Goal: Task Accomplishment & Management: Manage account settings

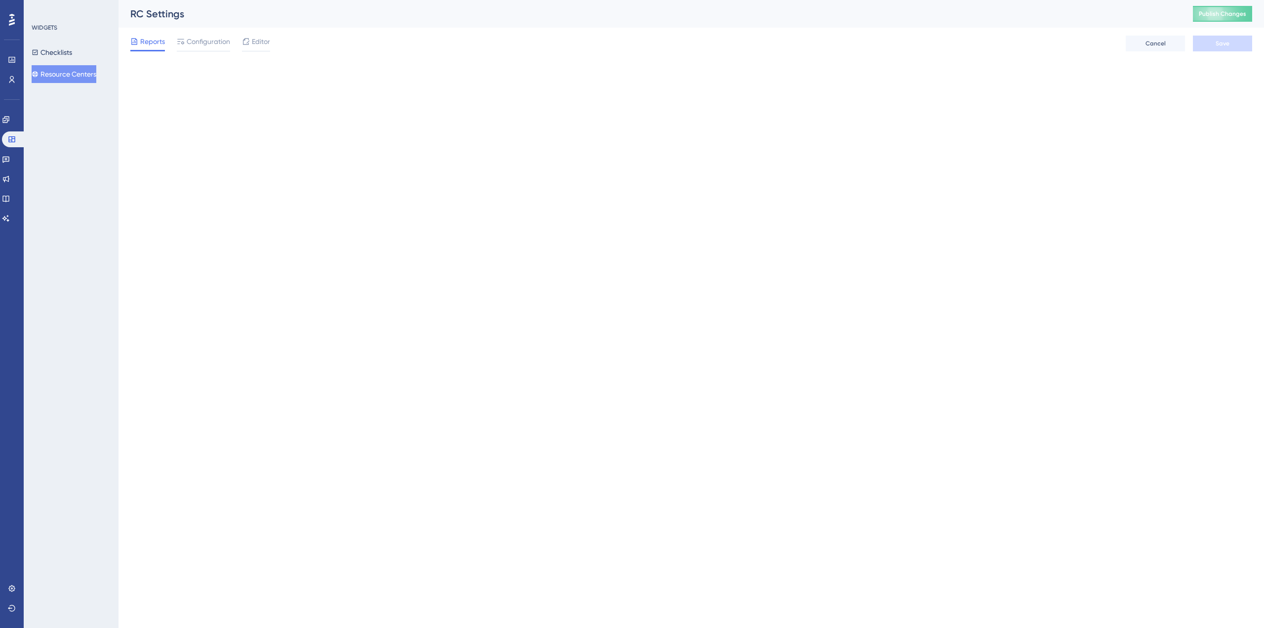
click at [1234, 11] on span "Publish Changes" at bounding box center [1222, 14] width 47 height 8
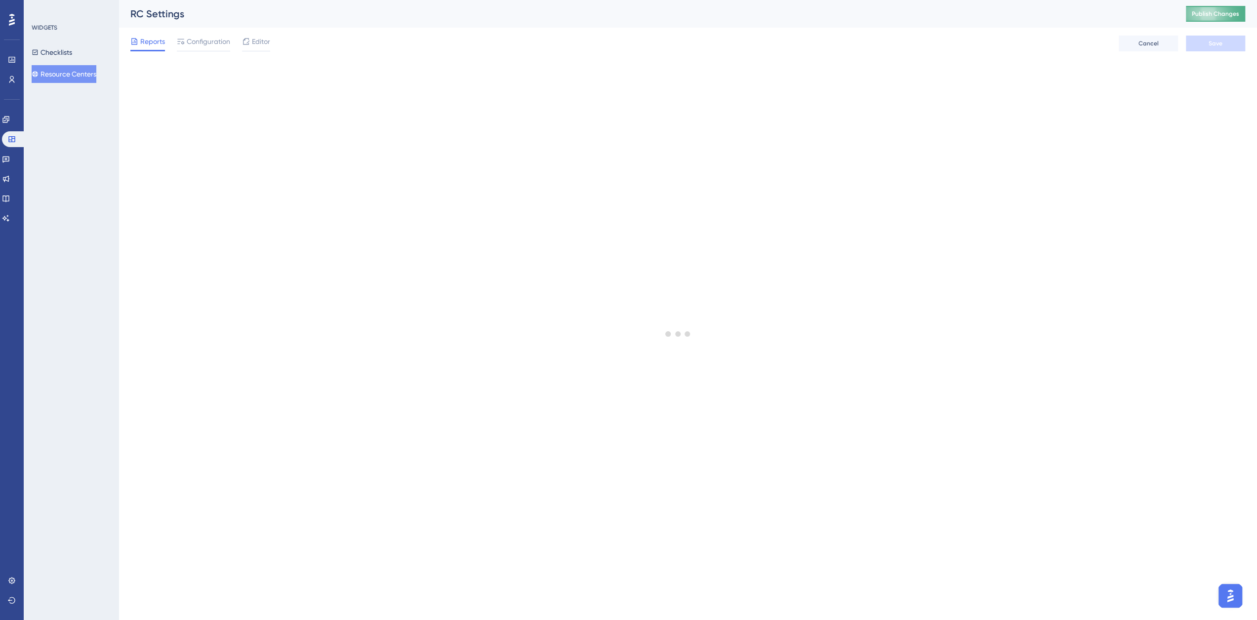
click at [1235, 12] on span "Publish Changes" at bounding box center [1215, 14] width 47 height 8
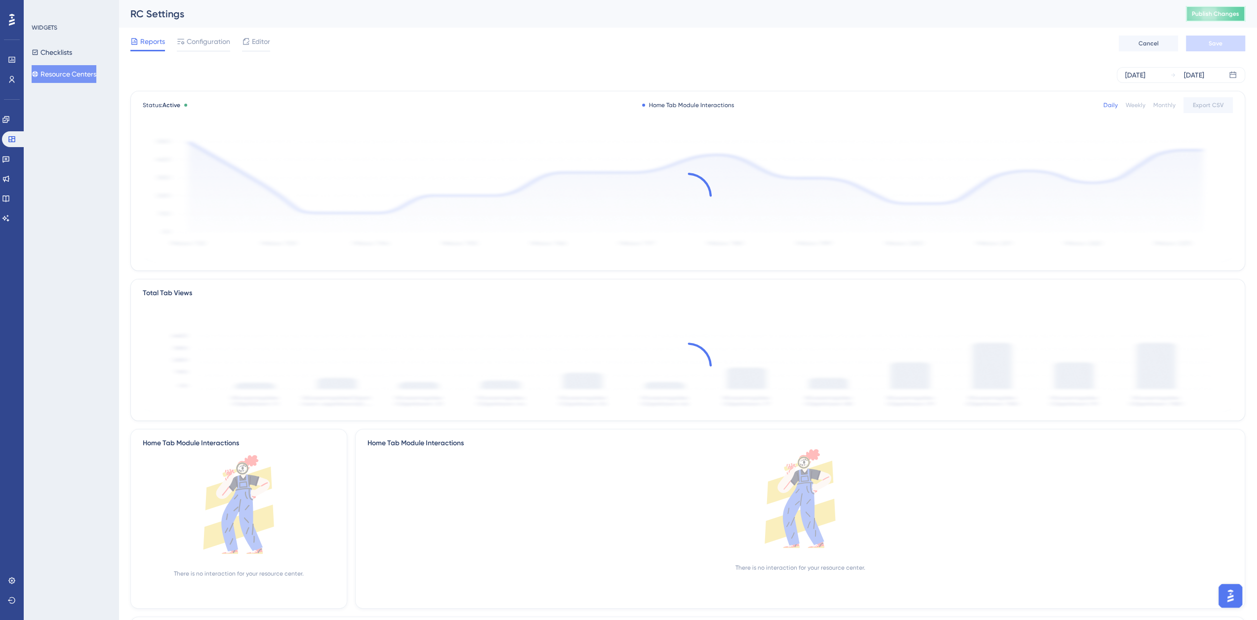
click at [1221, 14] on span "Publish Changes" at bounding box center [1215, 14] width 47 height 8
click at [1209, 14] on span "Publish Changes" at bounding box center [1215, 14] width 47 height 8
click at [1215, 16] on span "Publish Changes" at bounding box center [1215, 14] width 47 height 8
click at [1223, 14] on span "Publish Changes" at bounding box center [1215, 14] width 47 height 8
click at [1219, 13] on span "Publish Changes" at bounding box center [1215, 14] width 47 height 8
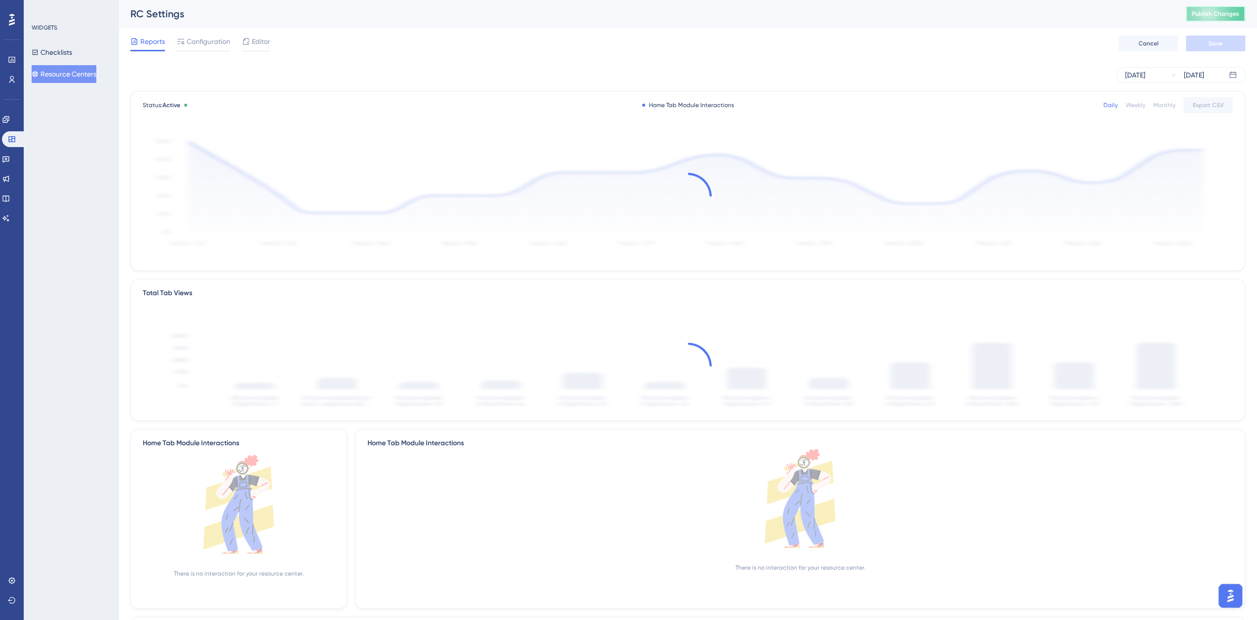
click at [1231, 14] on span "Publish Changes" at bounding box center [1215, 14] width 47 height 8
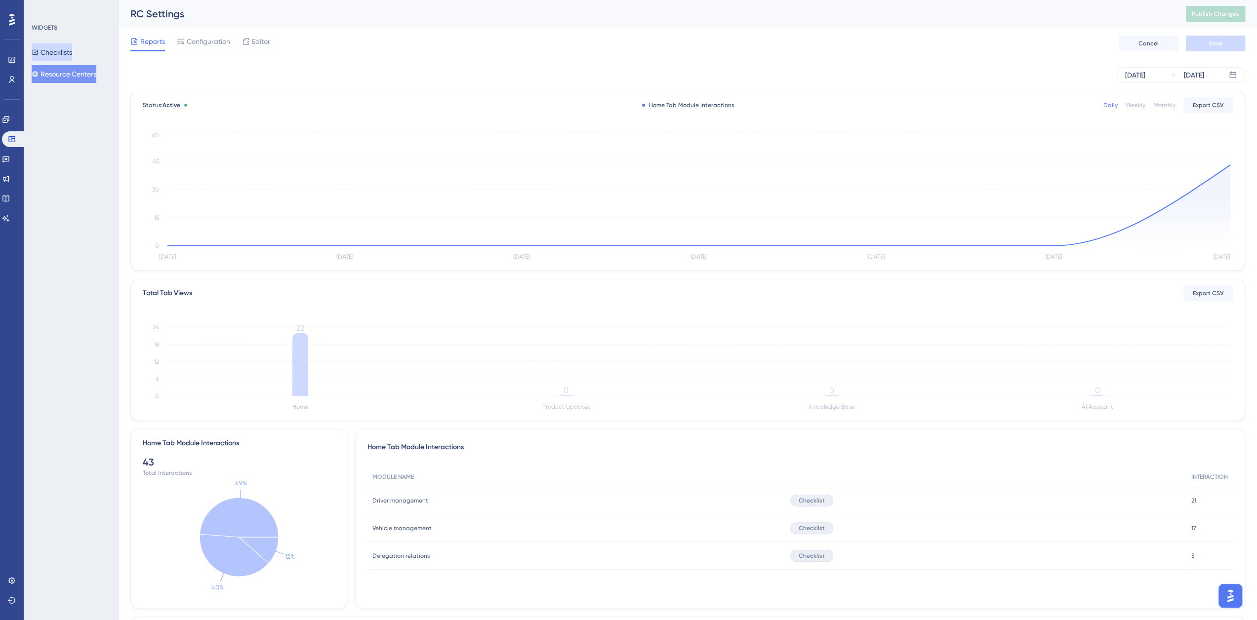
drag, startPoint x: 70, startPoint y: 61, endPoint x: 69, endPoint y: 71, distance: 9.9
click at [69, 61] on button "Checklists" at bounding box center [52, 52] width 40 height 18
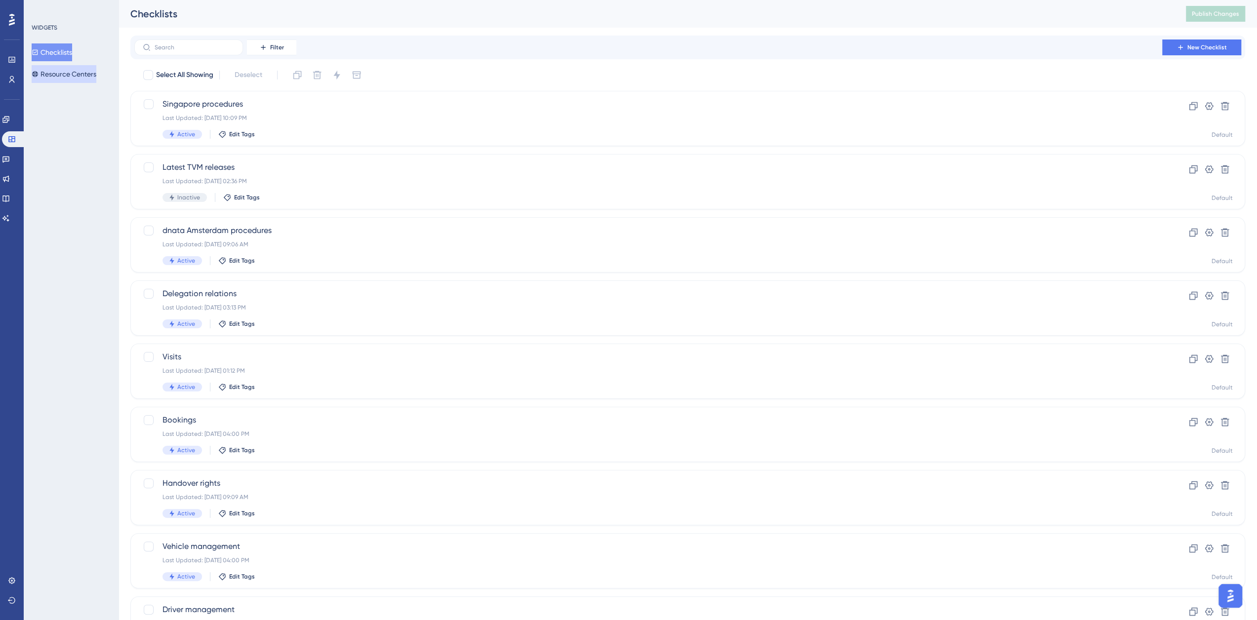
click at [68, 76] on button "Resource Centers" at bounding box center [64, 74] width 65 height 18
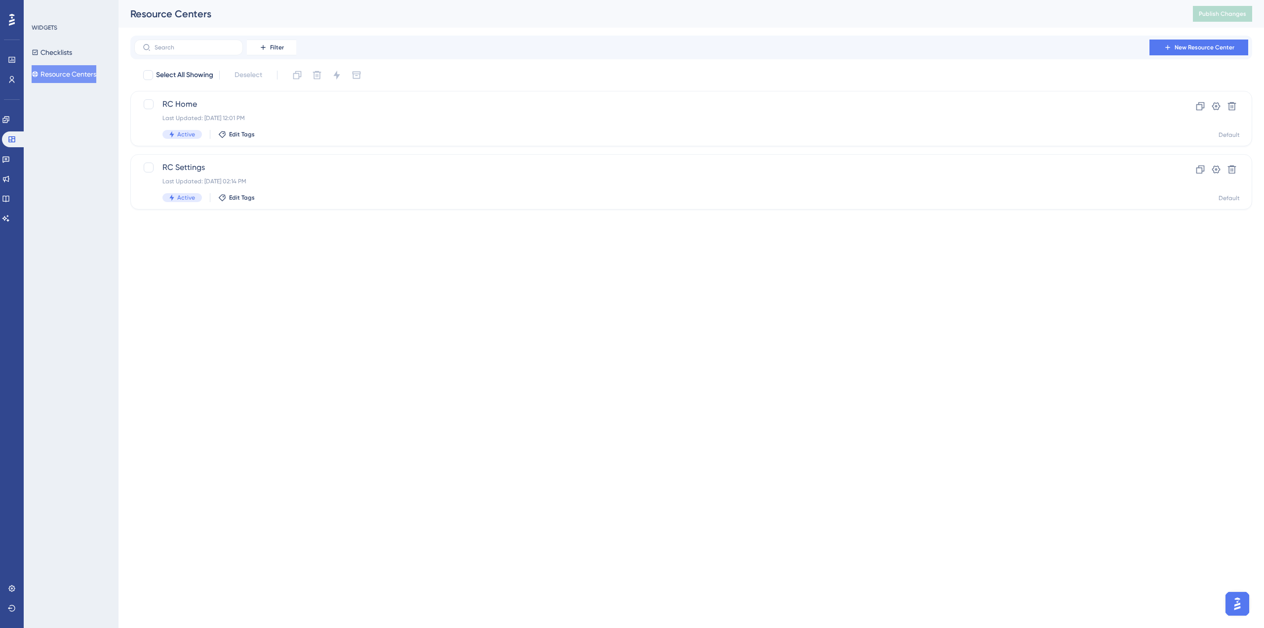
click at [75, 71] on button "Resource Centers" at bounding box center [64, 74] width 65 height 18
click at [195, 171] on span "RC Settings" at bounding box center [651, 168] width 979 height 12
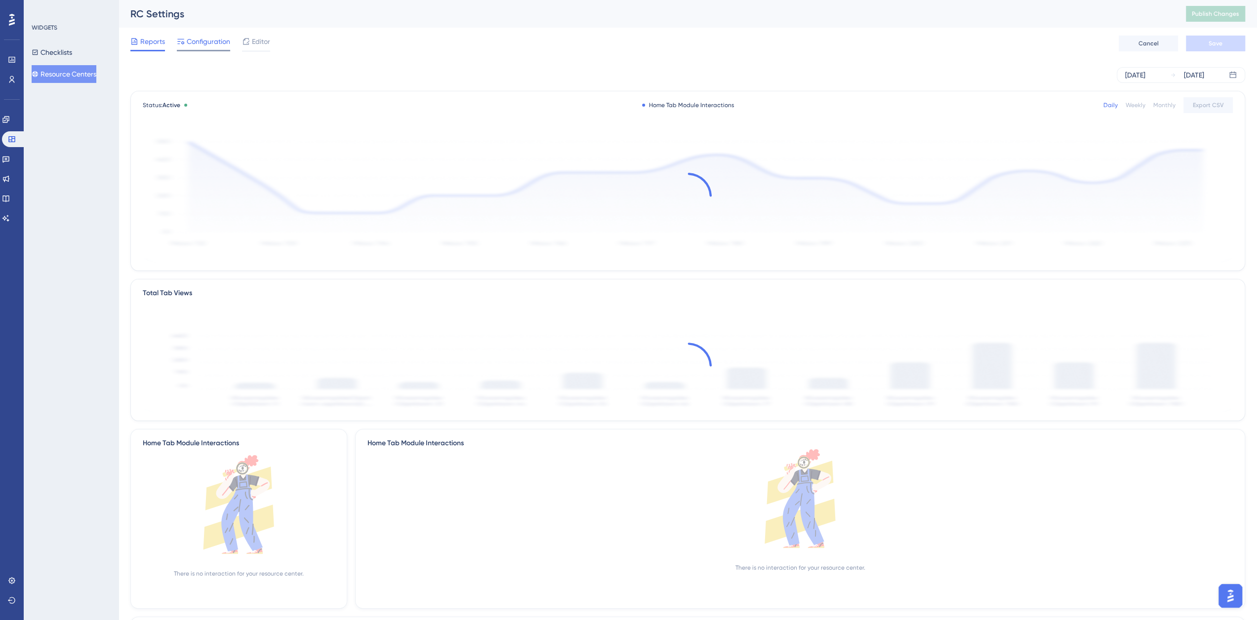
click at [204, 43] on span "Configuration" at bounding box center [208, 42] width 43 height 12
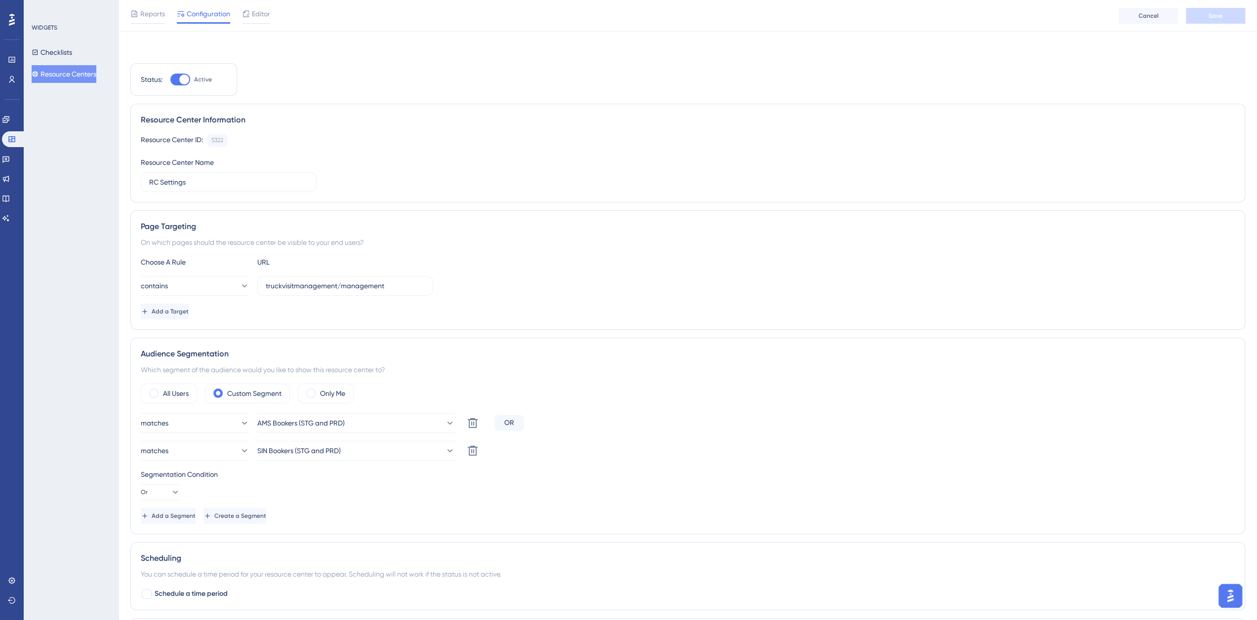
scroll to position [126, 0]
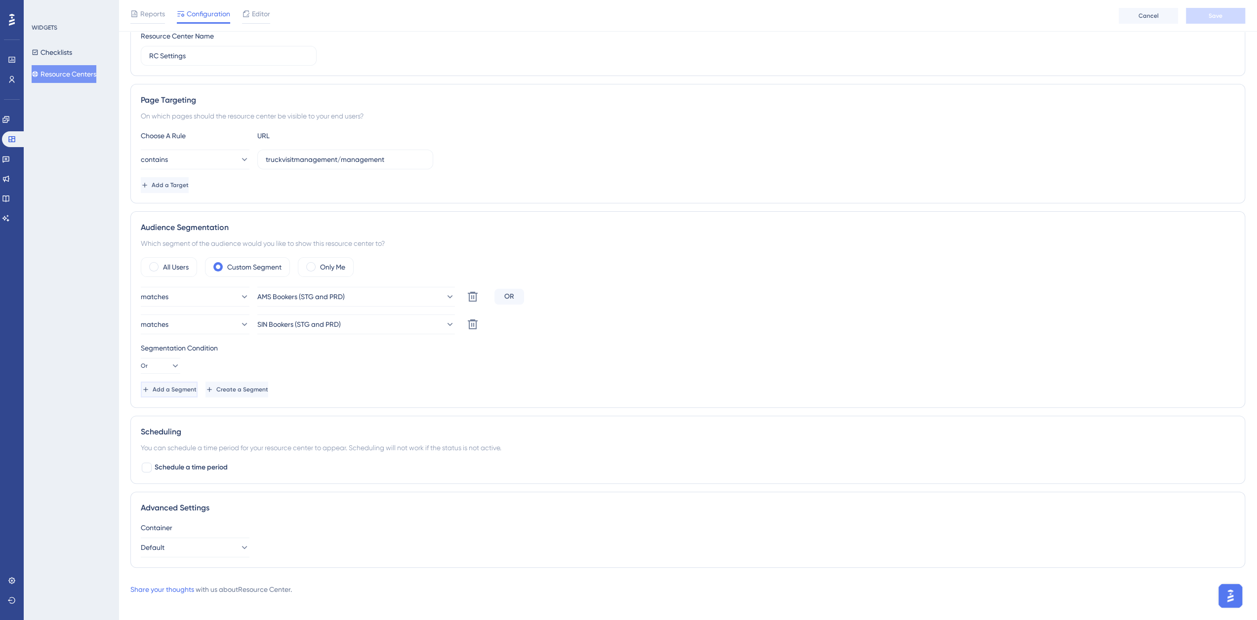
click at [184, 383] on button "Add a Segment" at bounding box center [169, 390] width 57 height 16
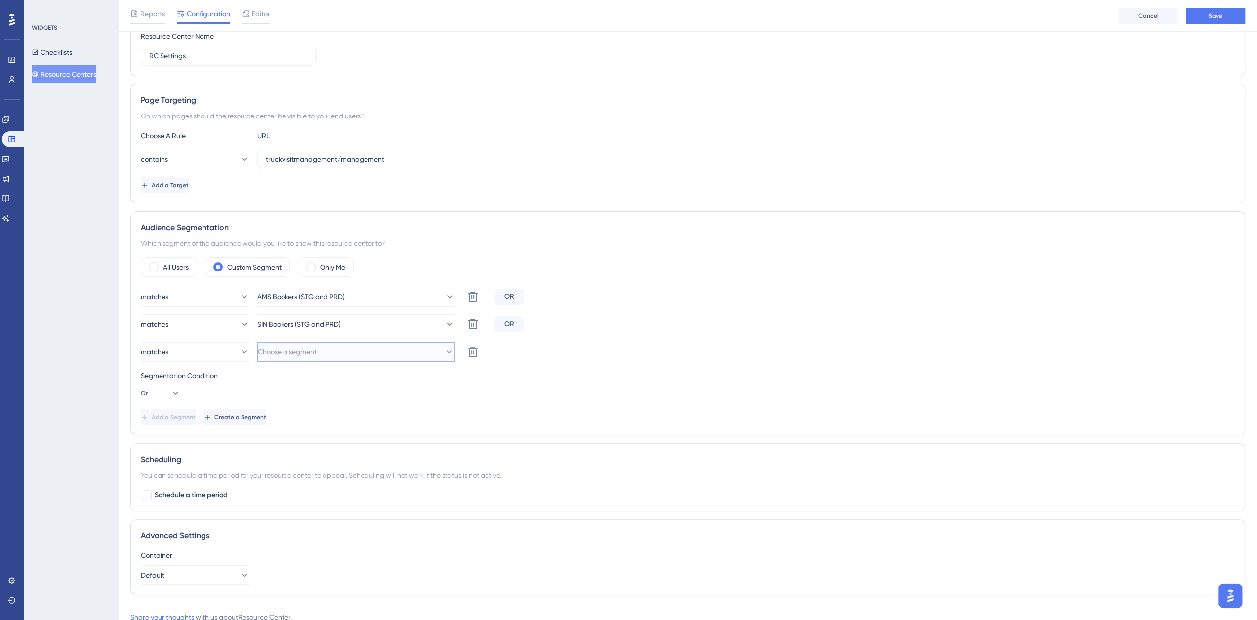
click at [317, 355] on span "Choose a segment" at bounding box center [287, 352] width 59 height 12
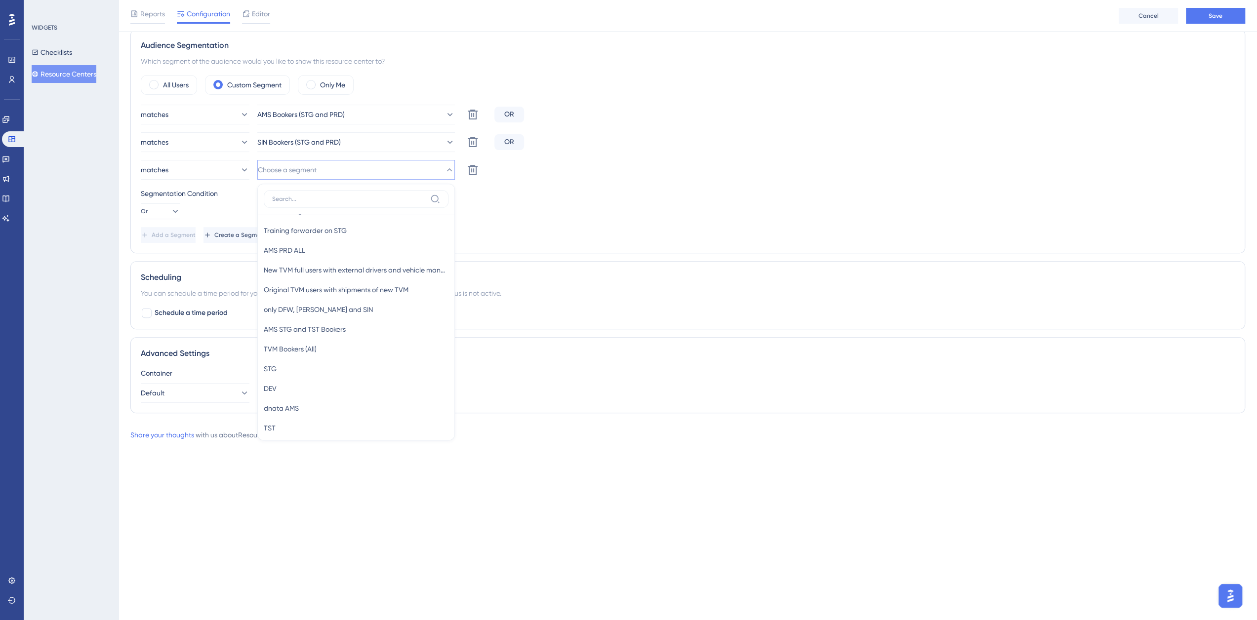
scroll to position [202, 0]
click at [317, 358] on span "TVM Bookers (All)" at bounding box center [290, 364] width 53 height 12
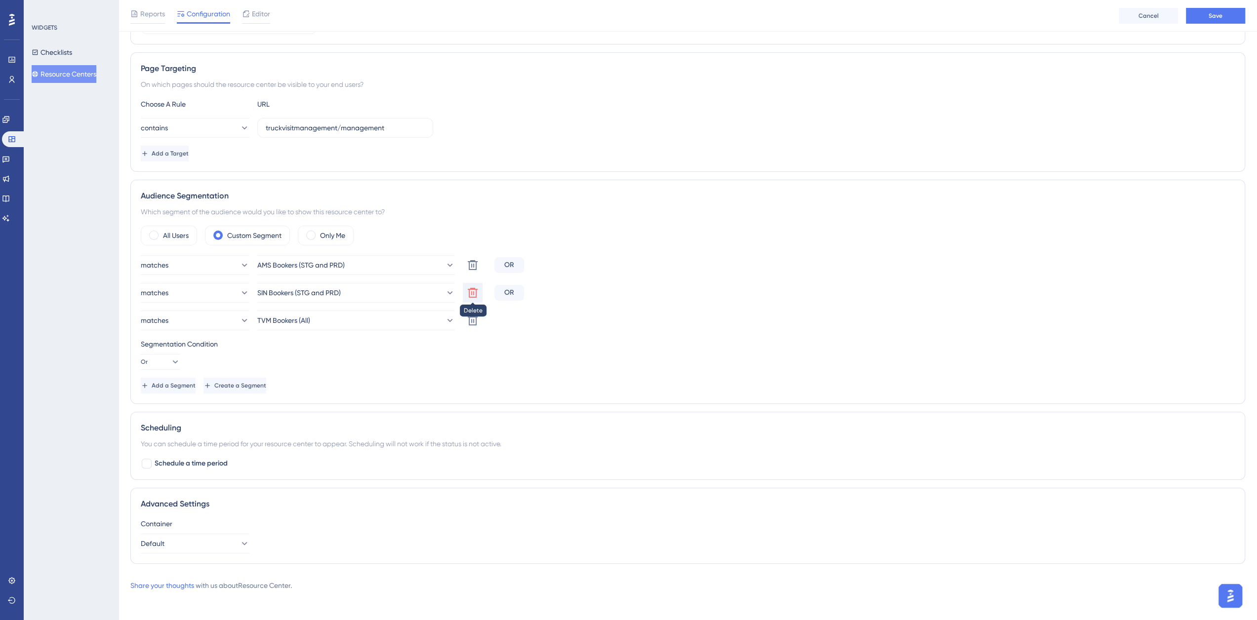
click at [467, 291] on icon at bounding box center [473, 293] width 12 height 12
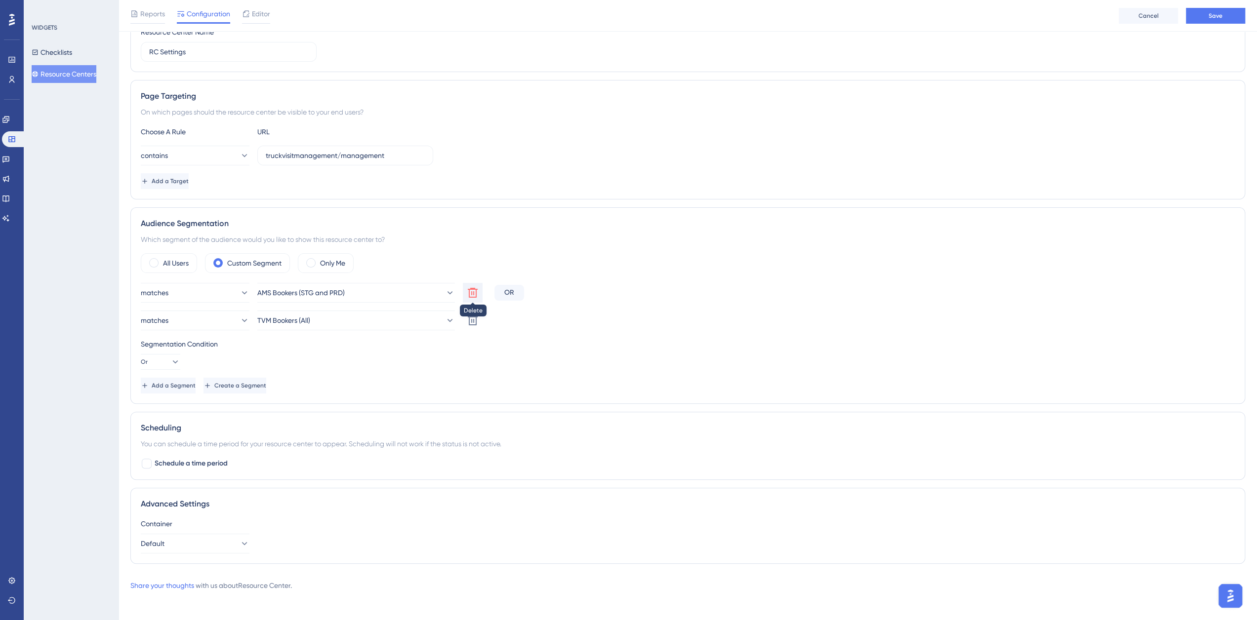
click at [474, 296] on icon at bounding box center [473, 293] width 12 height 12
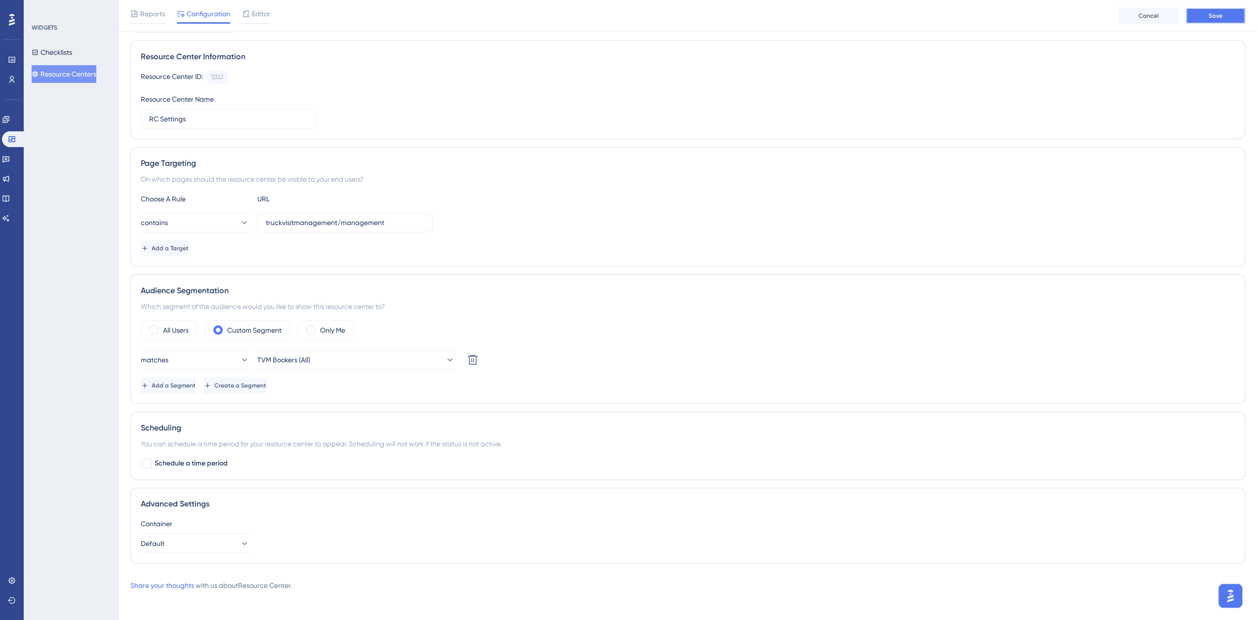
click at [1208, 14] on button "Save" at bounding box center [1215, 16] width 59 height 16
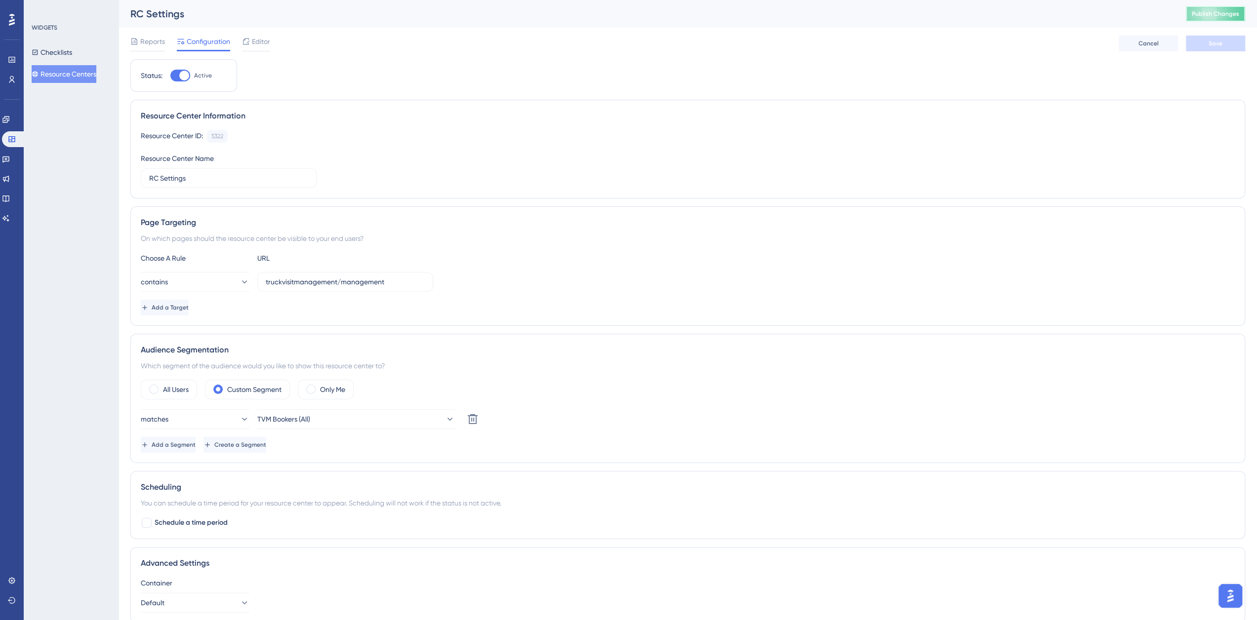
click at [1227, 15] on span "Publish Changes" at bounding box center [1215, 14] width 47 height 8
click at [4, 118] on link at bounding box center [6, 120] width 8 height 16
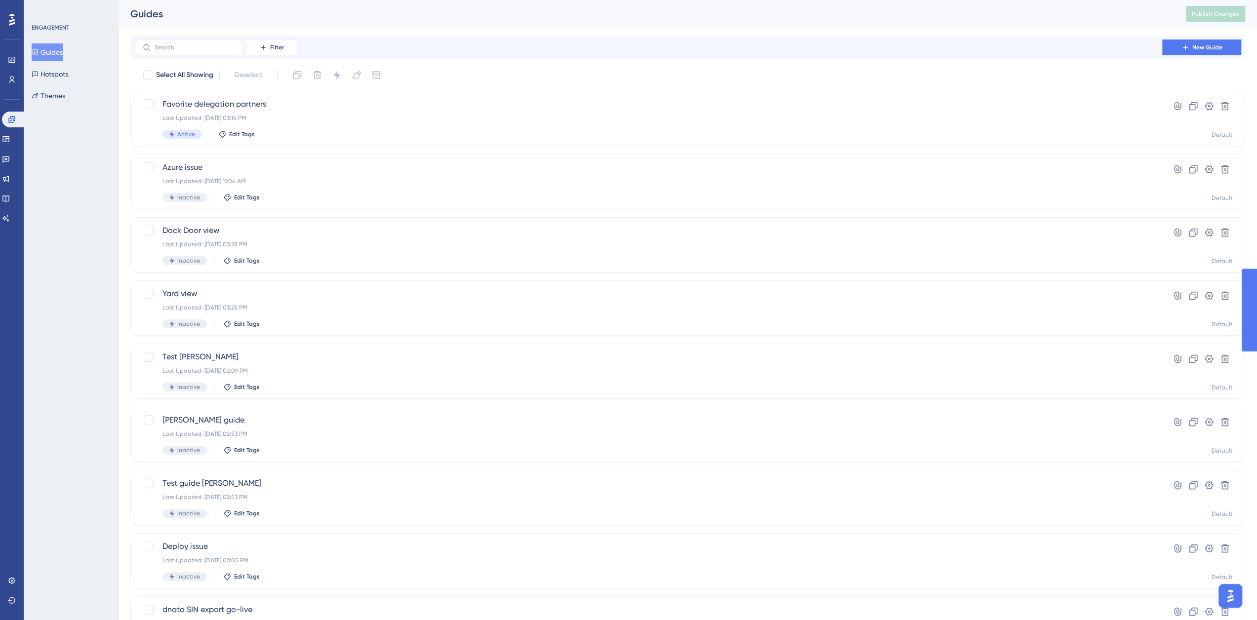
click at [59, 53] on button "Guides" at bounding box center [47, 52] width 31 height 18
click at [193, 44] on input "text" at bounding box center [195, 47] width 80 height 7
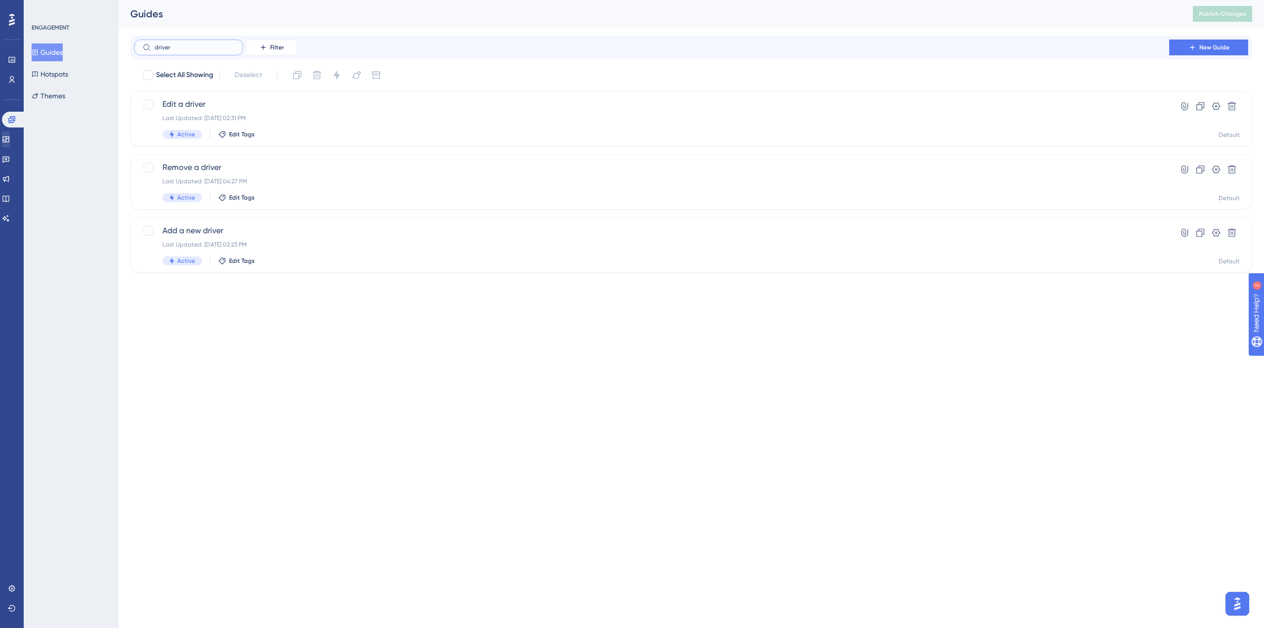
type input "driver"
click at [10, 135] on link at bounding box center [6, 139] width 8 height 16
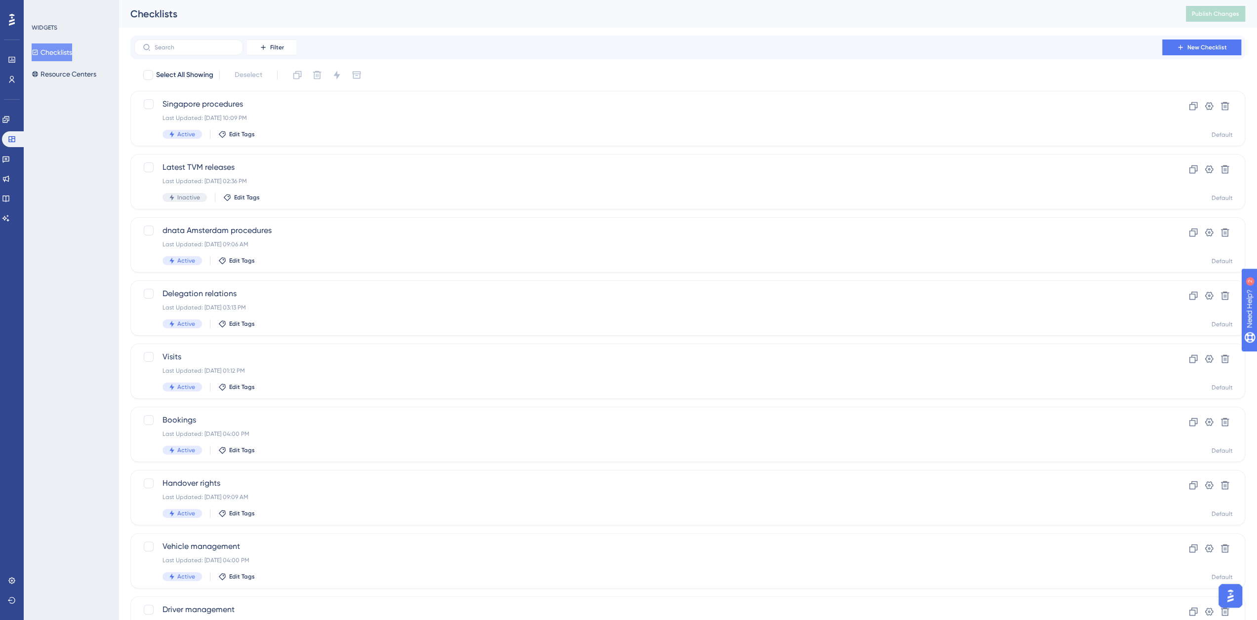
click at [52, 60] on button "Checklists" at bounding box center [52, 52] width 40 height 18
click at [199, 51] on label at bounding box center [188, 48] width 109 height 16
click at [199, 51] on input "text" at bounding box center [195, 47] width 80 height 7
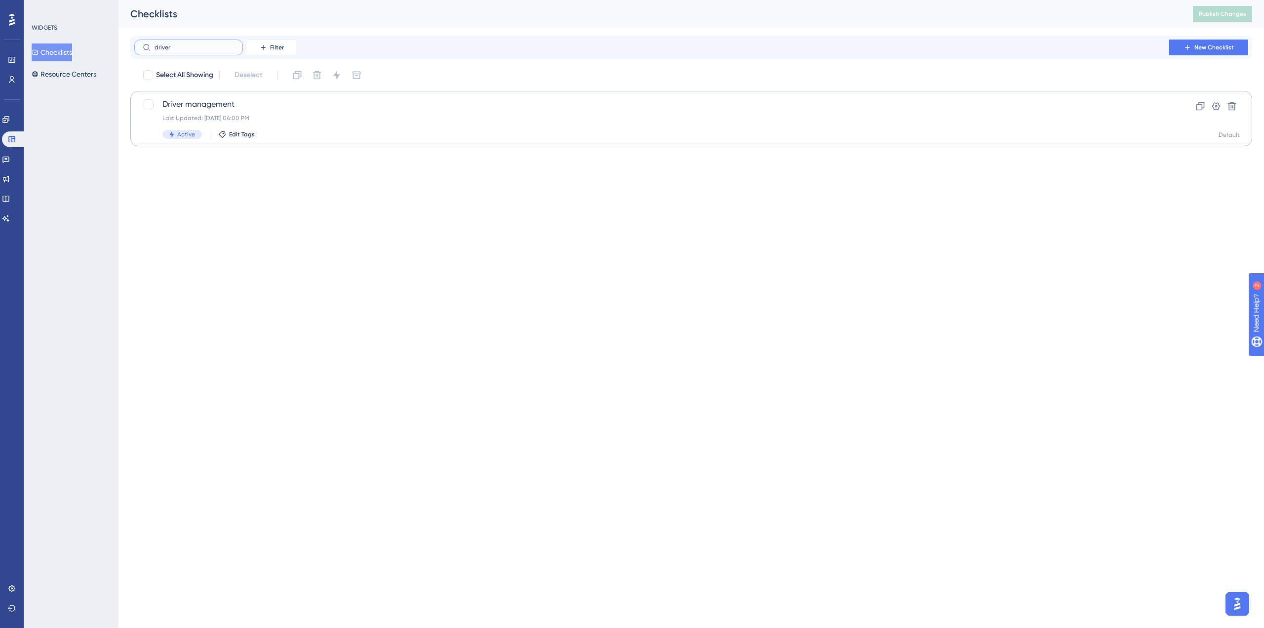
type input "driver"
click at [197, 102] on span "Driver management" at bounding box center [651, 104] width 979 height 12
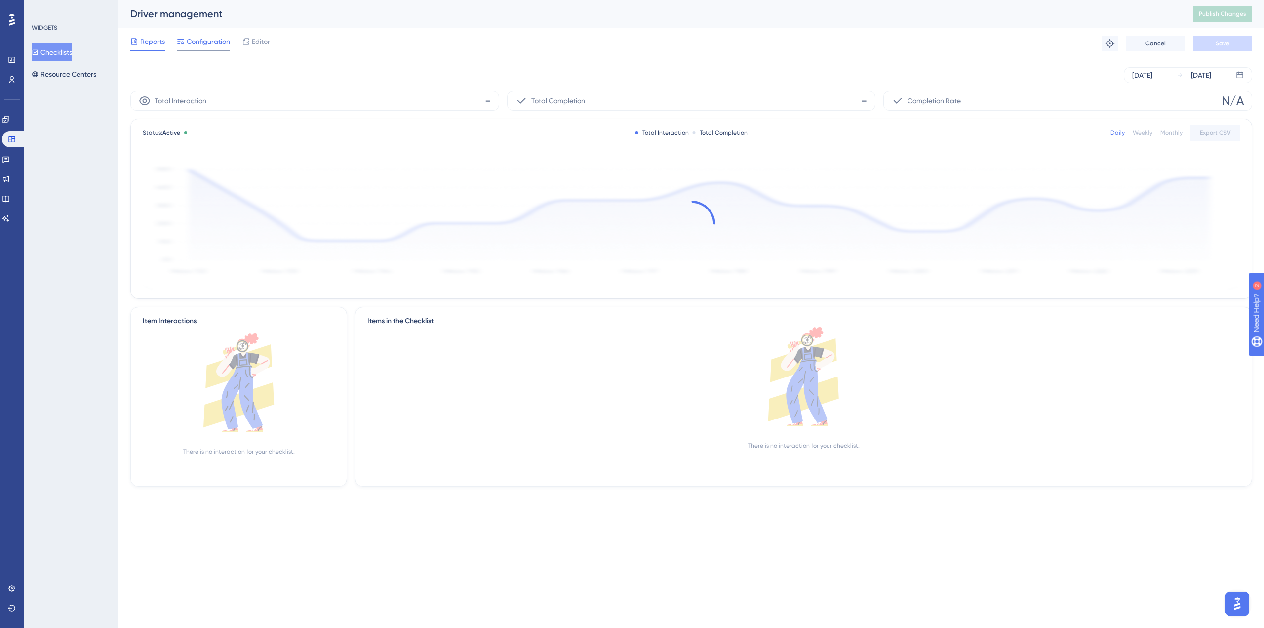
click at [214, 41] on span "Configuration" at bounding box center [208, 42] width 43 height 12
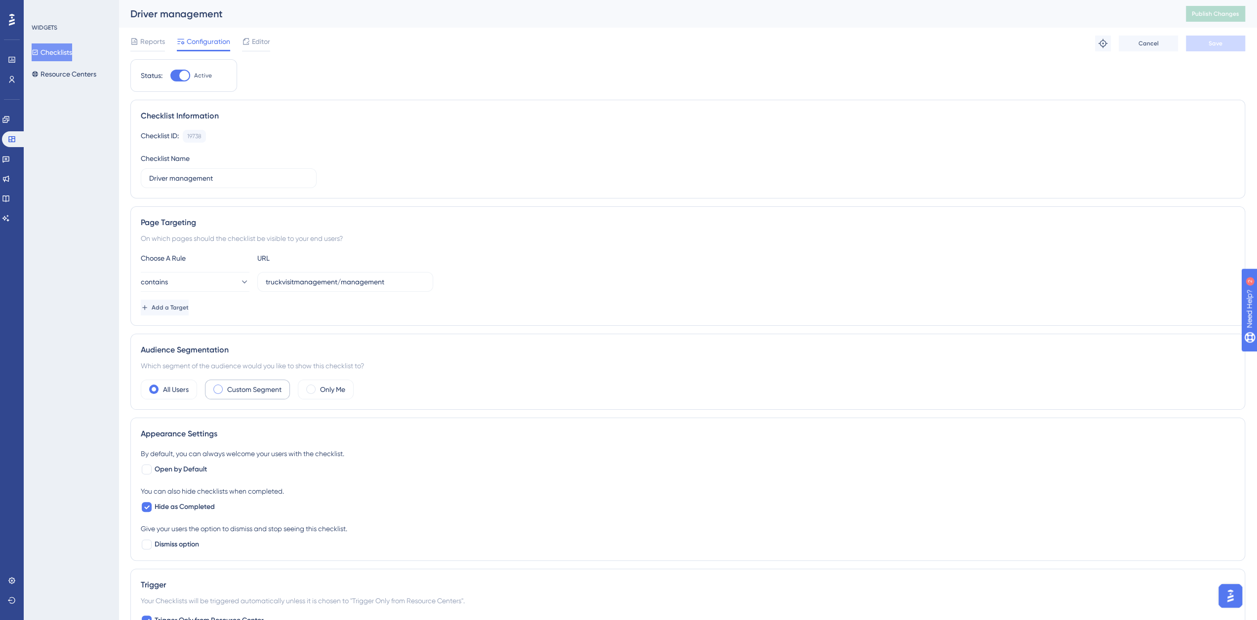
click at [257, 389] on label "Custom Segment" at bounding box center [254, 390] width 54 height 12
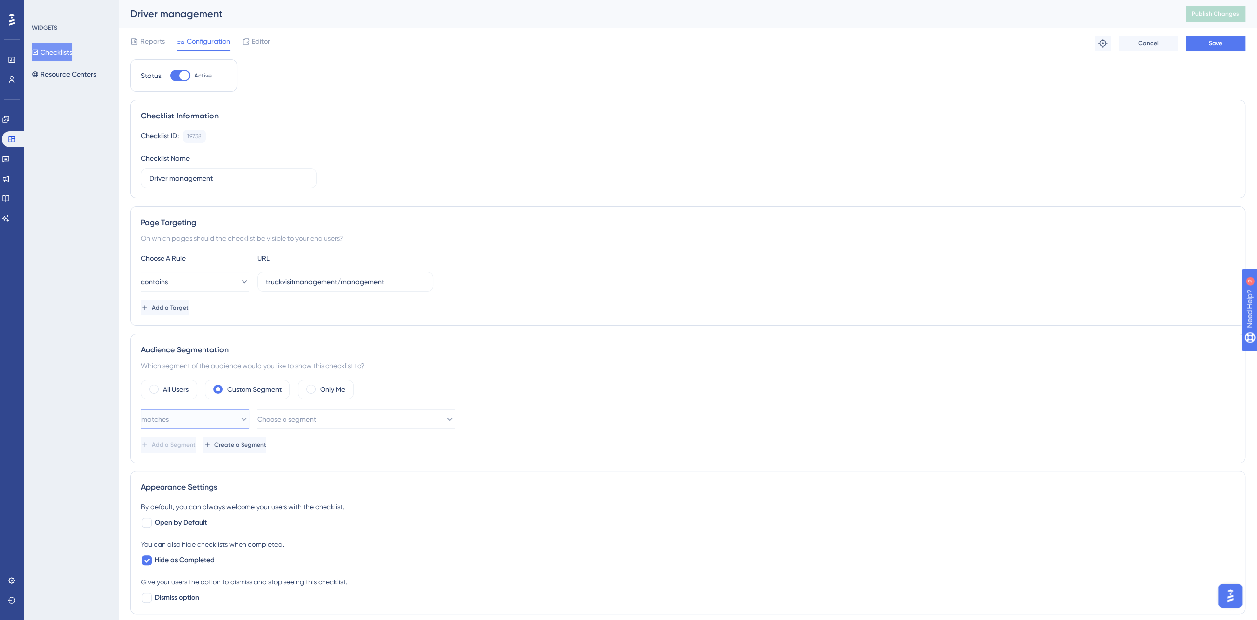
click at [199, 415] on button "matches" at bounding box center [195, 419] width 109 height 20
click at [291, 413] on span "Choose a segment" at bounding box center [287, 419] width 59 height 12
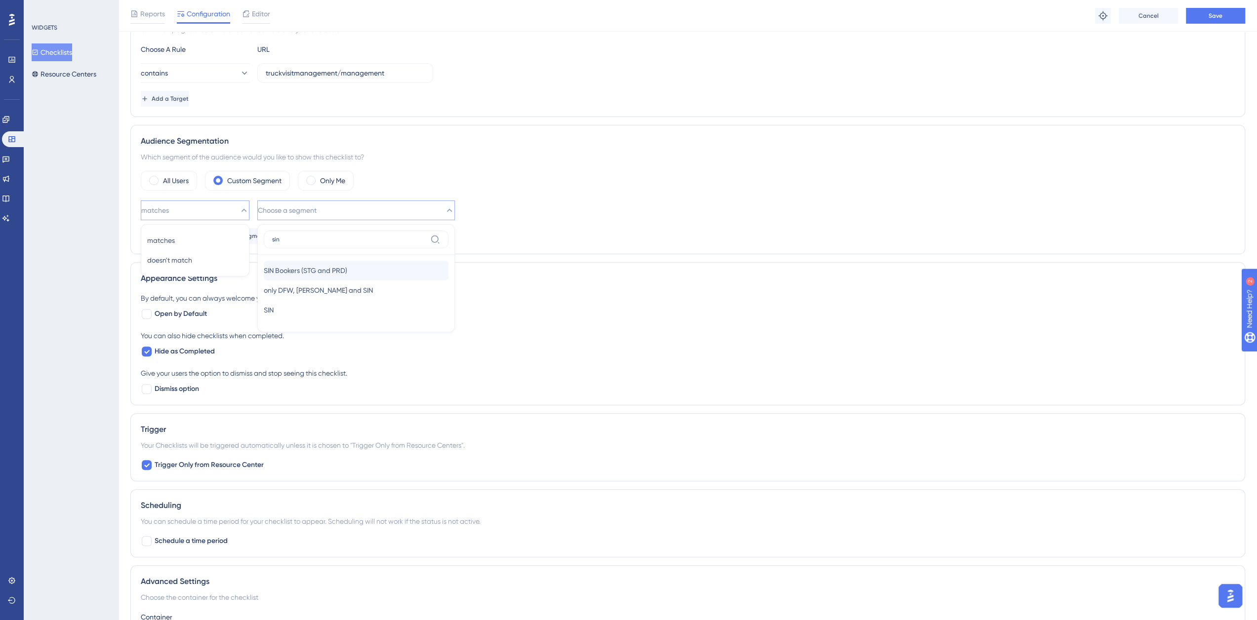
type input "sin"
click at [347, 265] on span "SIN Bookers (STG and PRD)" at bounding box center [305, 271] width 83 height 12
click at [1221, 18] on span "Save" at bounding box center [1216, 16] width 14 height 8
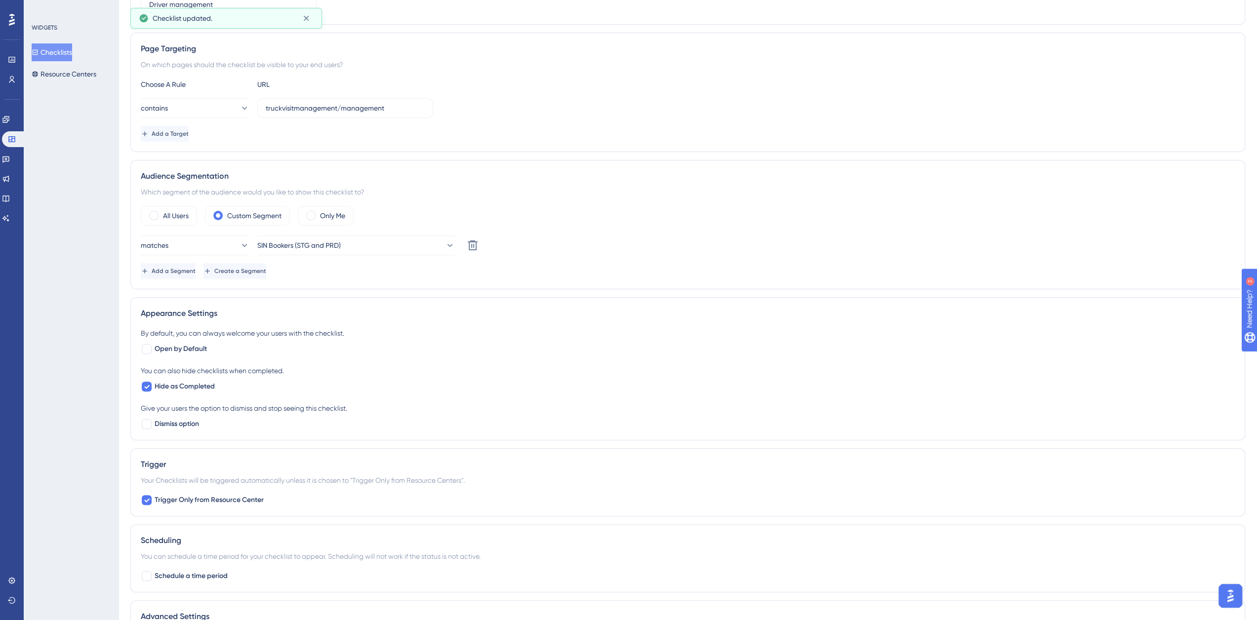
scroll to position [0, 0]
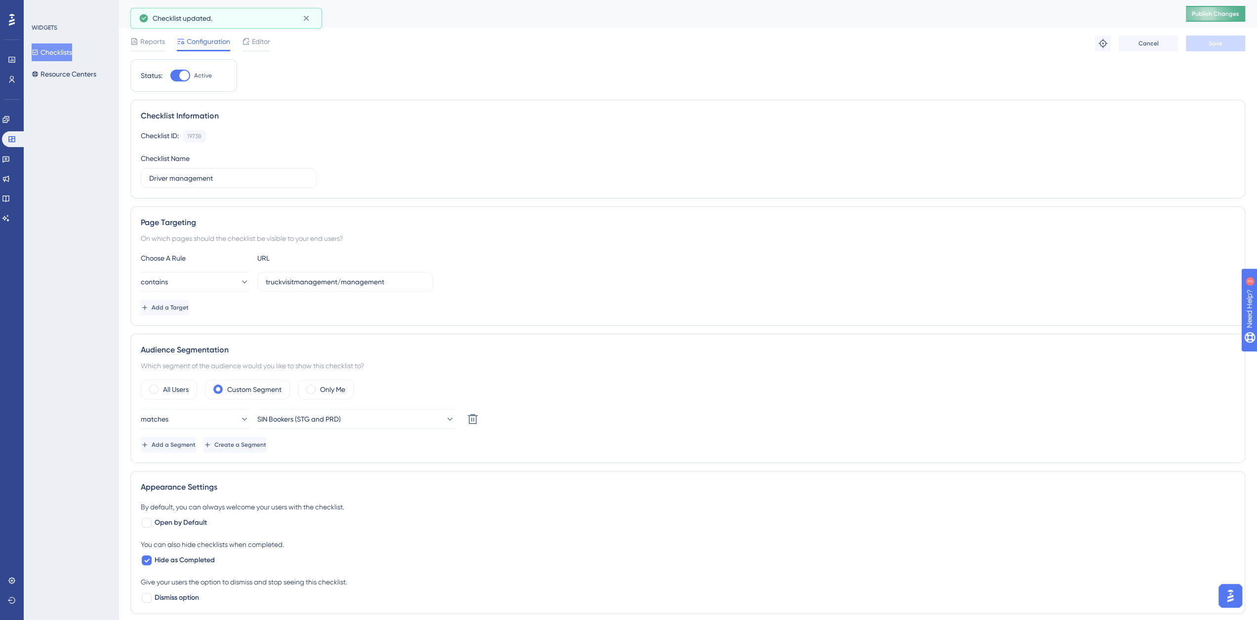
drag, startPoint x: 1209, startPoint y: 23, endPoint x: 1209, endPoint y: 17, distance: 5.4
click at [1209, 22] on div "Driver management Publish Changes" at bounding box center [688, 14] width 1138 height 28
click at [1209, 13] on span "Publish Changes" at bounding box center [1215, 14] width 47 height 8
click at [83, 137] on div "WIDGETS Checklists Resource Centers" at bounding box center [71, 310] width 95 height 620
click at [16, 76] on link at bounding box center [12, 80] width 8 height 16
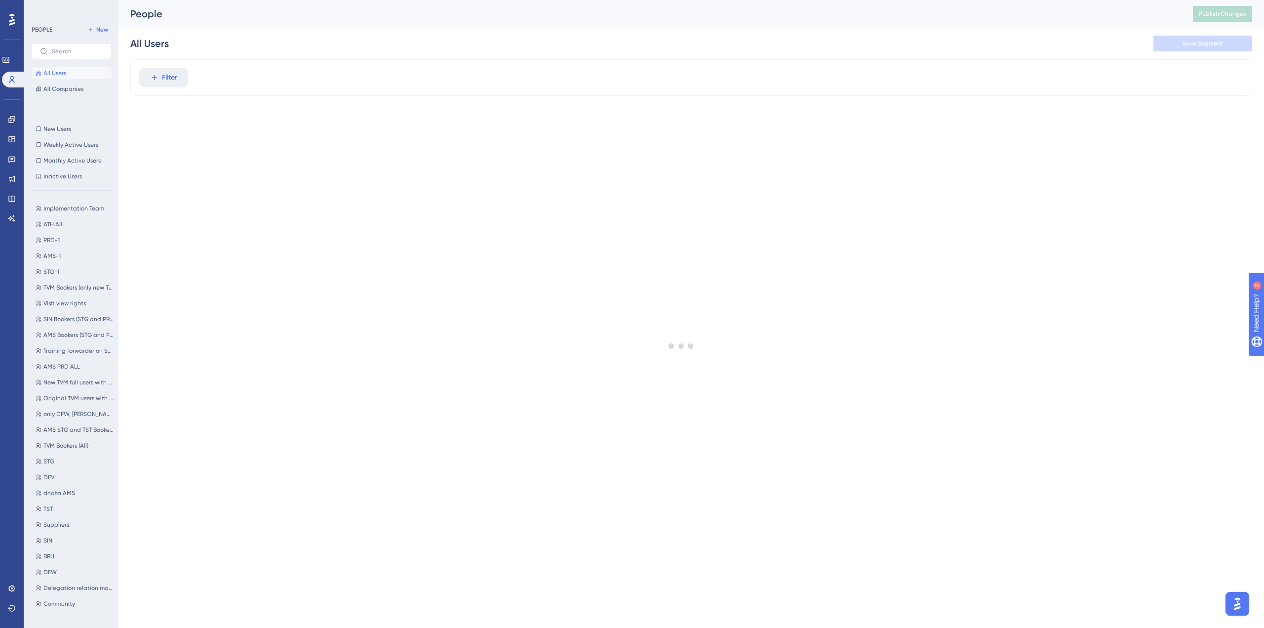
click at [72, 72] on button "All Users" at bounding box center [72, 73] width 80 height 12
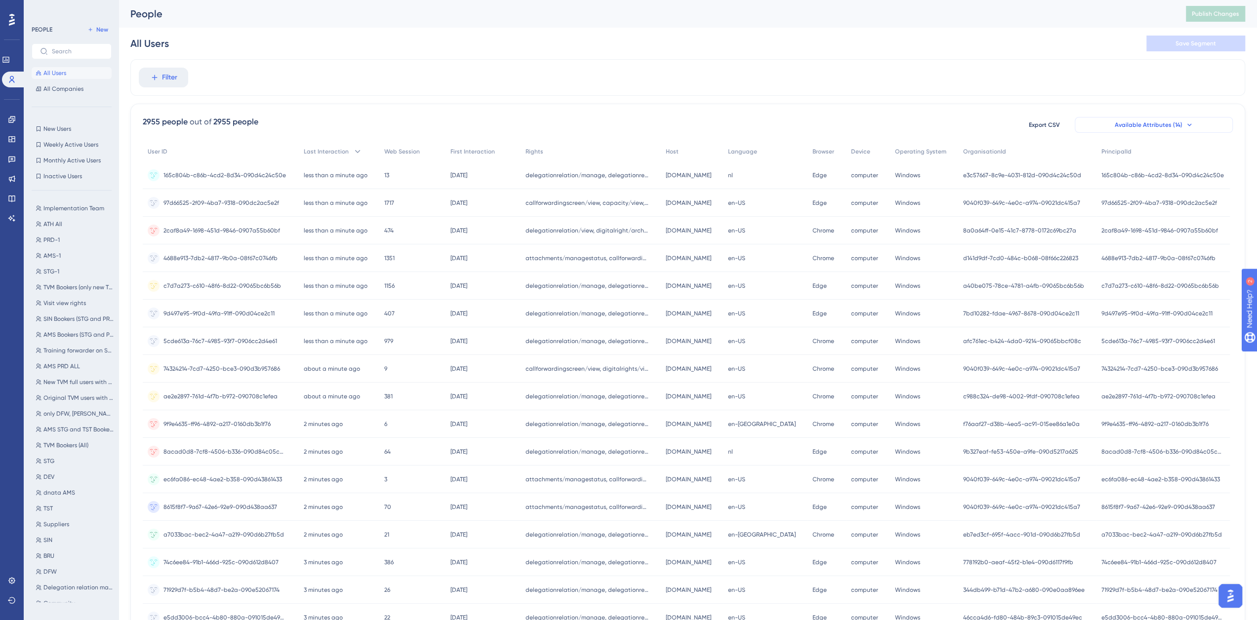
click at [1203, 128] on button "Available Attributes (14)" at bounding box center [1154, 125] width 158 height 16
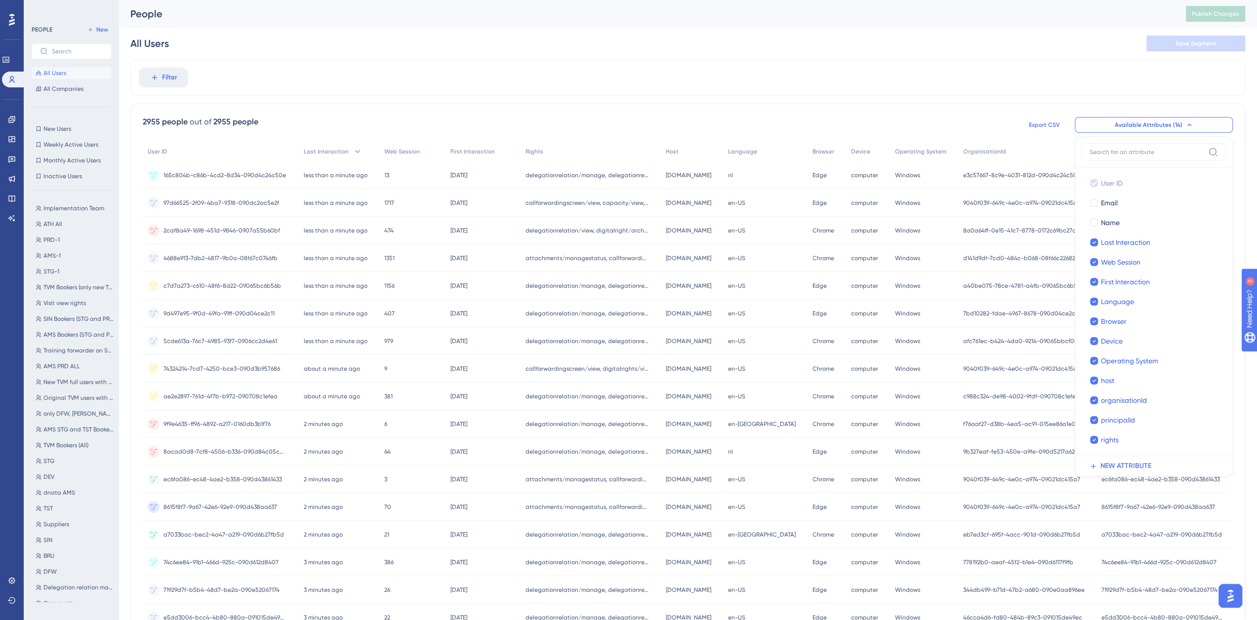
click at [1044, 122] on span "Export CSV" at bounding box center [1044, 125] width 31 height 8
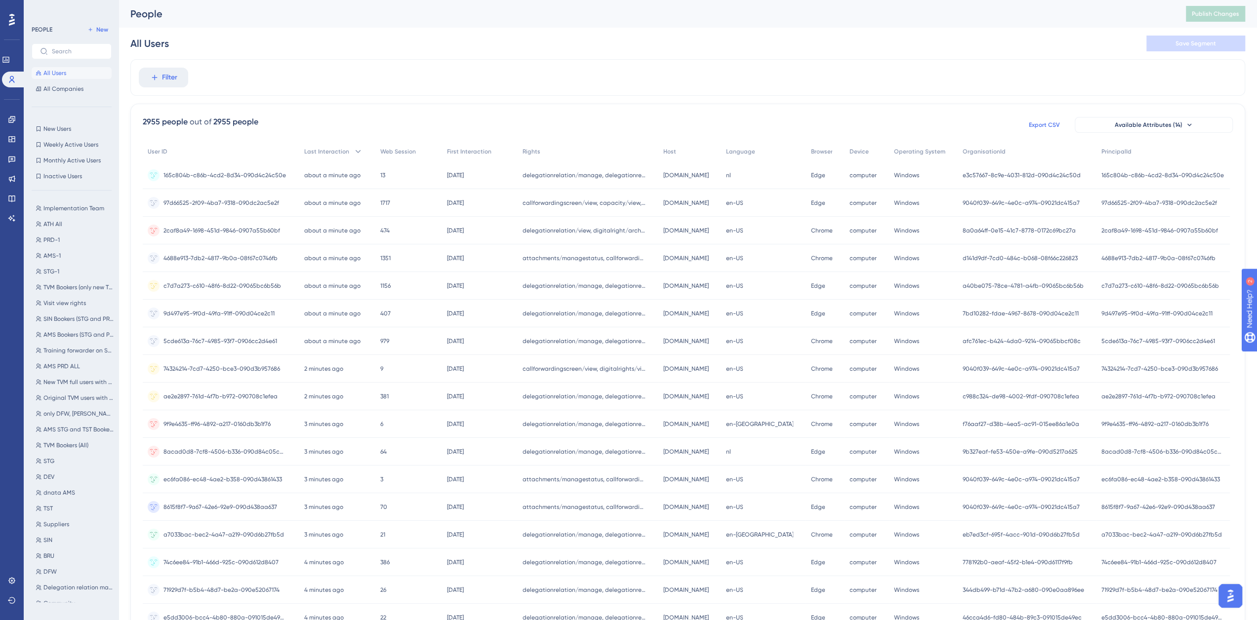
scroll to position [78, 0]
click at [72, 556] on span "Driver managers" at bounding box center [66, 557] width 46 height 8
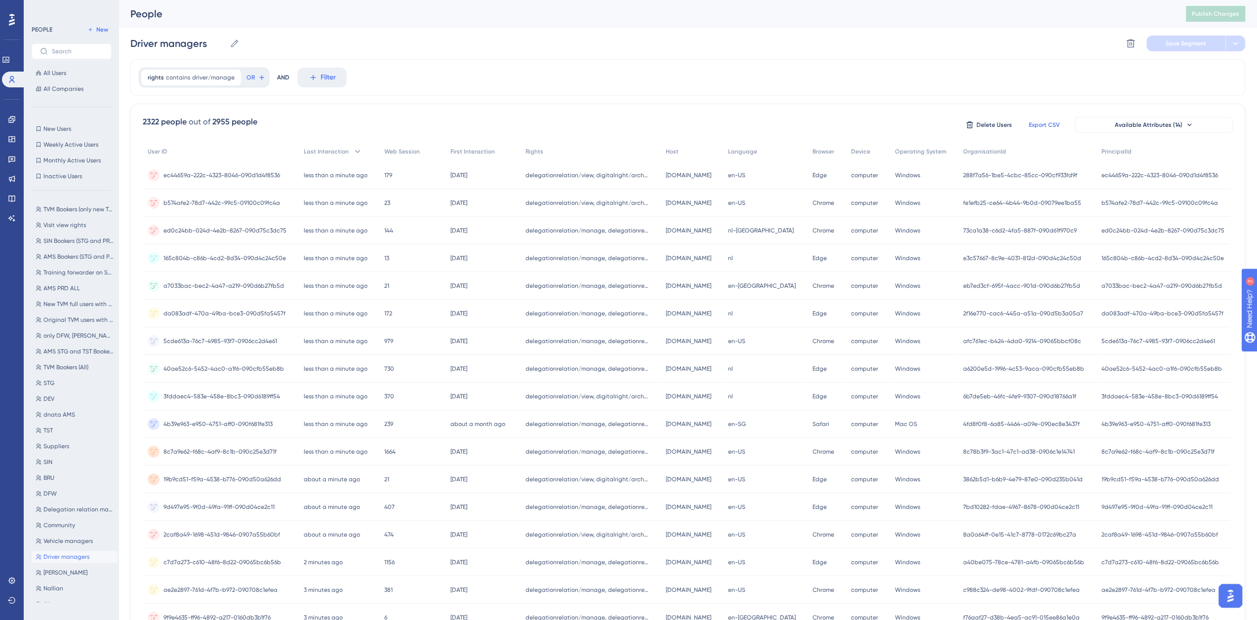
scroll to position [0, 0]
click at [15, 119] on icon at bounding box center [12, 120] width 8 height 8
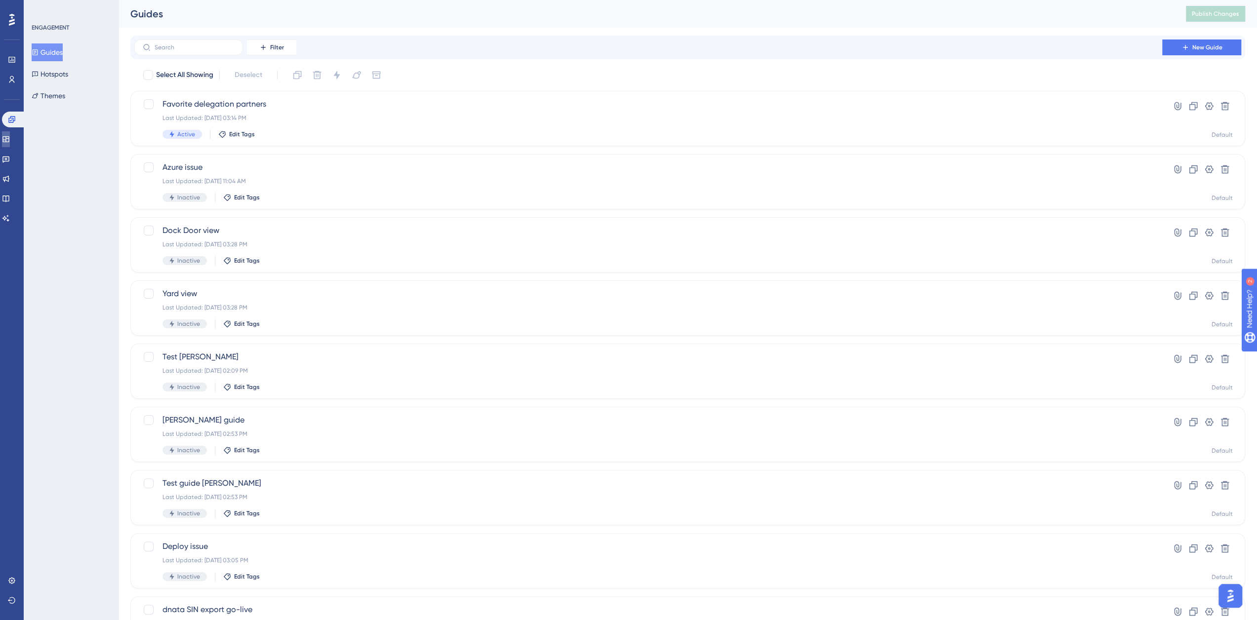
click at [9, 142] on icon at bounding box center [5, 139] width 6 height 6
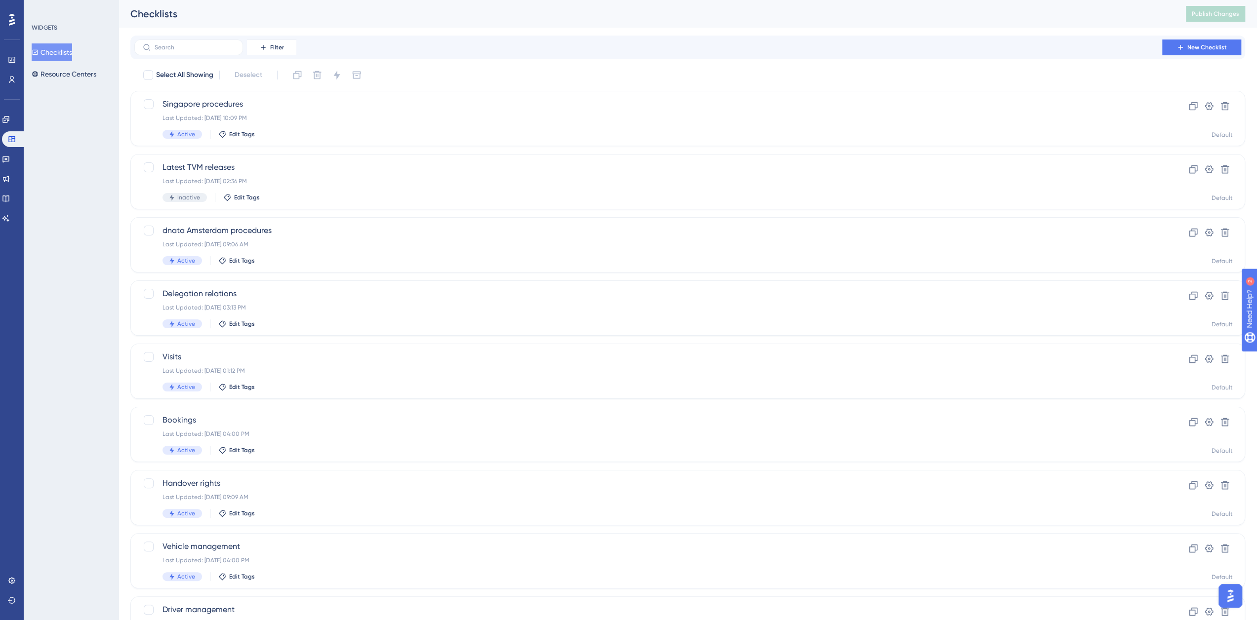
click at [64, 57] on button "Checklists" at bounding box center [52, 52] width 40 height 18
click at [204, 48] on input "text" at bounding box center [195, 47] width 80 height 7
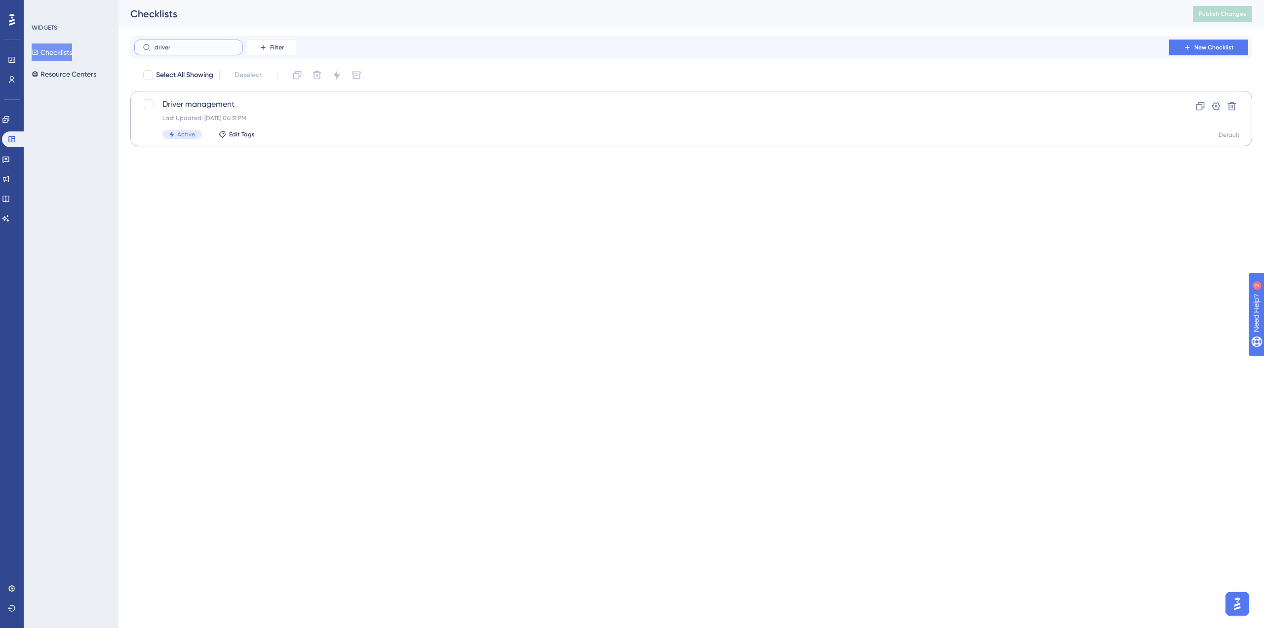
type input "driver"
click at [216, 96] on div "Driver management Last Updated: [DATE] 04:31 PM Active Edit Tags Clone Settings…" at bounding box center [691, 118] width 1122 height 55
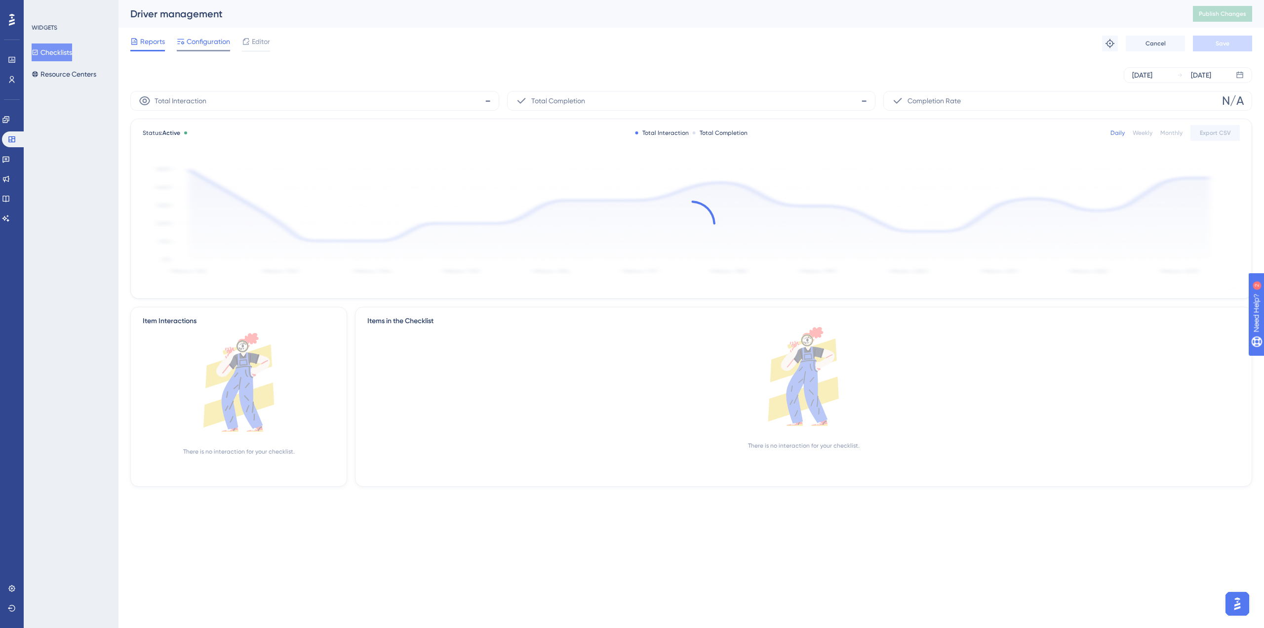
click at [220, 46] on span "Configuration" at bounding box center [208, 42] width 43 height 12
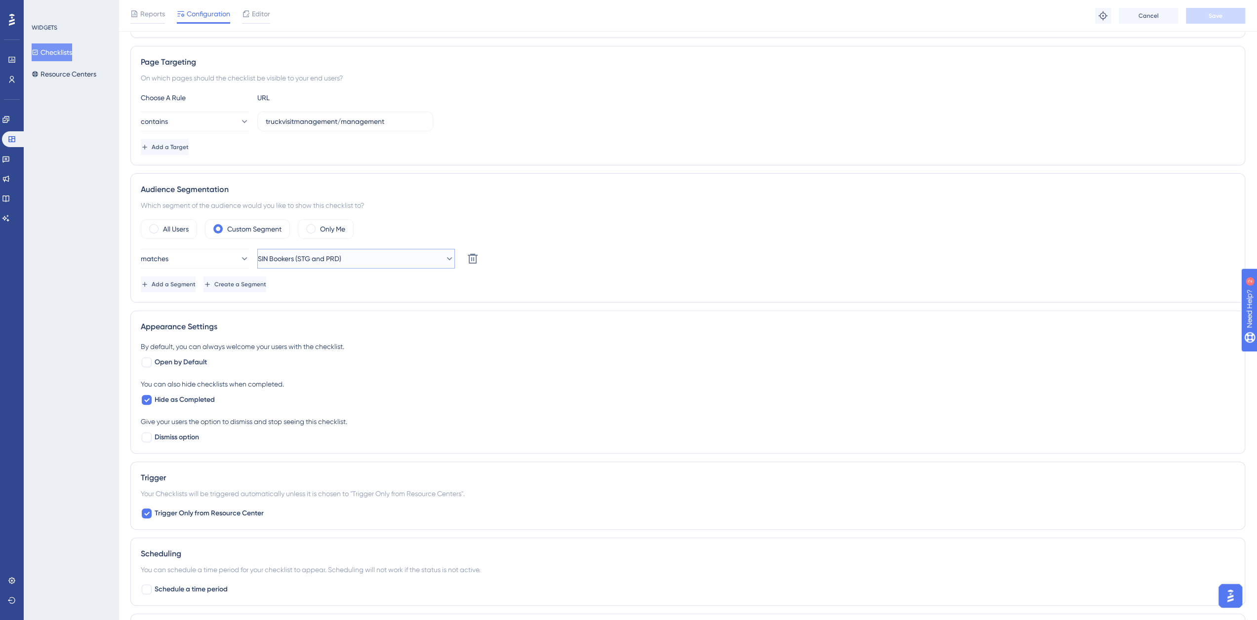
click at [365, 260] on button "SIN Bookers (STG and PRD)" at bounding box center [356, 259] width 198 height 20
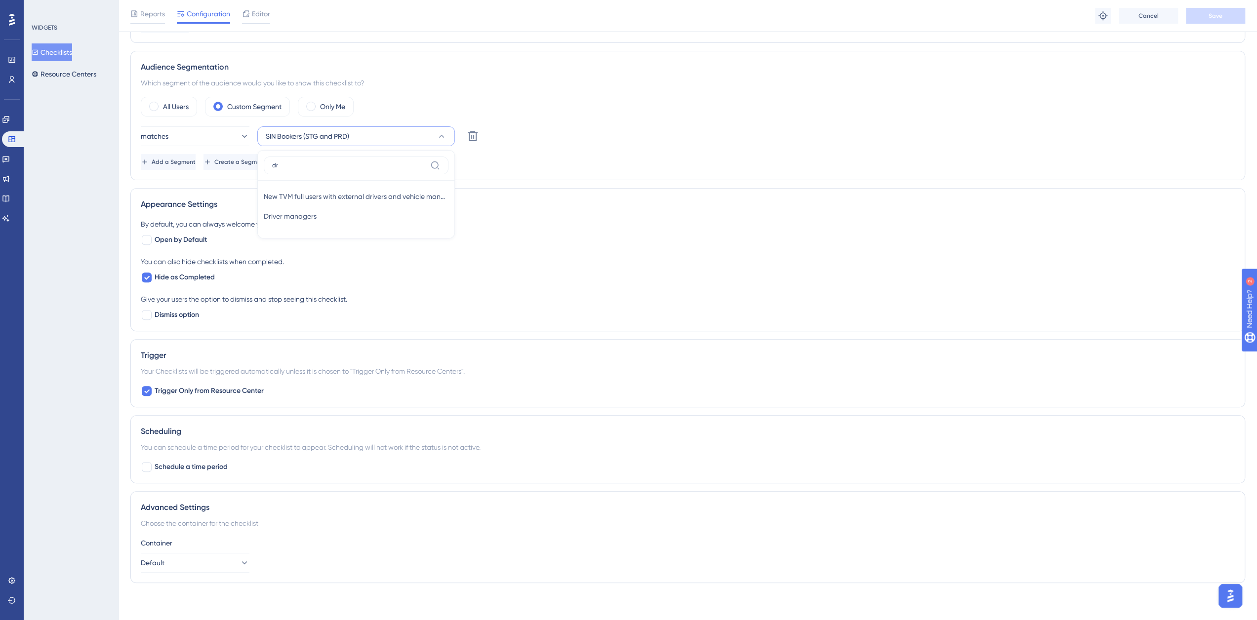
scroll to position [286, 0]
type input "driver"
click at [296, 217] on span "Driver managers" at bounding box center [290, 217] width 53 height 12
click at [1208, 10] on button "Save" at bounding box center [1215, 16] width 59 height 16
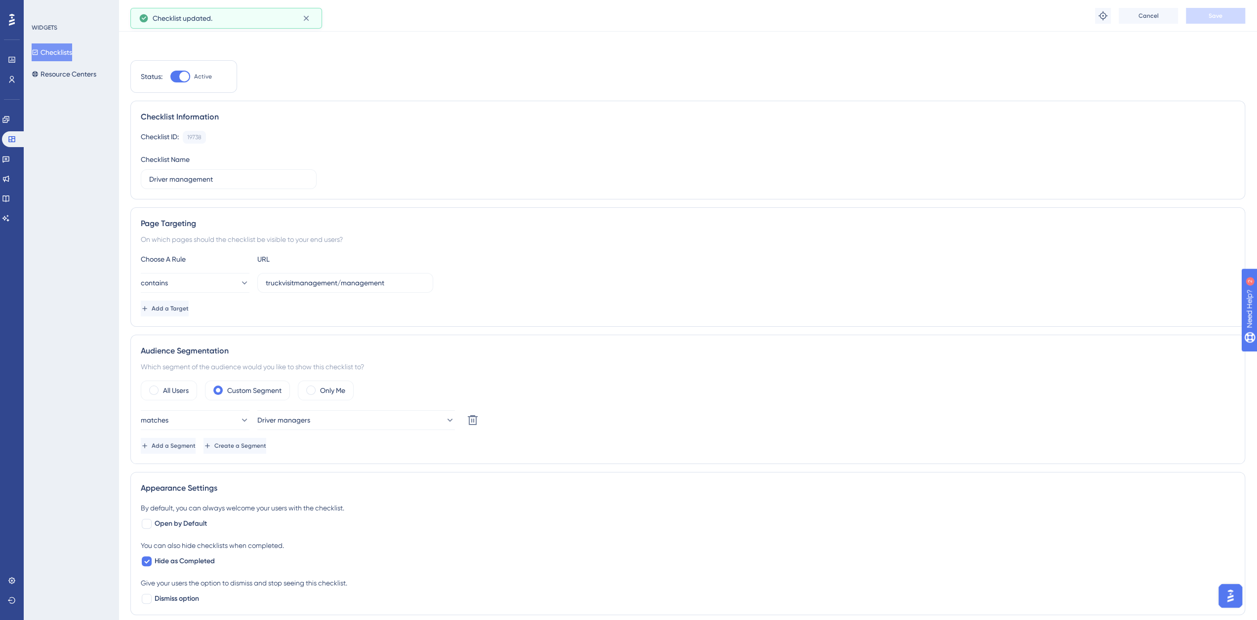
scroll to position [0, 0]
click at [1216, 14] on span "Publish Changes" at bounding box center [1215, 14] width 47 height 8
click at [301, 409] on button "Driver managers" at bounding box center [356, 419] width 198 height 20
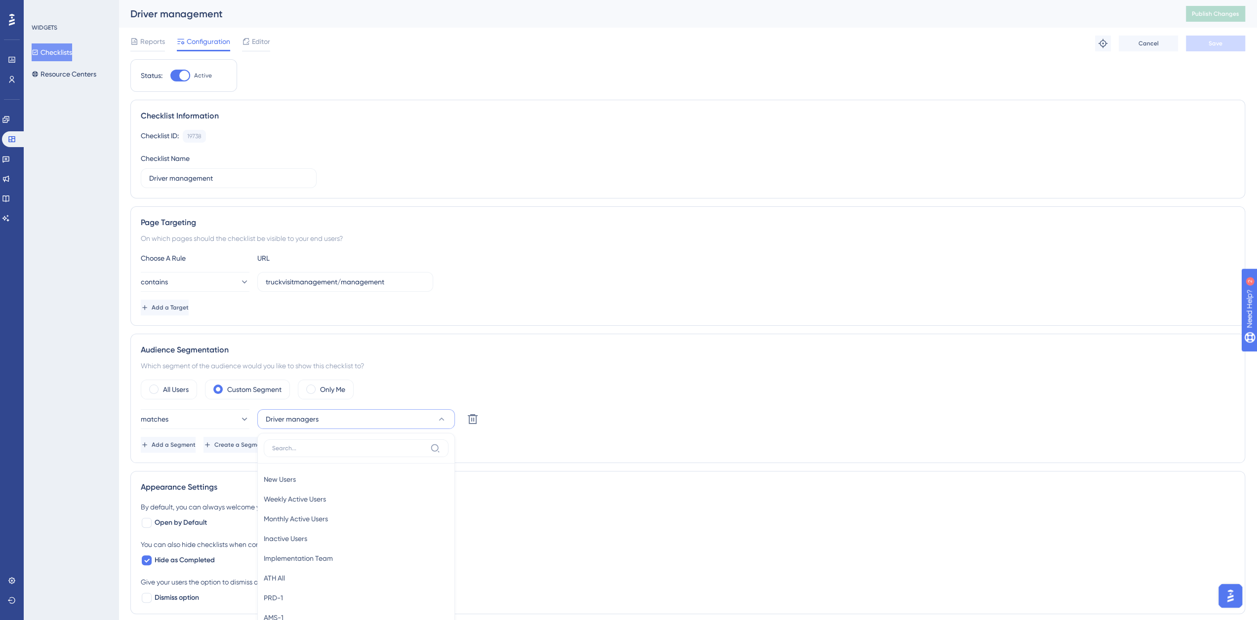
scroll to position [219, 0]
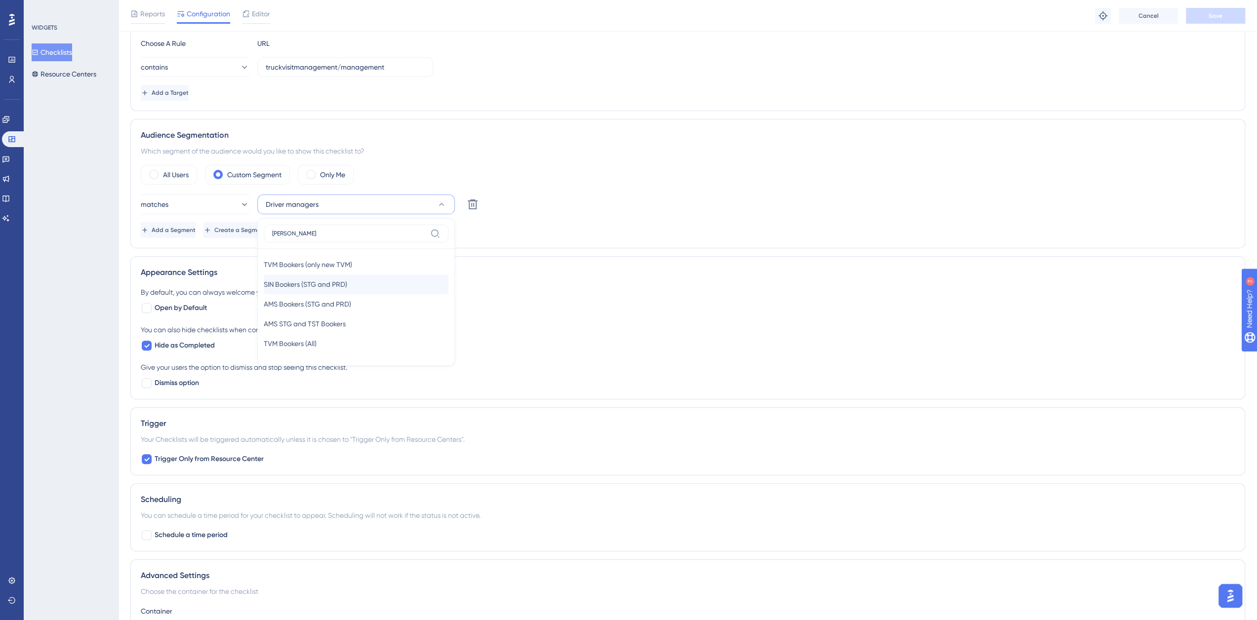
type input "[PERSON_NAME]"
drag, startPoint x: 295, startPoint y: 277, endPoint x: 373, endPoint y: 269, distance: 78.9
click at [295, 279] on span "SIN Bookers (STG and PRD)" at bounding box center [305, 285] width 83 height 12
click at [1208, 20] on button "Save" at bounding box center [1215, 16] width 59 height 16
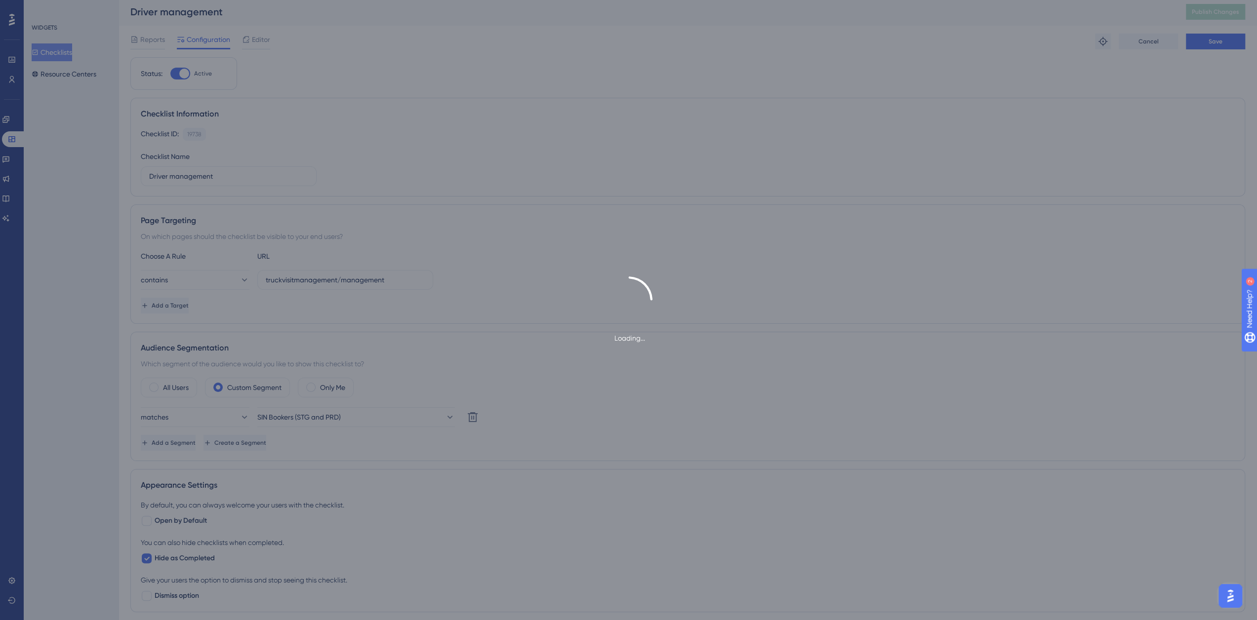
scroll to position [0, 0]
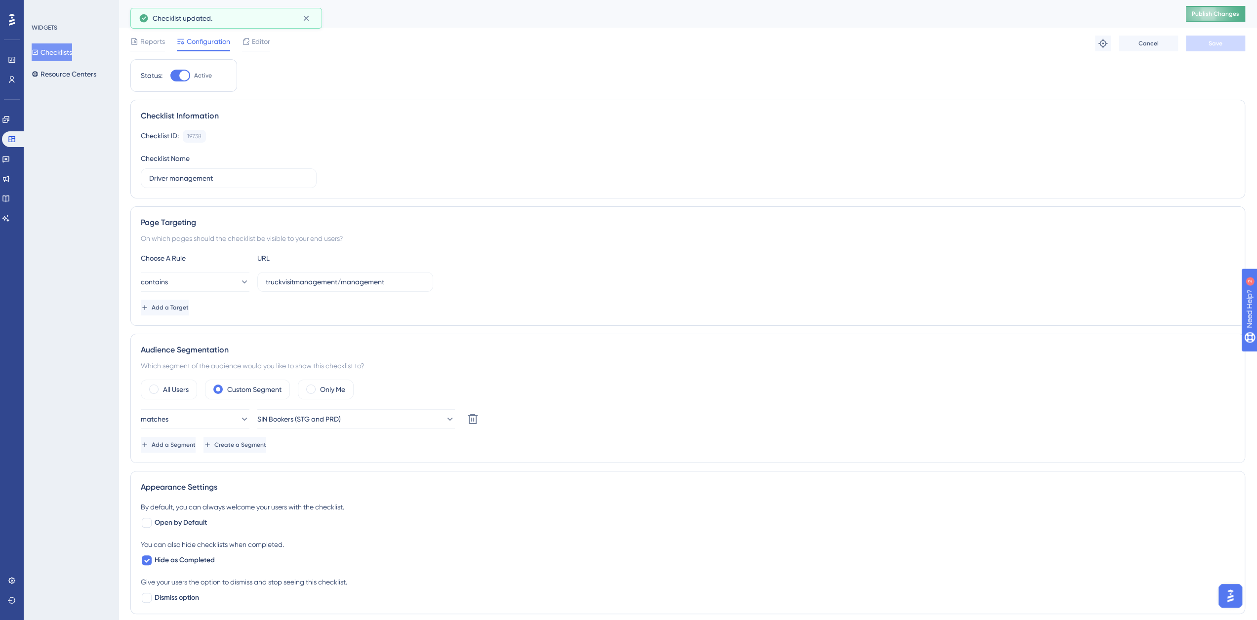
click at [1219, 8] on button "Publish Changes" at bounding box center [1215, 14] width 59 height 16
click at [85, 72] on button "Resource Centers" at bounding box center [64, 74] width 65 height 18
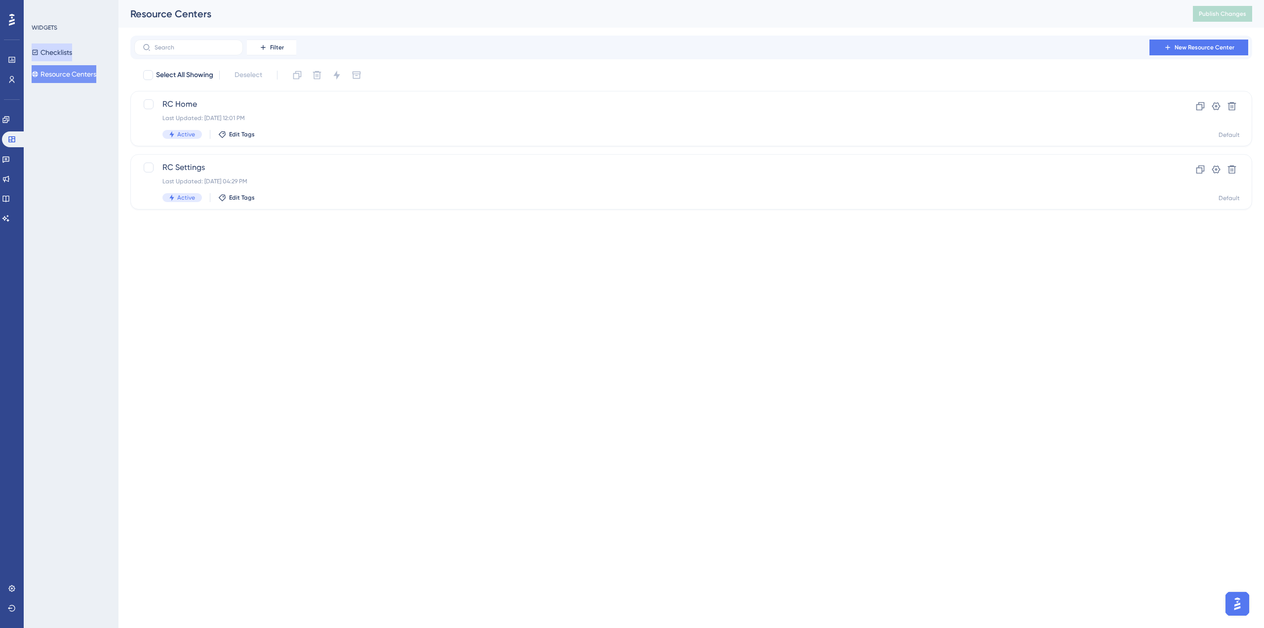
click at [52, 50] on button "Checklists" at bounding box center [52, 52] width 40 height 18
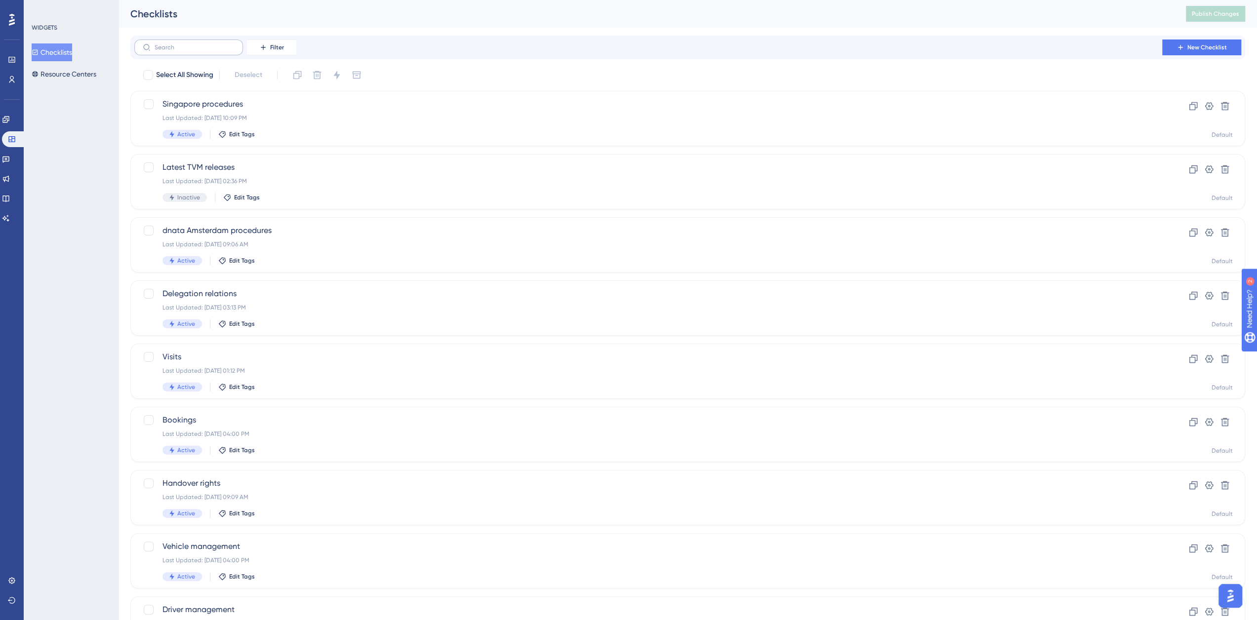
click at [192, 52] on label at bounding box center [188, 48] width 109 height 16
click at [192, 51] on input "text" at bounding box center [195, 47] width 80 height 7
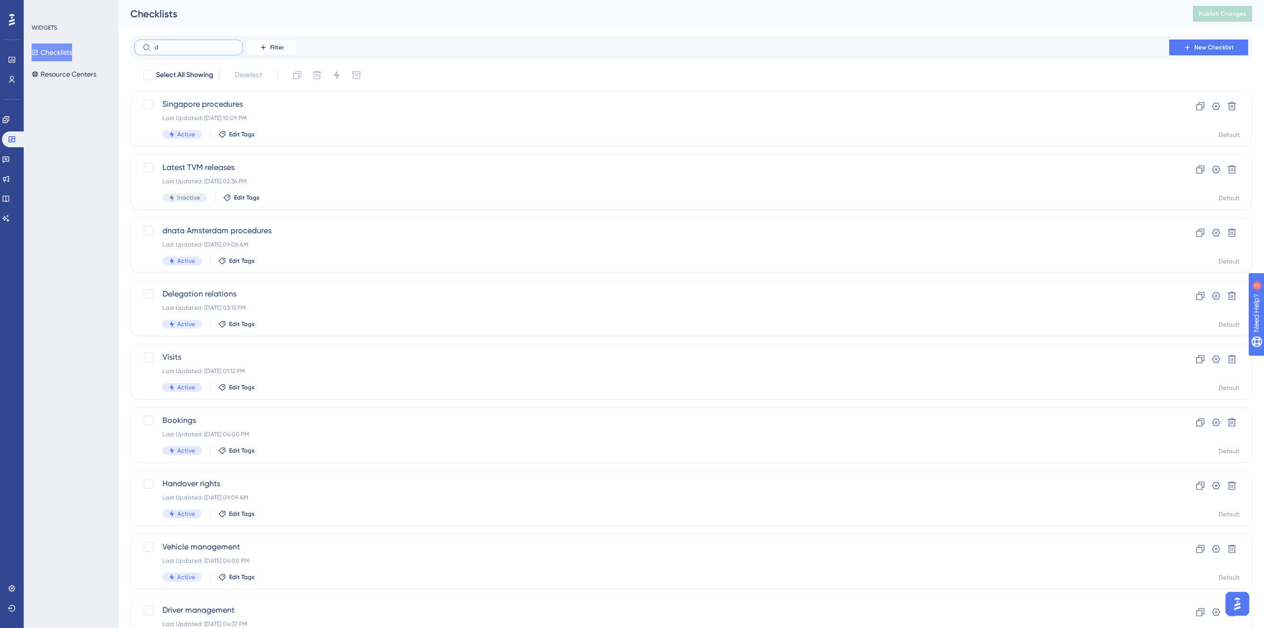
type input "di"
checkbox input "true"
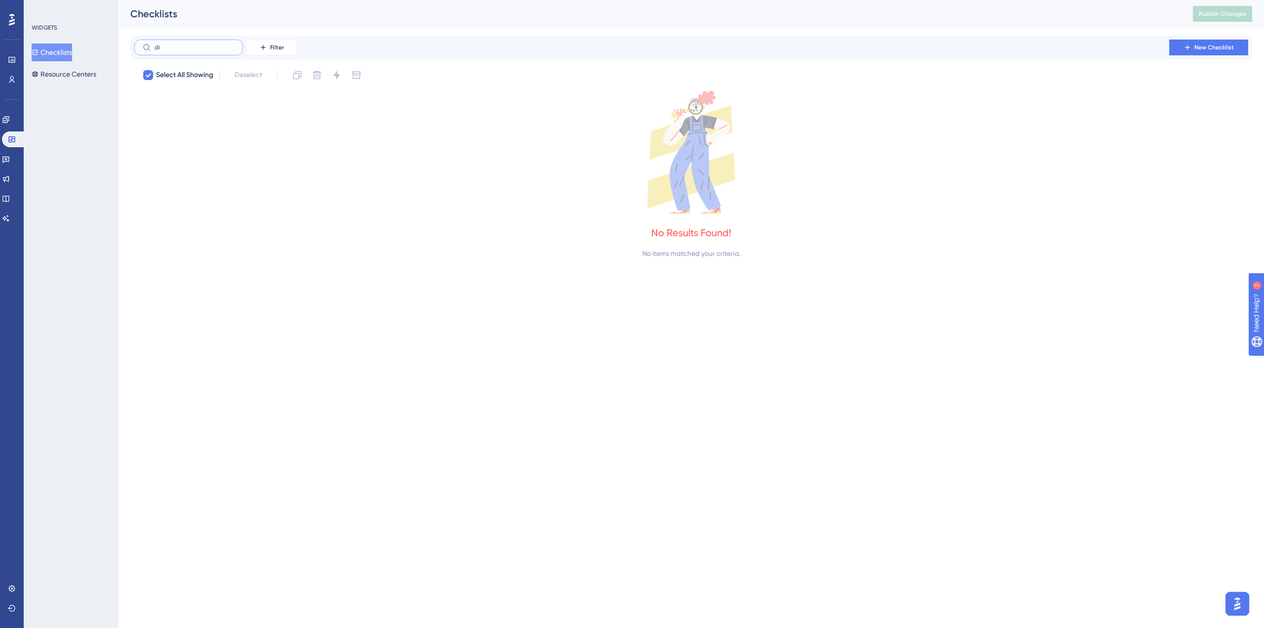
type input "d"
checkbox input "false"
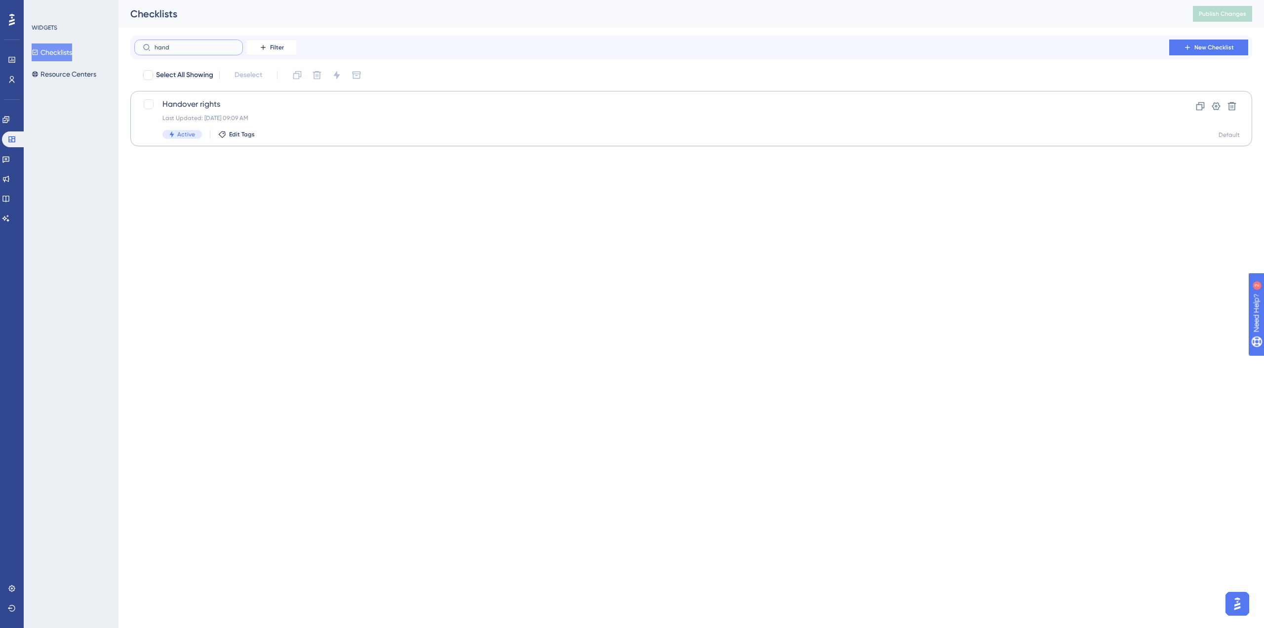
type input "hand"
click at [207, 109] on span "Handover rights" at bounding box center [651, 104] width 979 height 12
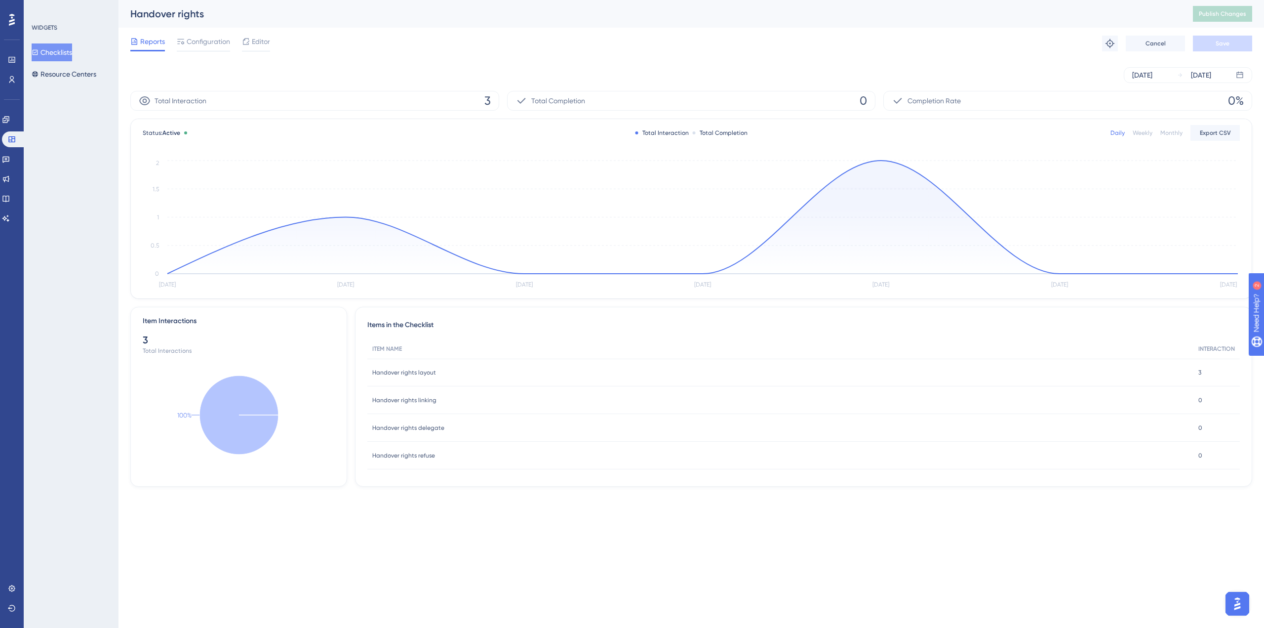
click at [72, 50] on button "Checklists" at bounding box center [52, 52] width 40 height 18
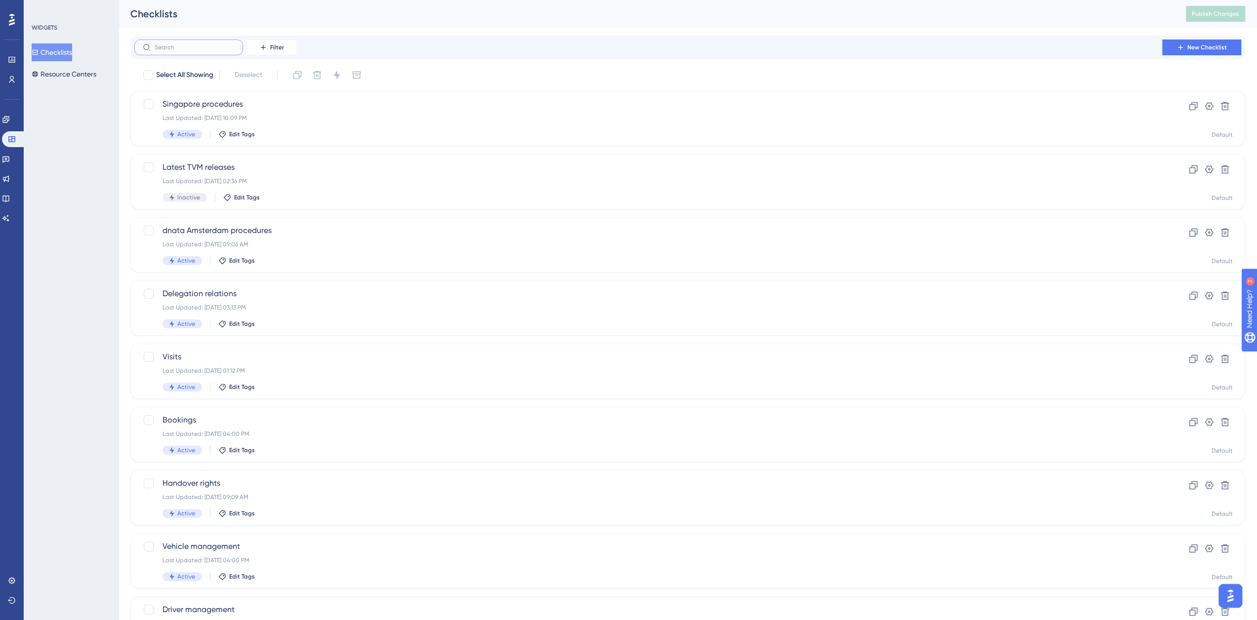
click at [190, 48] on input "text" at bounding box center [195, 47] width 80 height 7
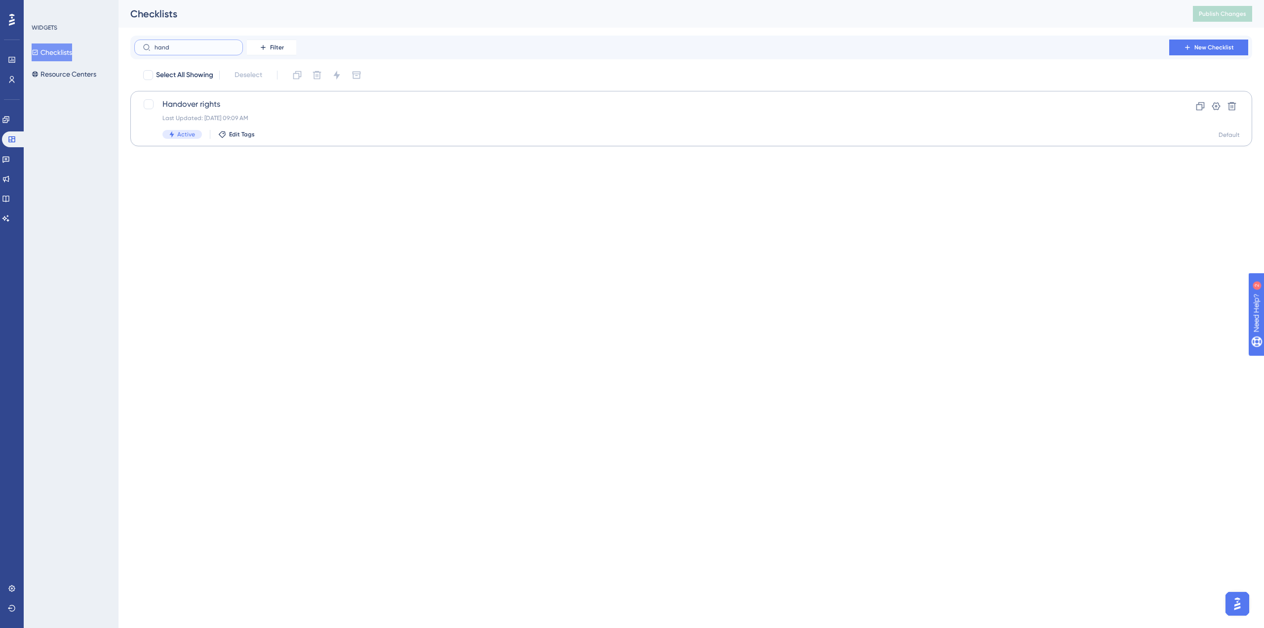
type input "hand"
click at [198, 108] on span "Handover rights" at bounding box center [651, 104] width 979 height 12
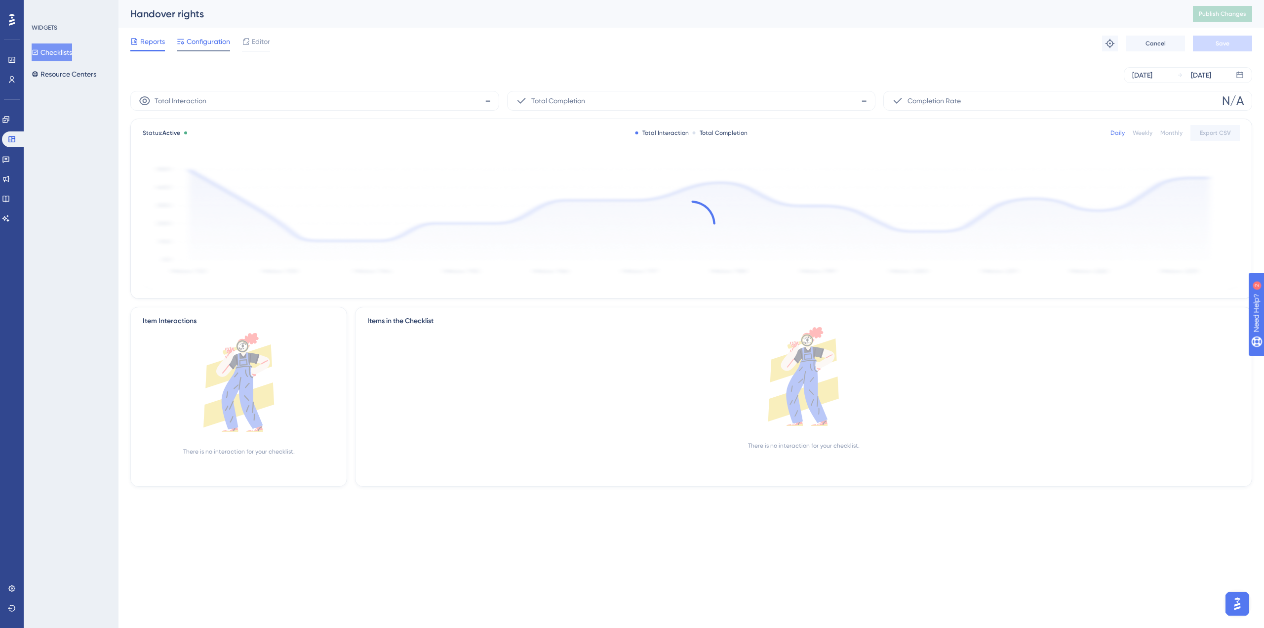
click at [210, 42] on span "Configuration" at bounding box center [208, 42] width 43 height 12
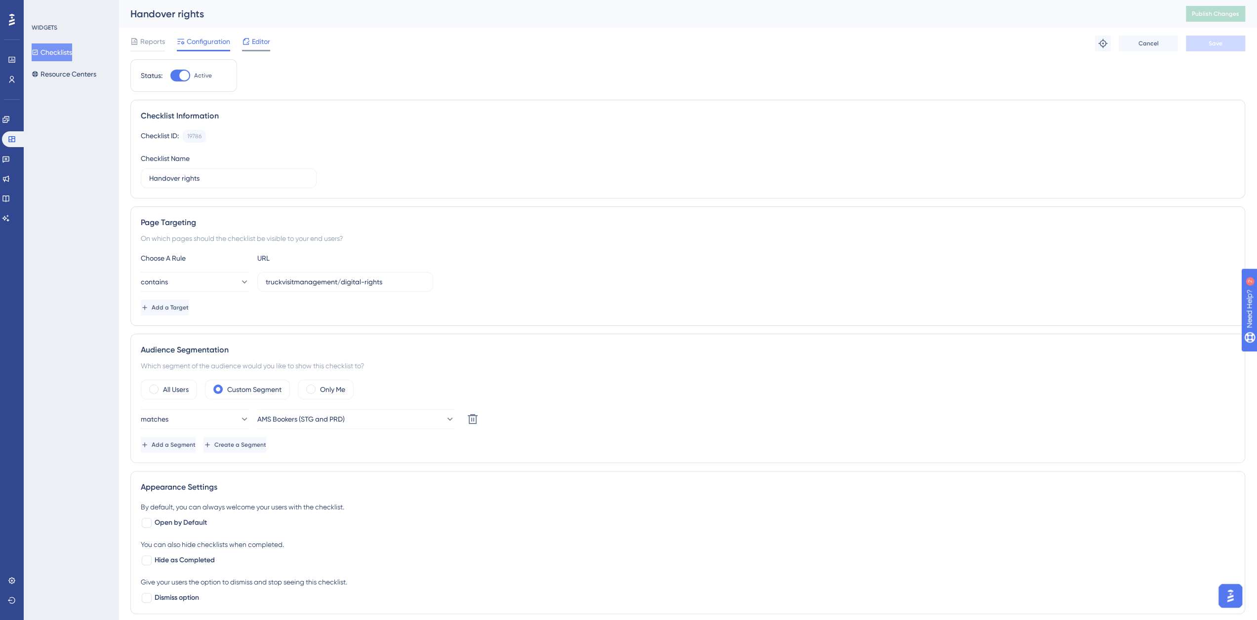
click at [262, 40] on span "Editor" at bounding box center [261, 42] width 18 height 12
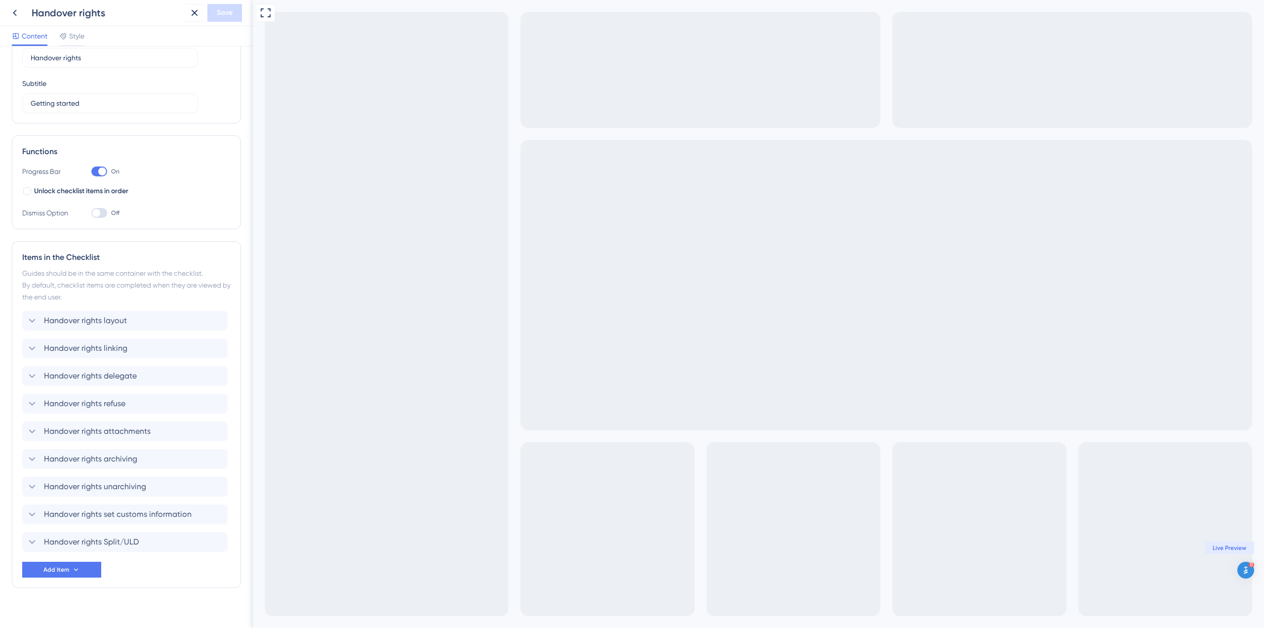
scroll to position [66, 0]
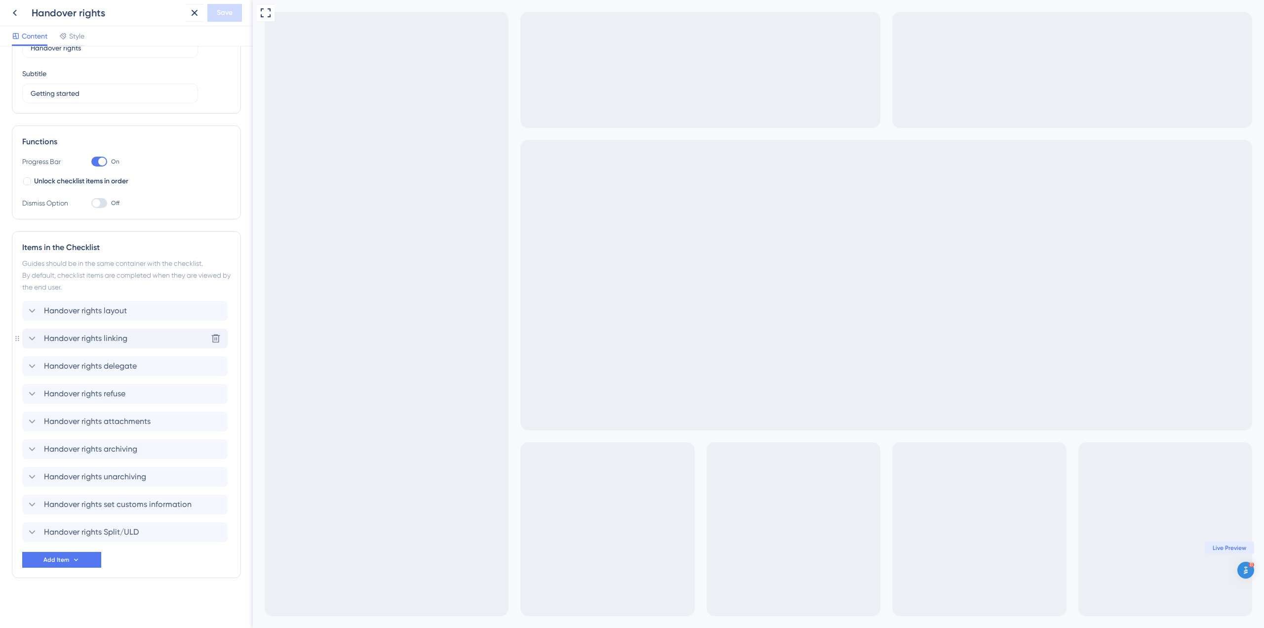
click at [142, 339] on div "Handover rights linking [GEOGRAPHIC_DATA]" at bounding box center [124, 338] width 205 height 20
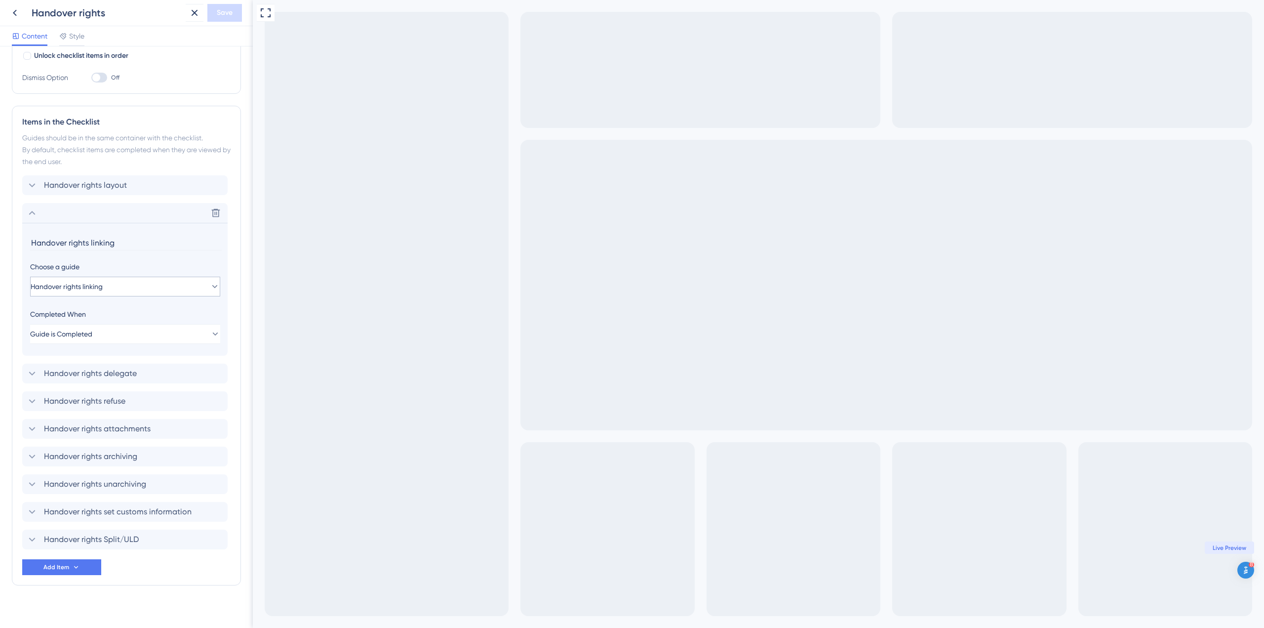
scroll to position [199, 0]
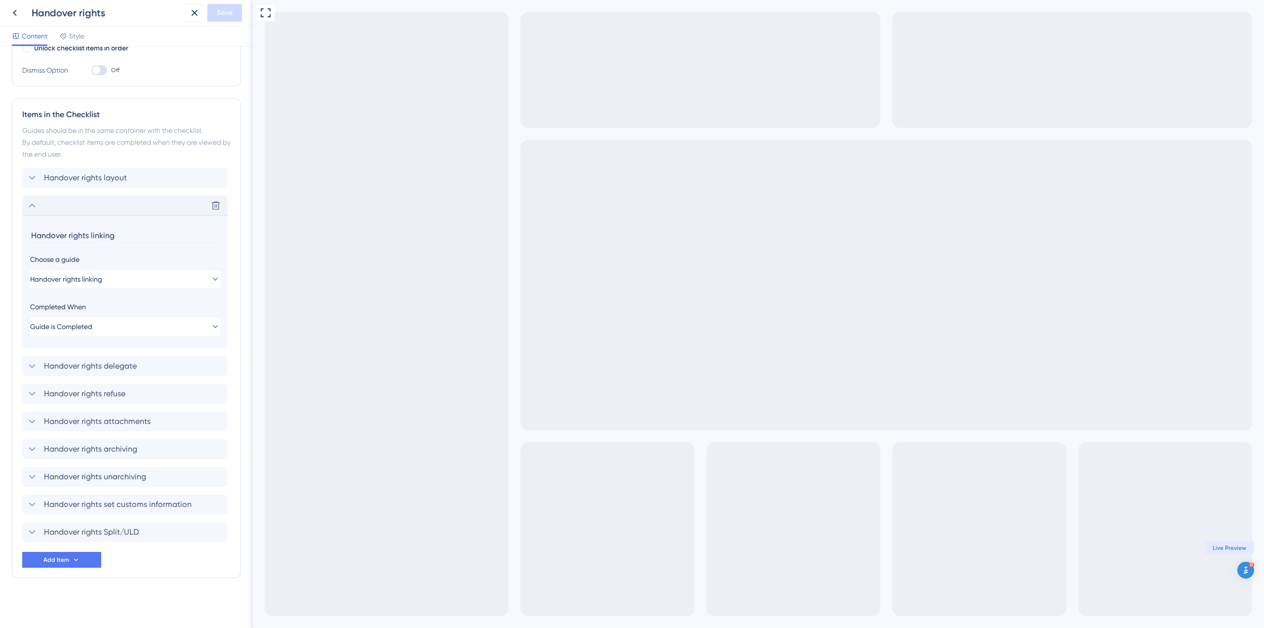
click at [31, 203] on icon at bounding box center [32, 206] width 12 height 12
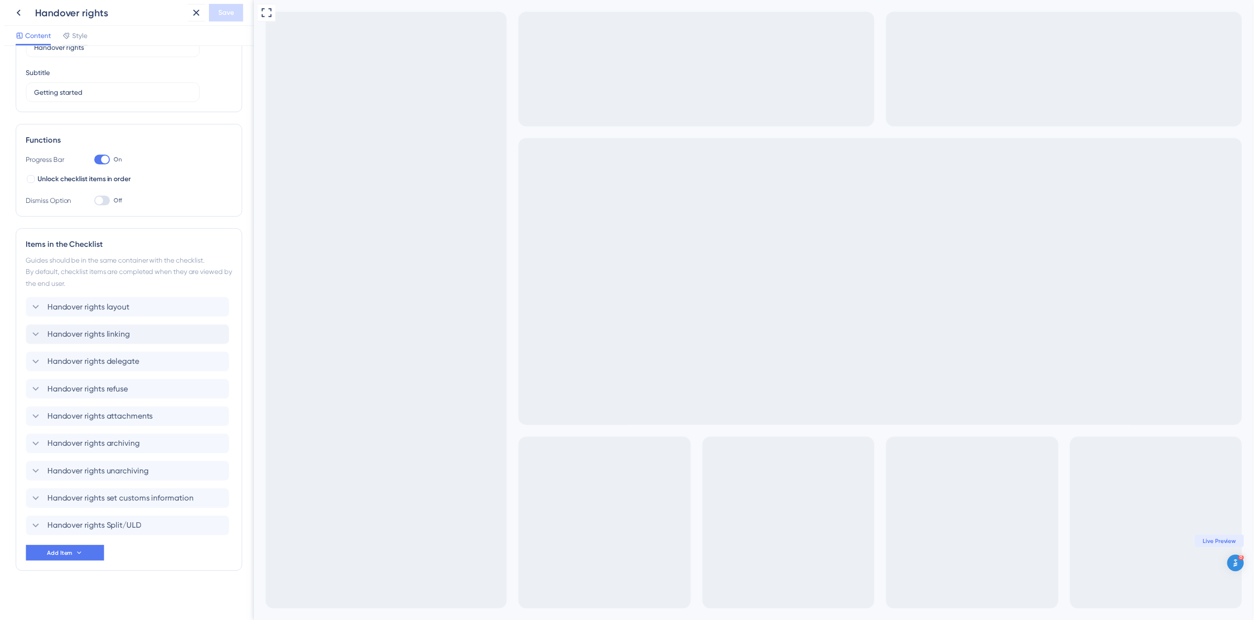
scroll to position [0, 0]
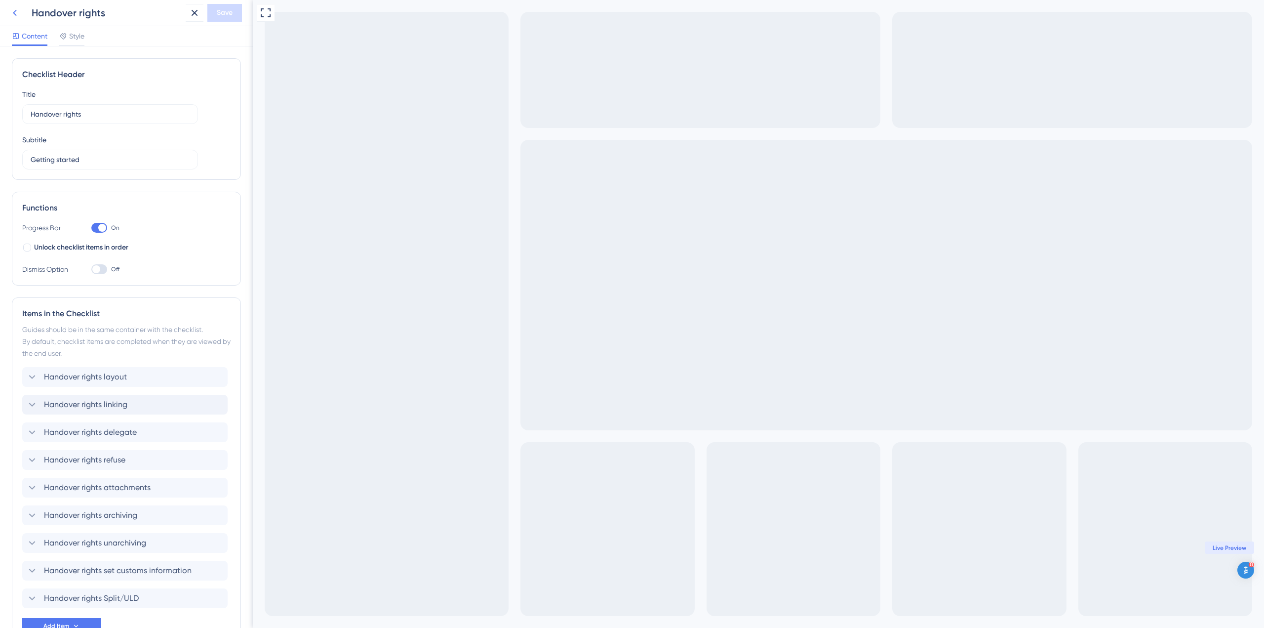
click at [13, 13] on icon at bounding box center [15, 13] width 12 height 12
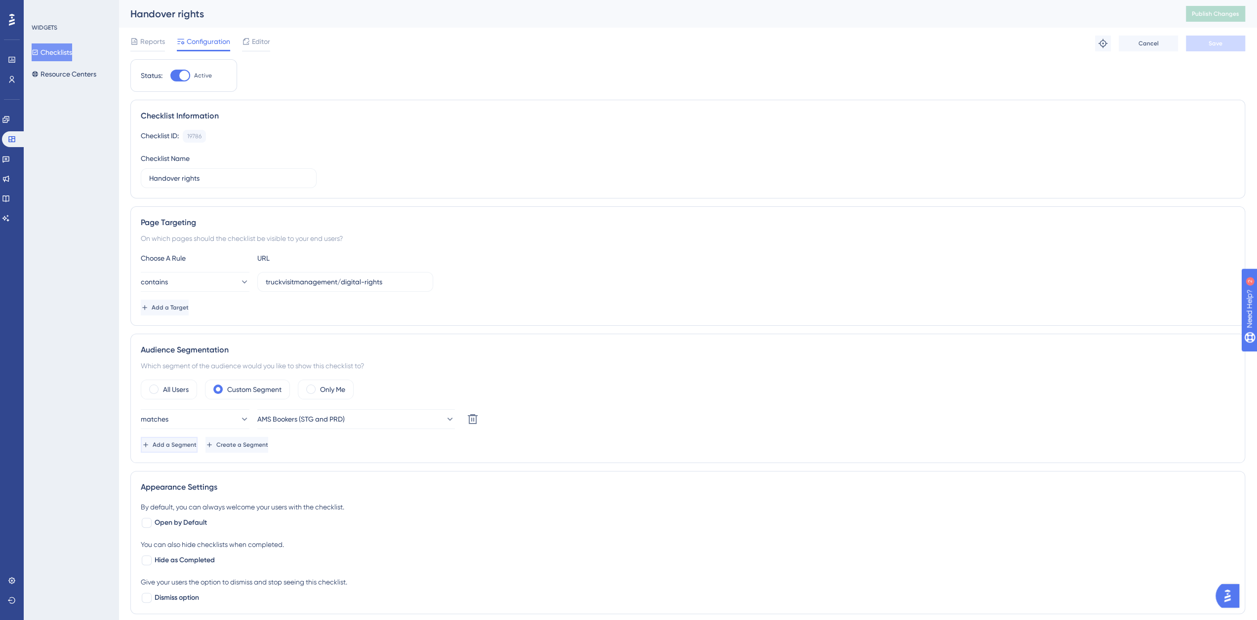
click at [197, 446] on span "Add a Segment" at bounding box center [175, 445] width 44 height 8
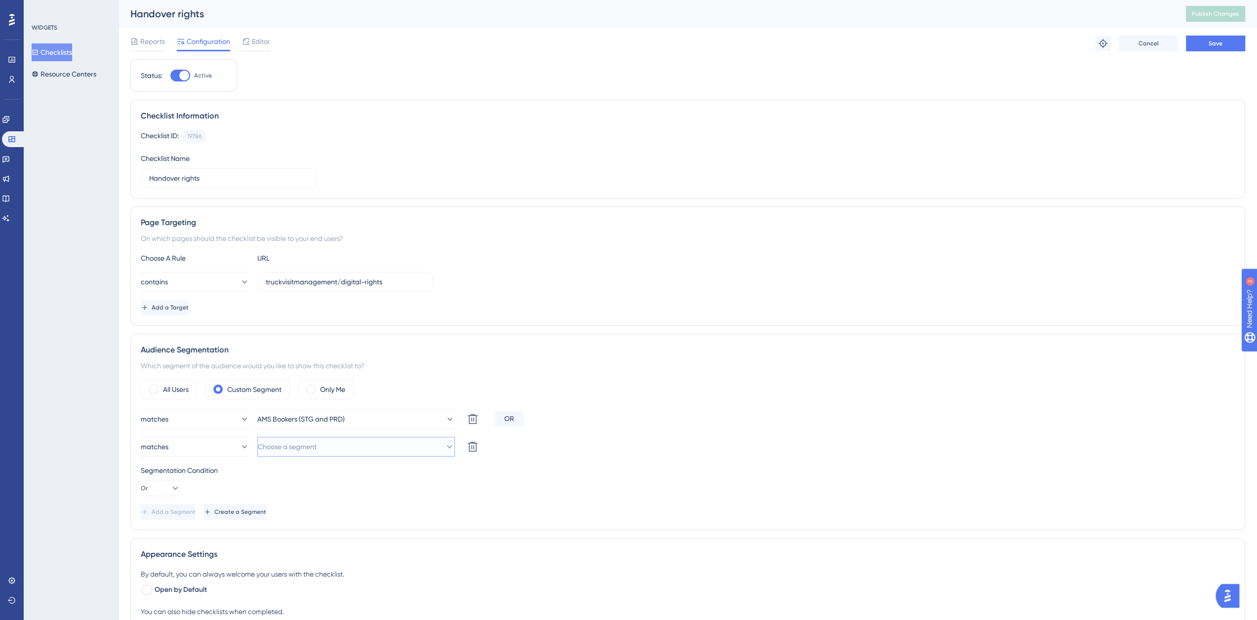
click at [301, 446] on span "Choose a segment" at bounding box center [287, 447] width 59 height 12
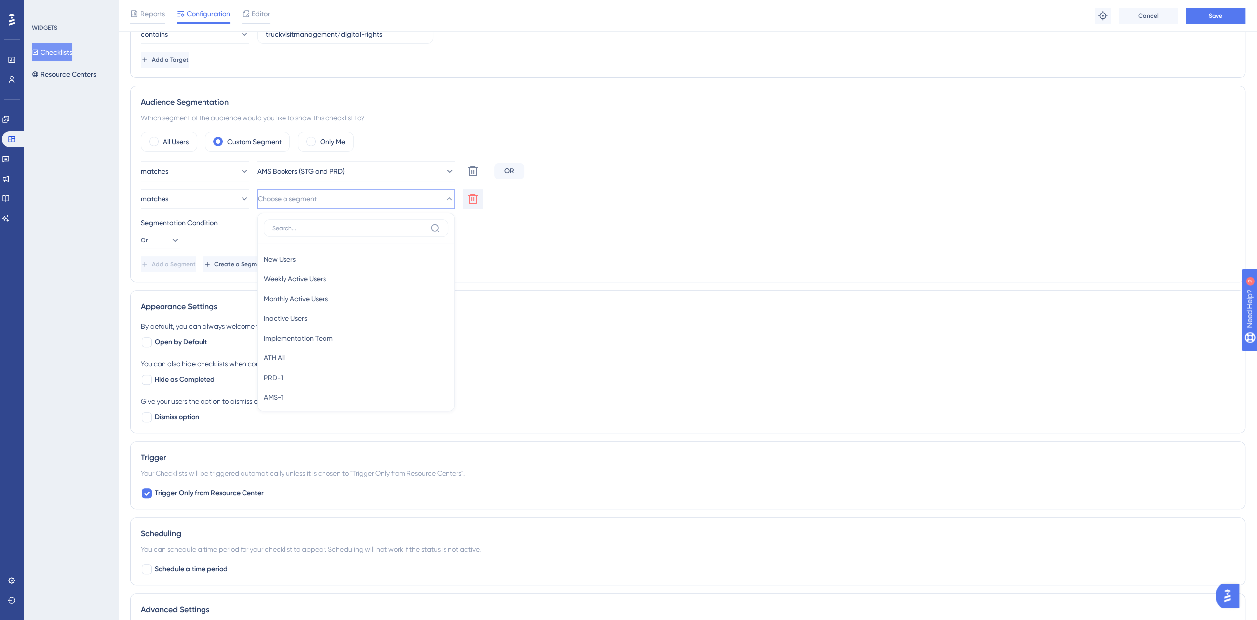
click at [480, 197] on button at bounding box center [473, 199] width 20 height 20
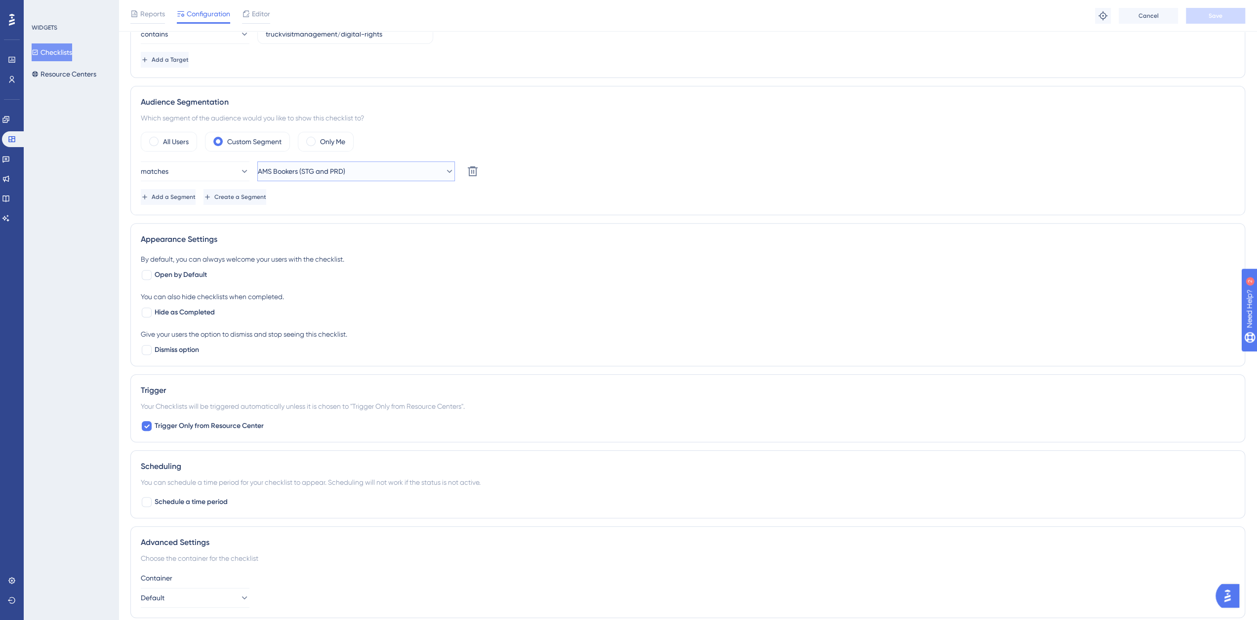
click at [315, 165] on span "AMS Bookers (STG and PRD)" at bounding box center [301, 171] width 87 height 12
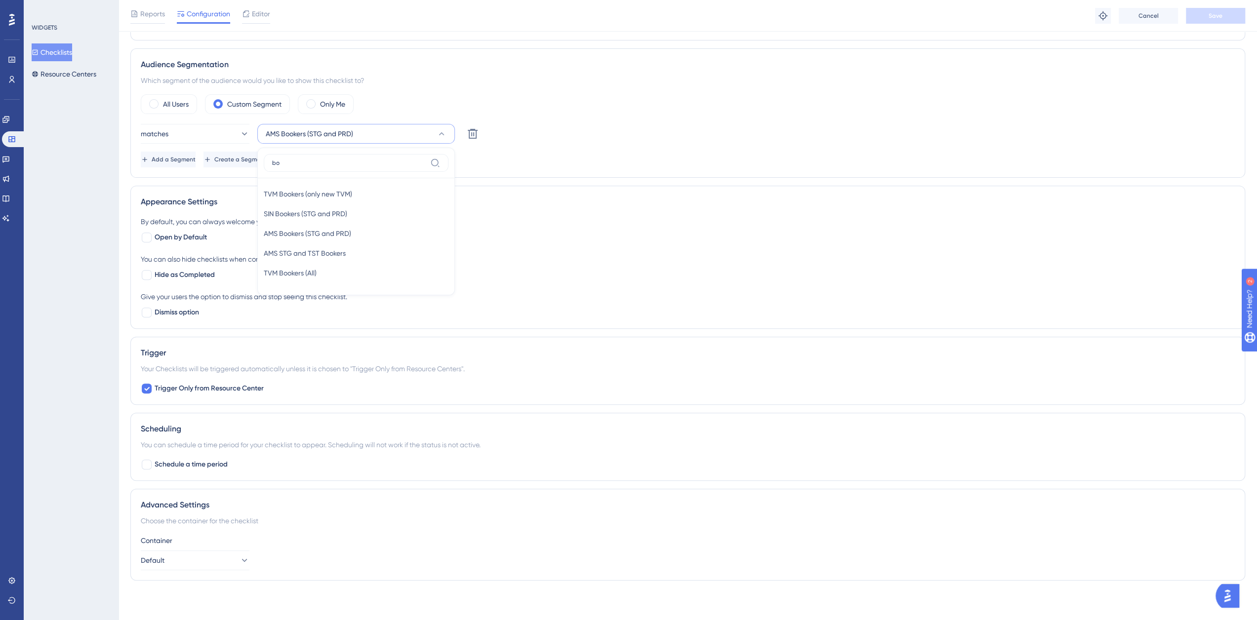
scroll to position [286, 0]
type input "[PERSON_NAME]"
click at [317, 277] on span "TVM Bookers (All)" at bounding box center [290, 277] width 53 height 12
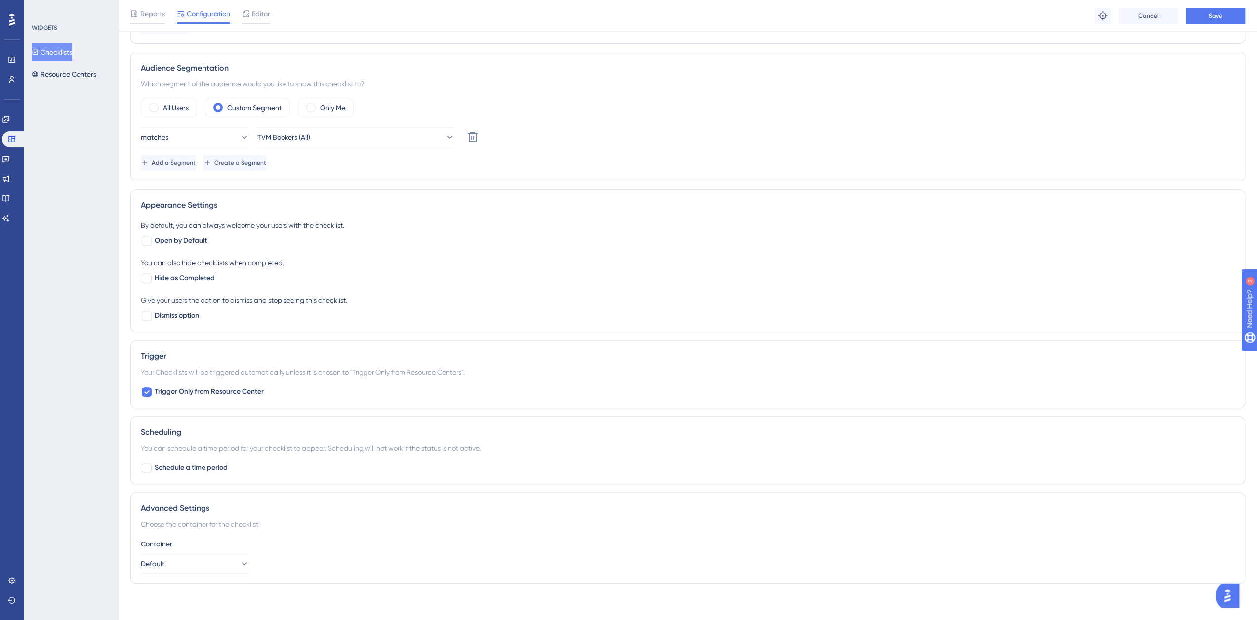
scroll to position [121, 0]
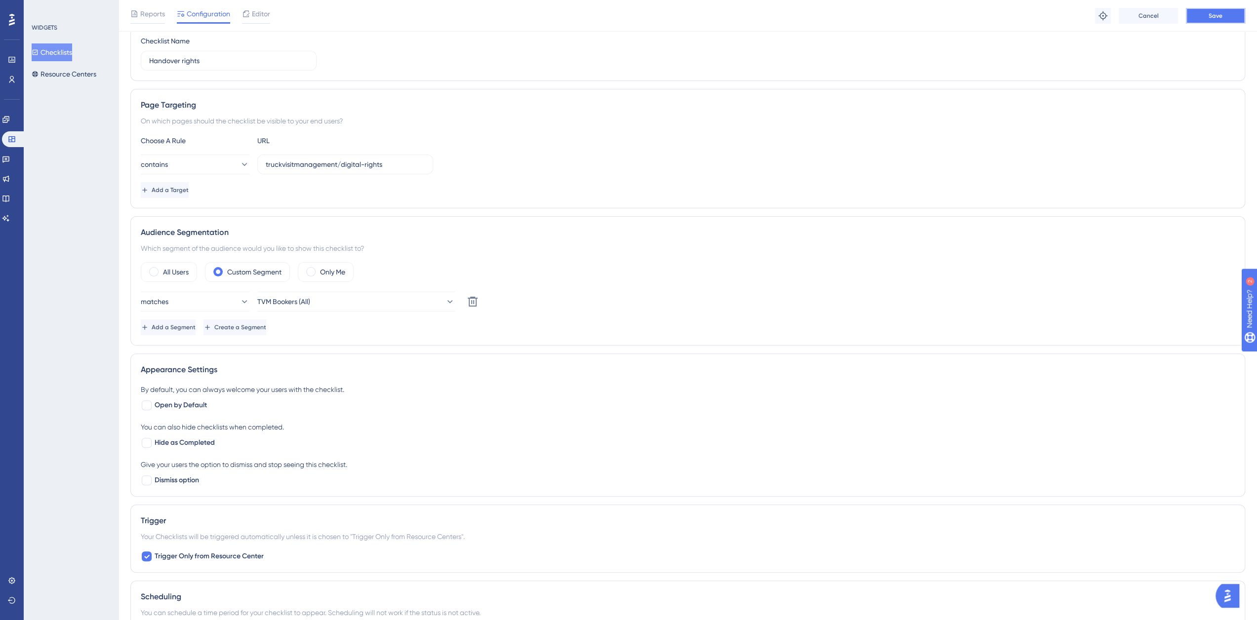
click at [1218, 16] on span "Save" at bounding box center [1216, 16] width 14 height 8
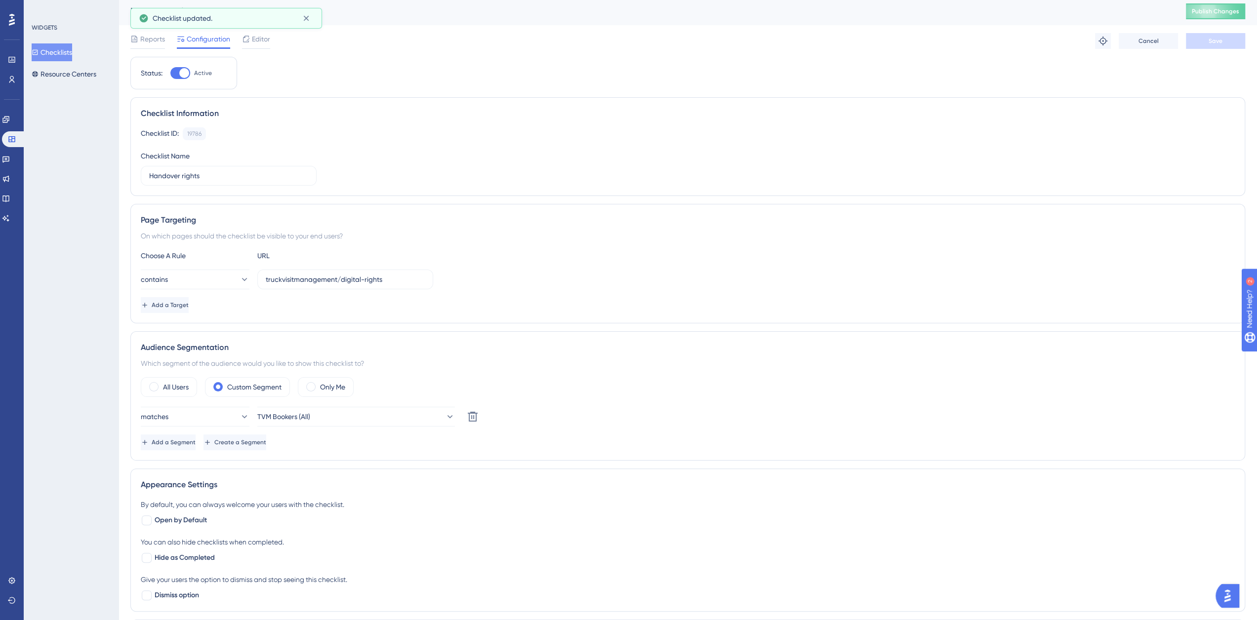
scroll to position [0, 0]
click at [1221, 10] on span "Publish Changes" at bounding box center [1215, 14] width 47 height 8
click at [61, 72] on button "Resource Centers" at bounding box center [64, 74] width 65 height 18
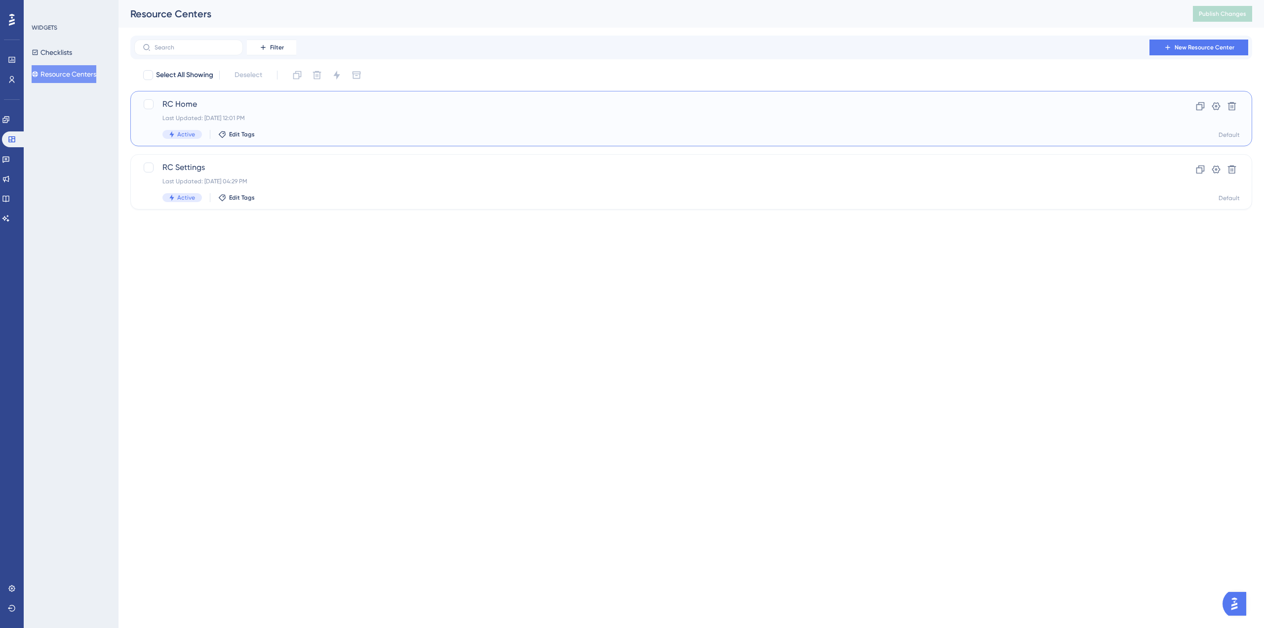
click at [181, 106] on span "RC Home" at bounding box center [651, 104] width 979 height 12
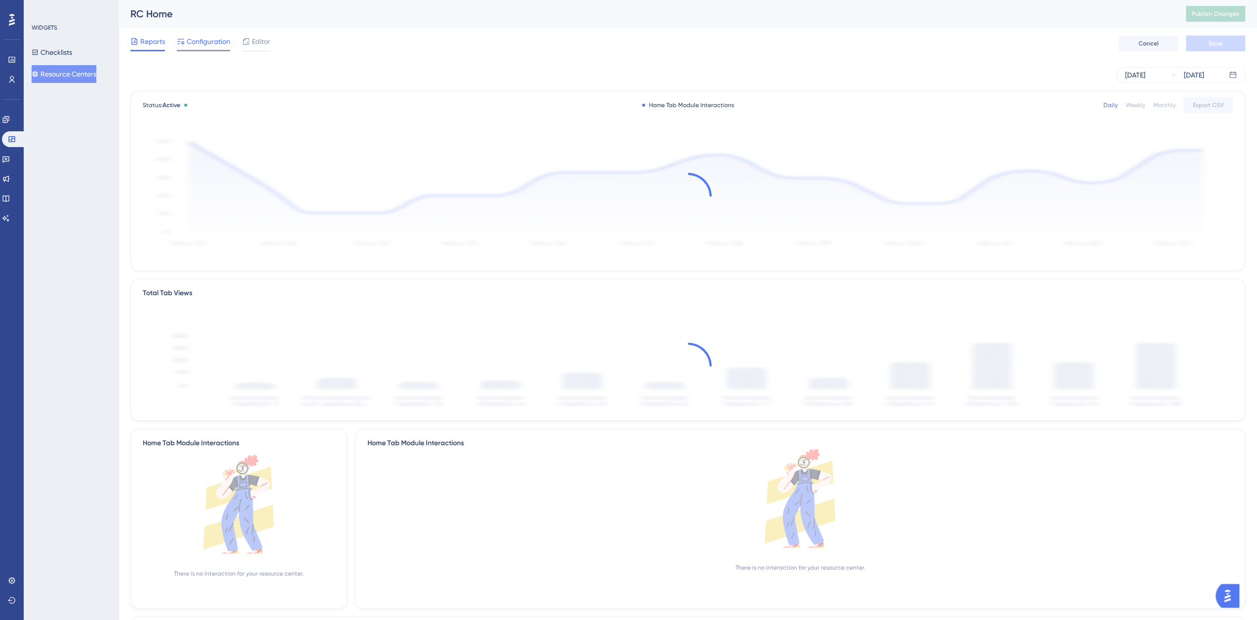
click at [195, 49] on div "Configuration" at bounding box center [203, 44] width 53 height 16
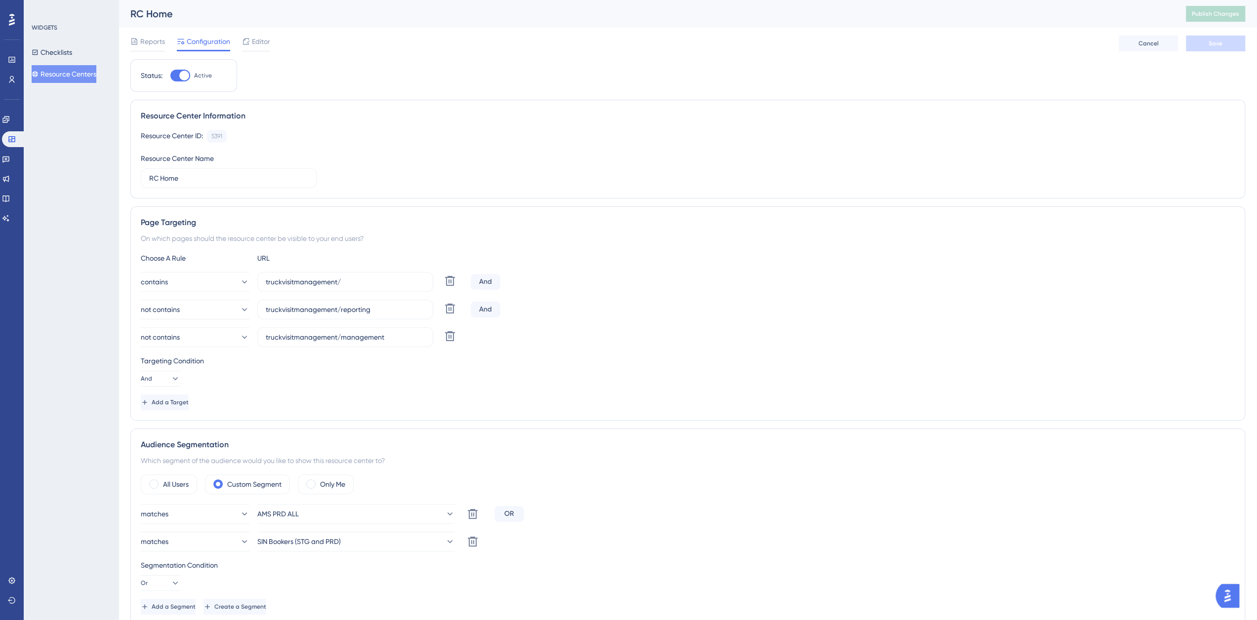
scroll to position [164, 0]
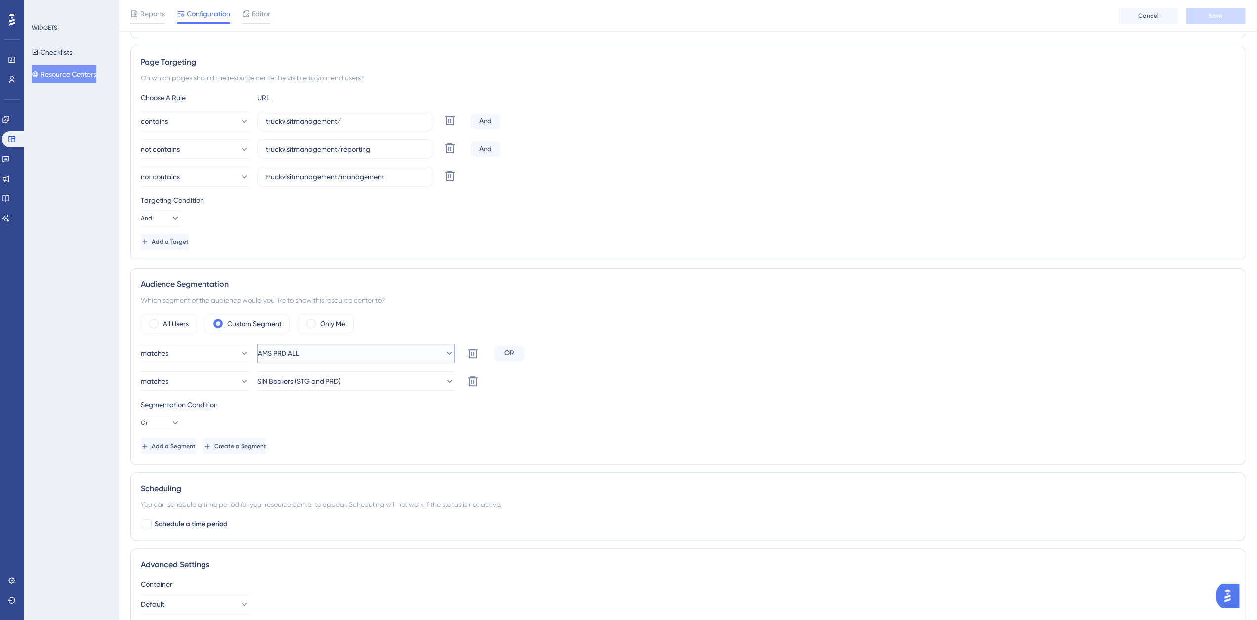
click at [444, 354] on icon at bounding box center [449, 354] width 10 height 10
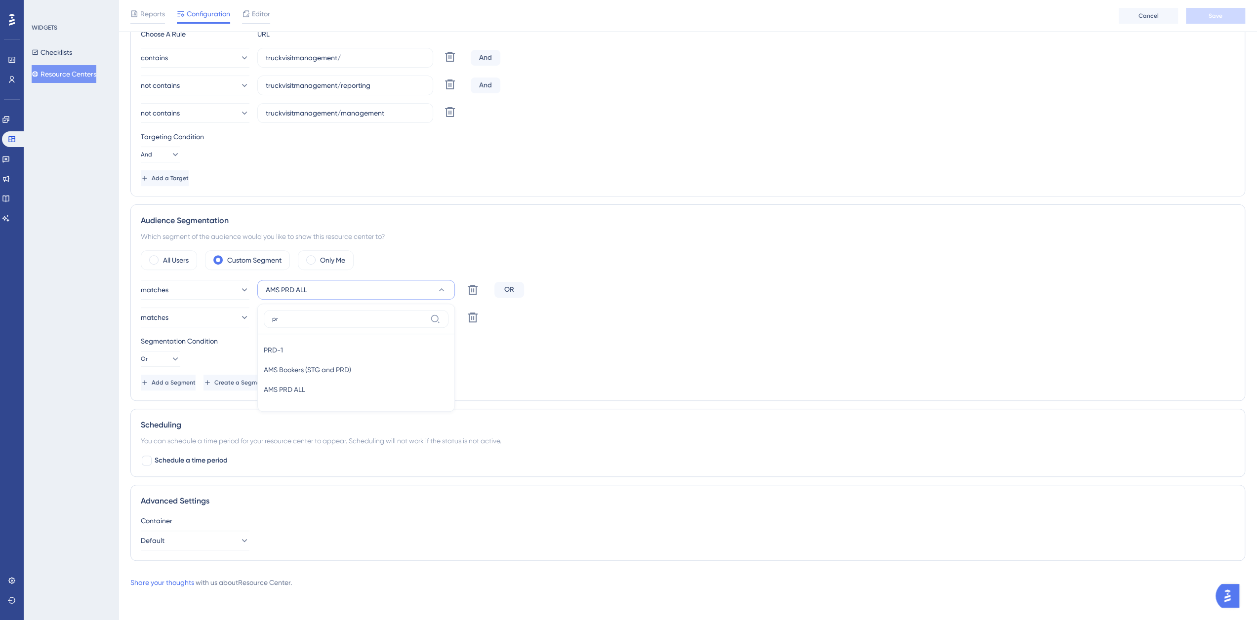
scroll to position [225, 0]
type input "prd"
click at [310, 349] on div "PRD-1 PRD-1" at bounding box center [356, 353] width 185 height 20
click at [444, 322] on icon at bounding box center [449, 321] width 10 height 10
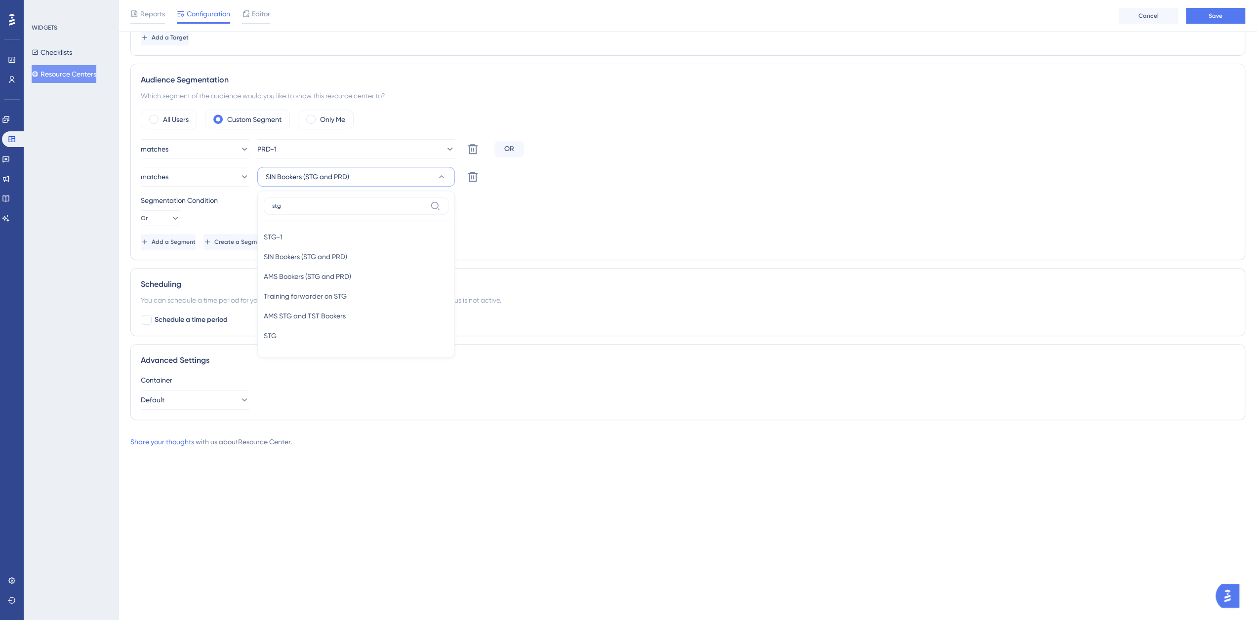
scroll to position [367, 0]
type input "stg"
click at [327, 226] on div "STG-1 STG-1 SIN Bookers (STG and PRD) SIN Bookers (STG and PRD) AMS Bookers (ST…" at bounding box center [356, 288] width 185 height 130
click at [324, 237] on div "STG-1 STG-1" at bounding box center [356, 239] width 185 height 20
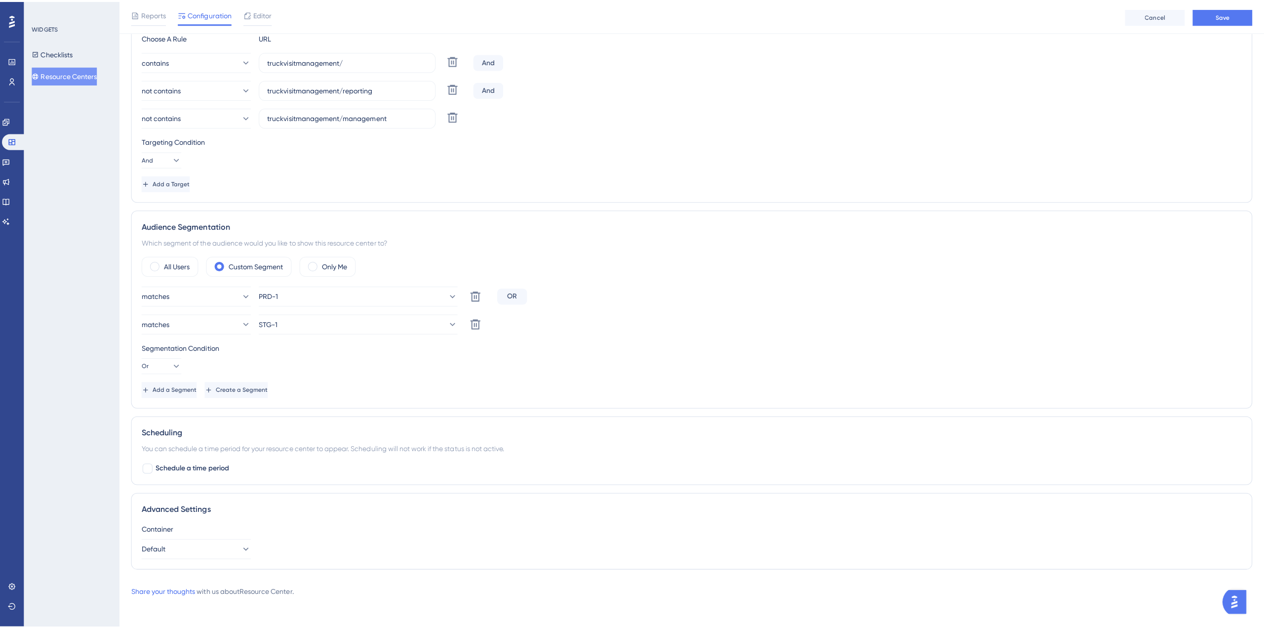
scroll to position [61, 0]
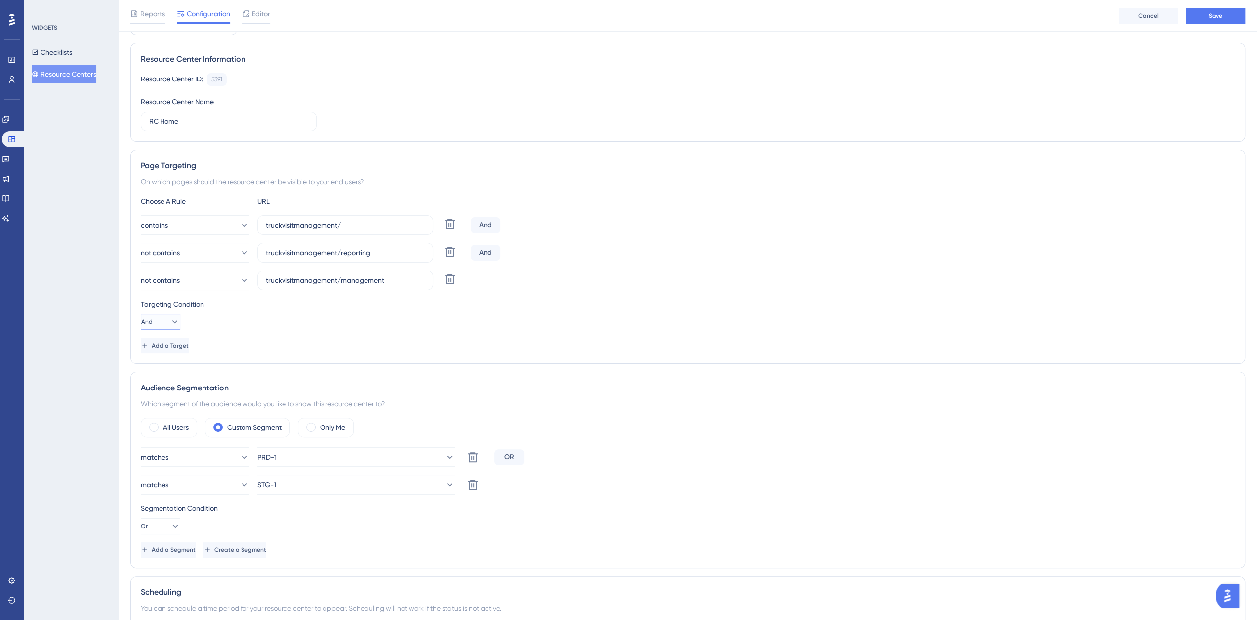
click at [170, 323] on icon at bounding box center [175, 322] width 10 height 10
click at [159, 369] on div "Or Or" at bounding box center [160, 370] width 19 height 20
click at [449, 278] on icon at bounding box center [450, 280] width 12 height 12
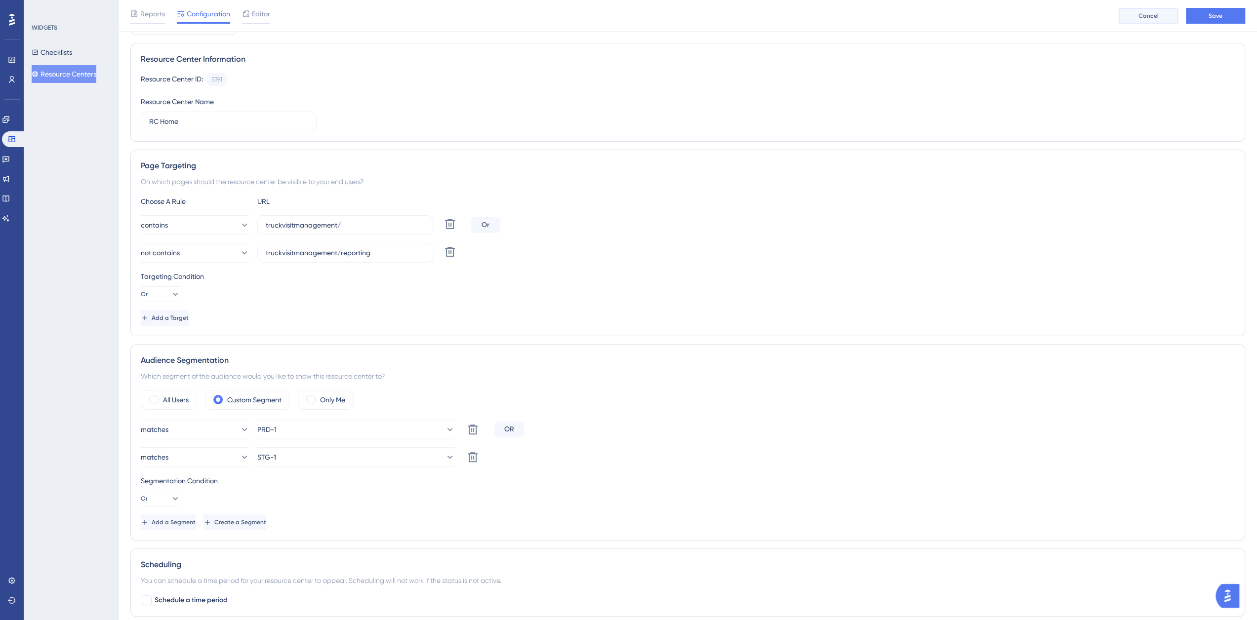
click at [1147, 17] on span "Cancel" at bounding box center [1148, 16] width 20 height 8
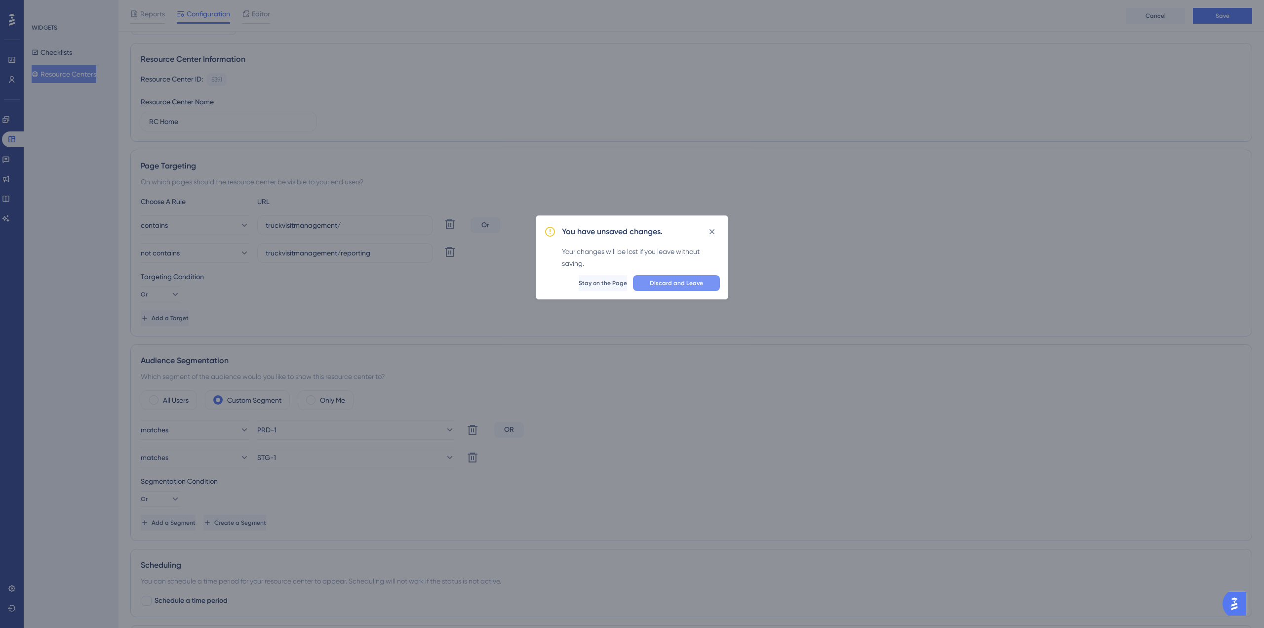
click at [662, 285] on span "Discard and Leave" at bounding box center [676, 283] width 53 height 8
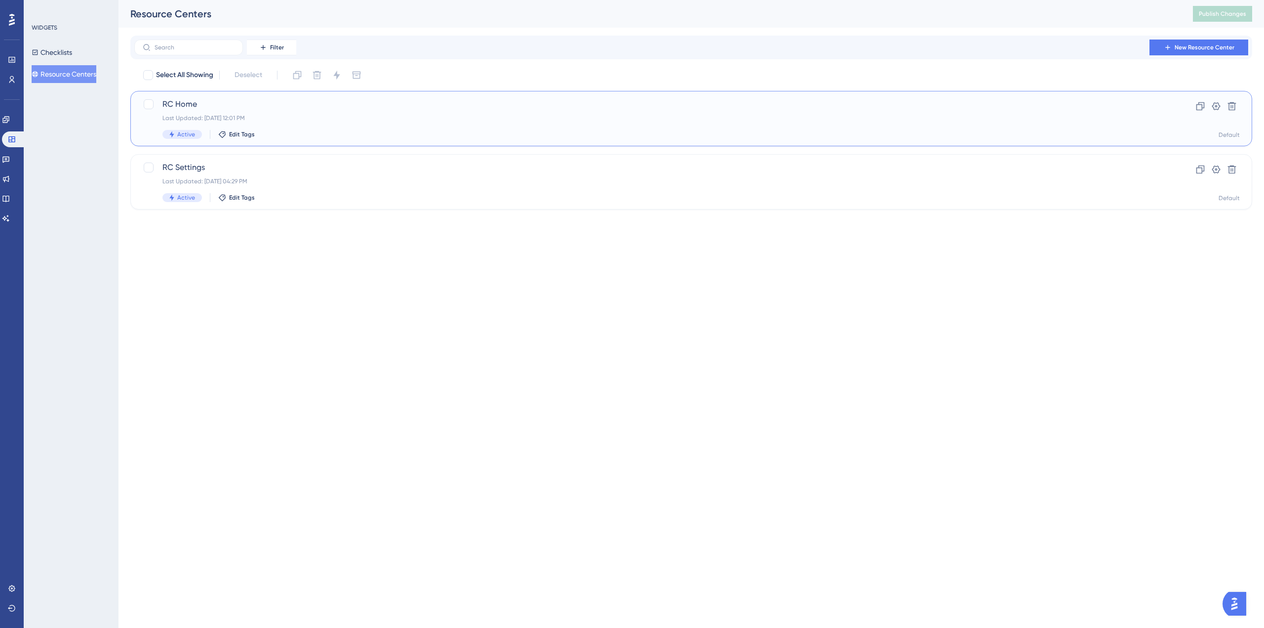
click at [197, 105] on span "RC Home" at bounding box center [651, 104] width 979 height 12
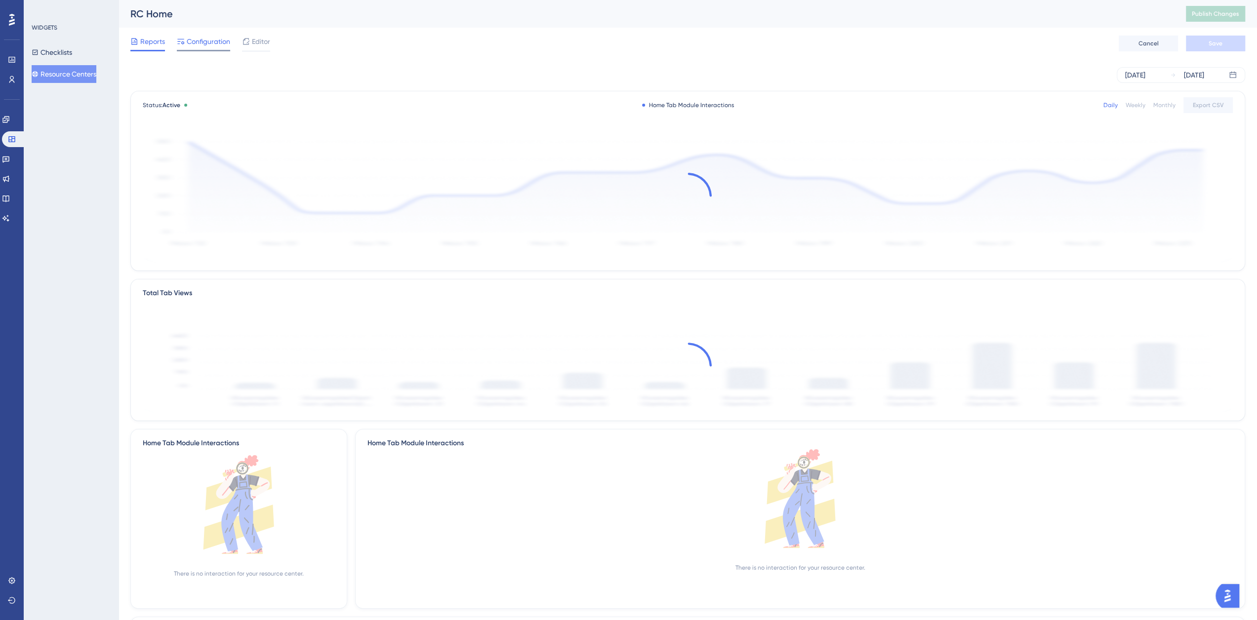
click at [207, 43] on span "Configuration" at bounding box center [208, 42] width 43 height 12
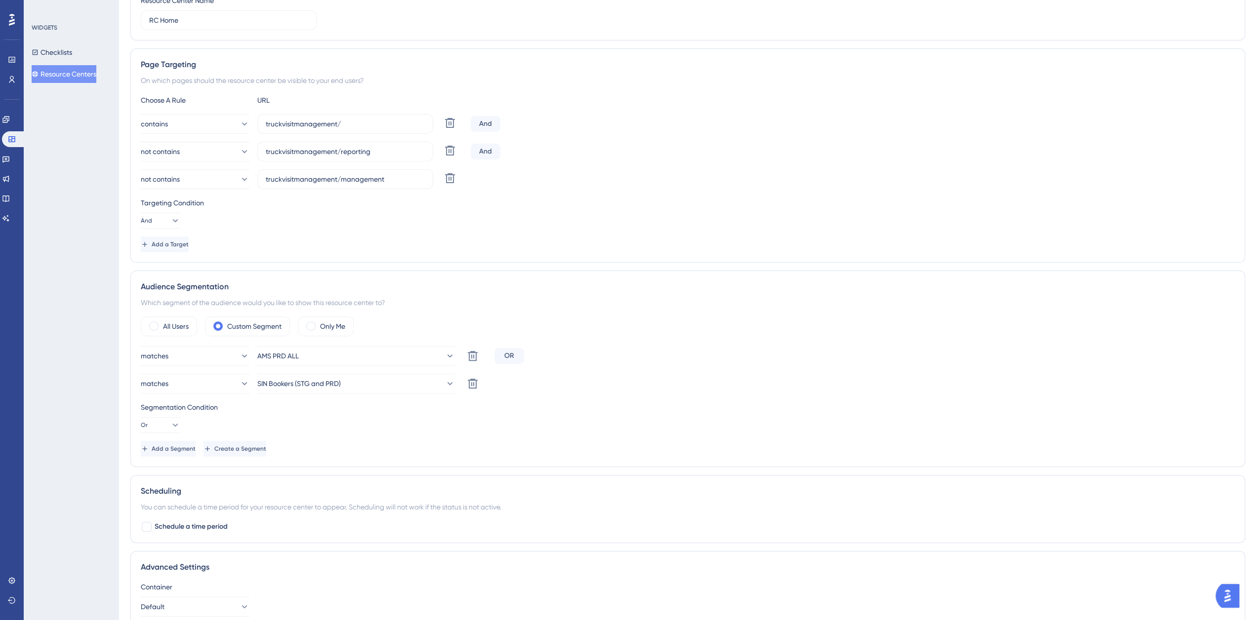
scroll to position [164, 0]
click at [299, 356] on span "AMS PRD ALL" at bounding box center [278, 354] width 41 height 12
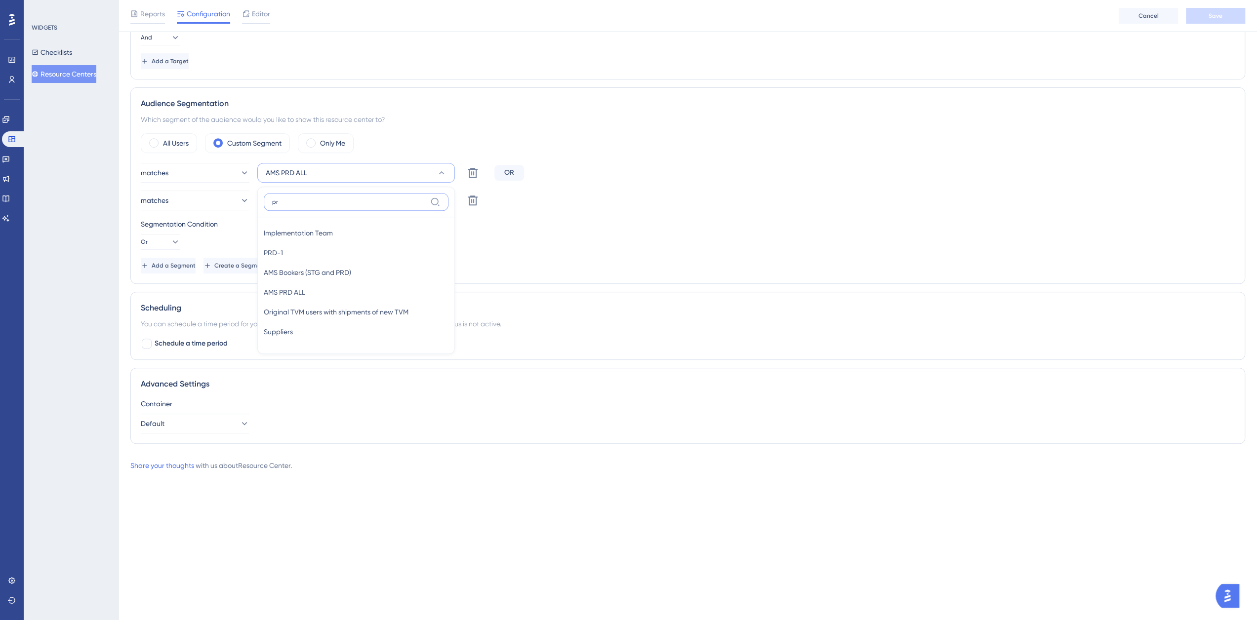
scroll to position [225, 0]
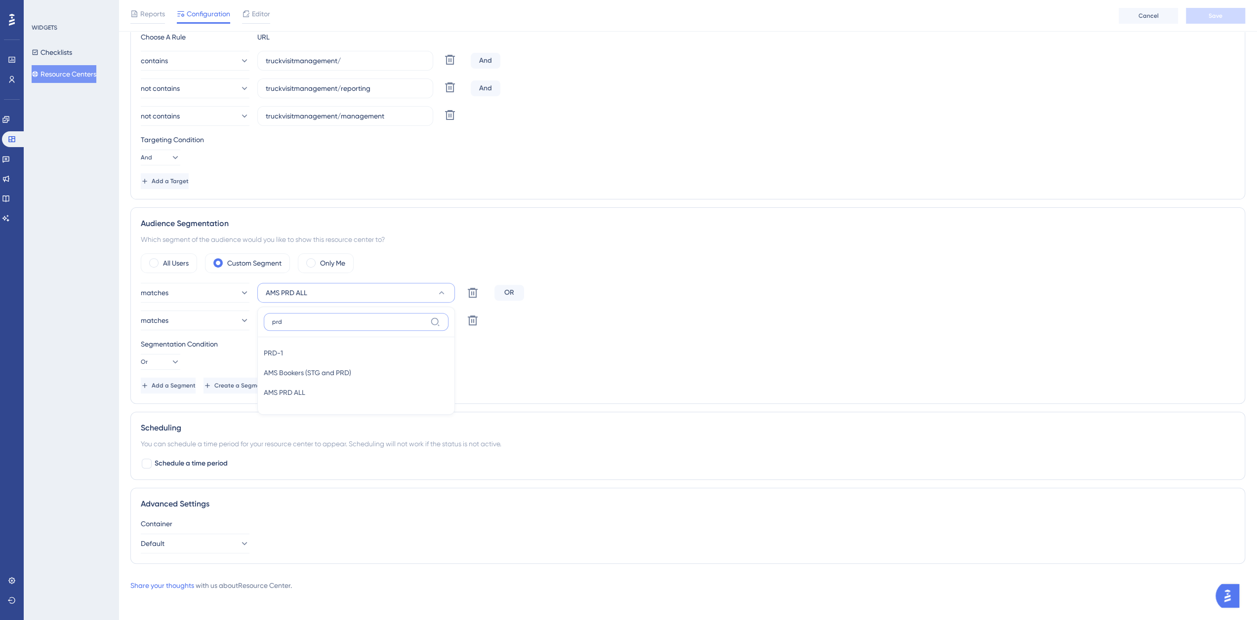
type input "prd"
click at [297, 350] on div "PRD-1 PRD-1" at bounding box center [356, 353] width 185 height 20
click at [305, 324] on button "SIN Bookers (STG and PRD)" at bounding box center [356, 321] width 198 height 20
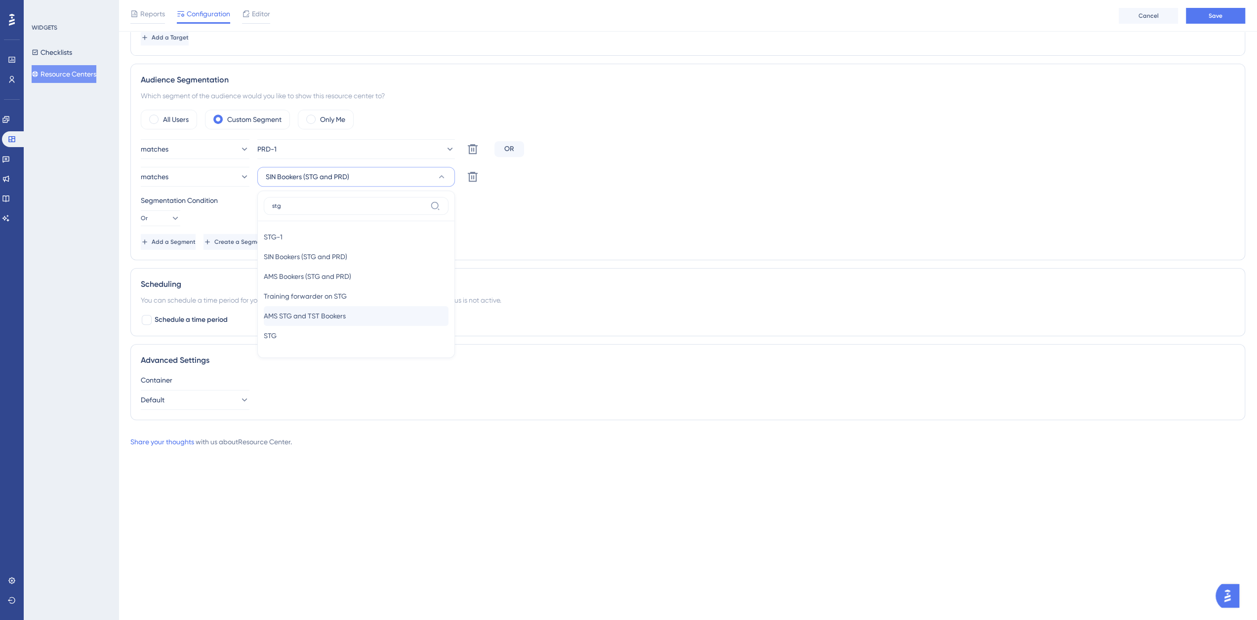
scroll to position [367, 0]
type input "stg"
click at [298, 232] on div "STG-1 STG-1" at bounding box center [356, 239] width 185 height 20
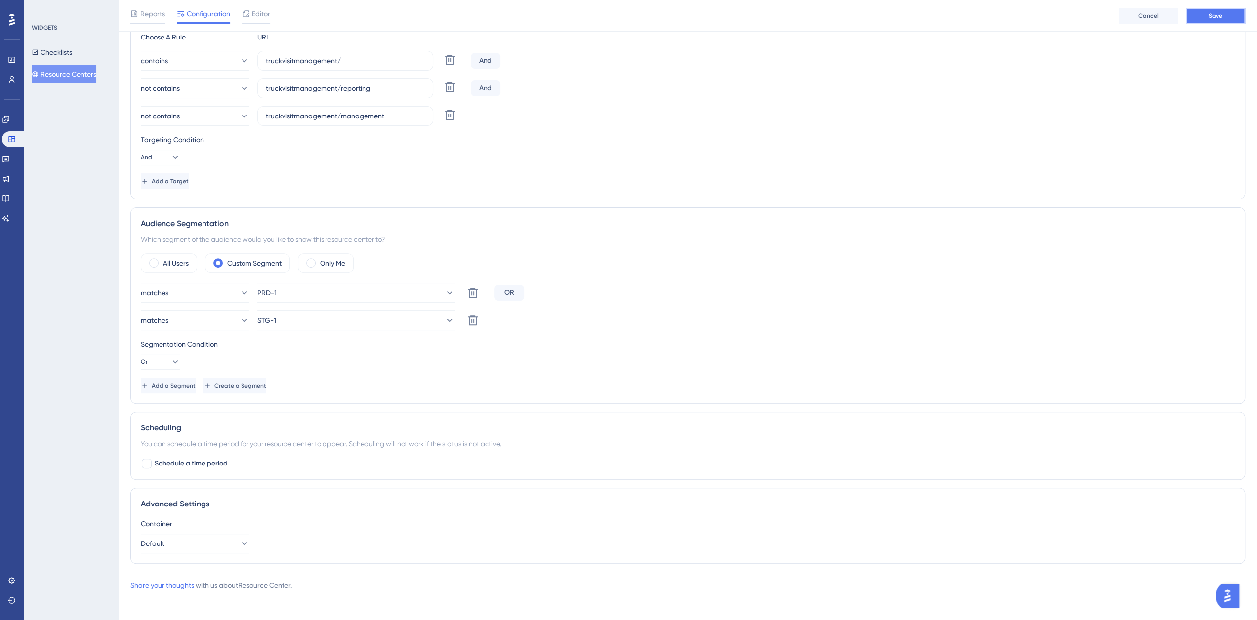
click at [1213, 10] on button "Save" at bounding box center [1215, 16] width 59 height 16
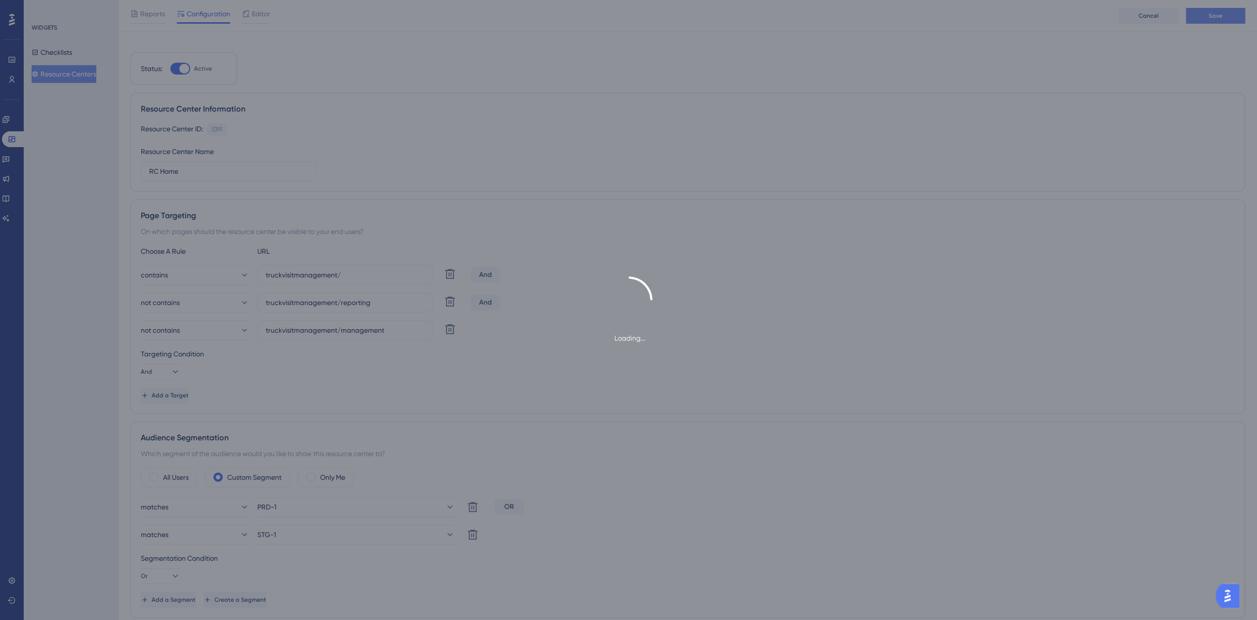
scroll to position [0, 0]
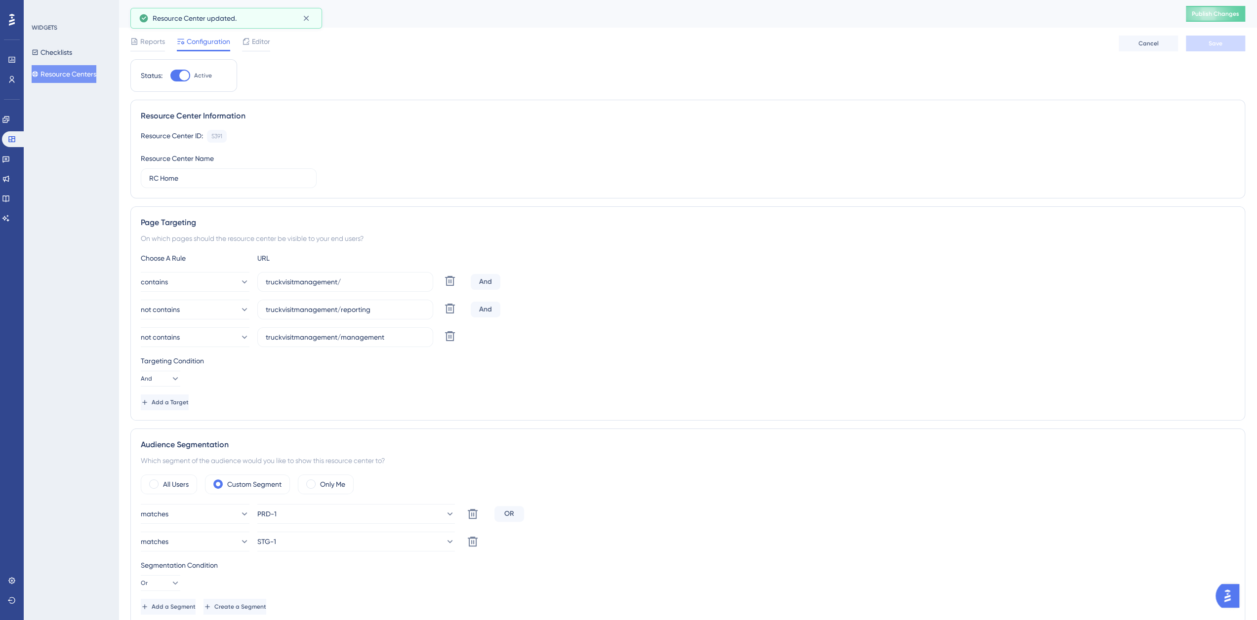
click at [1205, 25] on div "RC Home Publish Changes" at bounding box center [688, 14] width 1138 height 28
click at [1211, 15] on span "Publish Changes" at bounding box center [1215, 14] width 47 height 8
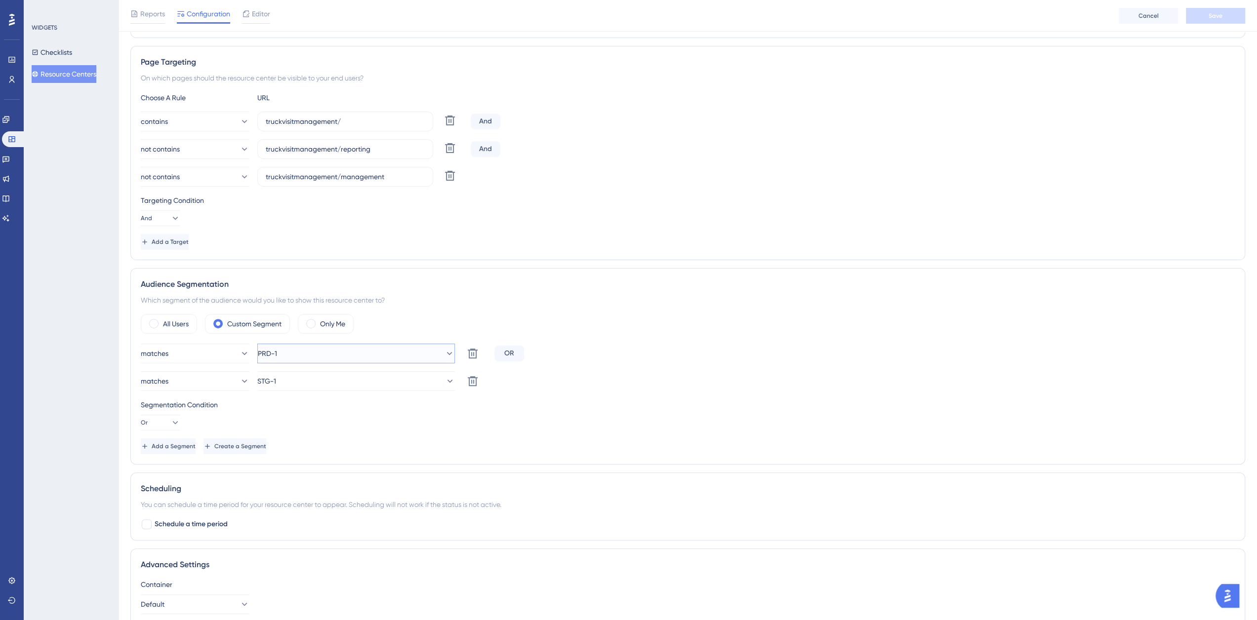
click at [297, 350] on button "PRD-1" at bounding box center [356, 354] width 198 height 20
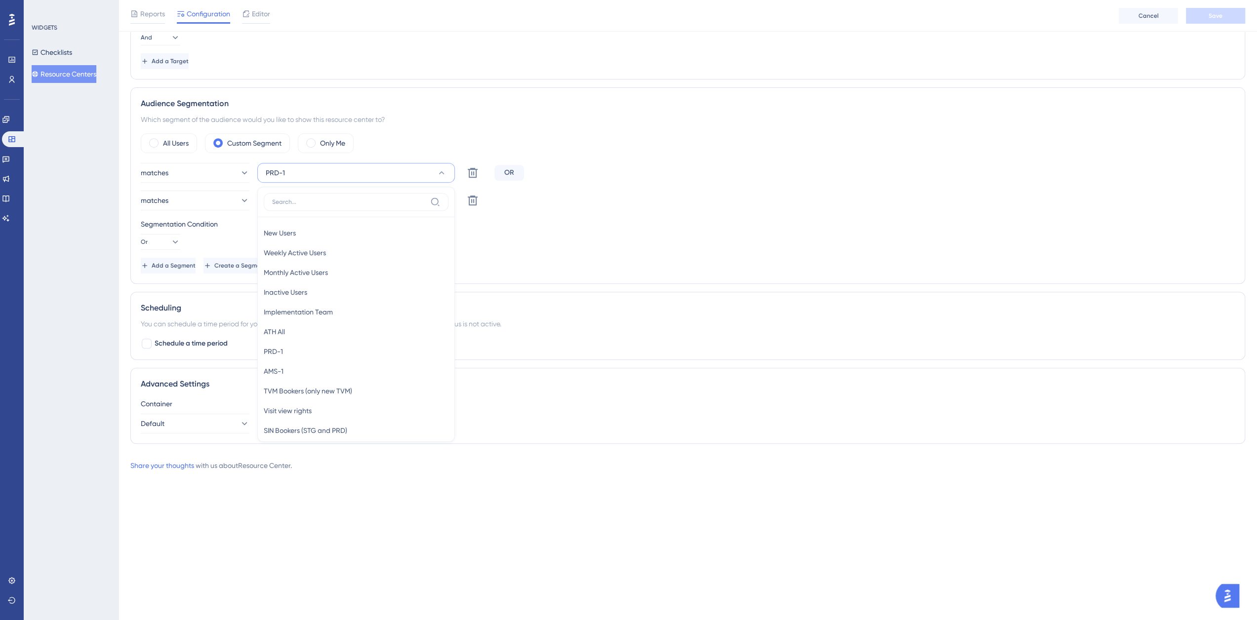
click at [519, 228] on div "Segmentation Condition Or" at bounding box center [688, 234] width 1094 height 32
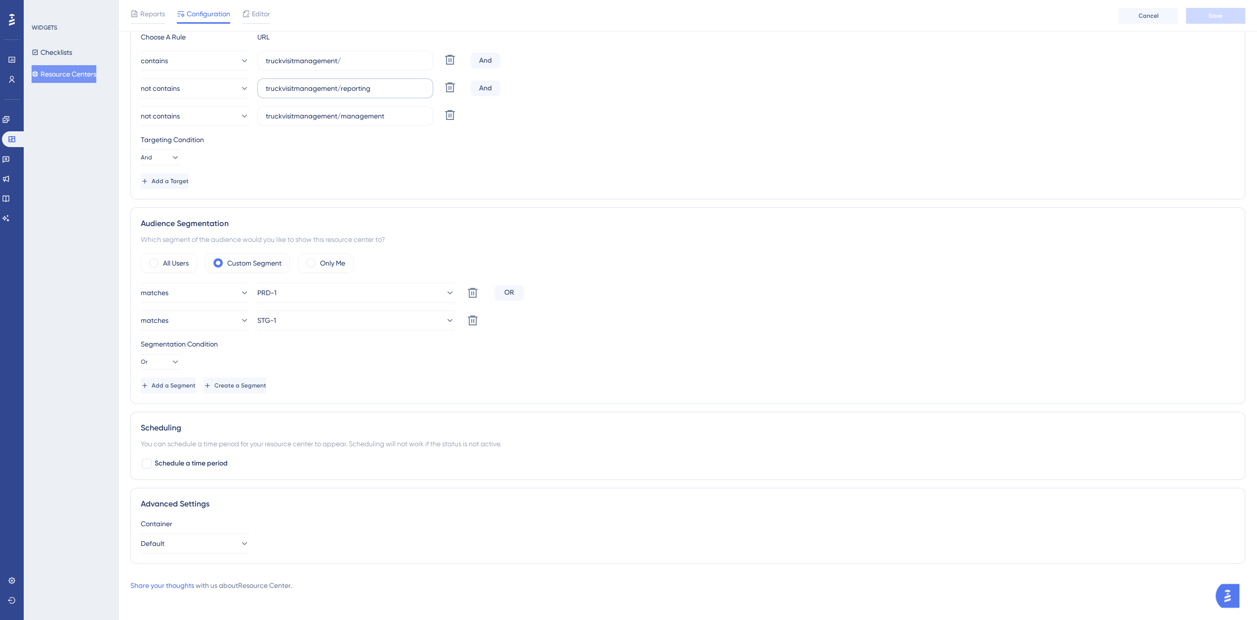
scroll to position [61, 0]
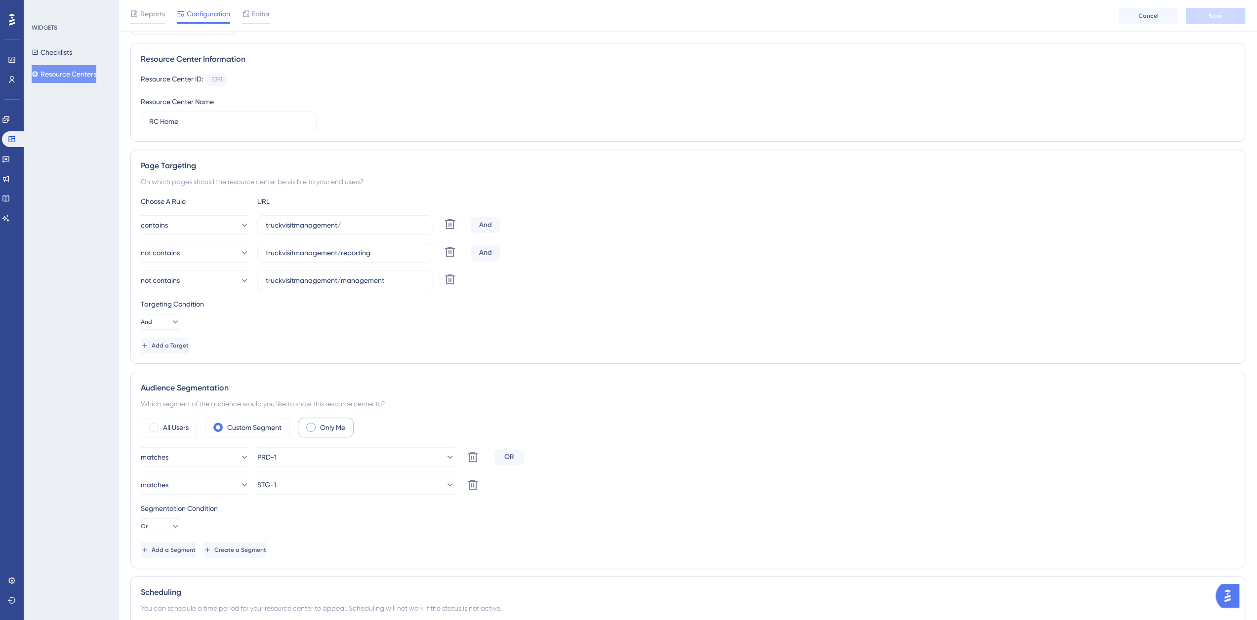
click at [324, 430] on label "Only Me" at bounding box center [332, 428] width 25 height 12
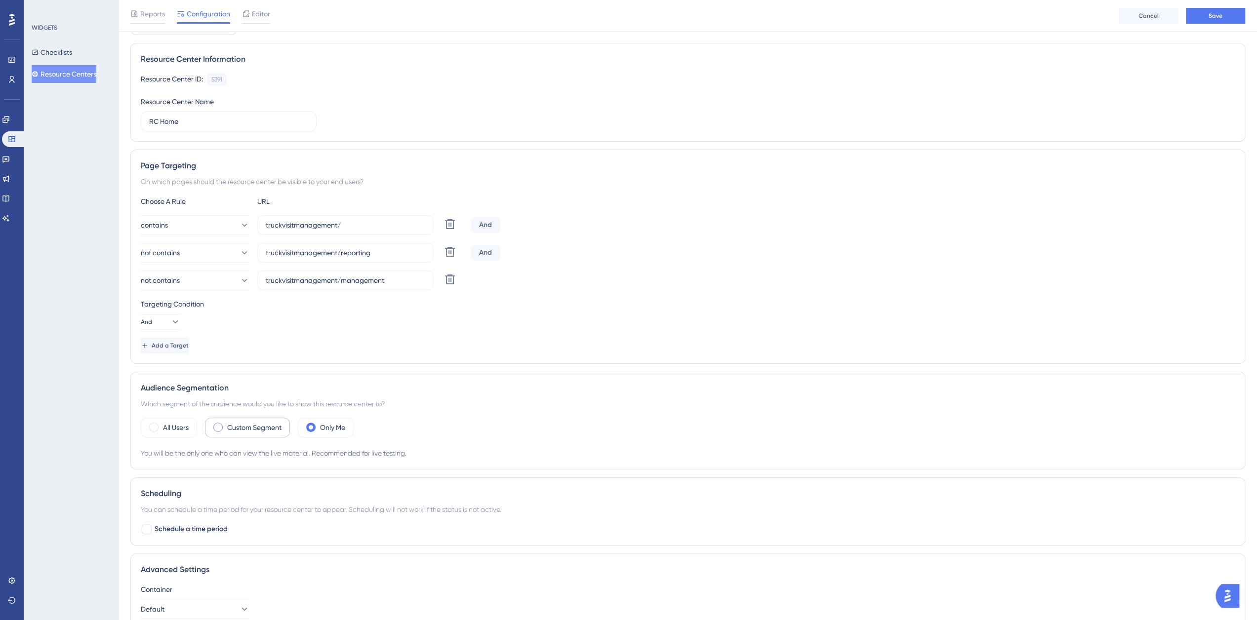
click at [241, 424] on label "Custom Segment" at bounding box center [254, 428] width 54 height 12
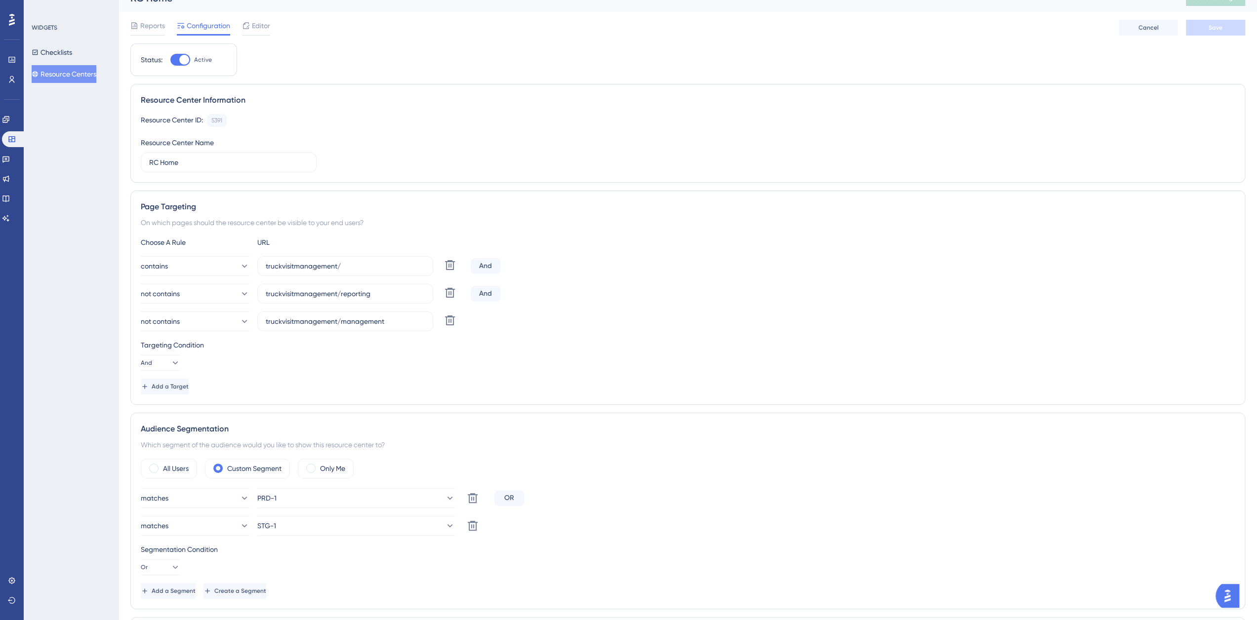
scroll to position [0, 0]
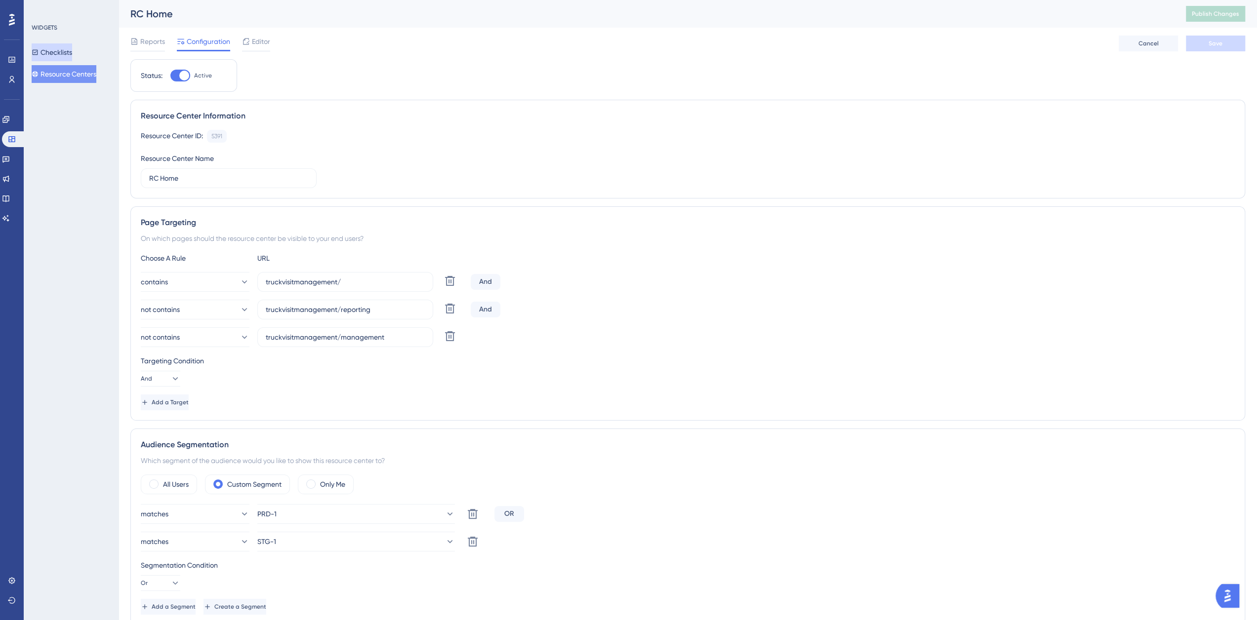
click at [53, 58] on button "Checklists" at bounding box center [52, 52] width 40 height 18
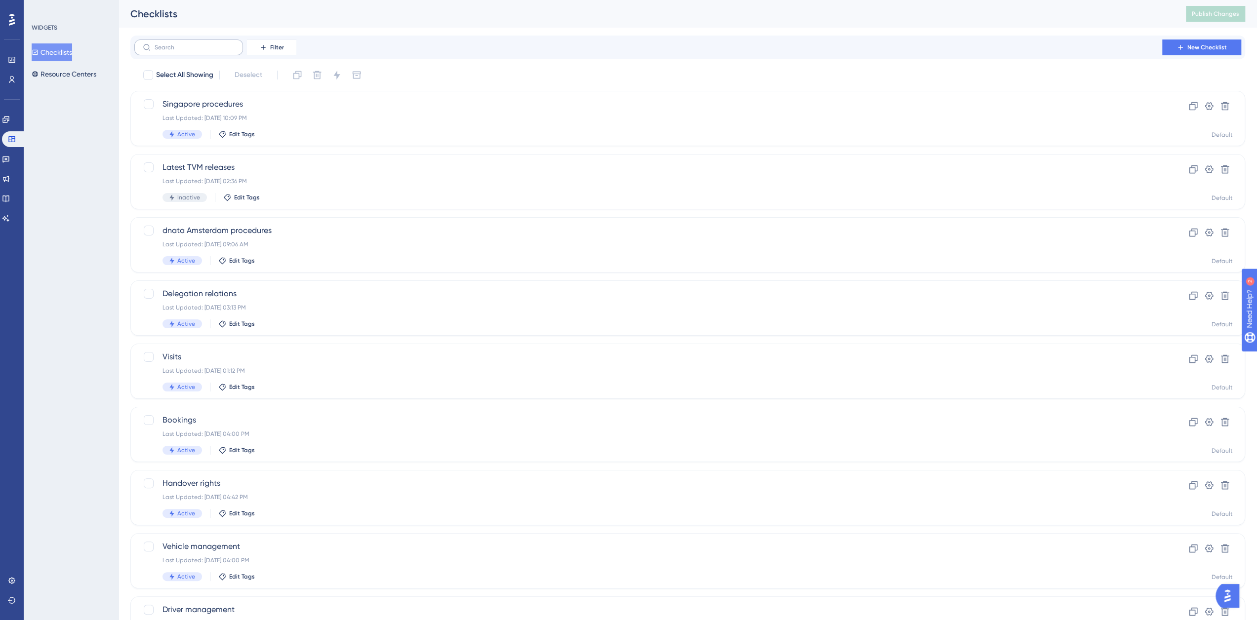
click at [186, 52] on label at bounding box center [188, 48] width 109 height 16
click at [186, 51] on input "text" at bounding box center [195, 47] width 80 height 7
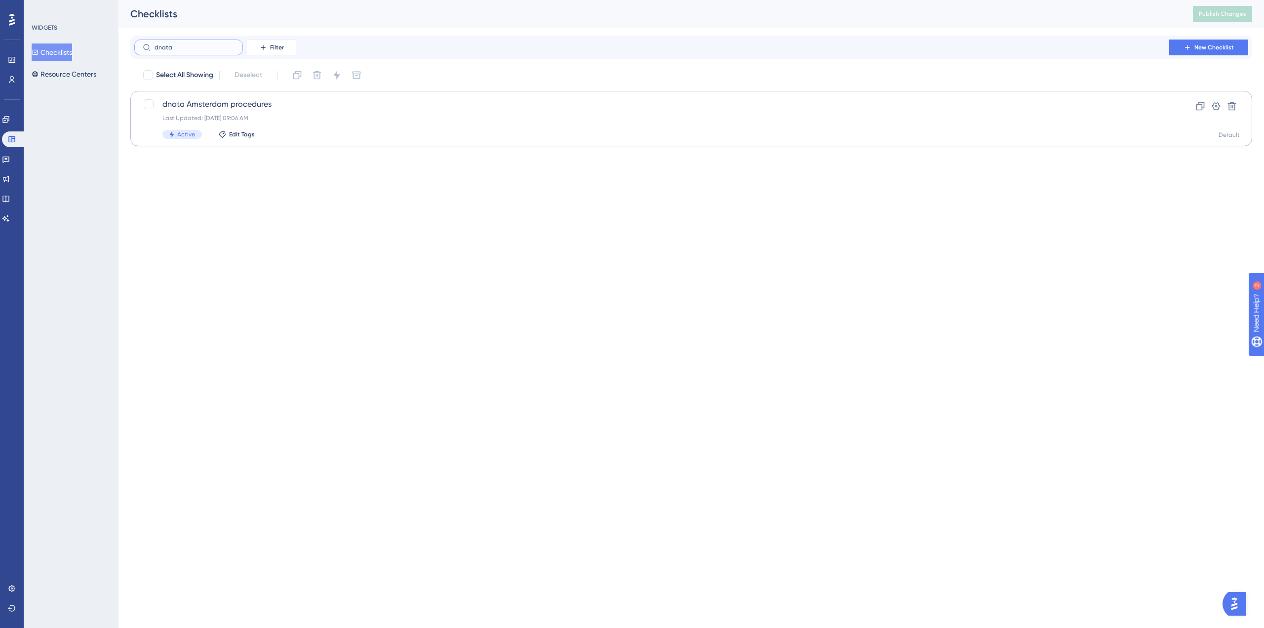
type input "dnata"
click at [227, 106] on span "dnata Amsterdam procedures" at bounding box center [651, 104] width 979 height 12
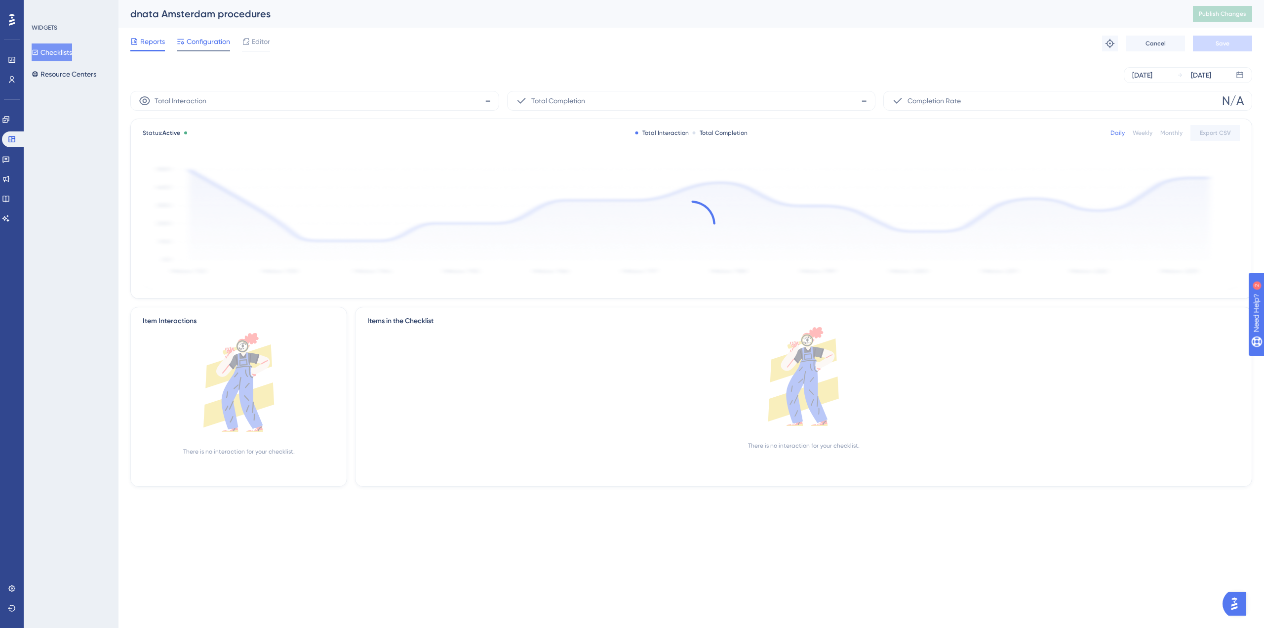
click at [205, 36] on span "Configuration" at bounding box center [208, 42] width 43 height 12
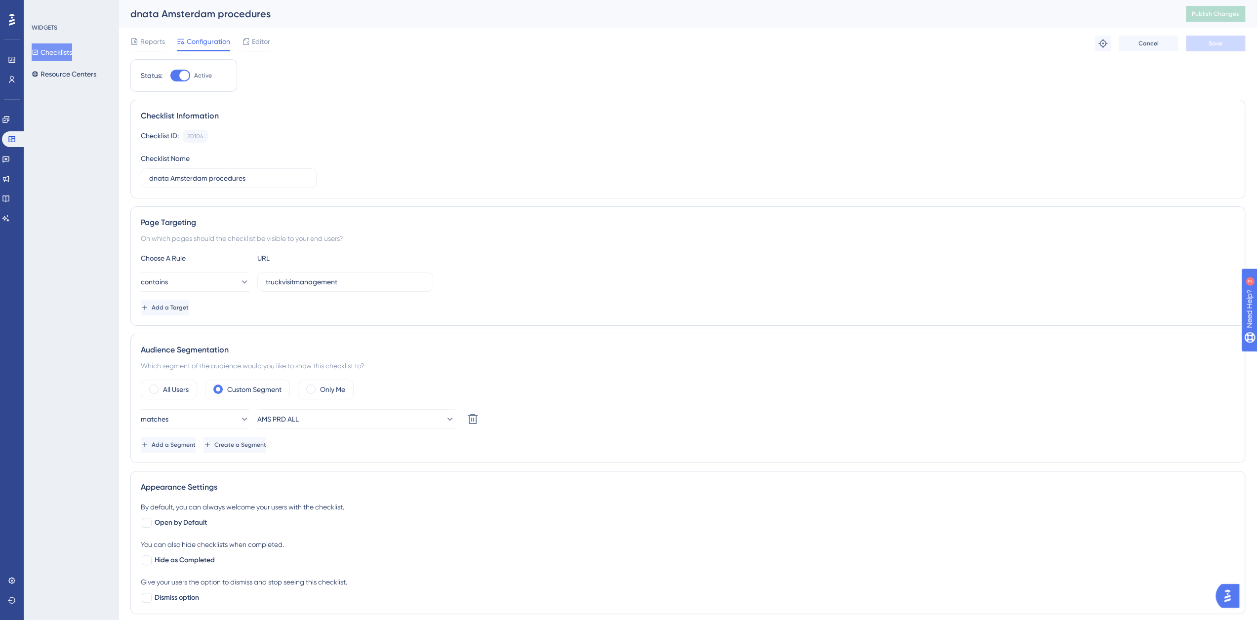
drag, startPoint x: 68, startPoint y: 52, endPoint x: 95, endPoint y: 63, distance: 29.3
click at [68, 52] on button "Checklists" at bounding box center [52, 52] width 40 height 18
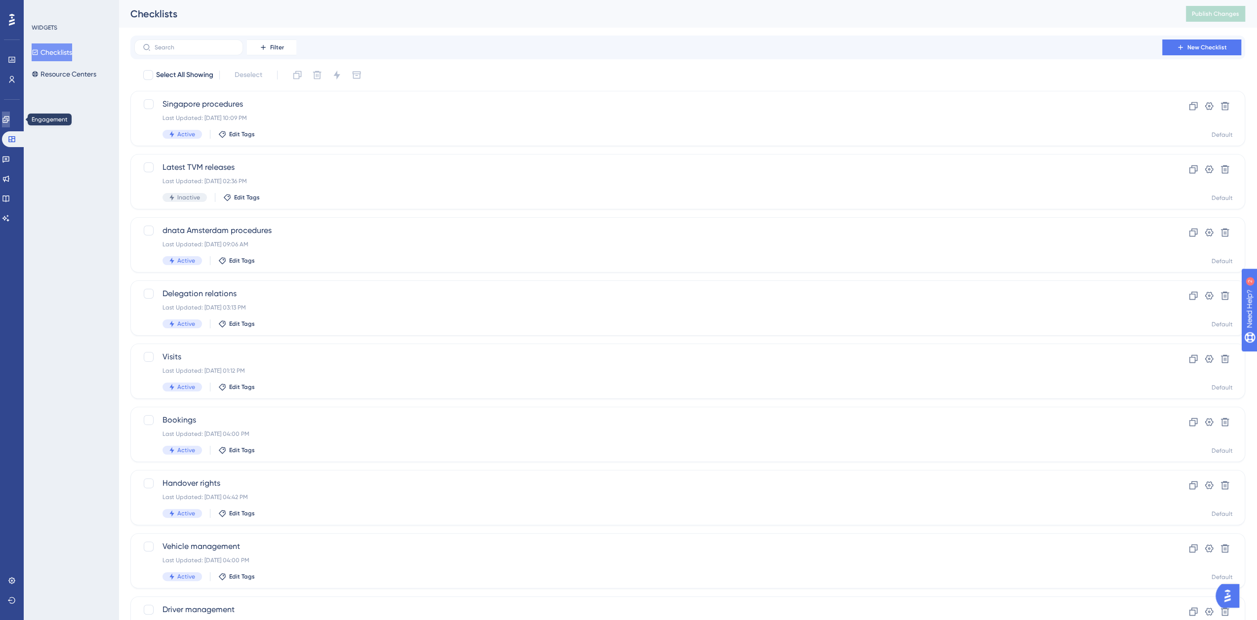
click at [10, 115] on link at bounding box center [6, 120] width 8 height 16
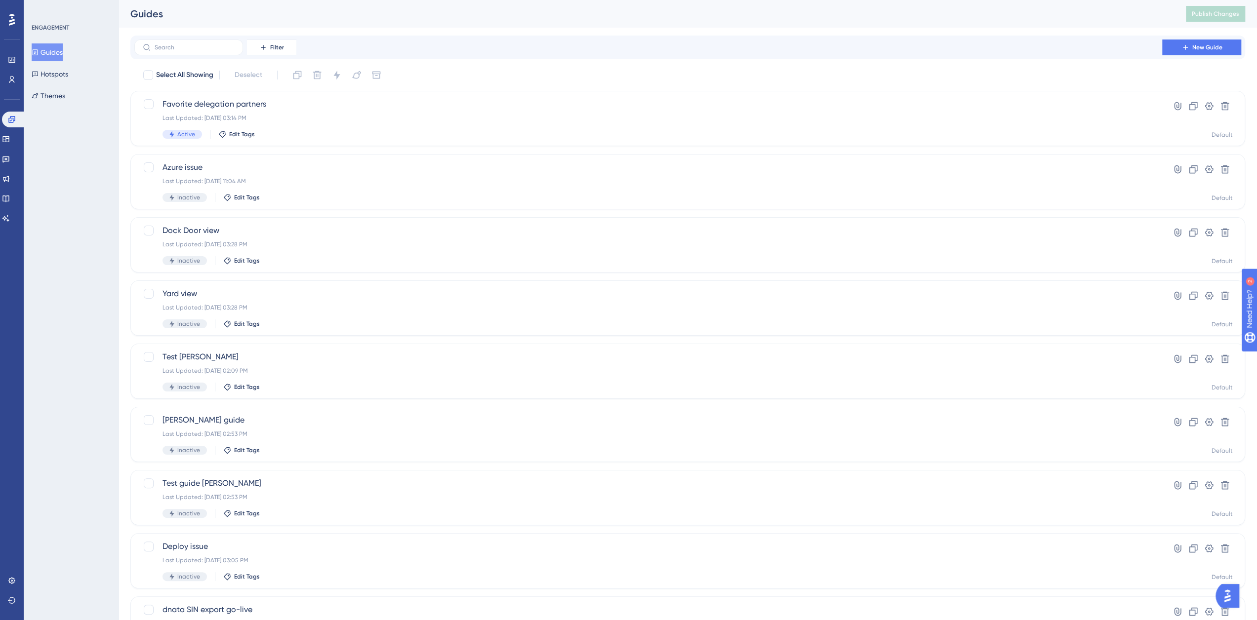
click at [63, 51] on button "Guides" at bounding box center [47, 52] width 31 height 18
click at [12, 76] on icon at bounding box center [12, 80] width 8 height 8
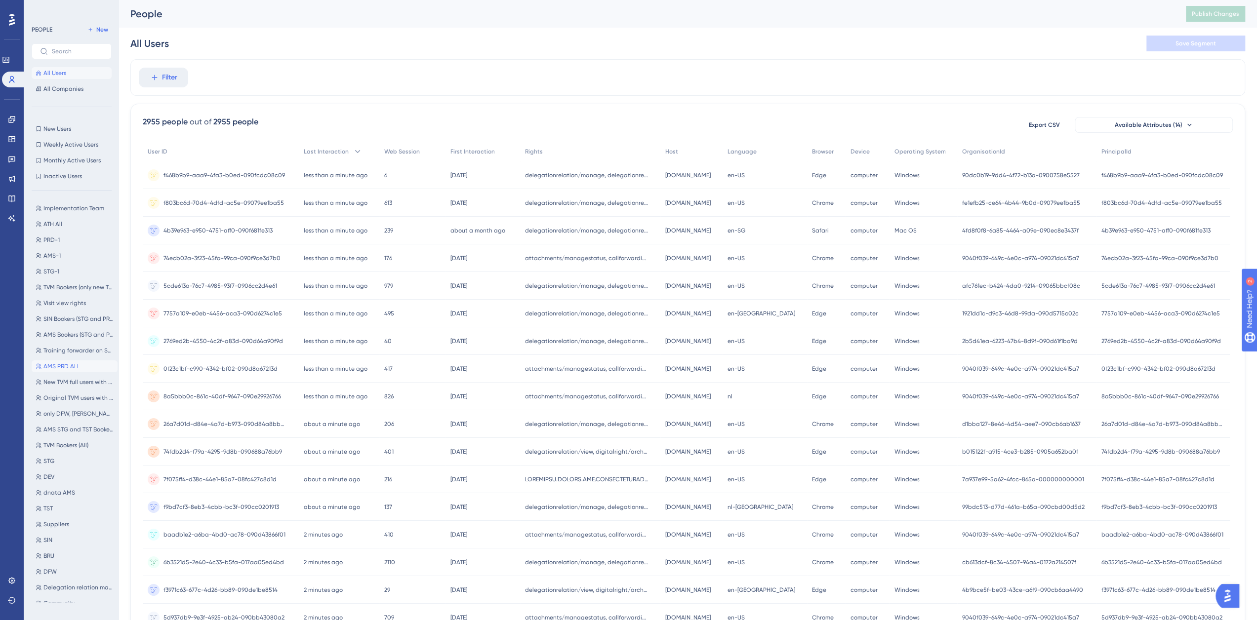
click at [65, 366] on span "AMS PRD ALL" at bounding box center [61, 367] width 37 height 8
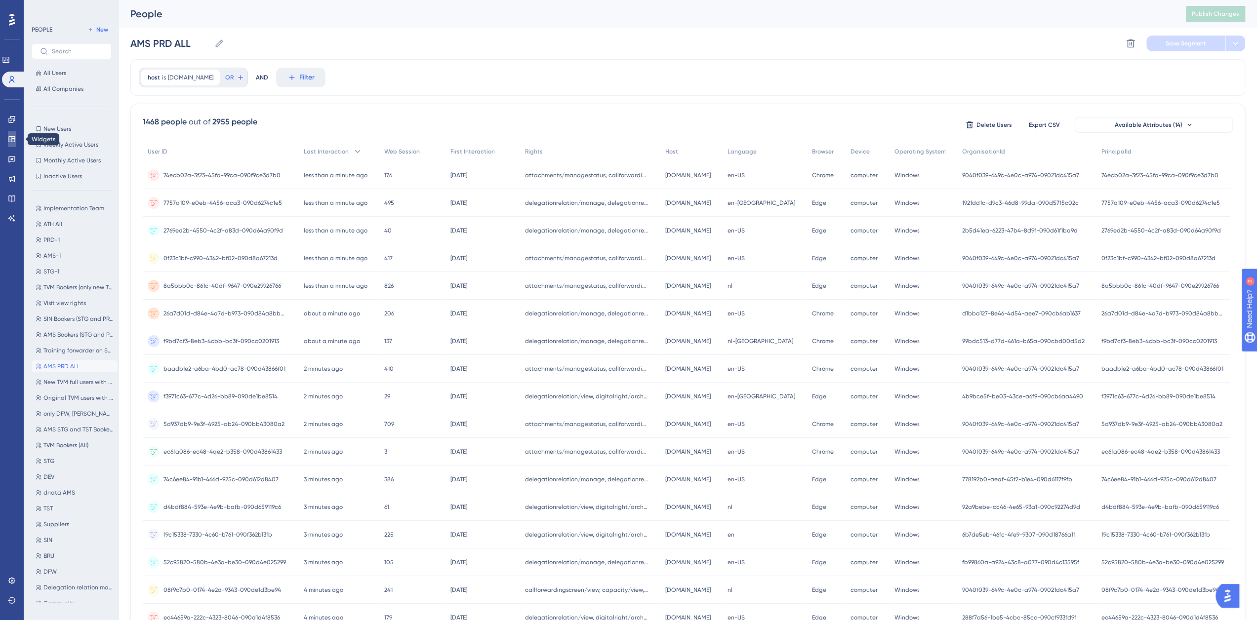
click at [11, 140] on icon at bounding box center [11, 139] width 6 height 6
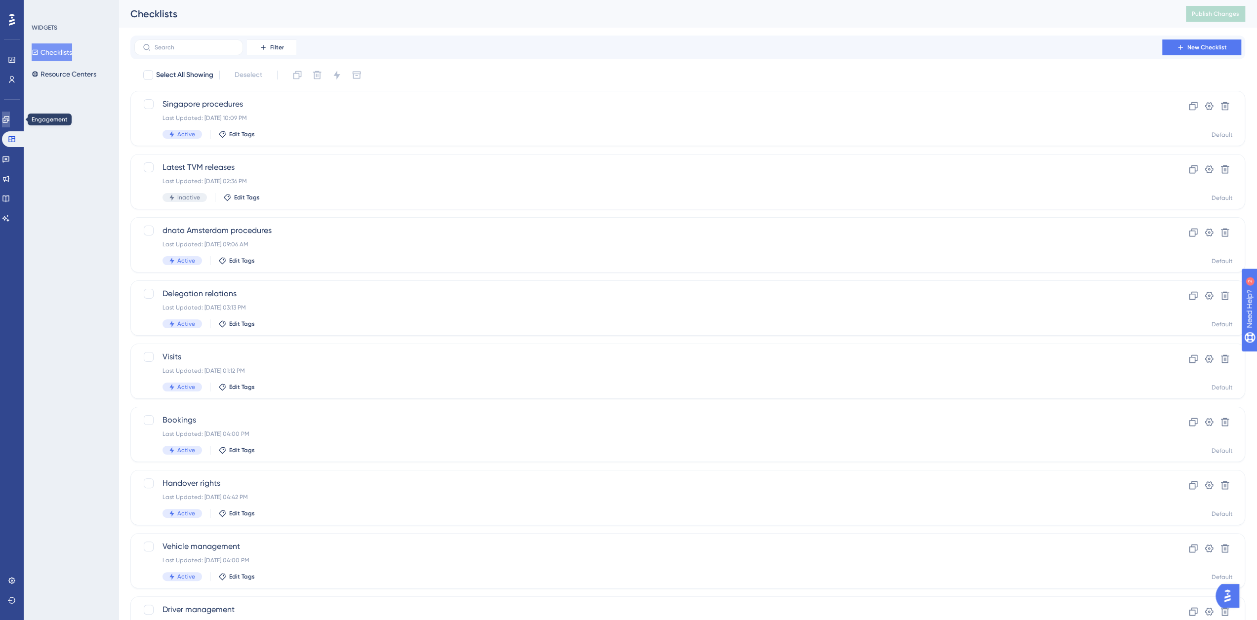
click at [10, 116] on icon at bounding box center [6, 120] width 8 height 8
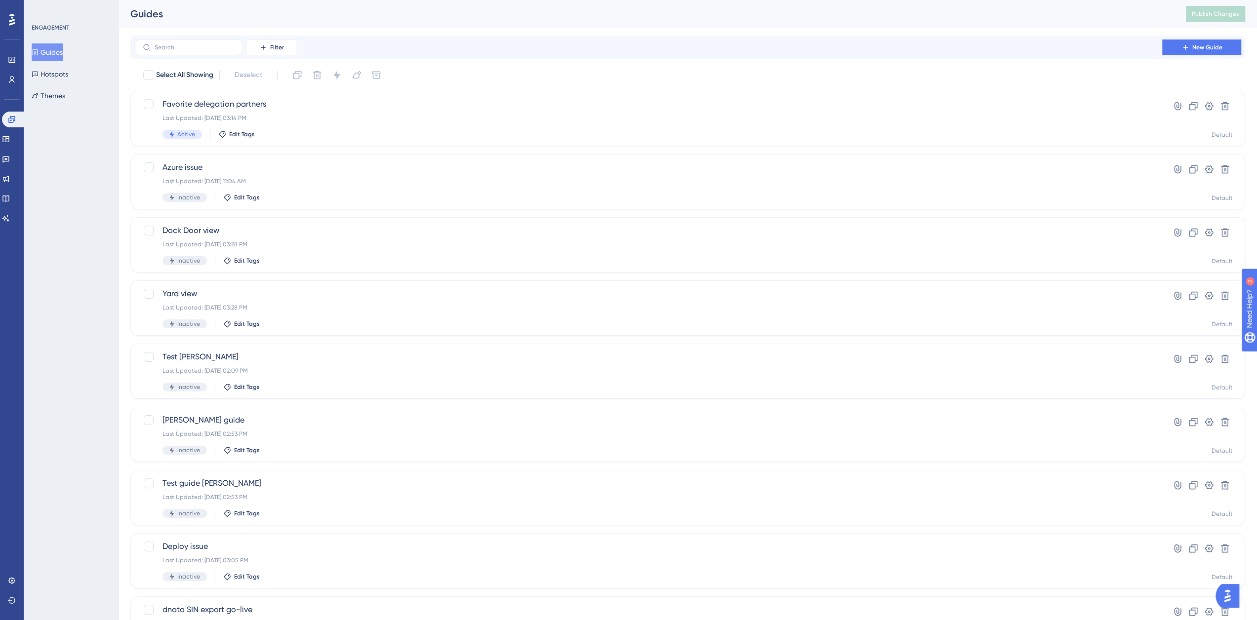
click at [55, 50] on button "Guides" at bounding box center [47, 52] width 31 height 18
click at [9, 137] on icon at bounding box center [5, 139] width 6 height 6
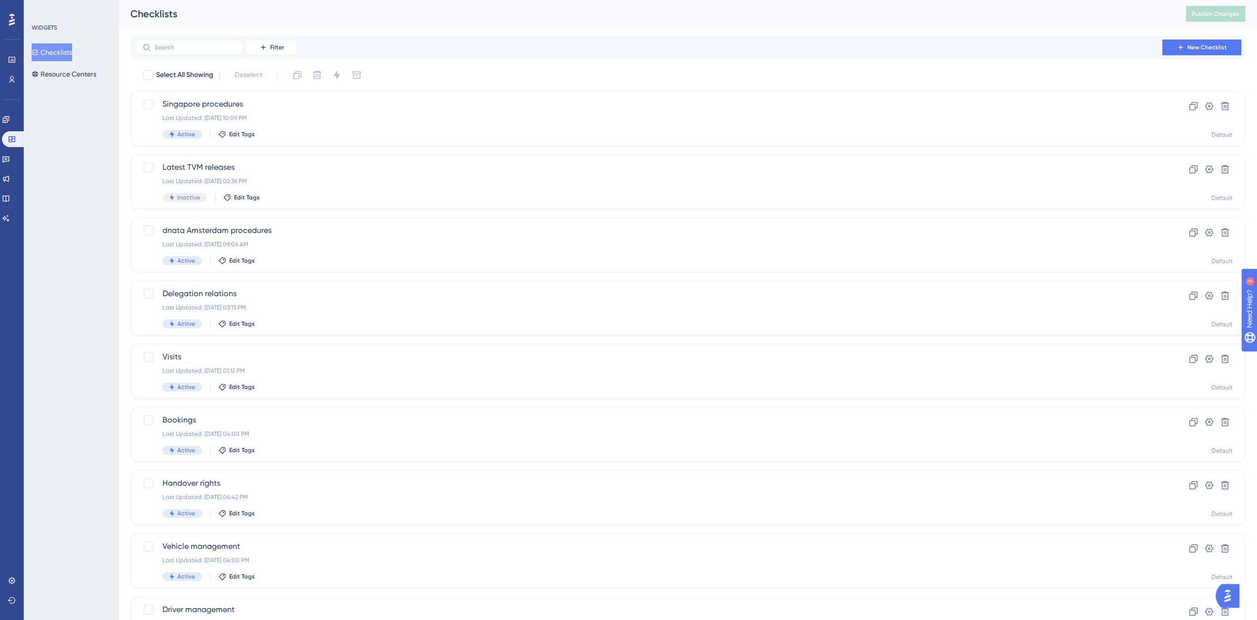
click at [53, 53] on button "Checklists" at bounding box center [52, 52] width 40 height 18
click at [217, 46] on input "text" at bounding box center [195, 47] width 80 height 7
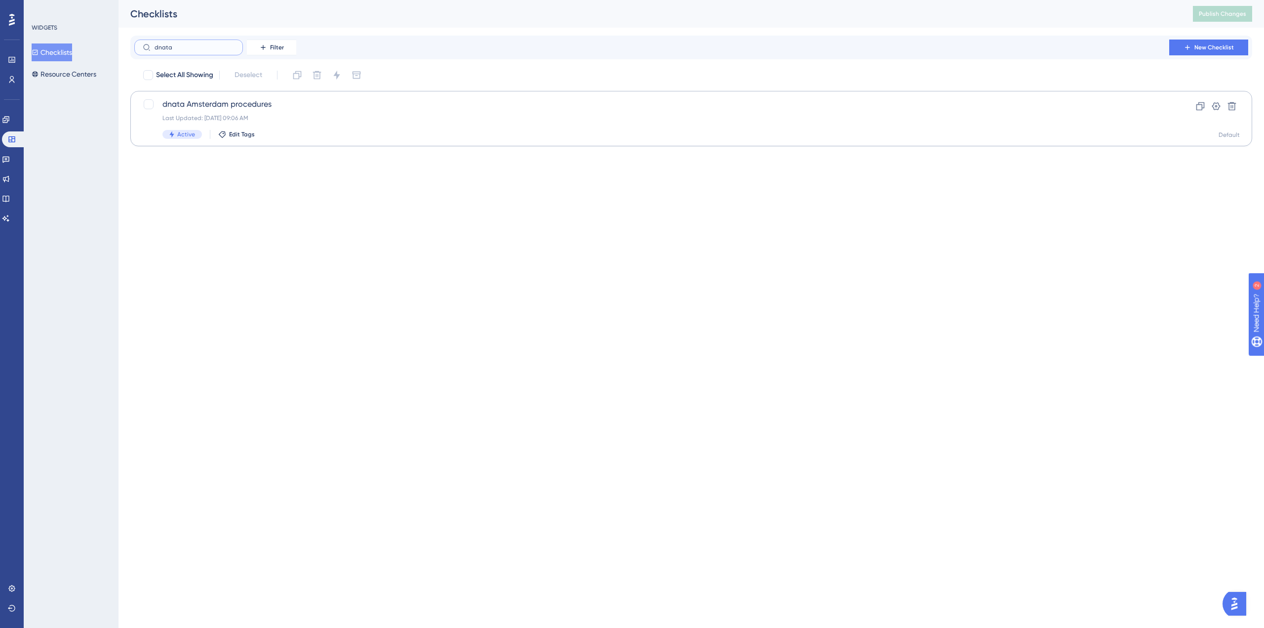
type input "dnata"
click at [234, 109] on span "dnata Amsterdam procedures" at bounding box center [651, 104] width 979 height 12
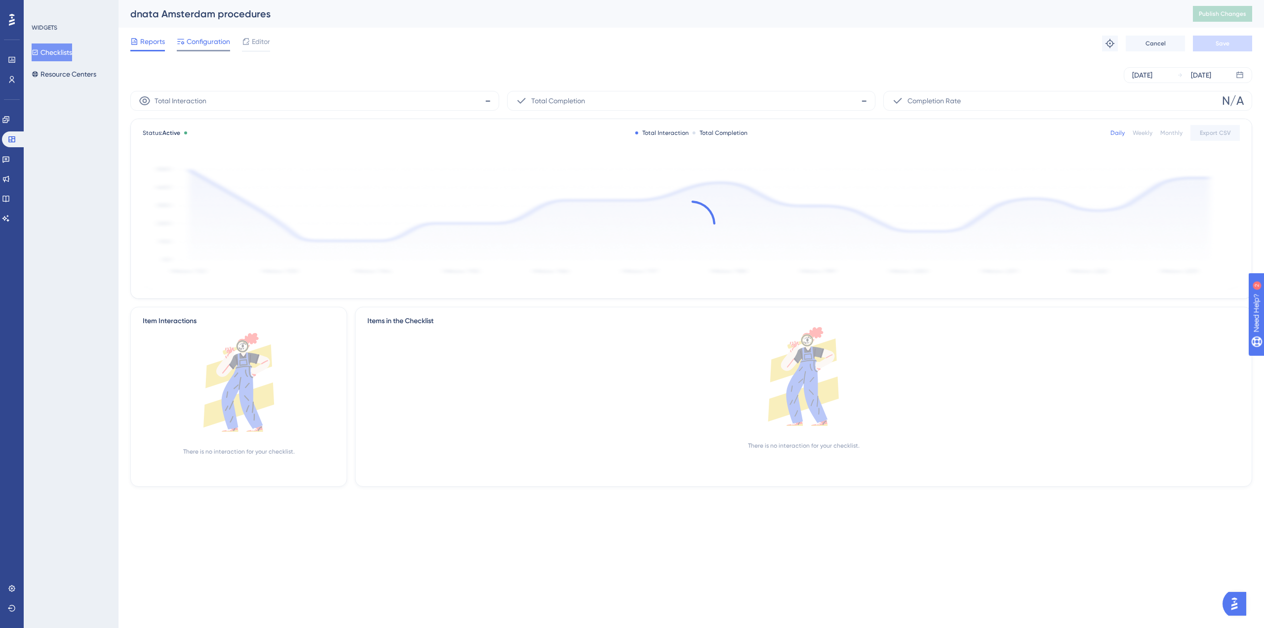
click at [215, 44] on span "Configuration" at bounding box center [208, 42] width 43 height 12
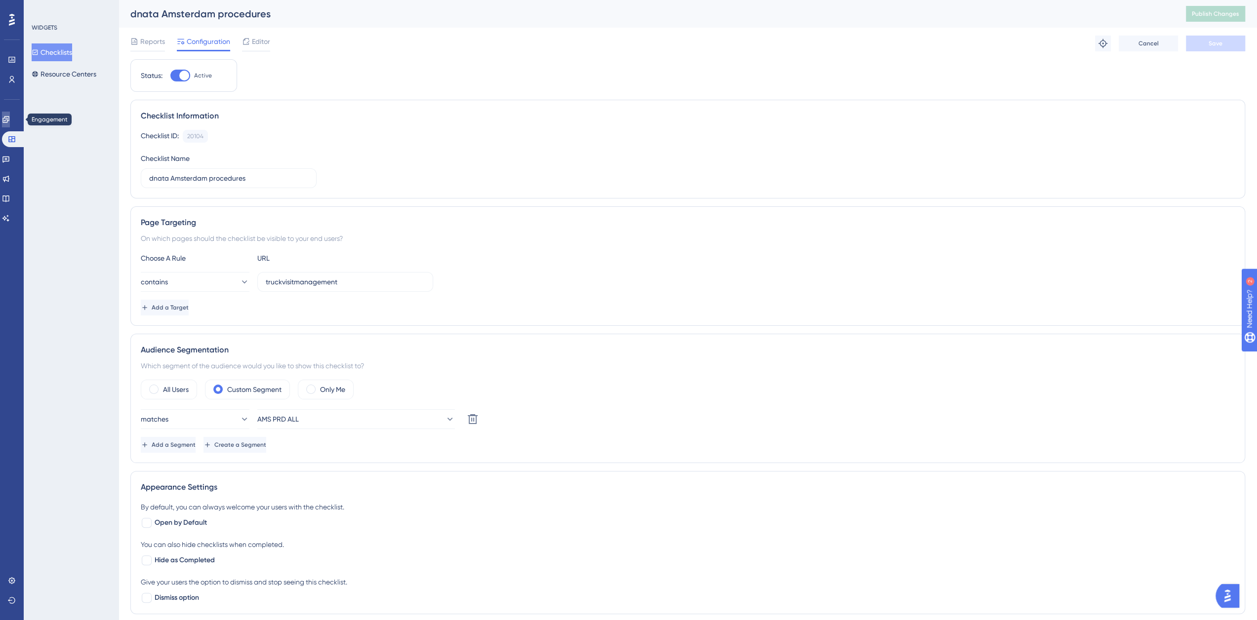
click at [10, 116] on icon at bounding box center [6, 120] width 8 height 8
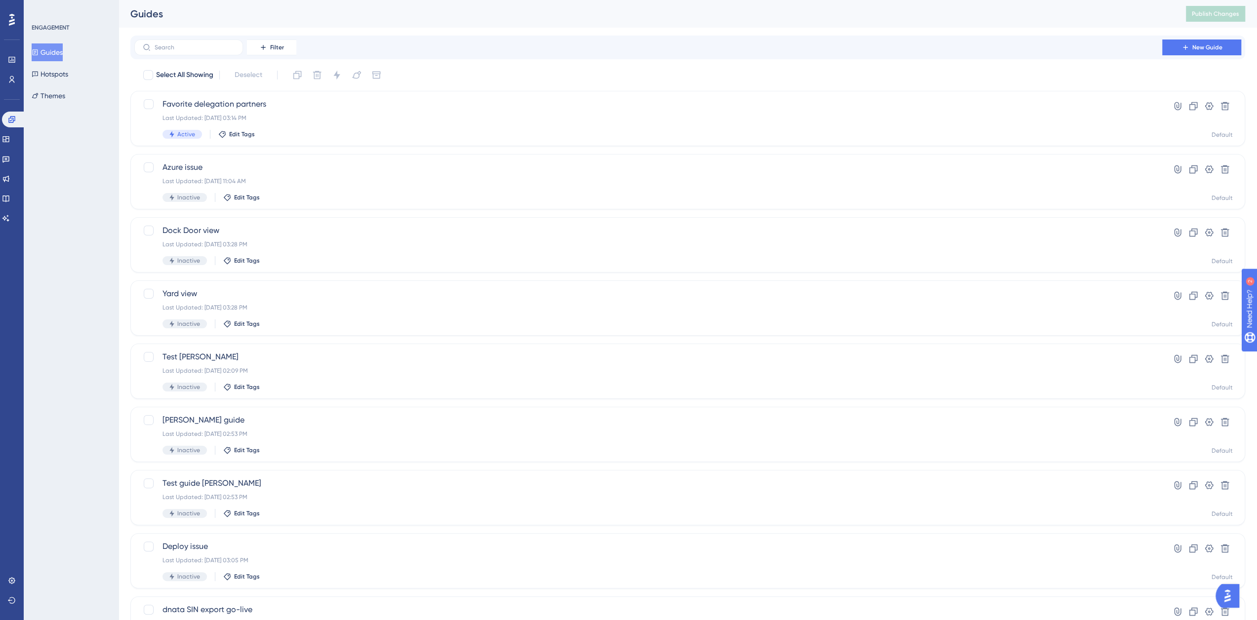
click at [54, 52] on button "Guides" at bounding box center [47, 52] width 31 height 18
click at [16, 79] on link at bounding box center [12, 80] width 8 height 16
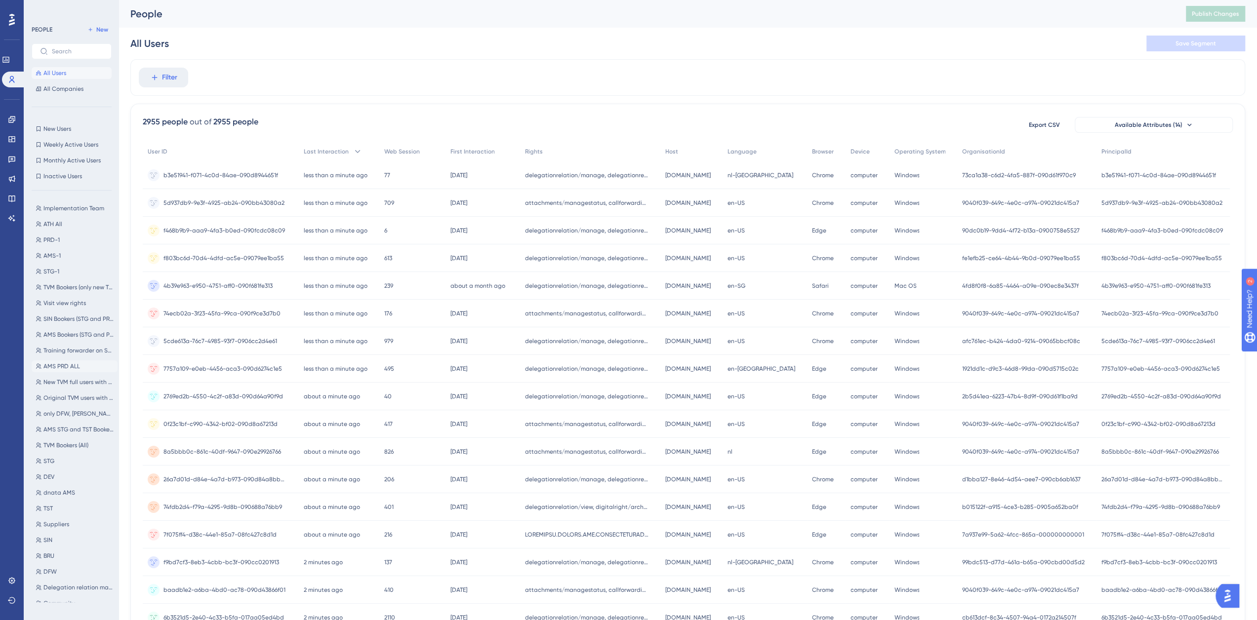
click at [69, 367] on span "AMS PRD ALL" at bounding box center [61, 367] width 37 height 8
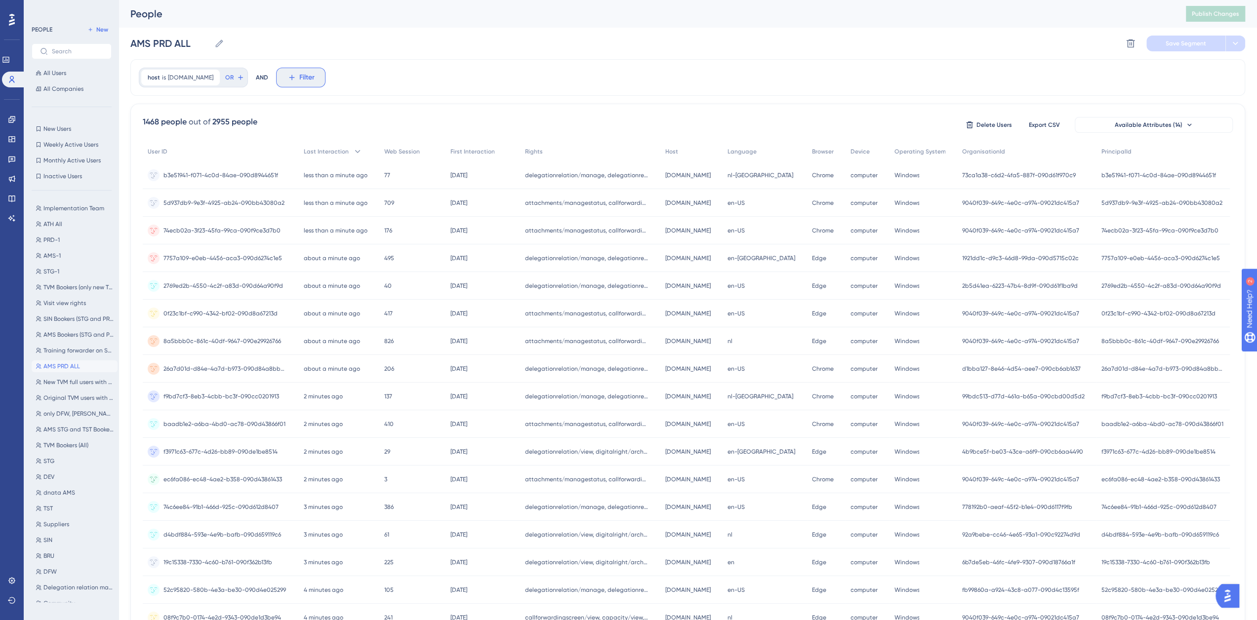
click at [306, 75] on button "Filter" at bounding box center [300, 78] width 49 height 20
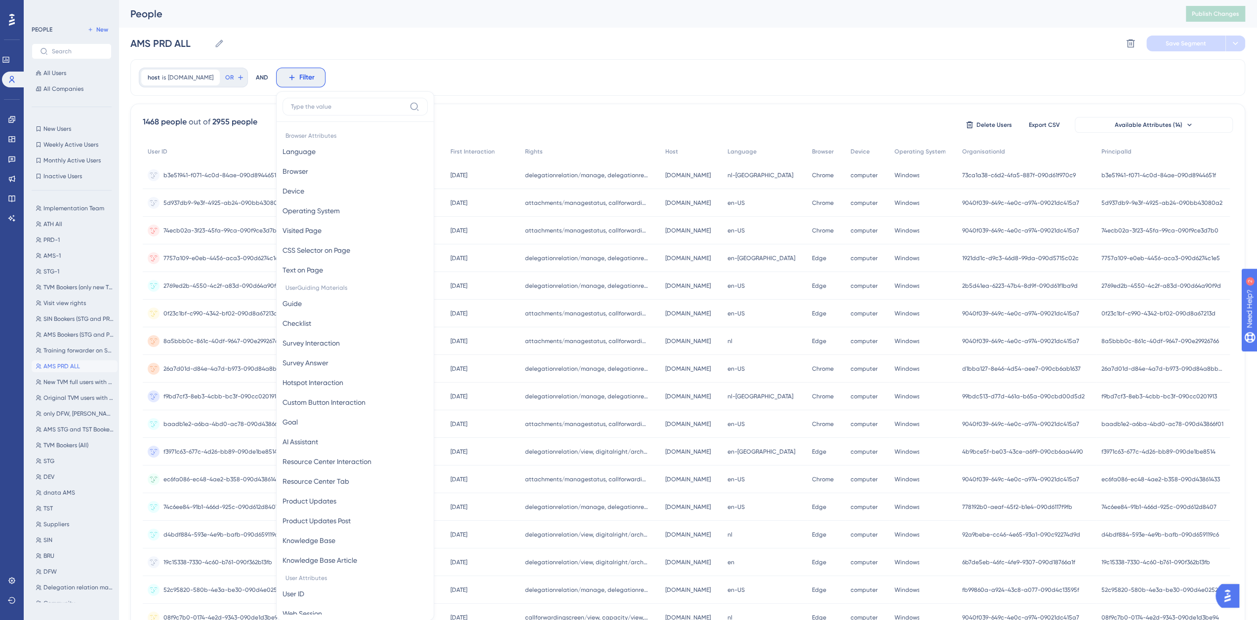
scroll to position [45, 0]
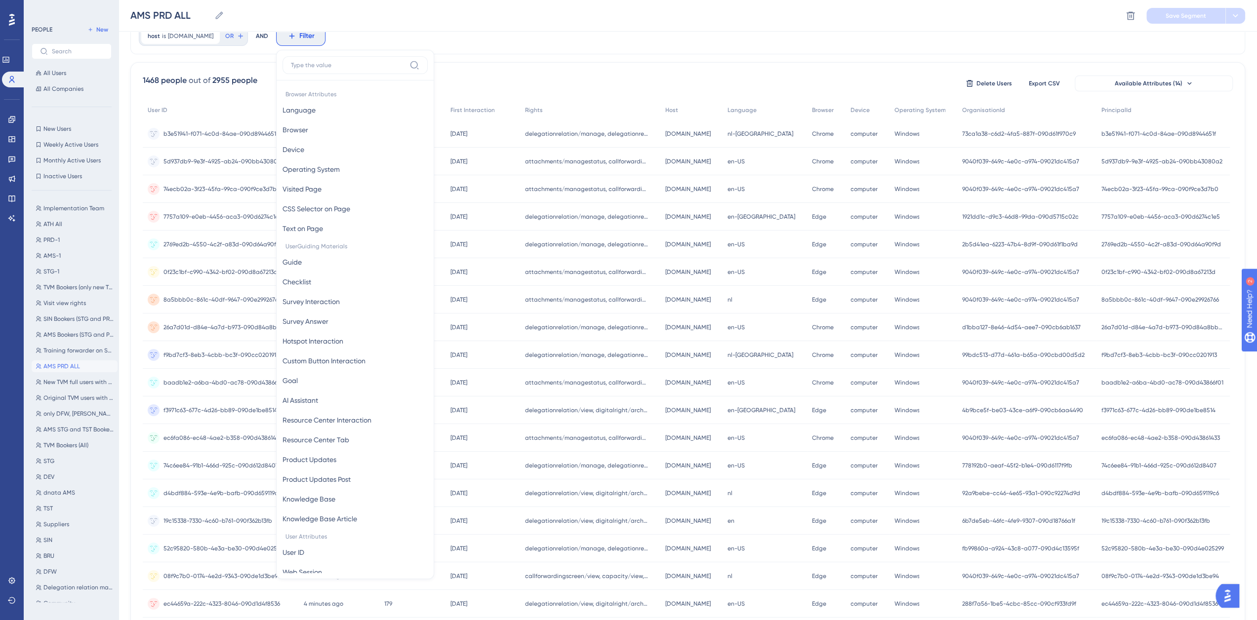
click at [317, 66] on input at bounding box center [348, 65] width 115 height 8
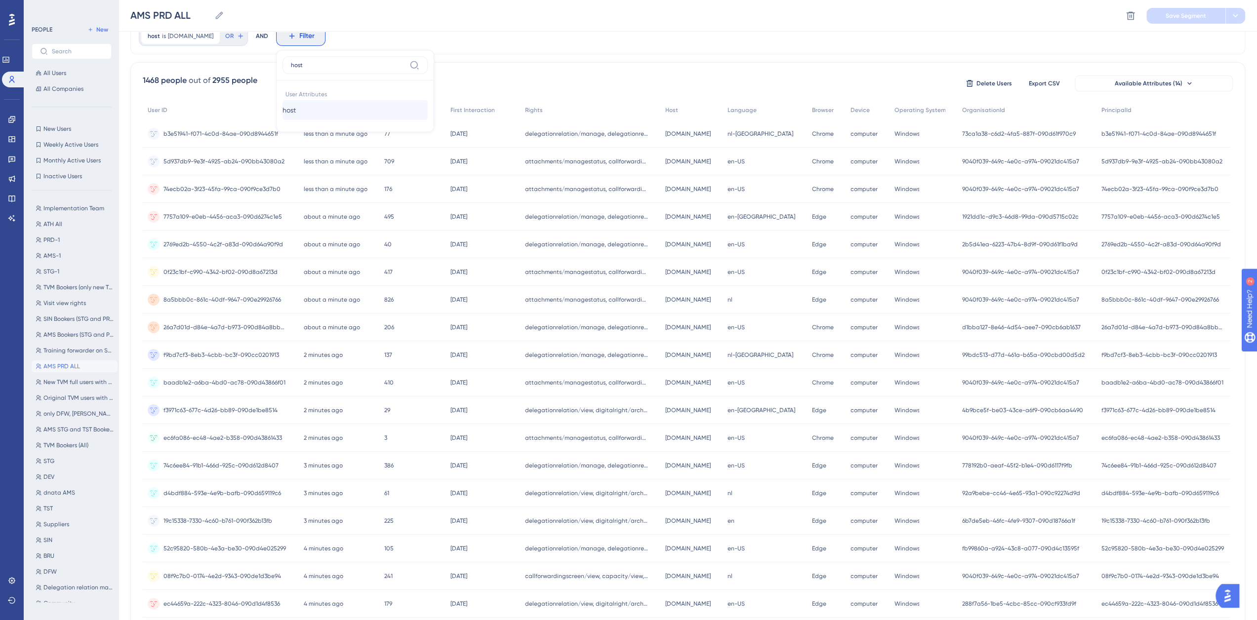
type input "host"
click at [313, 109] on button "host host" at bounding box center [355, 110] width 145 height 20
type input "[DOMAIN_NAME]"
click at [378, 217] on span "Done" at bounding box center [384, 215] width 17 height 12
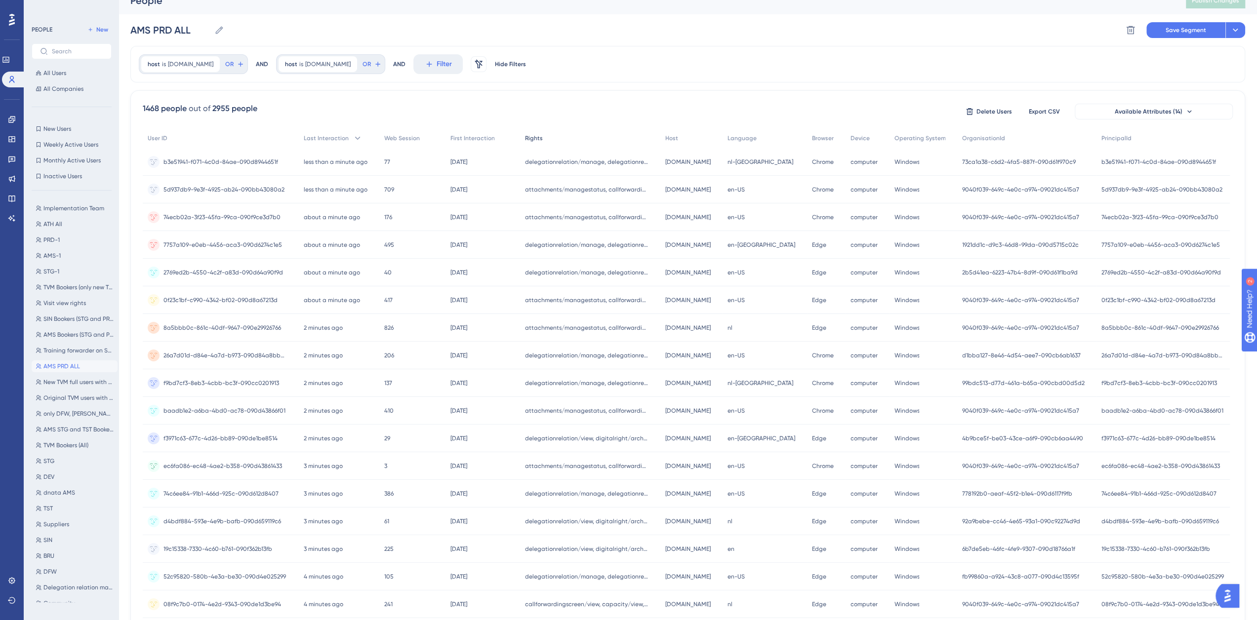
scroll to position [0, 0]
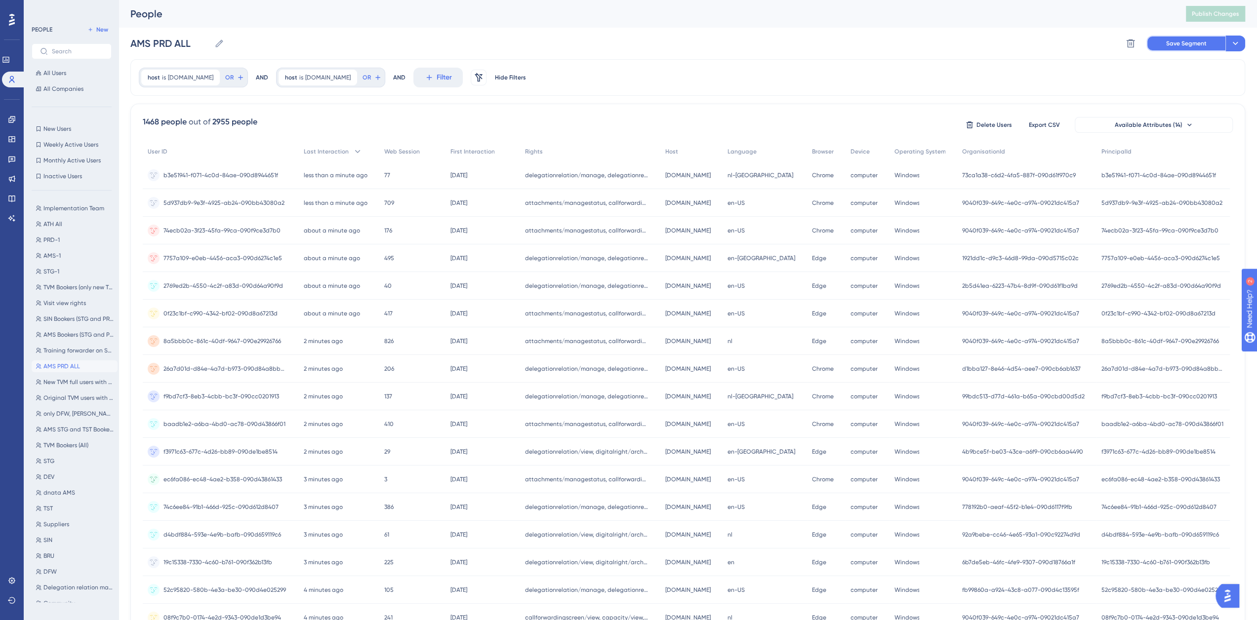
click at [1189, 43] on span "Save Segment" at bounding box center [1186, 44] width 40 height 8
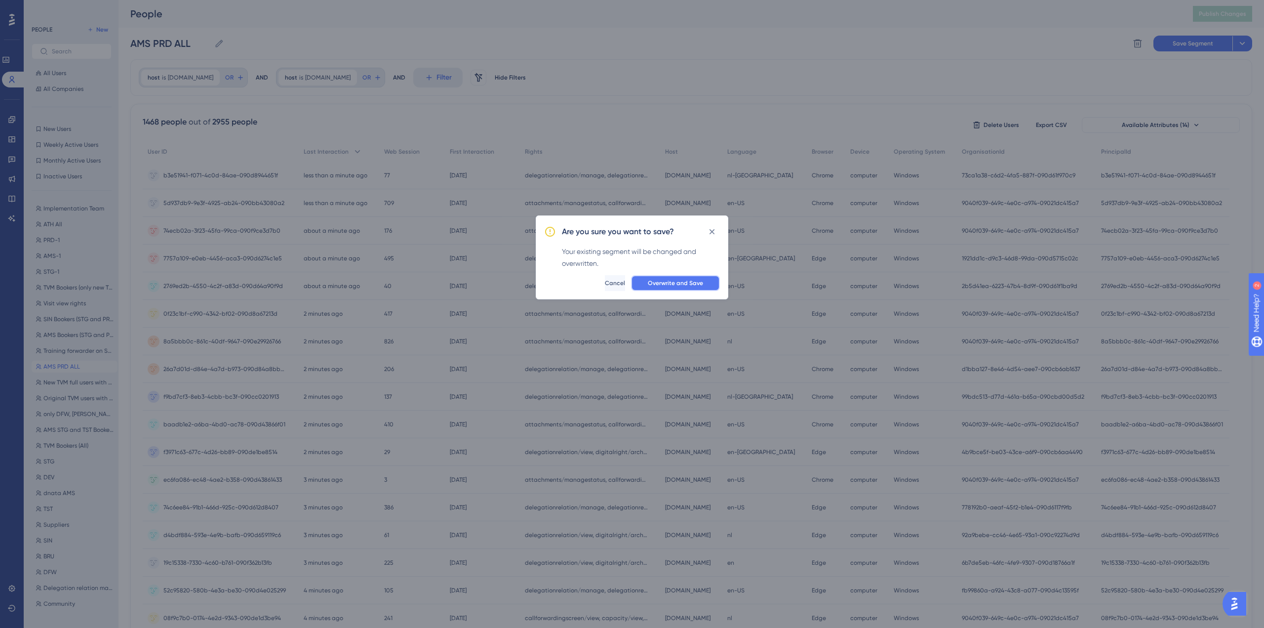
click at [672, 283] on span "Overwrite and Save" at bounding box center [675, 283] width 55 height 8
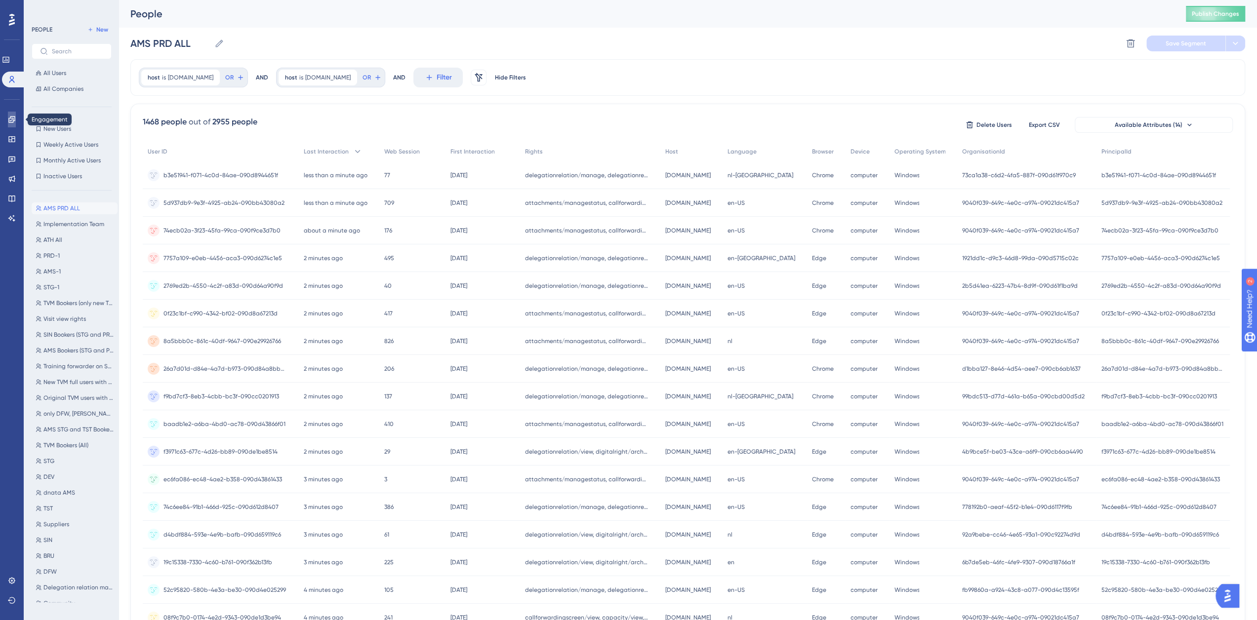
click at [8, 119] on icon at bounding box center [12, 120] width 8 height 8
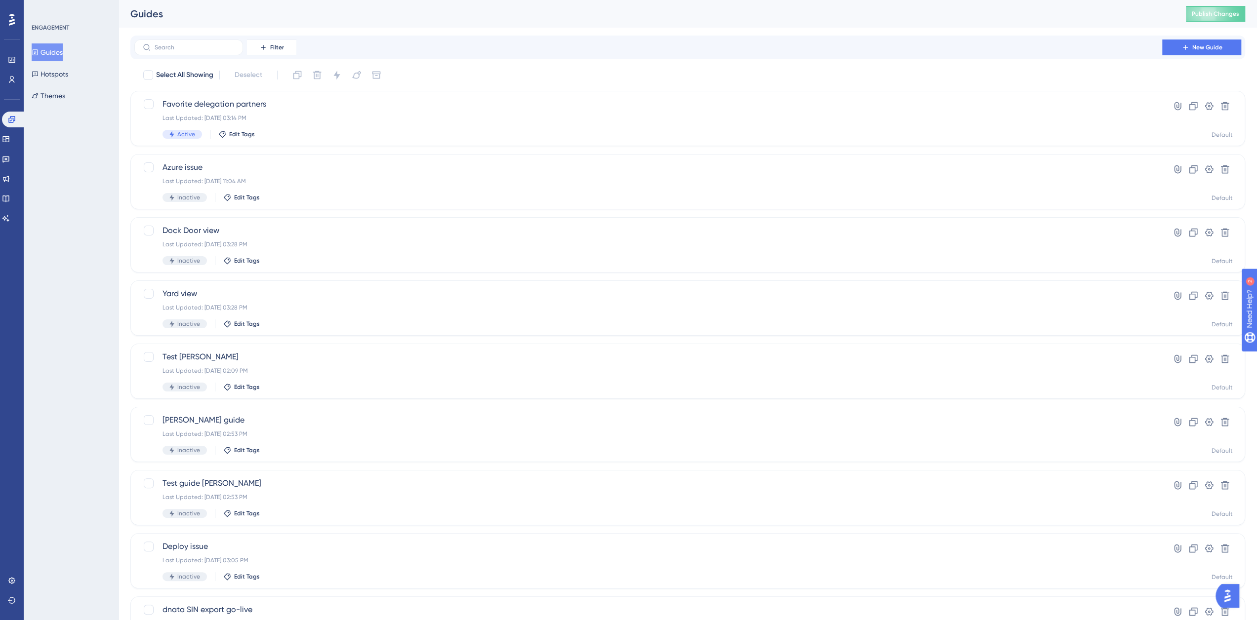
click at [59, 51] on button "Guides" at bounding box center [47, 52] width 31 height 18
click at [10, 136] on icon at bounding box center [6, 139] width 8 height 8
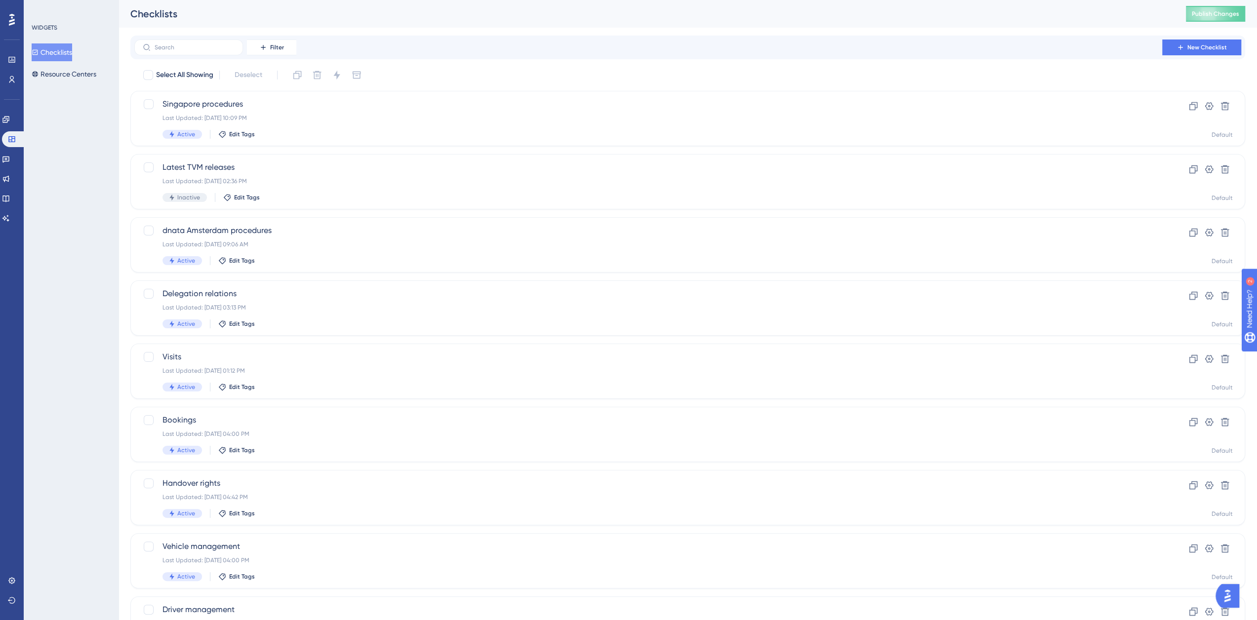
click at [62, 50] on button "Checklists" at bounding box center [52, 52] width 40 height 18
click at [200, 48] on input "text" at bounding box center [195, 47] width 80 height 7
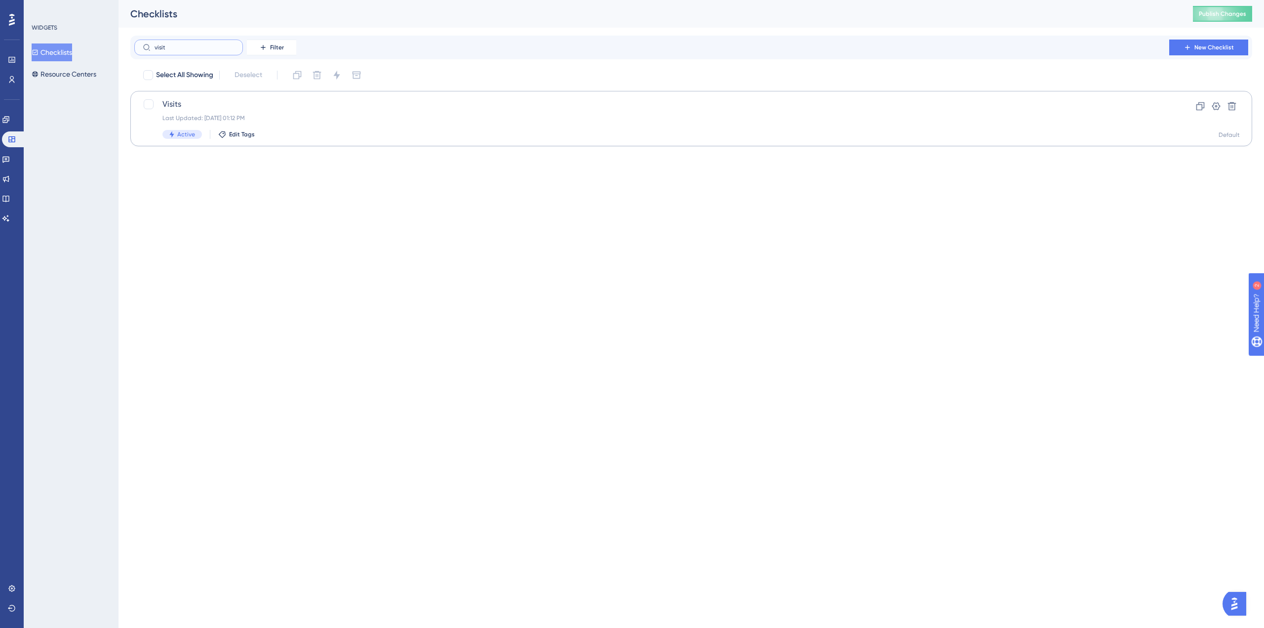
type input "visit"
click at [191, 101] on span "Visits" at bounding box center [651, 104] width 979 height 12
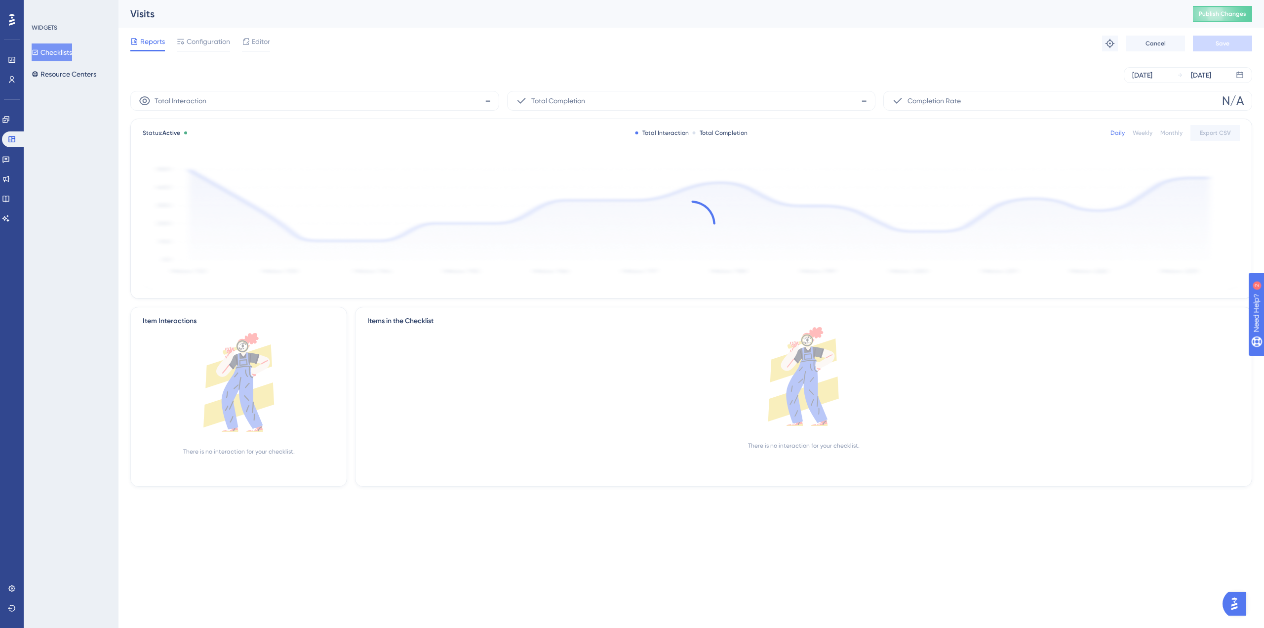
click at [212, 25] on div "Visits Publish Changes" at bounding box center [692, 14] width 1146 height 28
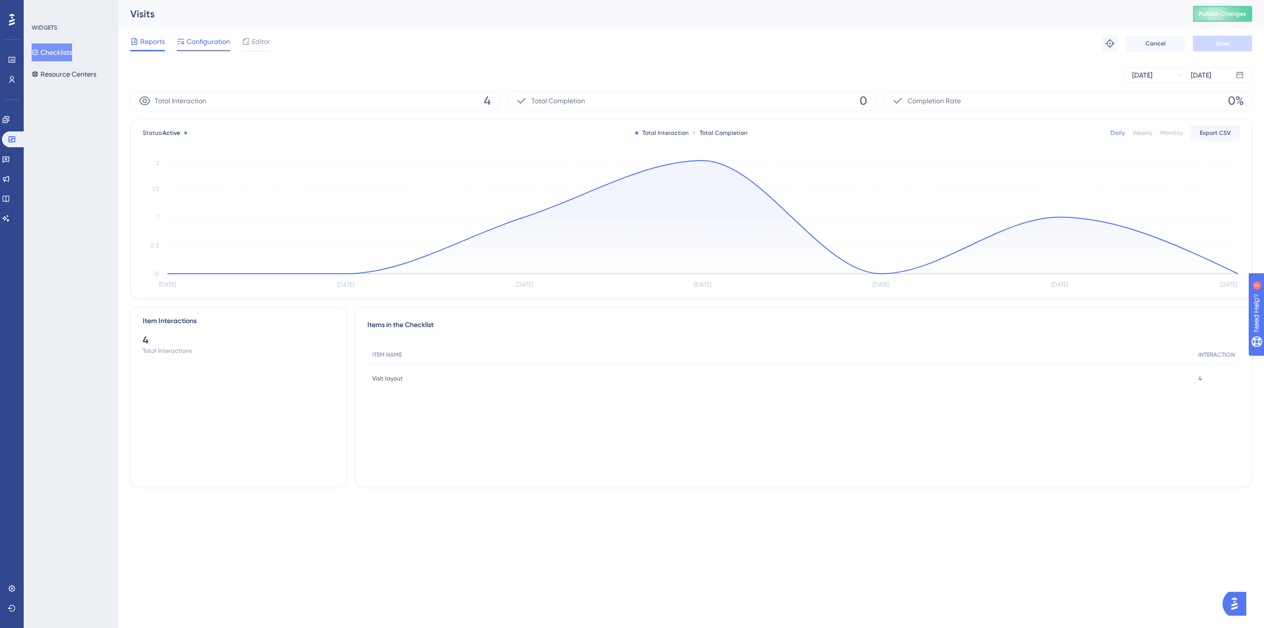
click at [212, 36] on span "Configuration" at bounding box center [208, 42] width 43 height 12
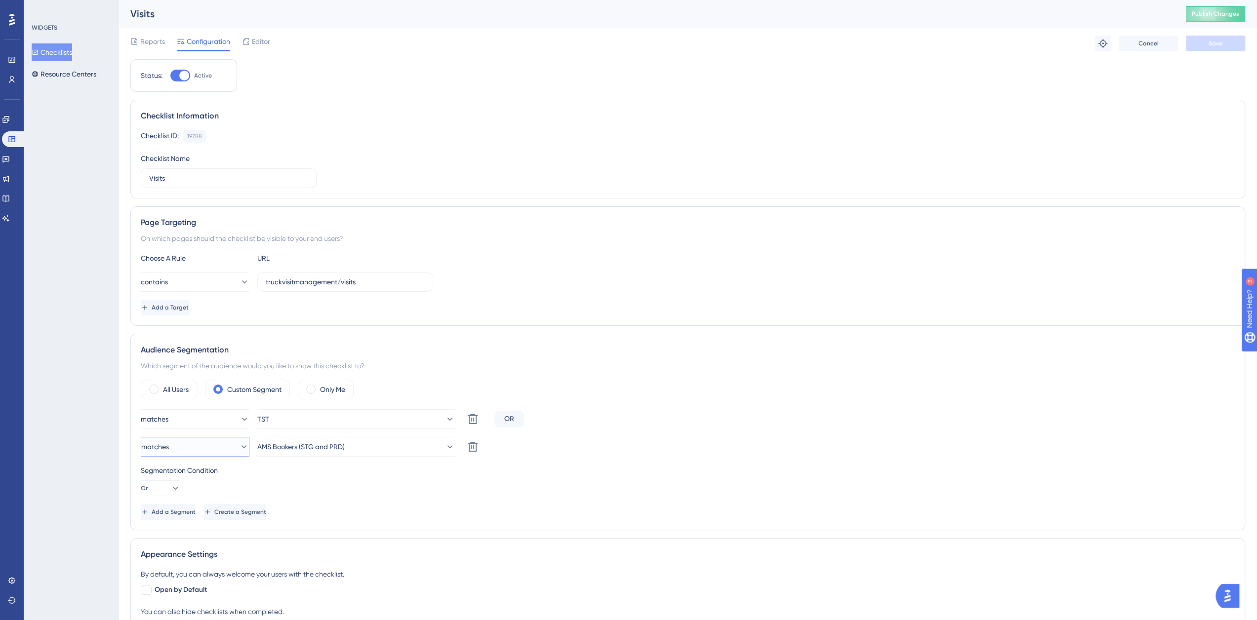
click at [240, 445] on icon at bounding box center [244, 447] width 10 height 10
click at [192, 496] on span "doesn't match" at bounding box center [169, 497] width 45 height 12
click at [447, 445] on icon at bounding box center [449, 446] width 5 height 3
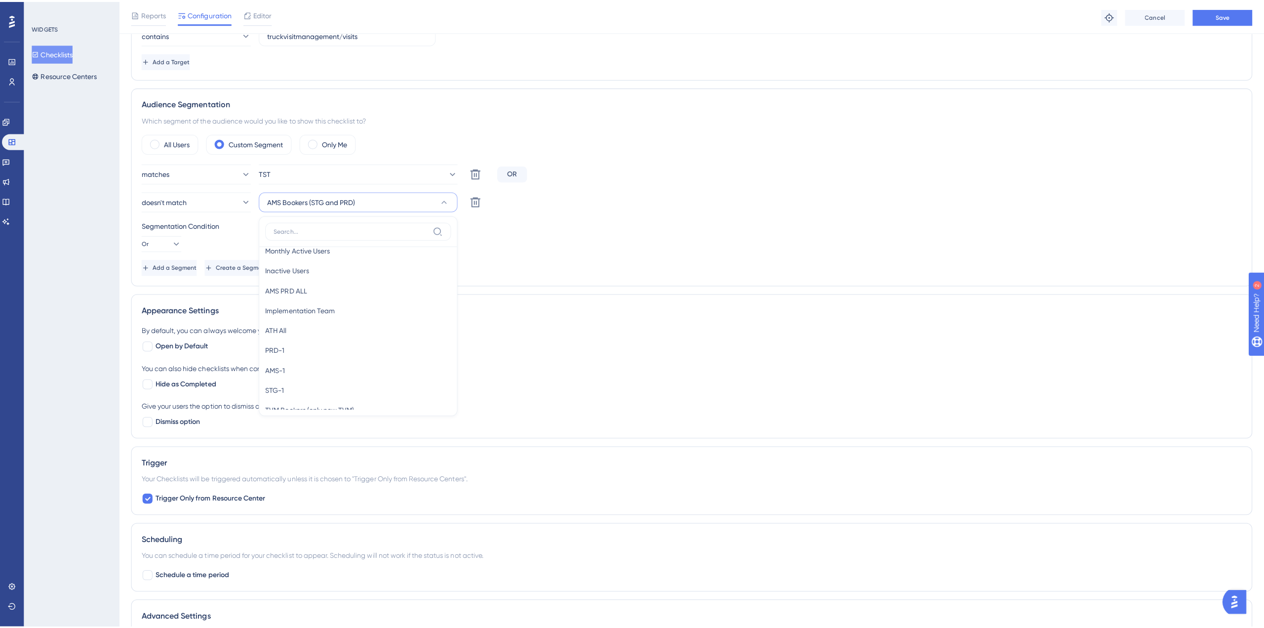
scroll to position [48, 0]
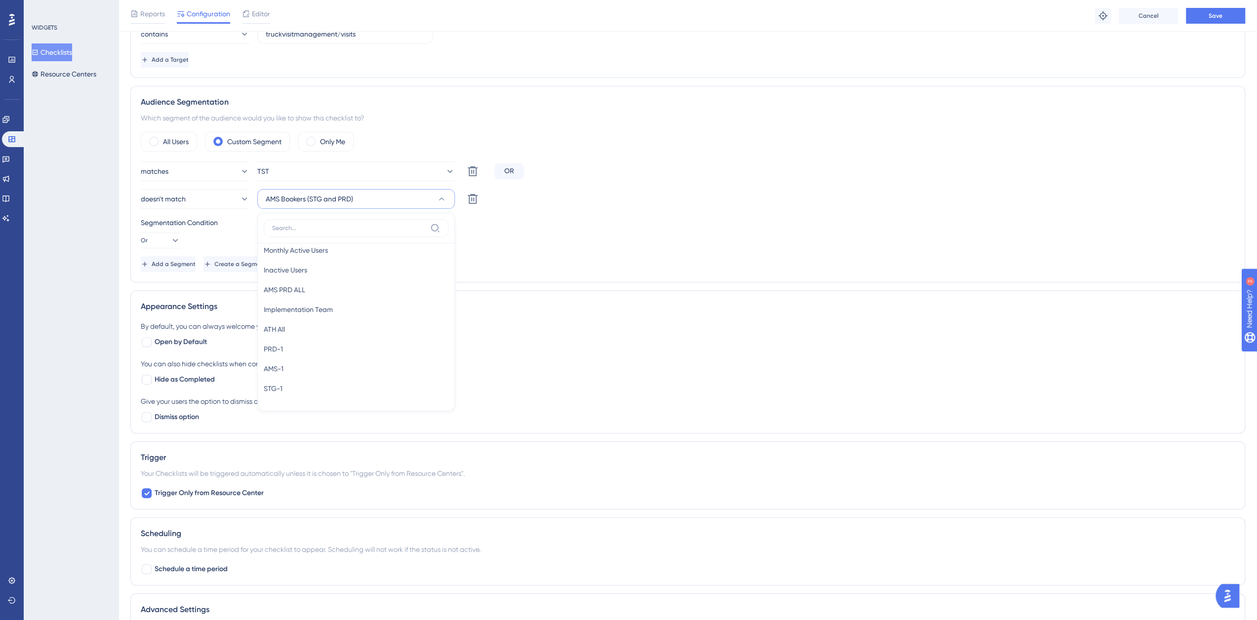
click at [484, 235] on div "Segmentation Condition Or" at bounding box center [688, 233] width 1094 height 32
click at [1159, 19] on button "Cancel" at bounding box center [1148, 16] width 59 height 16
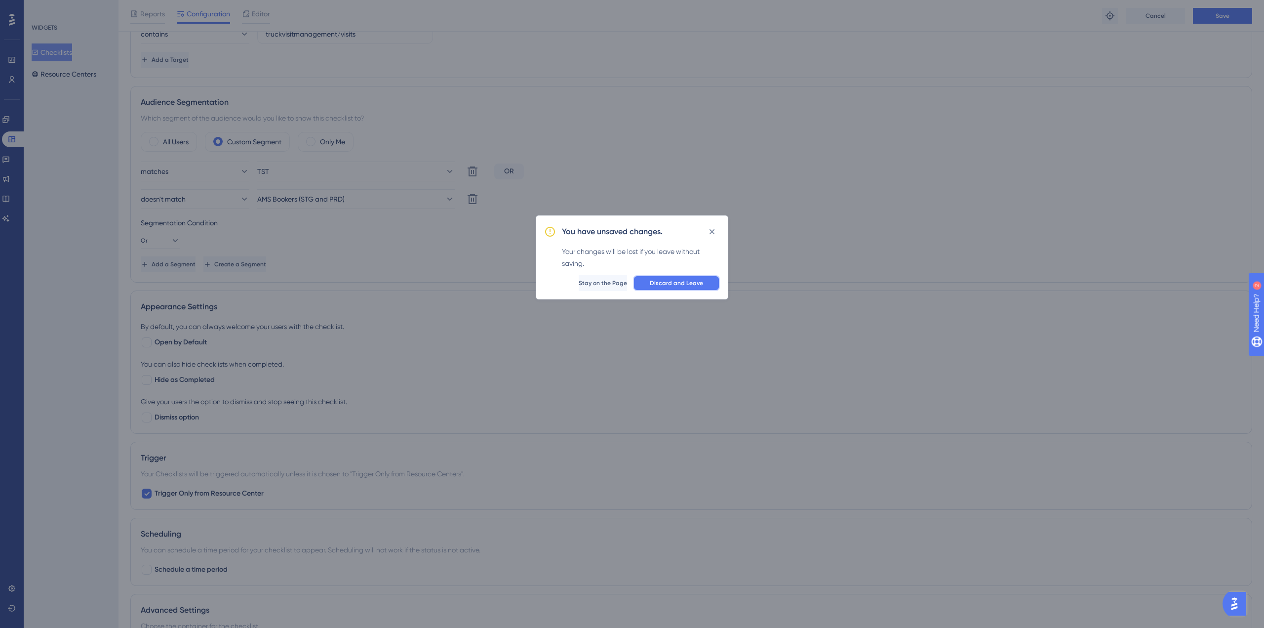
click at [682, 284] on span "Discard and Leave" at bounding box center [676, 283] width 53 height 8
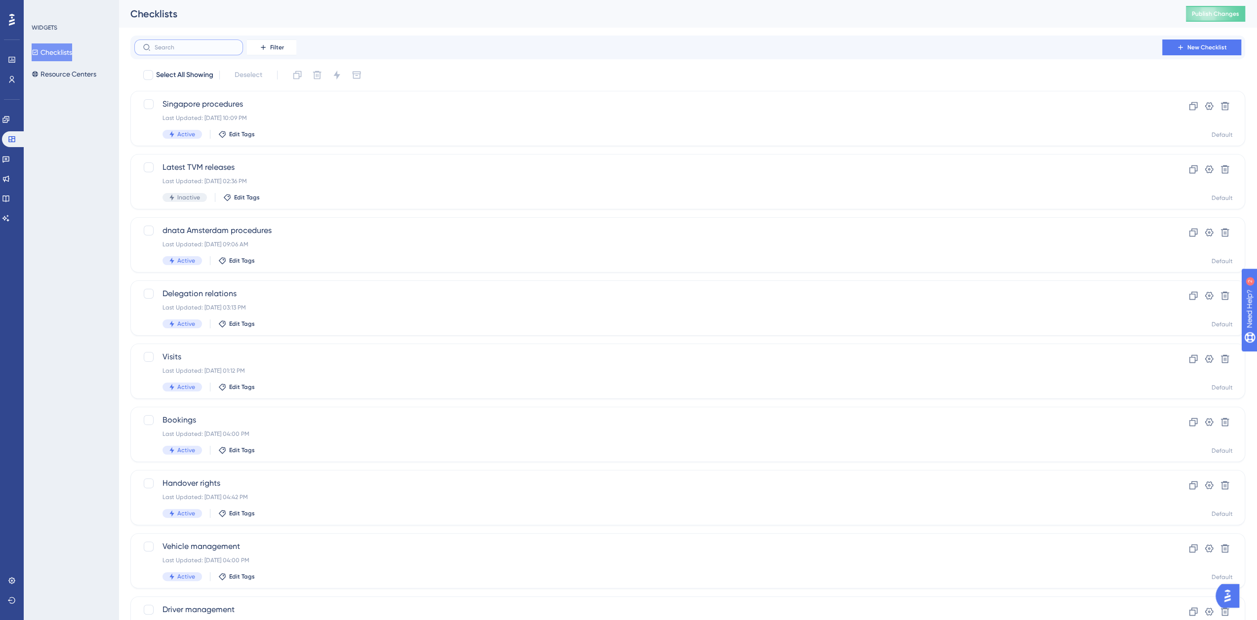
click at [199, 47] on input "text" at bounding box center [195, 47] width 80 height 7
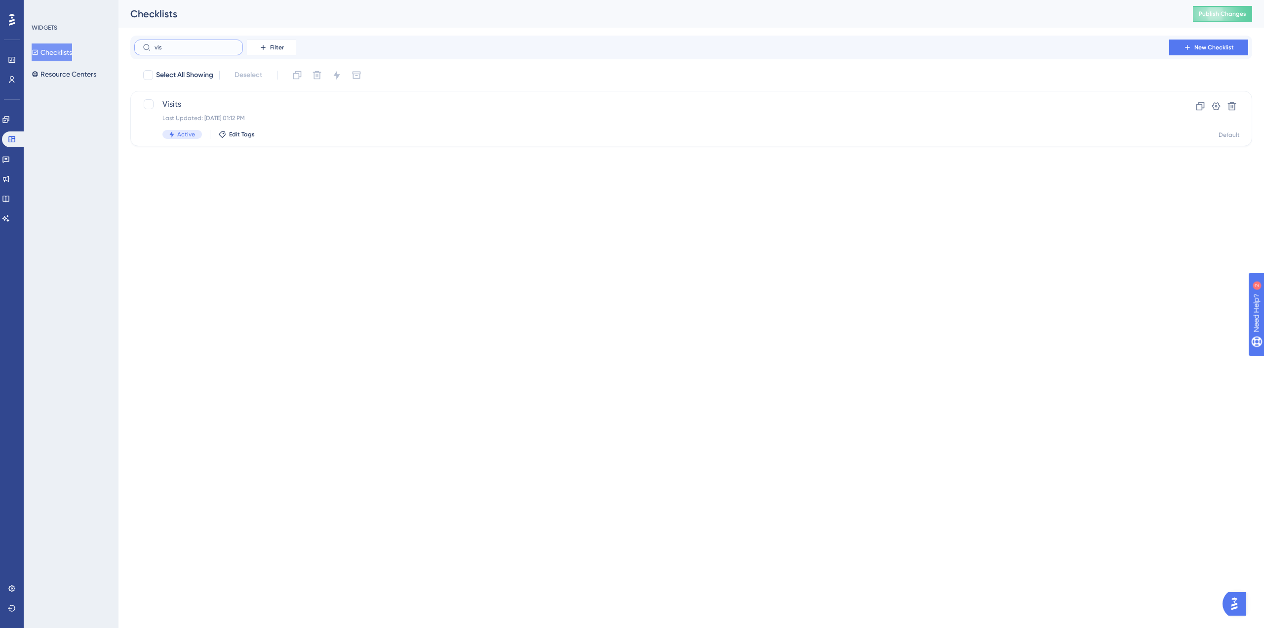
type input "vist"
checkbox input "true"
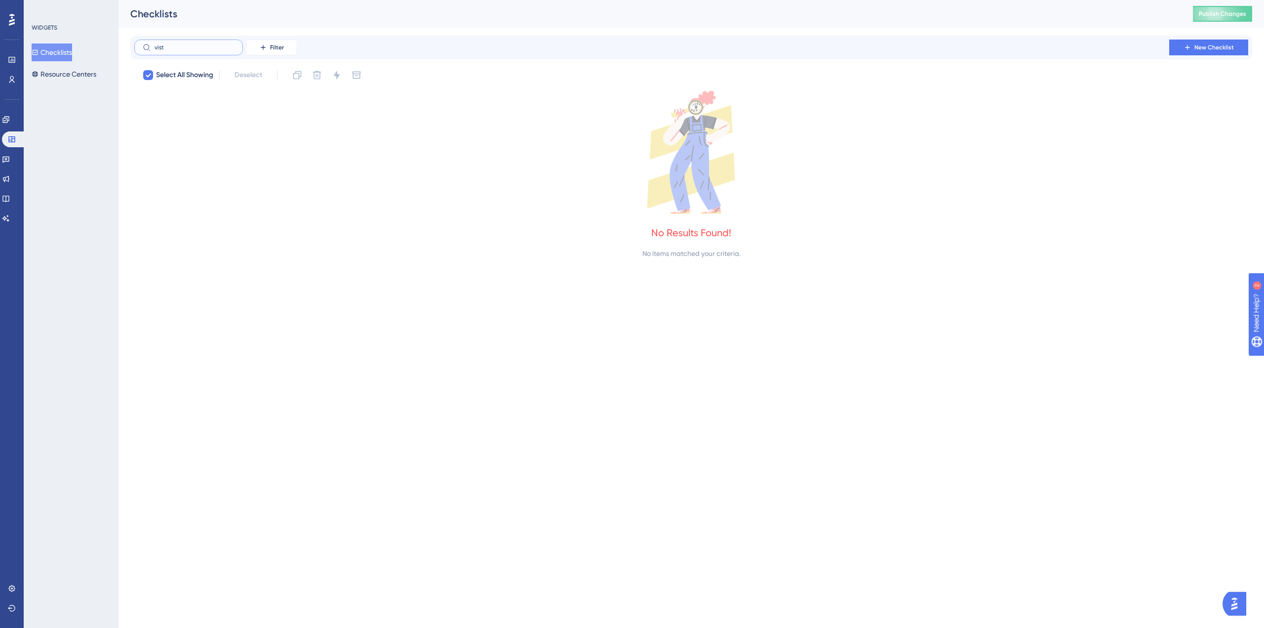
type input "vis"
checkbox input "false"
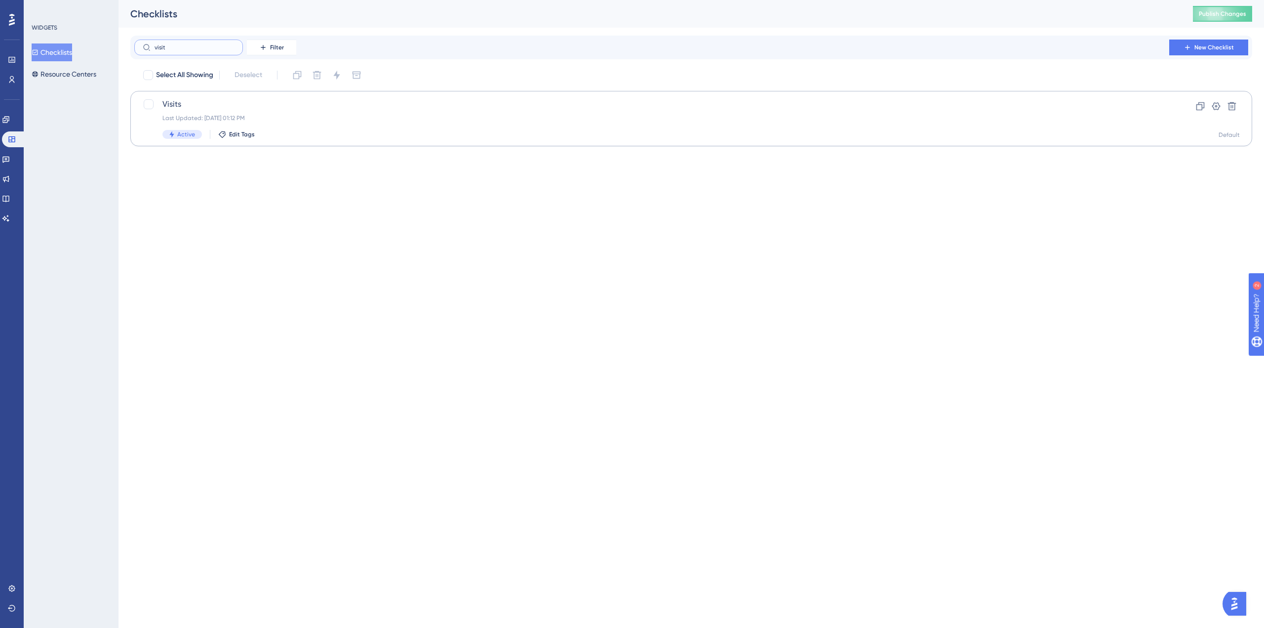
type input "visit"
click at [178, 96] on div "Visits Last Updated: [DATE] 01:12 PM Active Edit Tags Clone Settings Delete Def…" at bounding box center [691, 118] width 1122 height 55
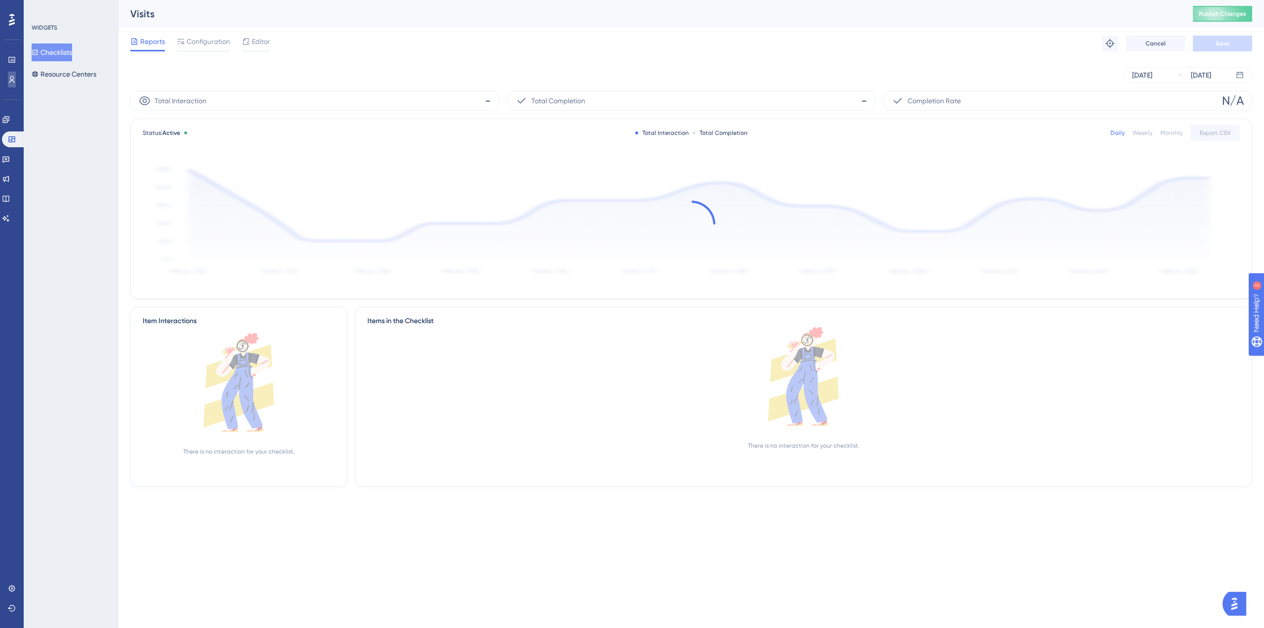
click at [9, 81] on icon at bounding box center [12, 80] width 8 height 8
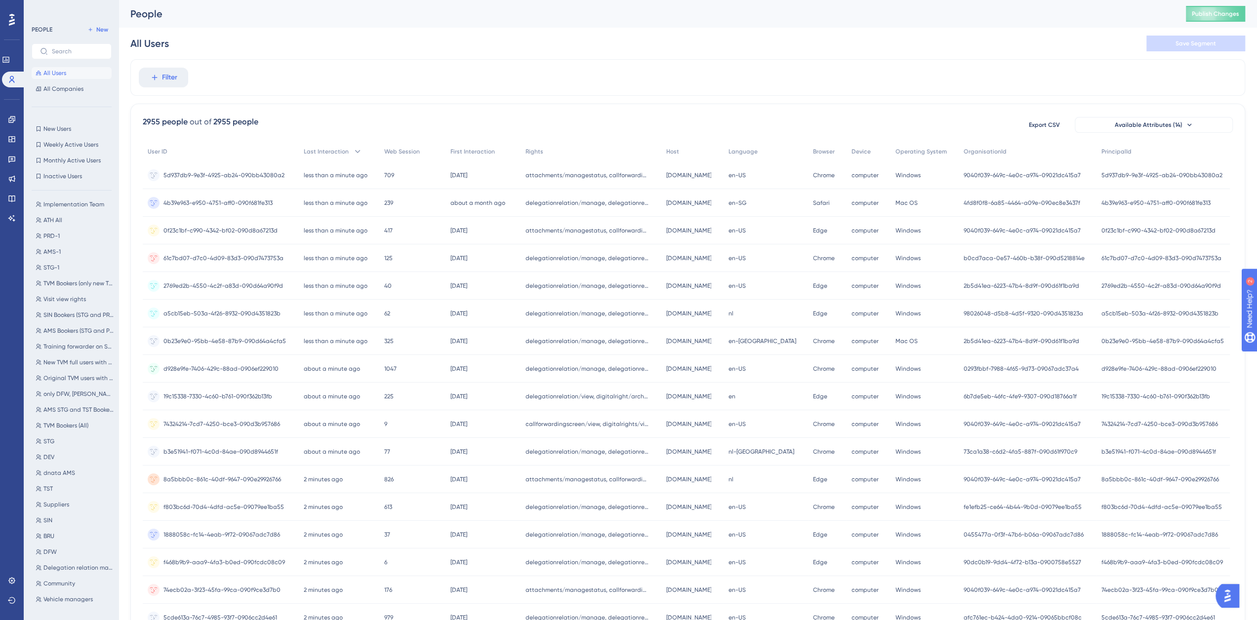
scroll to position [17, 0]
click at [74, 377] on span "Original TVM users with shipments of new TVM" at bounding box center [78, 381] width 70 height 8
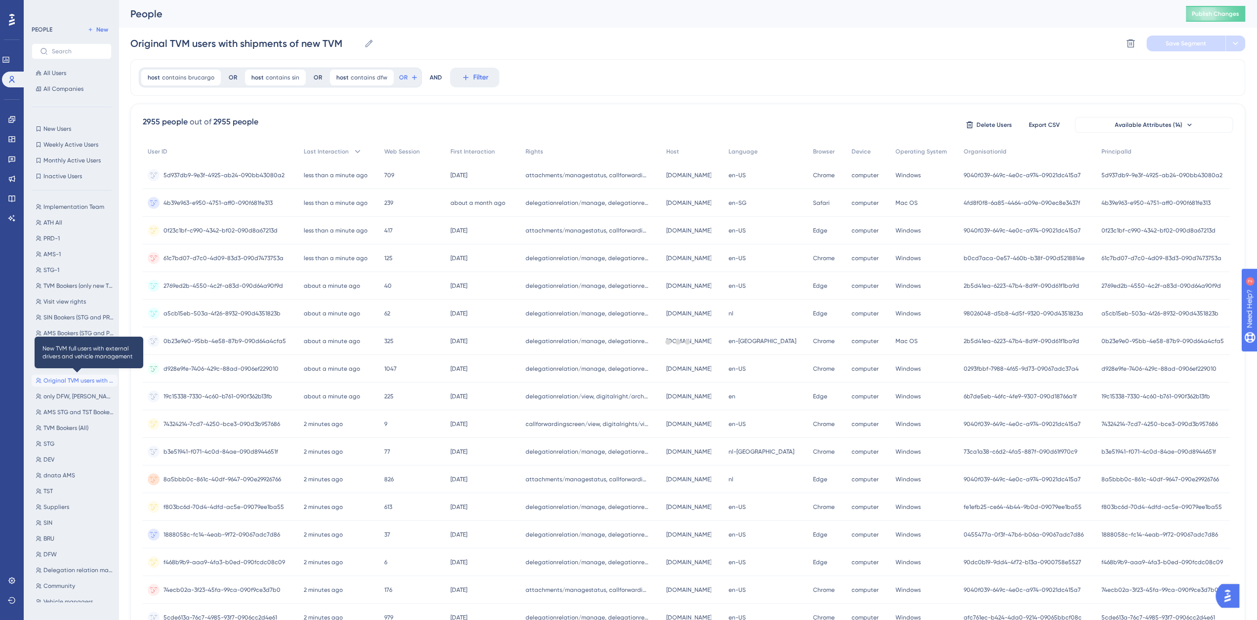
scroll to position [0, 0]
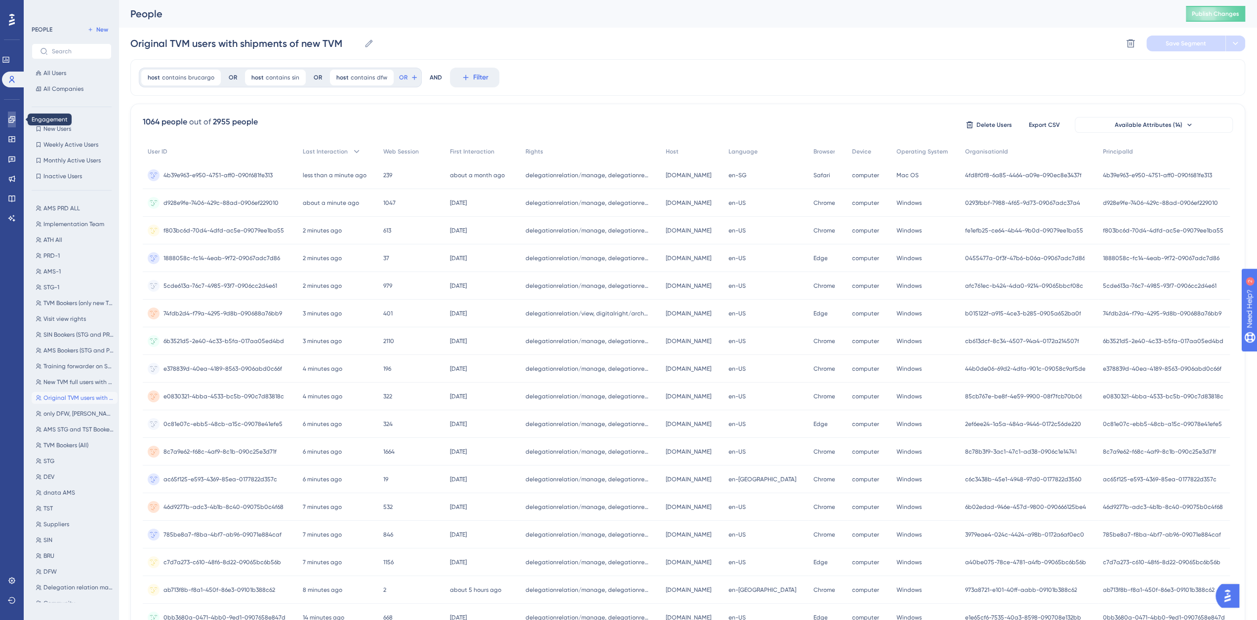
click at [13, 120] on icon at bounding box center [11, 119] width 6 height 6
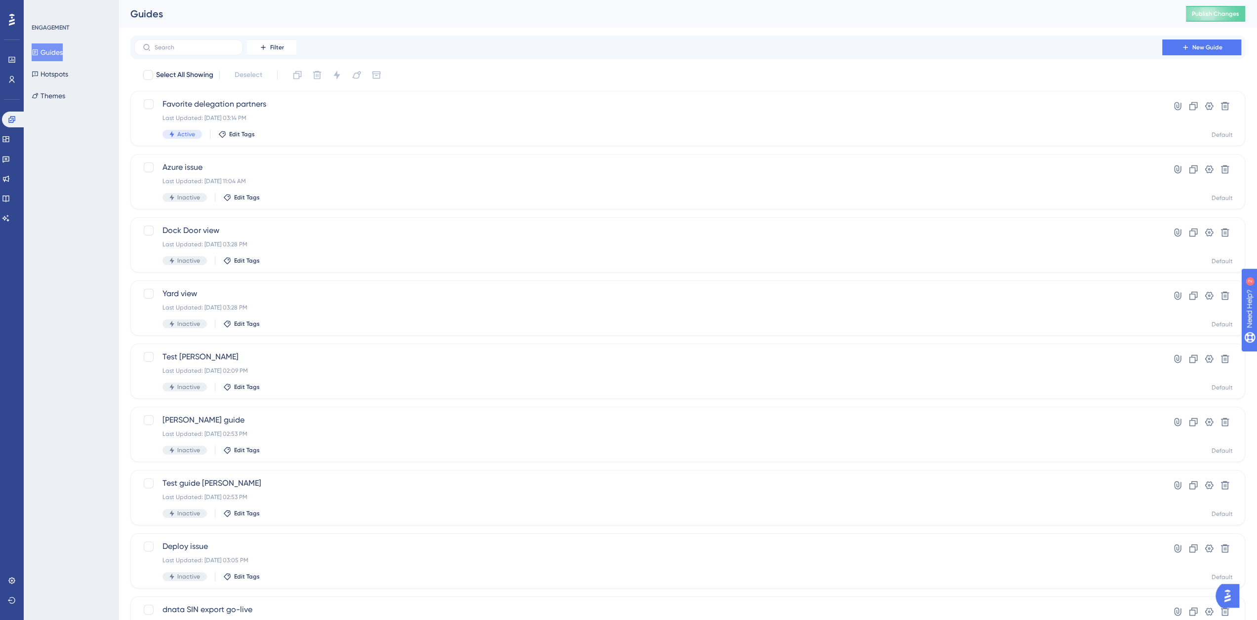
click at [59, 51] on button "Guides" at bounding box center [47, 52] width 31 height 18
click at [176, 53] on label at bounding box center [188, 48] width 109 height 16
click at [176, 51] on input "text" at bounding box center [195, 47] width 80 height 7
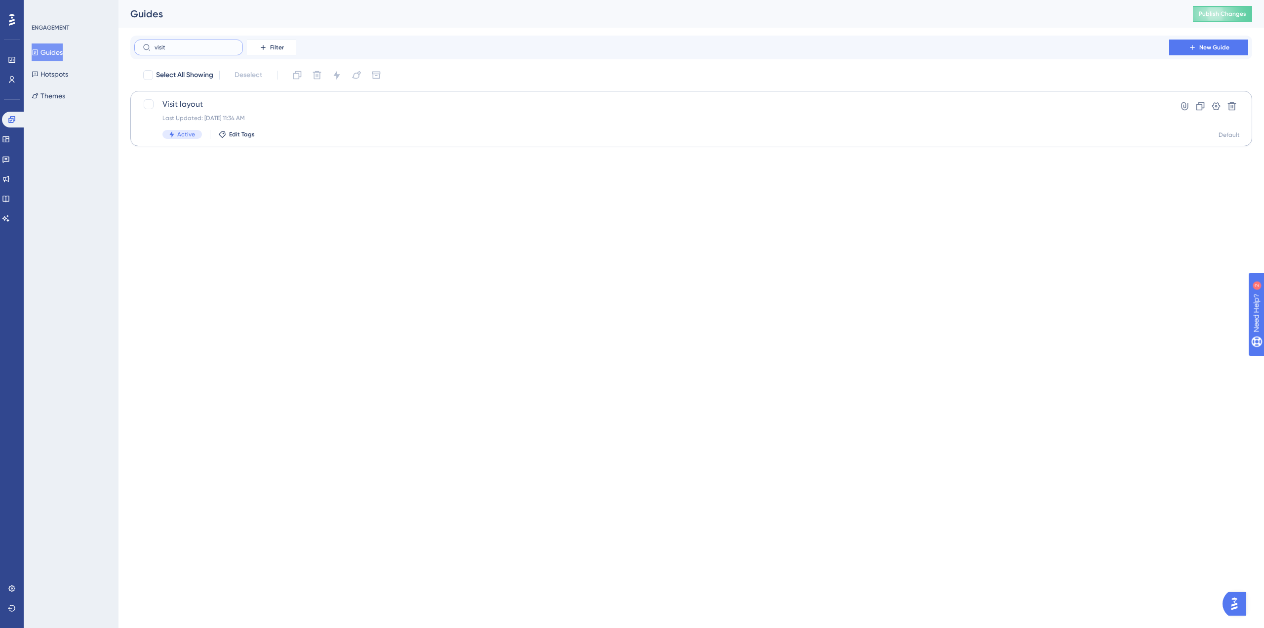
type input "visit"
click at [206, 107] on span "Visit layout" at bounding box center [651, 104] width 979 height 12
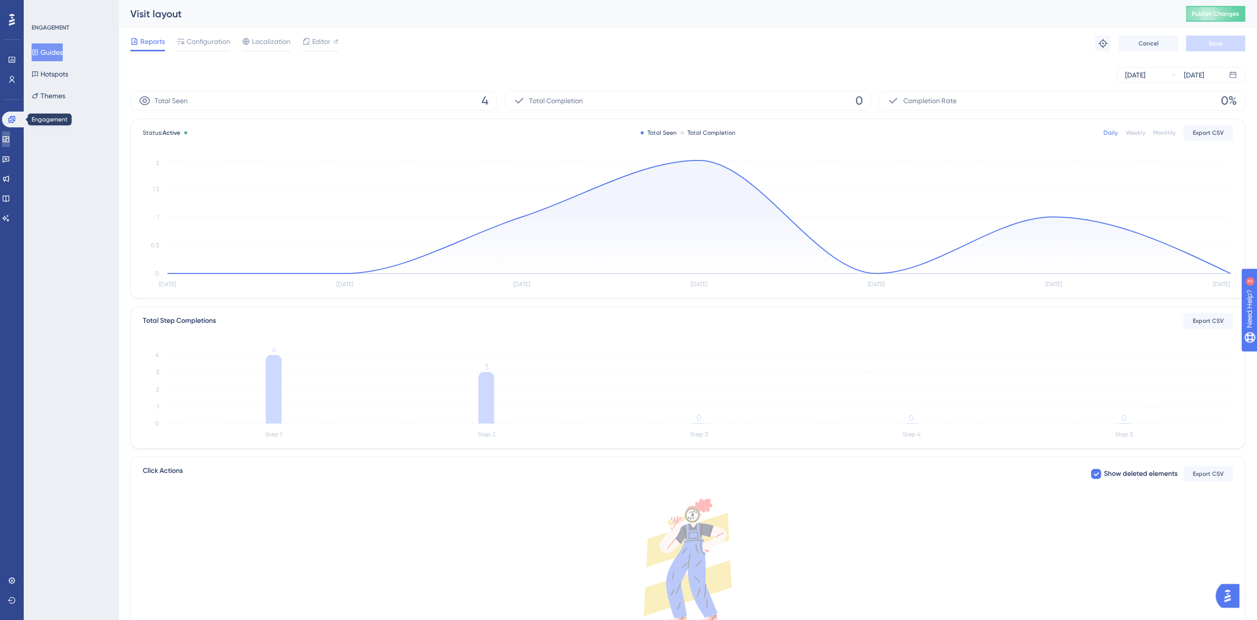
drag, startPoint x: 12, startPoint y: 131, endPoint x: 11, endPoint y: 126, distance: 5.0
click at [10, 131] on link at bounding box center [6, 139] width 8 height 16
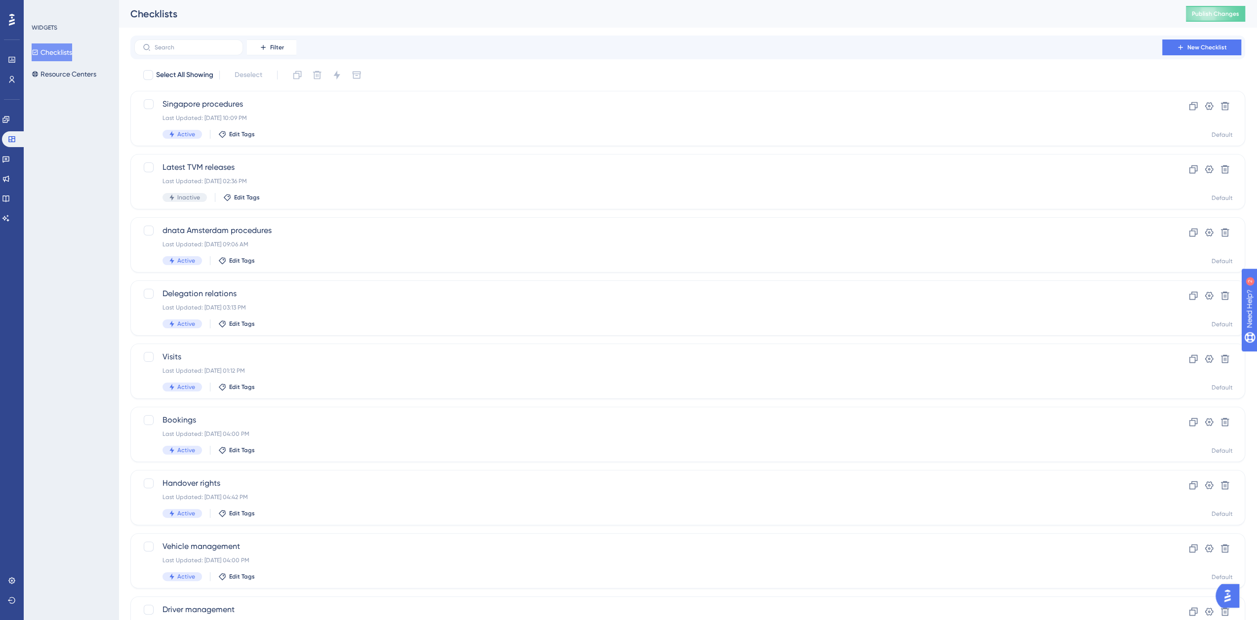
click at [48, 50] on button "Checklists" at bounding box center [52, 52] width 40 height 18
click at [221, 49] on input "text" at bounding box center [195, 47] width 80 height 7
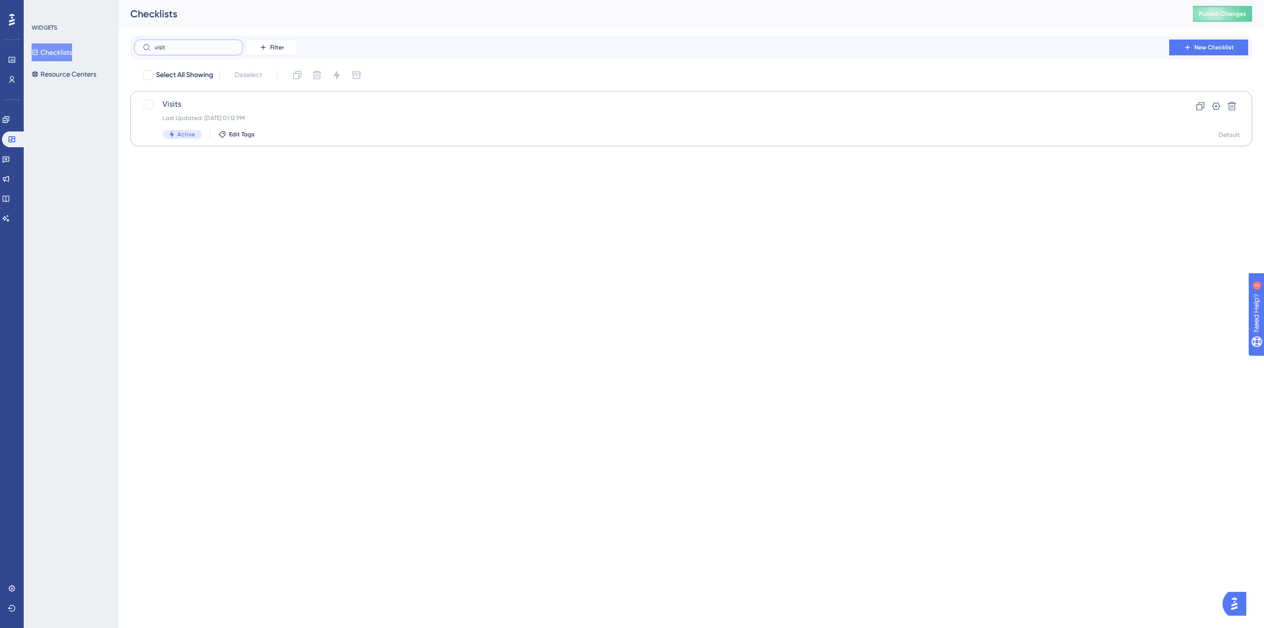
type input "visit"
click at [176, 98] on div "Visits Last Updated: [DATE] 01:12 PM Active Edit Tags Clone Settings Delete Def…" at bounding box center [691, 118] width 1122 height 55
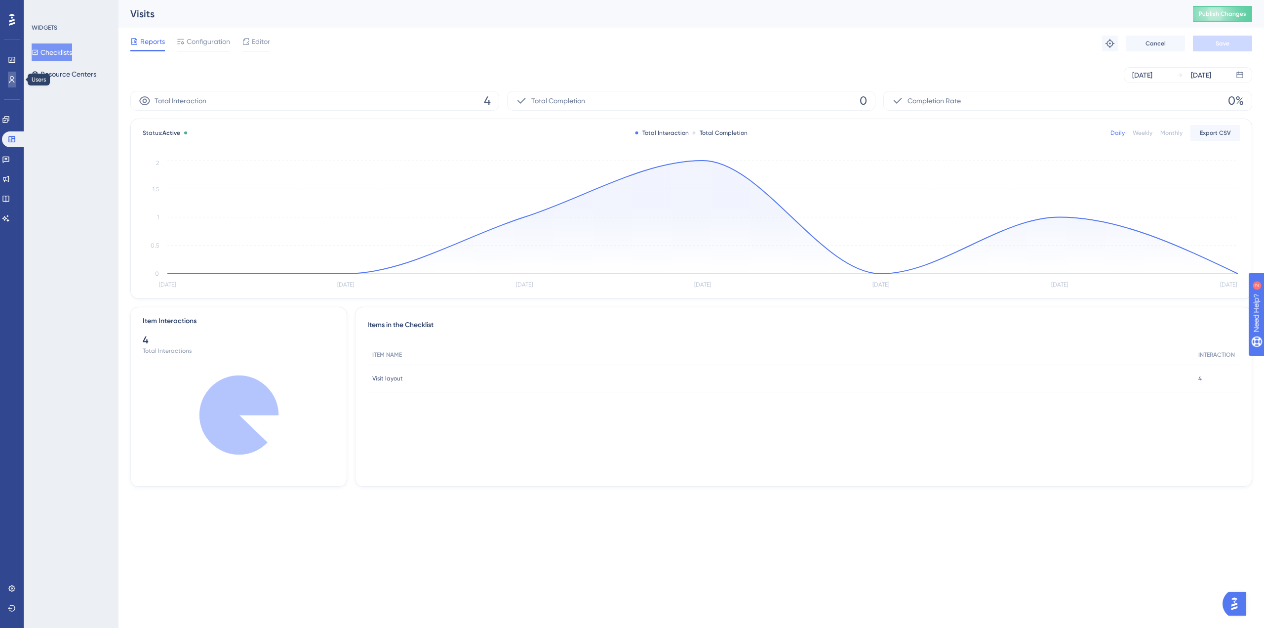
click at [16, 81] on link at bounding box center [12, 80] width 8 height 16
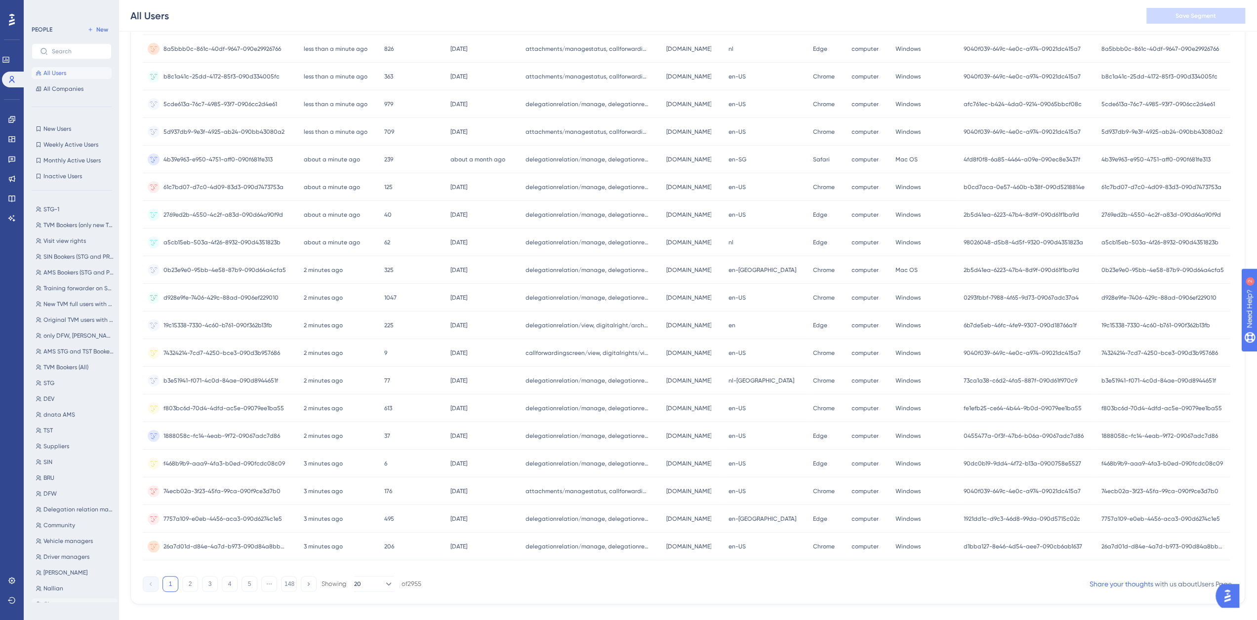
scroll to position [173, 0]
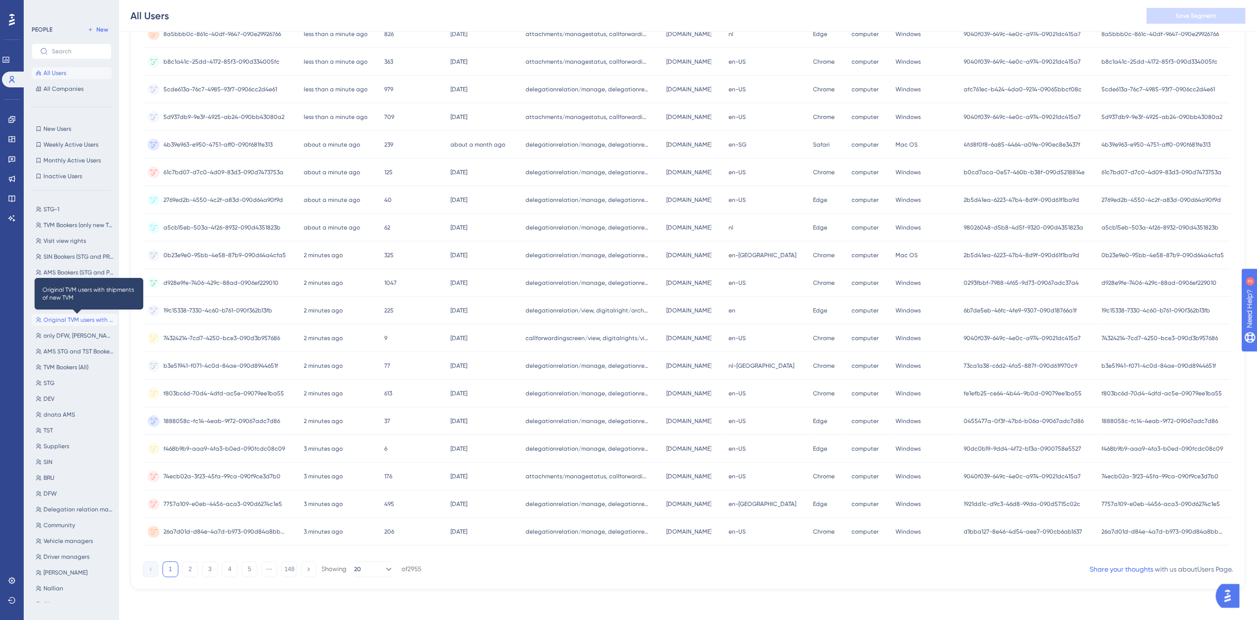
click at [73, 318] on span "Original TVM users with shipments of new TVM" at bounding box center [78, 320] width 70 height 8
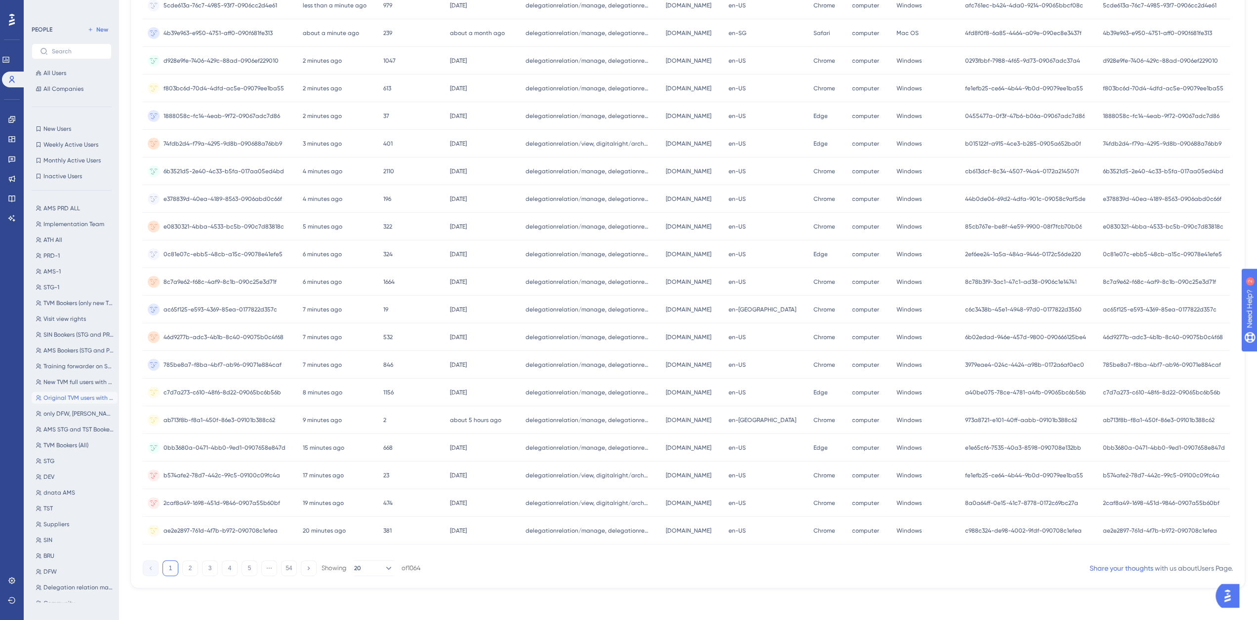
scroll to position [0, 0]
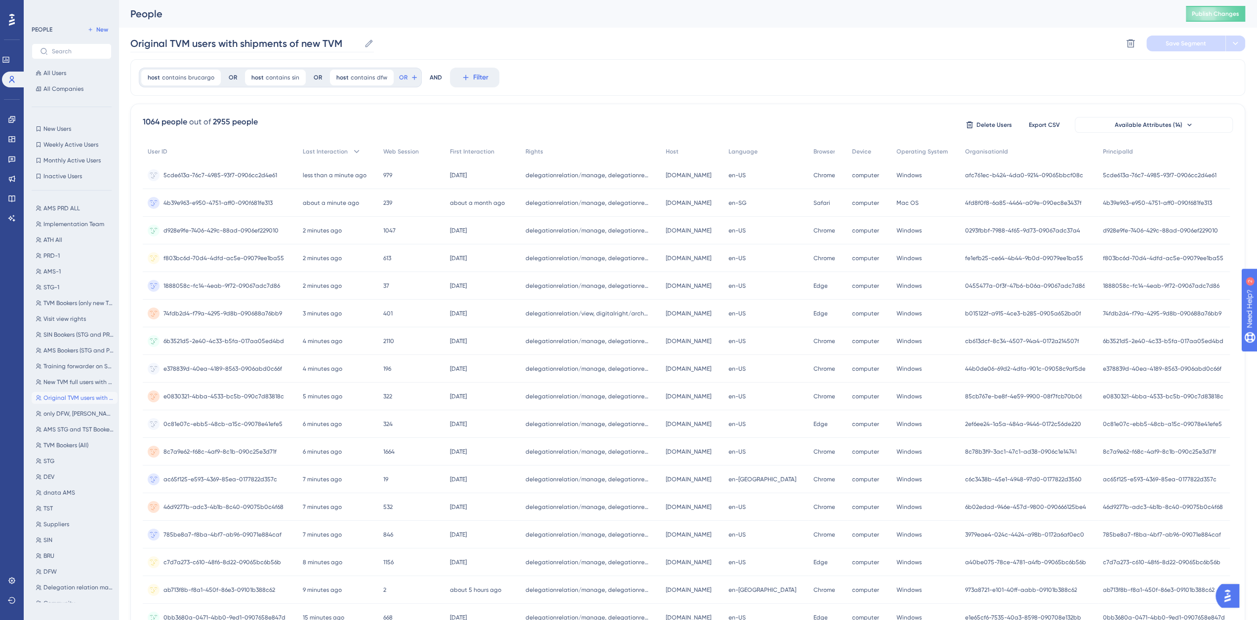
click at [367, 45] on icon at bounding box center [368, 43] width 7 height 7
click at [360, 45] on input "Original TVM users with shipments of new TVM" at bounding box center [245, 44] width 230 height 14
drag, startPoint x: 193, startPoint y: 43, endPoint x: 374, endPoint y: 37, distance: 181.8
click at [371, 37] on label "Original TVM users with shipments of new TVM Original TVM users with shipments …" at bounding box center [251, 44] width 243 height 18
type input "Original TVM bookers"
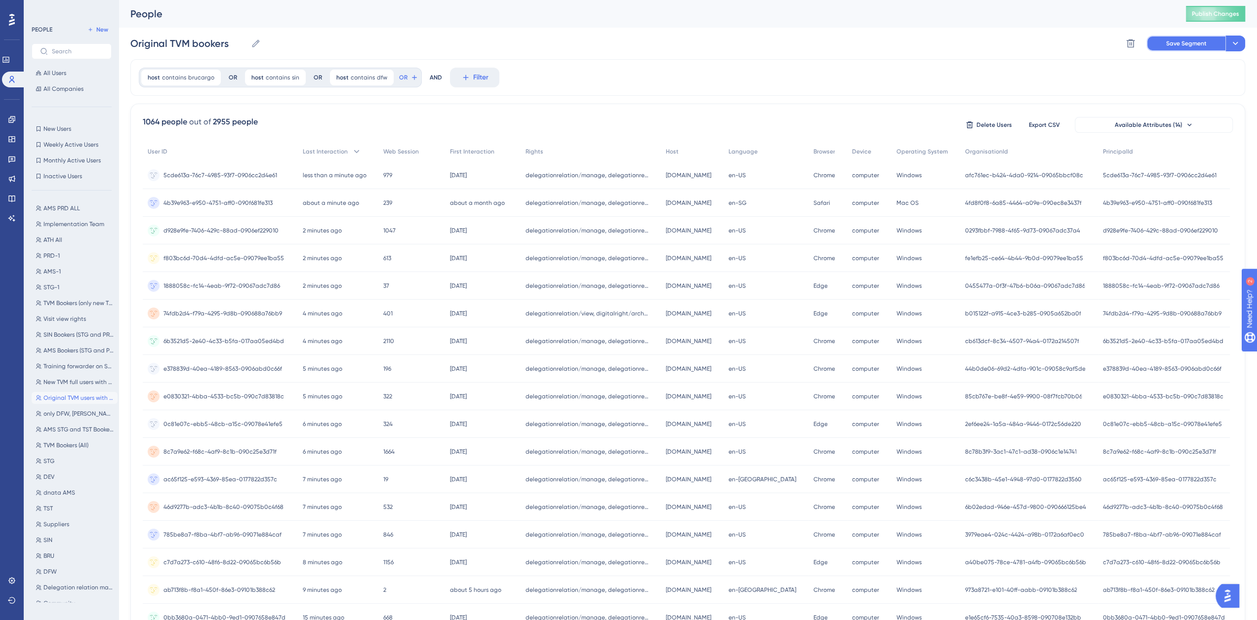
click at [1171, 44] on span "Save Segment" at bounding box center [1186, 44] width 40 height 8
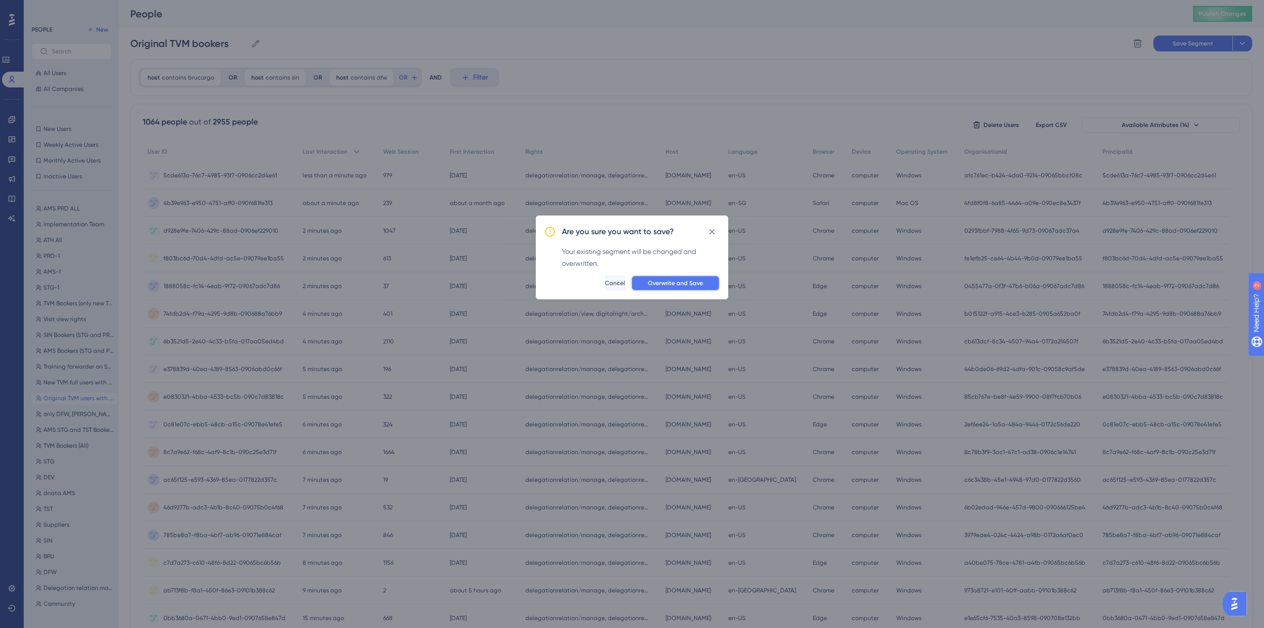
click at [659, 284] on span "Overwrite and Save" at bounding box center [675, 283] width 55 height 8
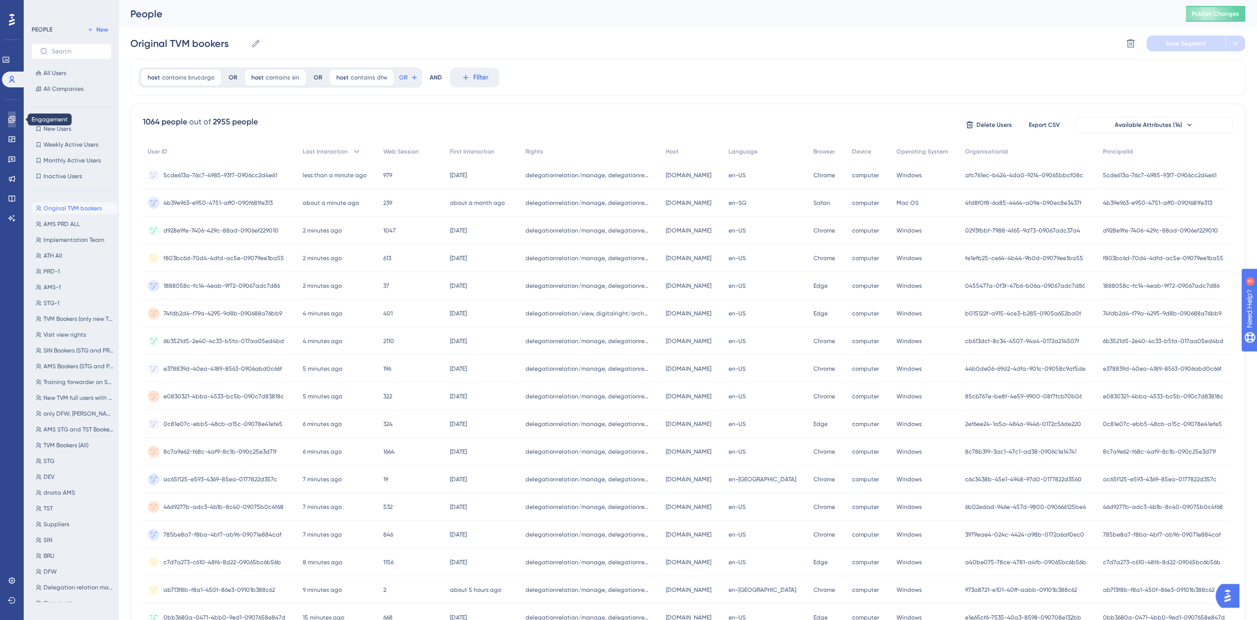
click at [12, 116] on icon at bounding box center [12, 120] width 8 height 8
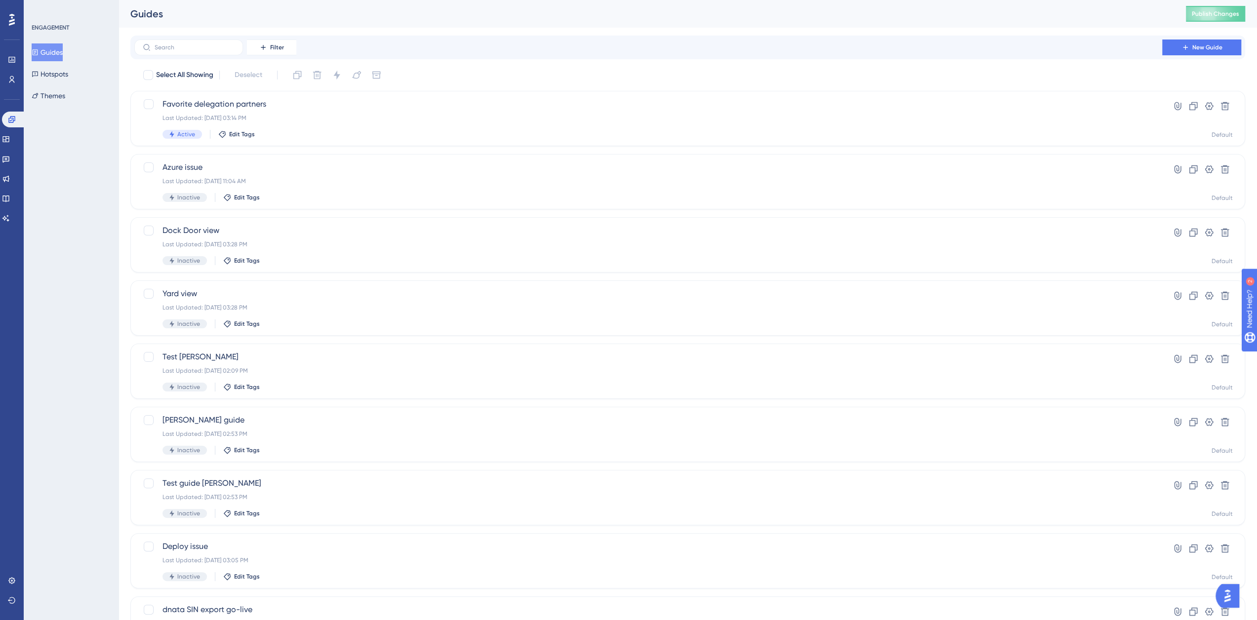
click at [63, 50] on button "Guides" at bounding box center [47, 52] width 31 height 18
click at [170, 44] on input "text" at bounding box center [195, 47] width 80 height 7
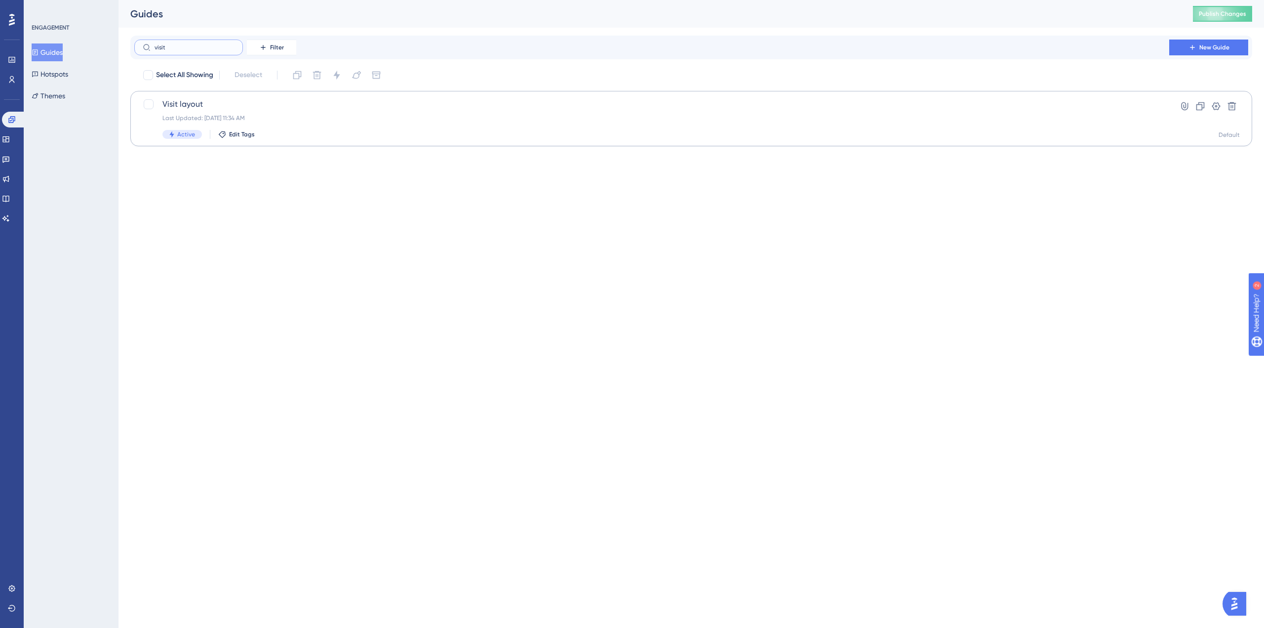
type input "visit"
click at [185, 101] on span "Visit layout" at bounding box center [651, 104] width 979 height 12
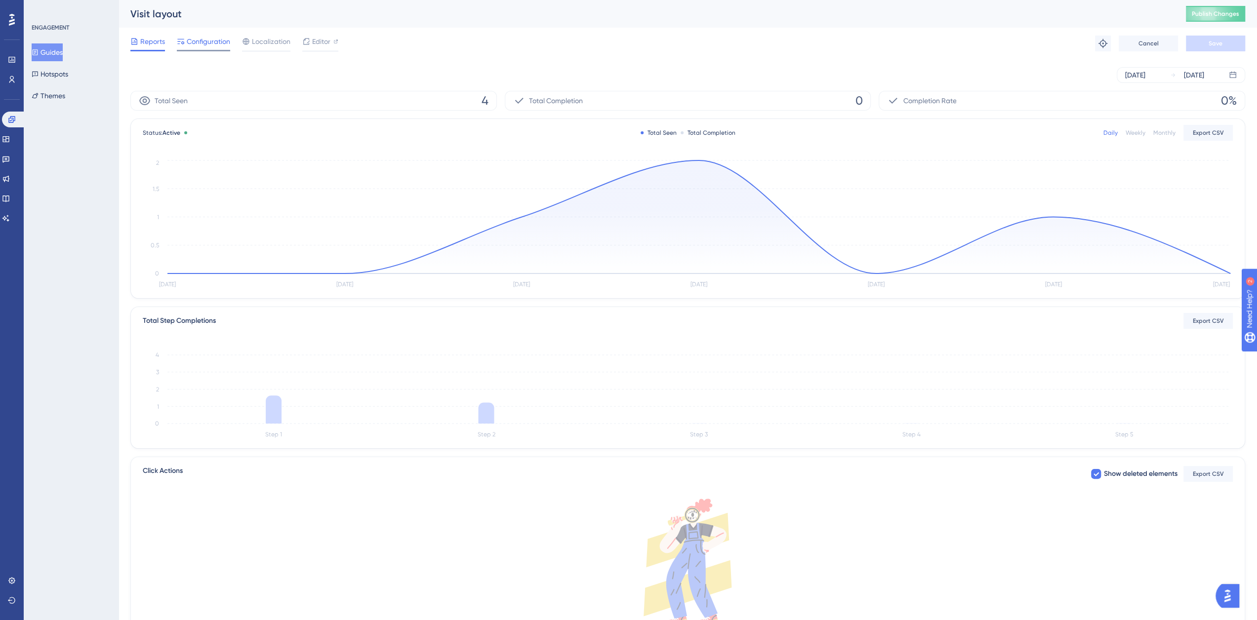
click at [207, 44] on span "Configuration" at bounding box center [208, 42] width 43 height 12
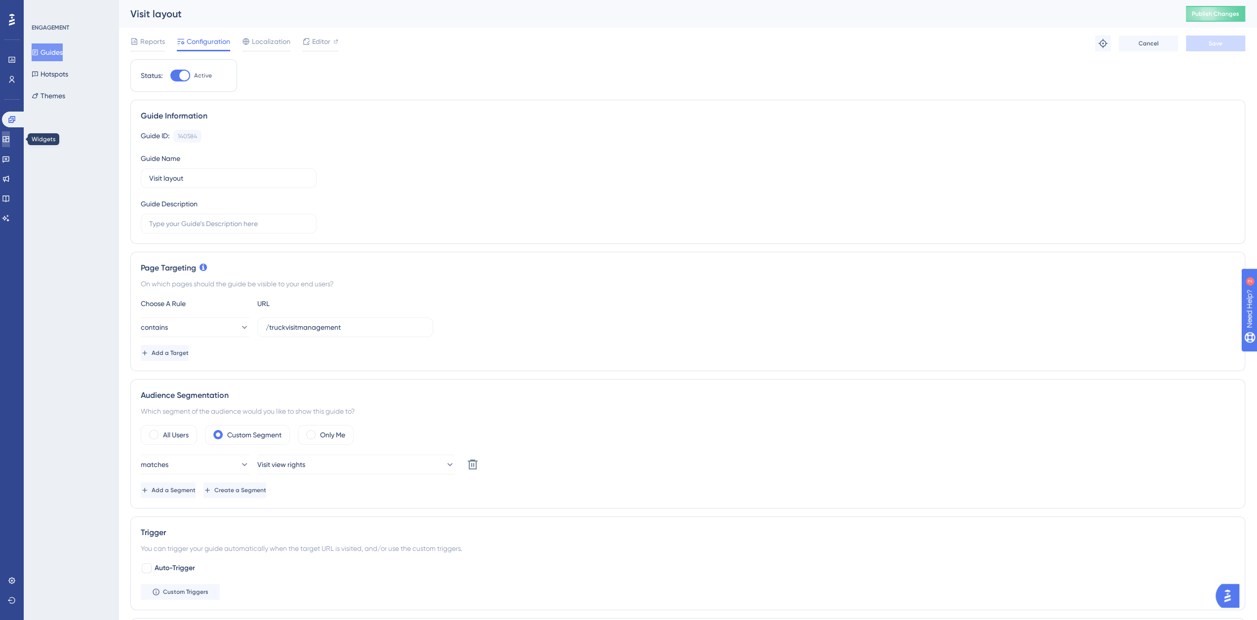
click at [10, 136] on link at bounding box center [6, 139] width 8 height 16
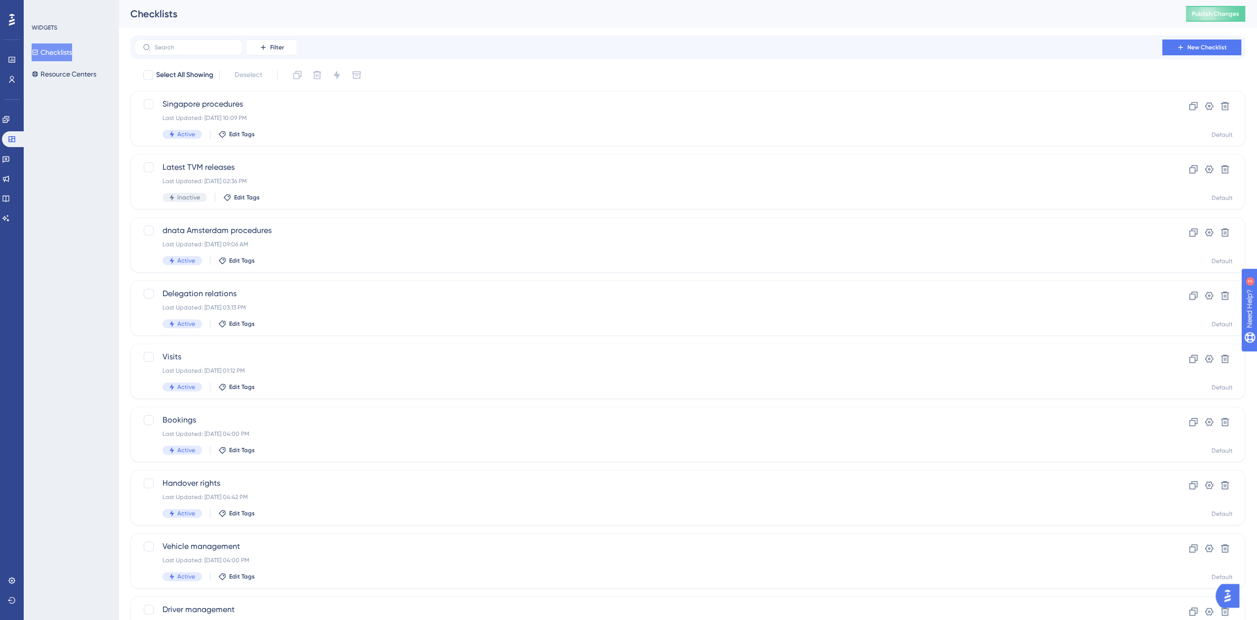
click at [52, 53] on button "Checklists" at bounding box center [52, 52] width 40 height 18
click at [180, 51] on label at bounding box center [188, 48] width 109 height 16
click at [180, 51] on input "text" at bounding box center [195, 47] width 80 height 7
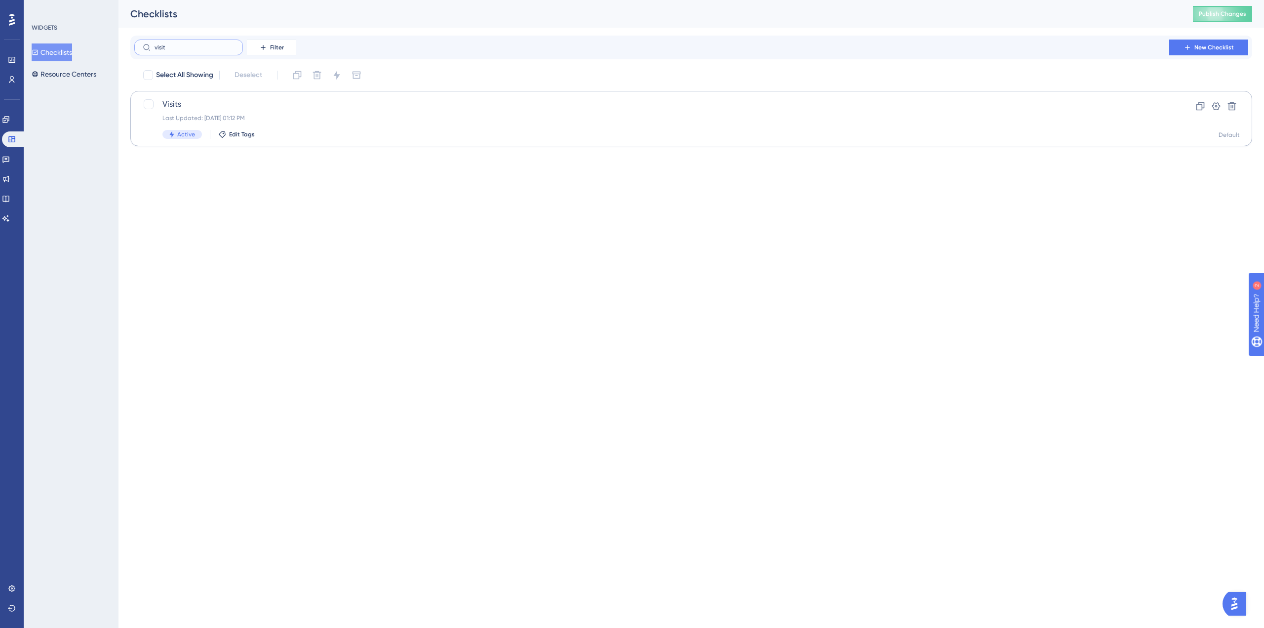
type input "visit"
click at [183, 104] on span "Visits" at bounding box center [651, 104] width 979 height 12
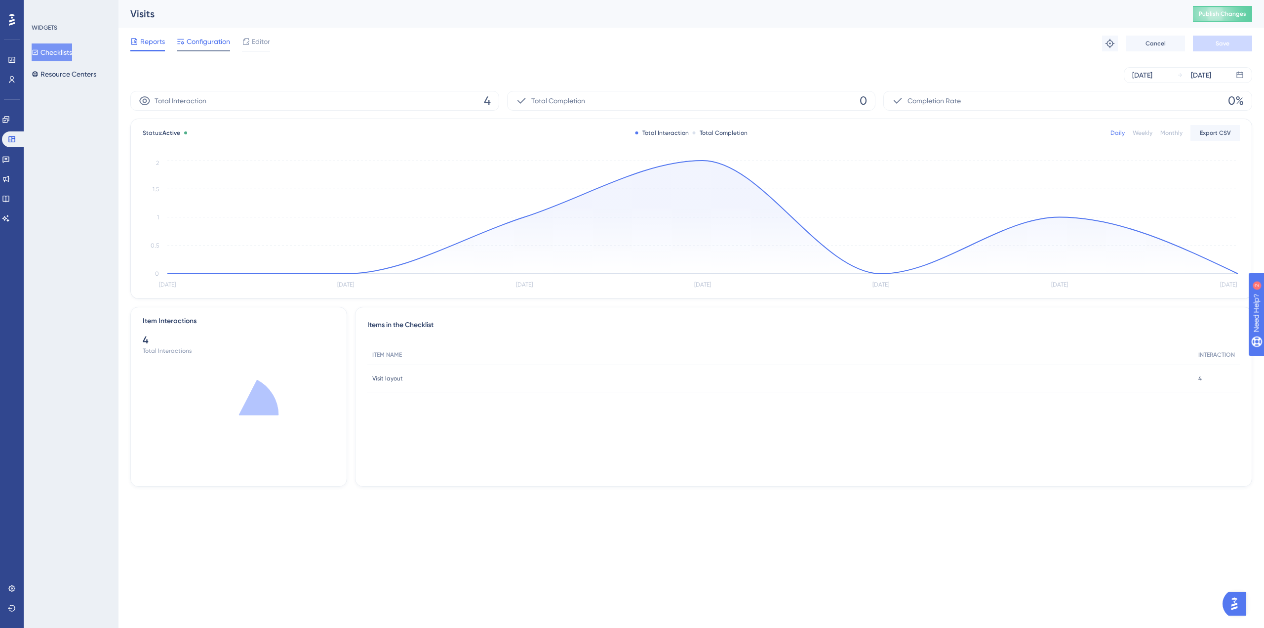
click at [196, 43] on span "Configuration" at bounding box center [208, 42] width 43 height 12
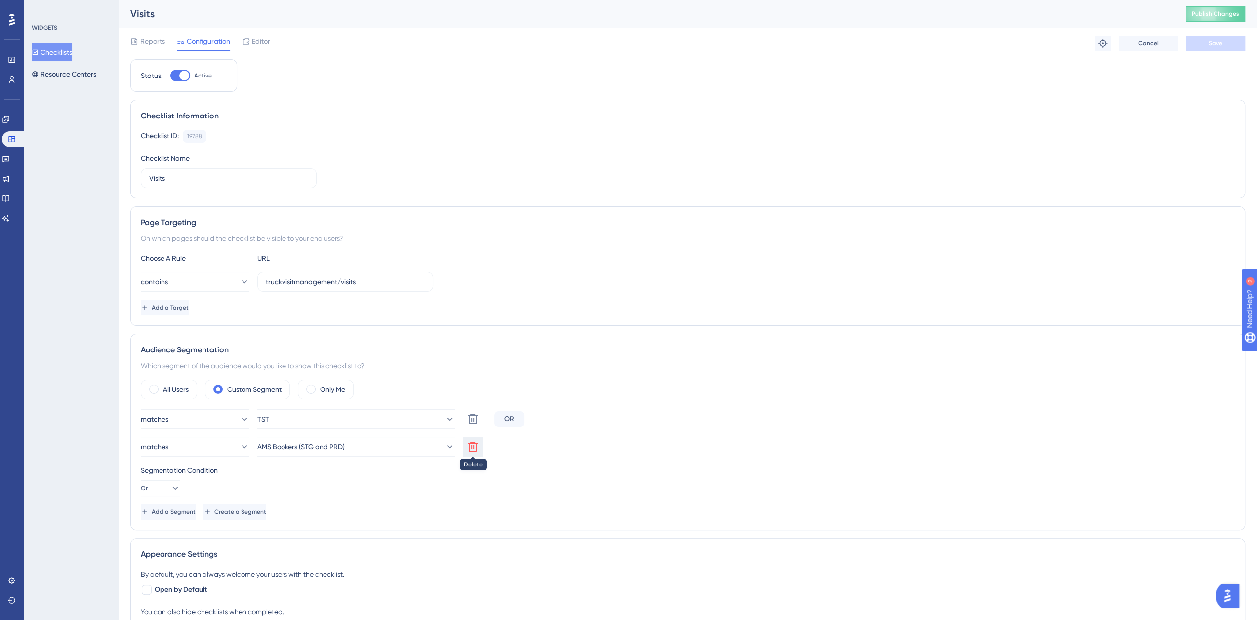
click at [473, 446] on icon at bounding box center [473, 447] width 12 height 12
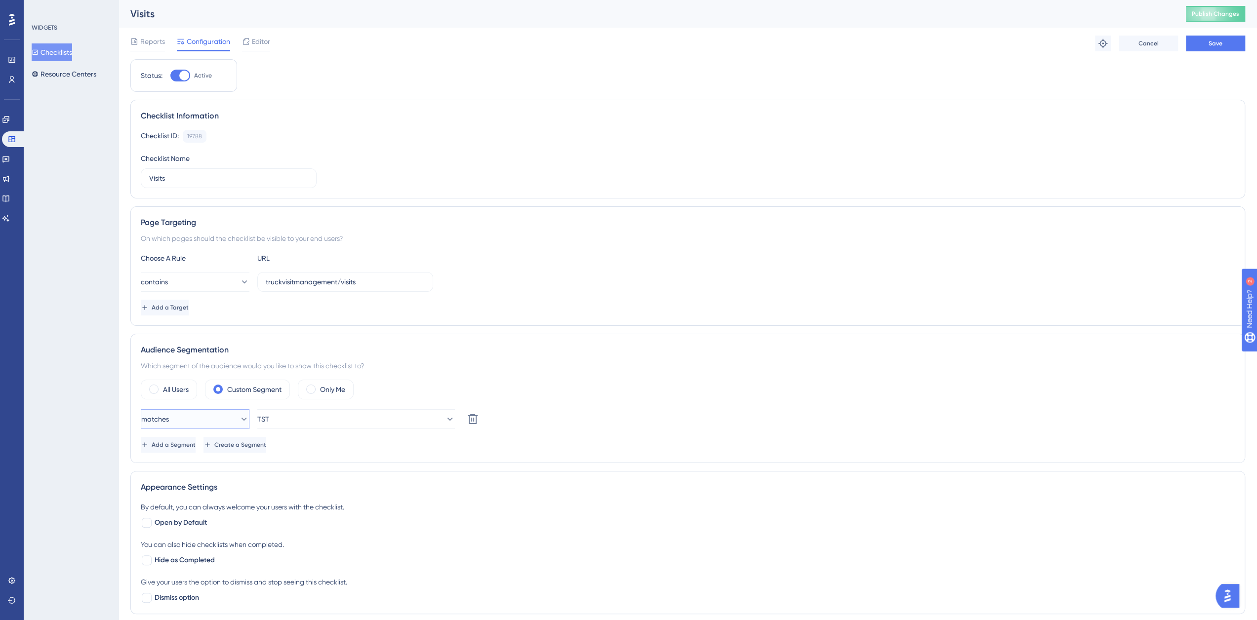
click at [228, 418] on button "matches" at bounding box center [195, 419] width 109 height 20
click at [192, 467] on span "doesn't match" at bounding box center [169, 469] width 45 height 12
click at [352, 420] on button "TST" at bounding box center [356, 419] width 198 height 20
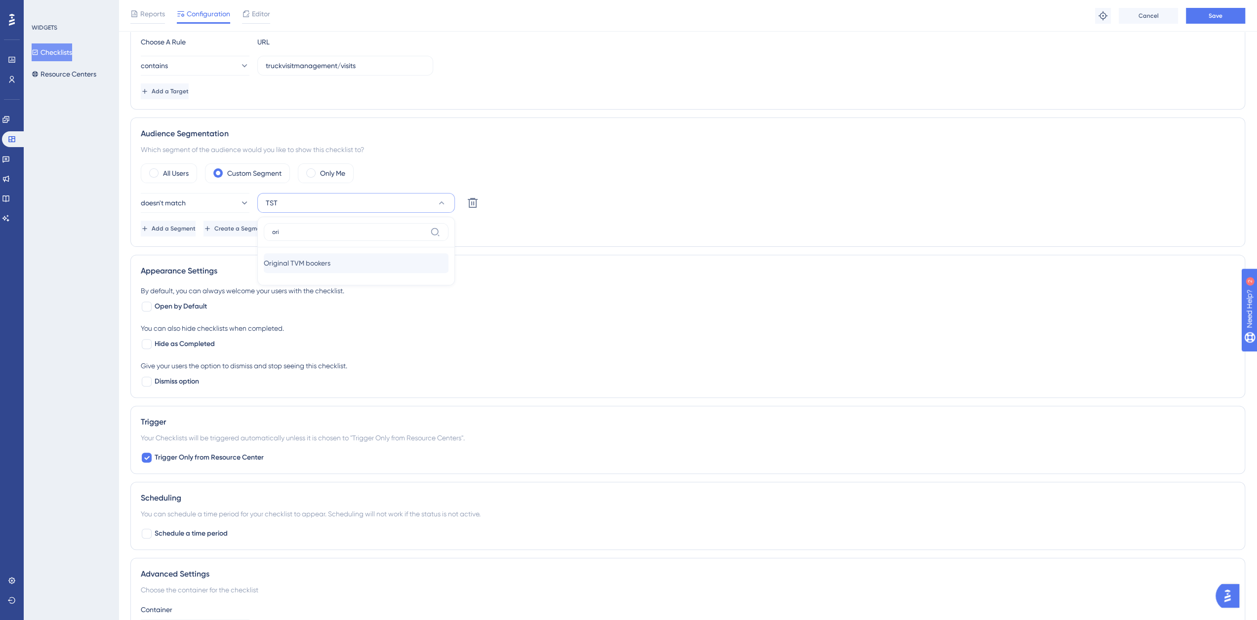
type input "ori"
click at [318, 259] on span "Original TVM bookers" at bounding box center [297, 263] width 67 height 12
click at [1209, 13] on span "Save" at bounding box center [1216, 16] width 14 height 8
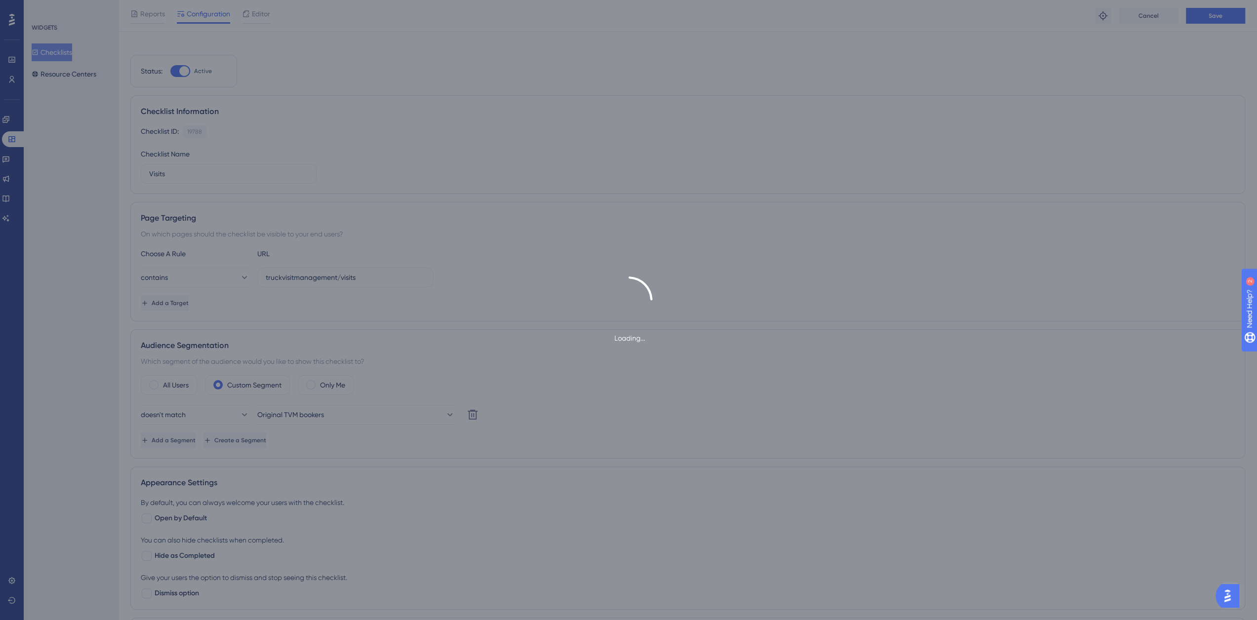
scroll to position [0, 0]
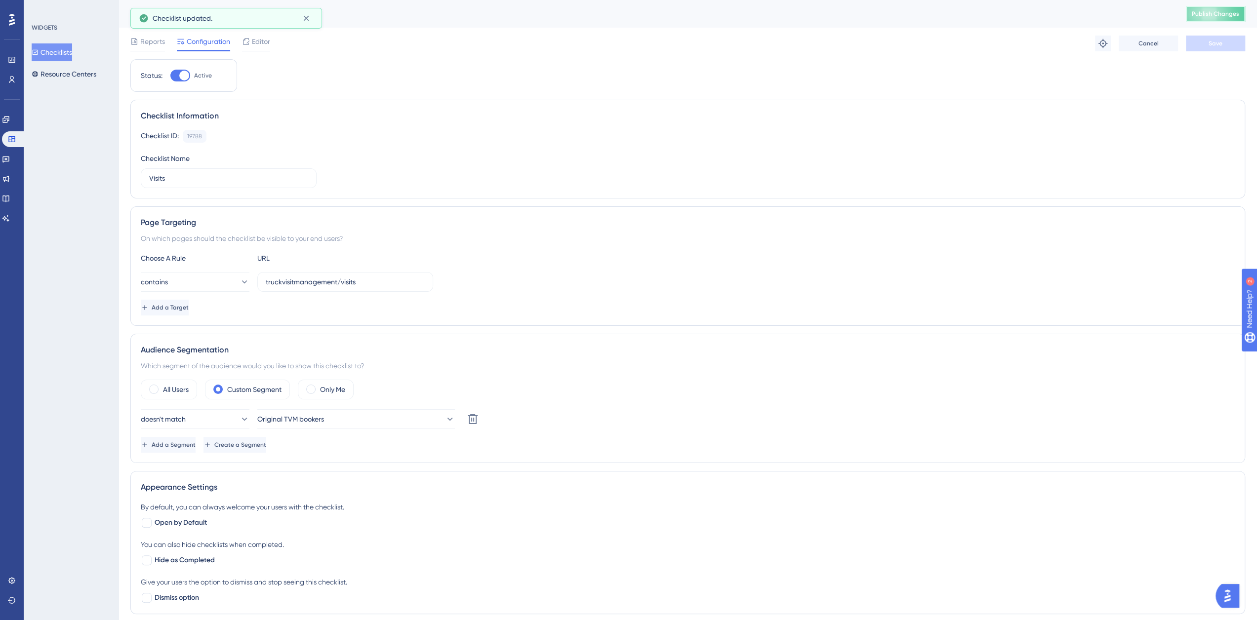
click at [1211, 12] on span "Publish Changes" at bounding box center [1215, 14] width 47 height 8
click at [16, 81] on link at bounding box center [12, 80] width 8 height 16
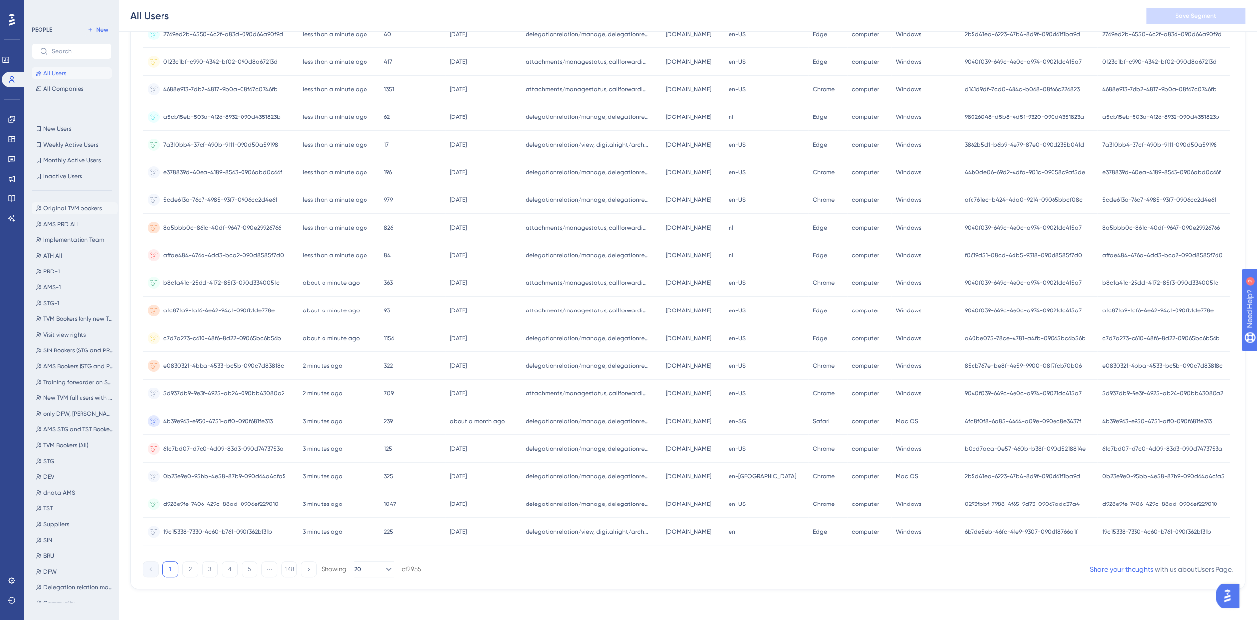
click at [72, 210] on span "Original TVM bookers" at bounding box center [72, 208] width 58 height 8
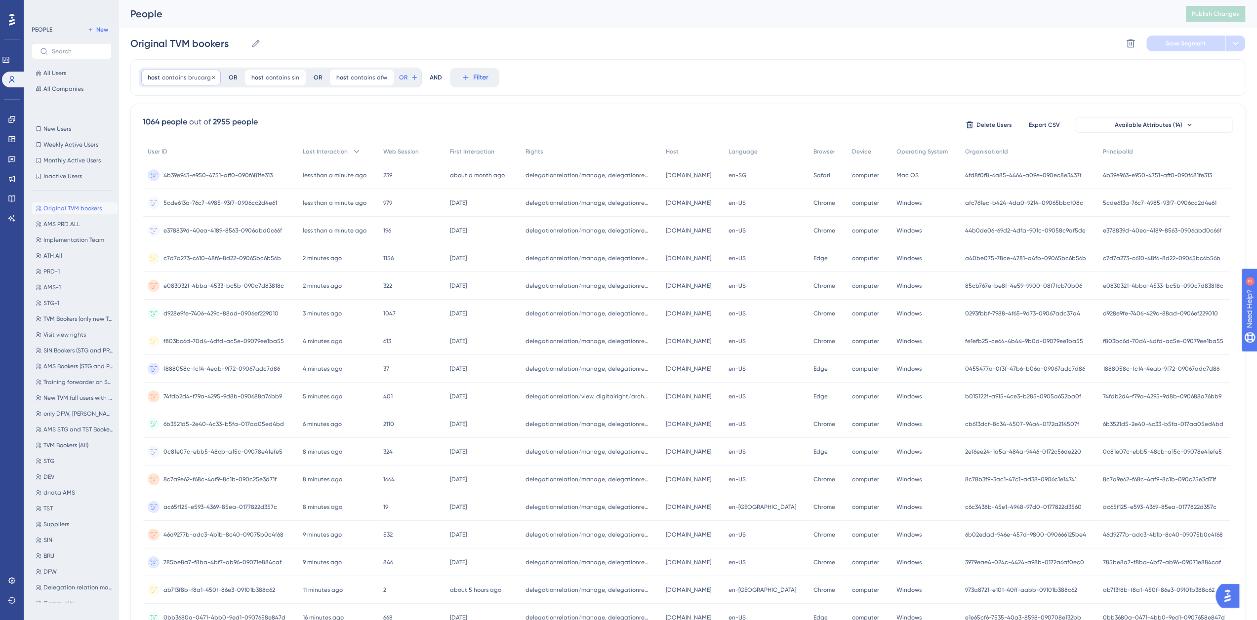
click at [199, 77] on span "brucargo" at bounding box center [201, 78] width 26 height 8
type input "brucloud"
click at [249, 259] on span "Done" at bounding box center [247, 257] width 17 height 12
click at [1160, 46] on button "Save Segment" at bounding box center [1185, 44] width 79 height 16
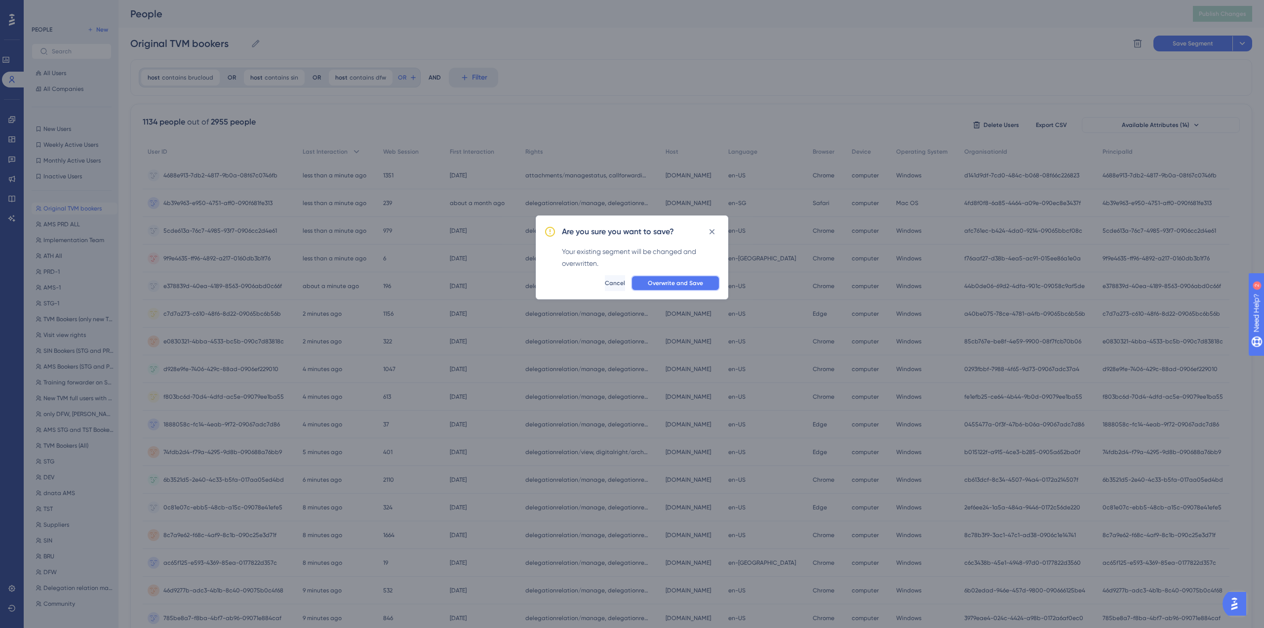
click at [657, 282] on span "Overwrite and Save" at bounding box center [675, 283] width 55 height 8
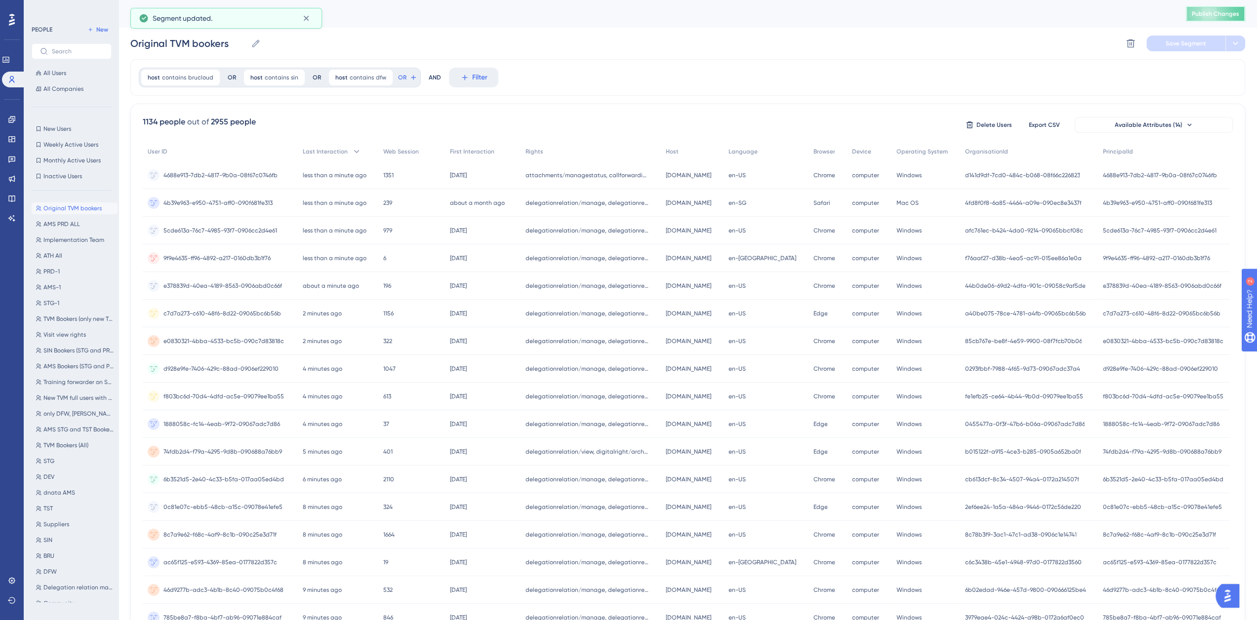
click at [1230, 14] on span "Publish Changes" at bounding box center [1215, 14] width 47 height 8
click at [15, 136] on icon at bounding box center [12, 139] width 8 height 8
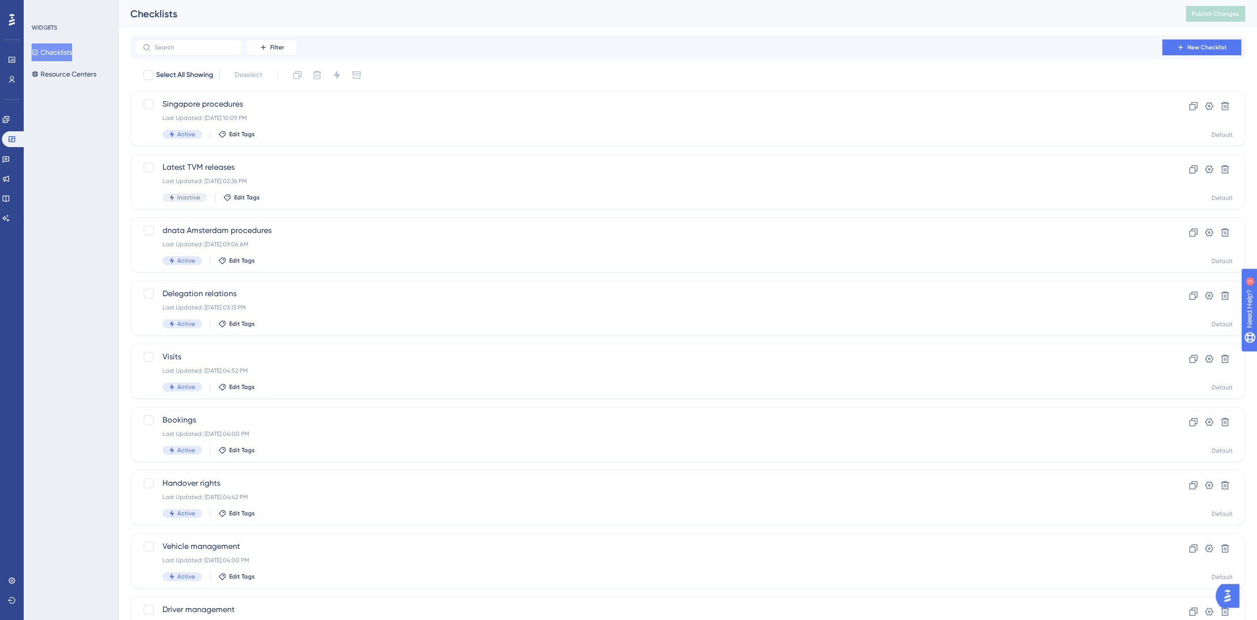
drag, startPoint x: 54, startPoint y: 49, endPoint x: 76, endPoint y: 49, distance: 21.7
click at [54, 49] on button "Checklists" at bounding box center [52, 52] width 40 height 18
click at [199, 50] on input "text" at bounding box center [195, 47] width 80 height 7
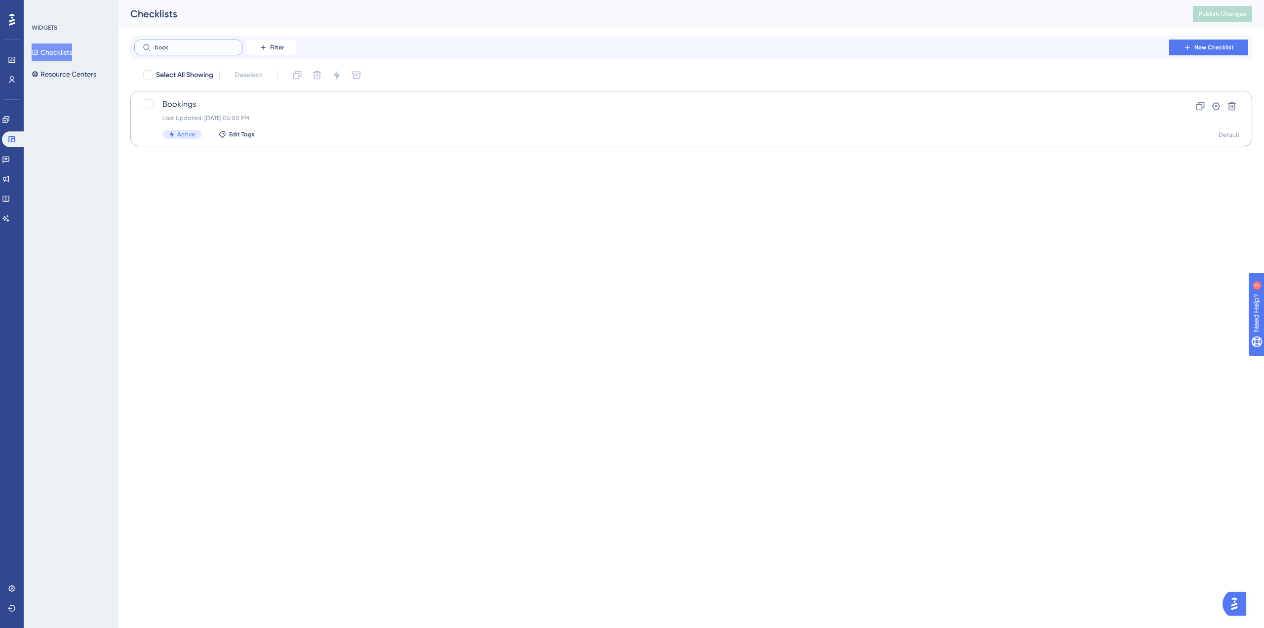
type input "book"
click at [192, 110] on div "Bookings Last Updated: [DATE] 04:00 PM Active Edit Tags" at bounding box center [651, 118] width 979 height 40
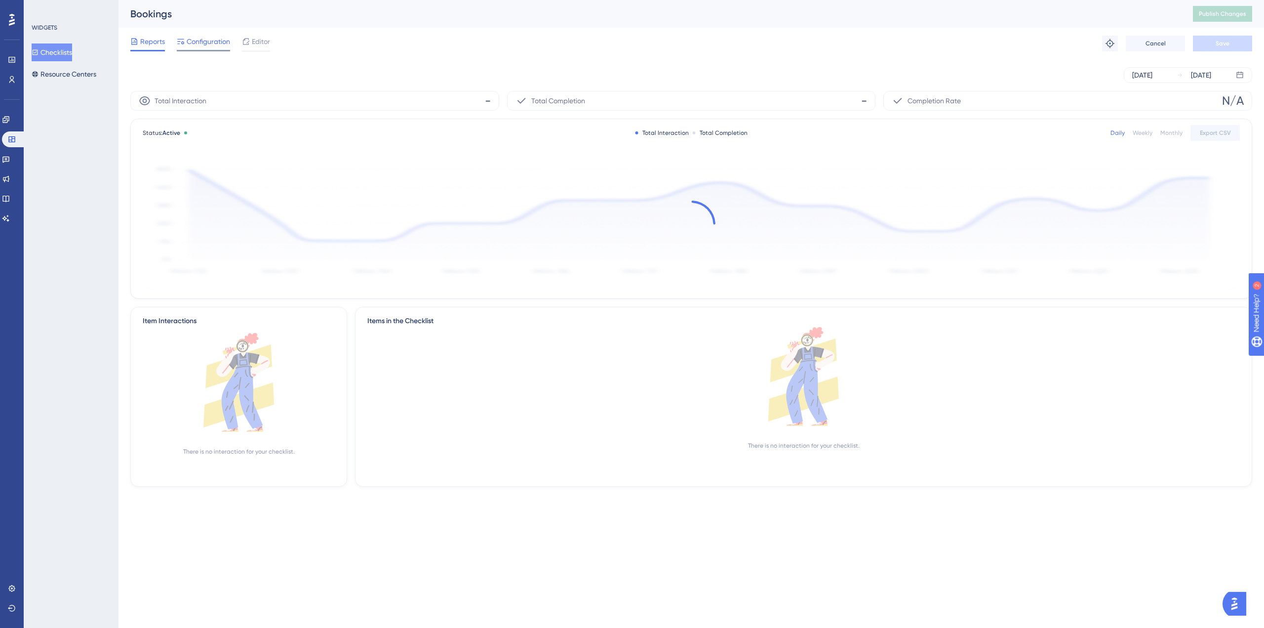
click at [199, 44] on span "Configuration" at bounding box center [208, 42] width 43 height 12
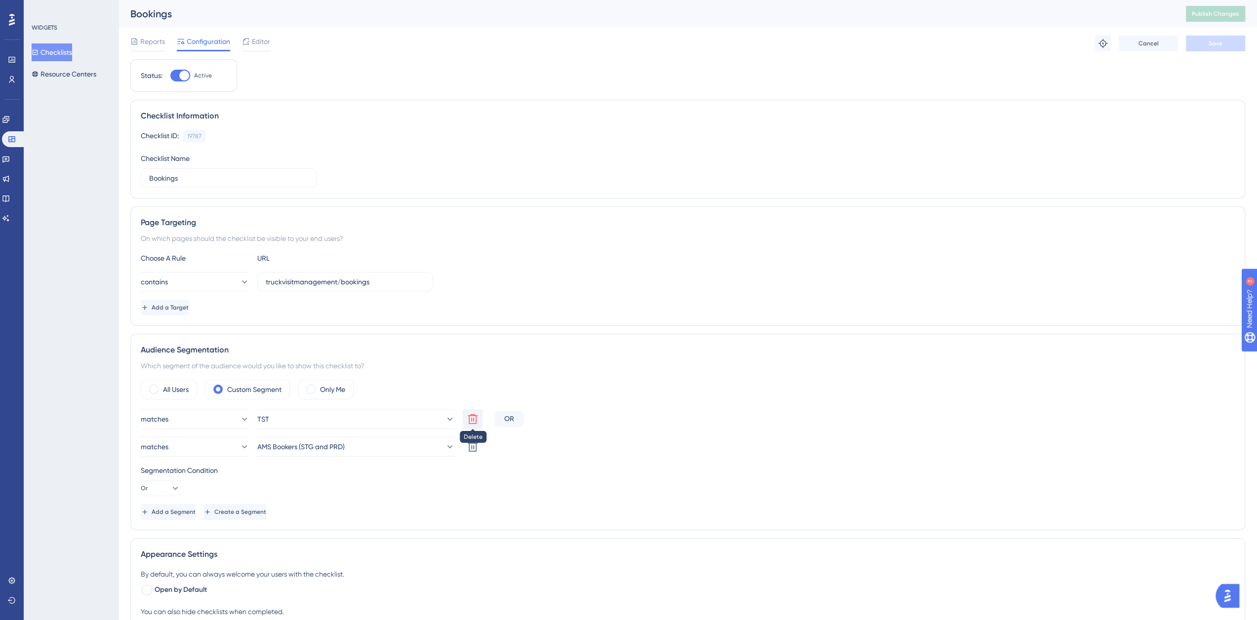
click at [474, 420] on icon at bounding box center [473, 419] width 10 height 10
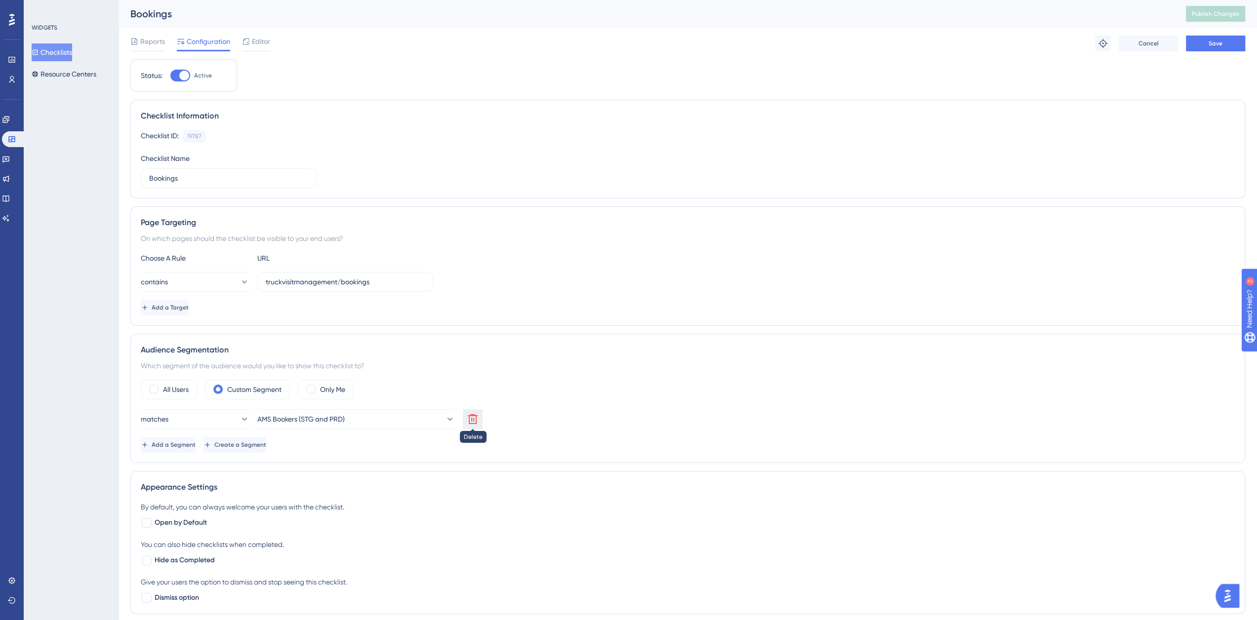
click at [469, 423] on icon at bounding box center [473, 419] width 12 height 12
click at [189, 420] on button "matches" at bounding box center [195, 419] width 109 height 20
click at [175, 465] on span "doesn't match" at bounding box center [169, 469] width 45 height 12
click at [294, 415] on span "Choose a segment" at bounding box center [287, 419] width 59 height 12
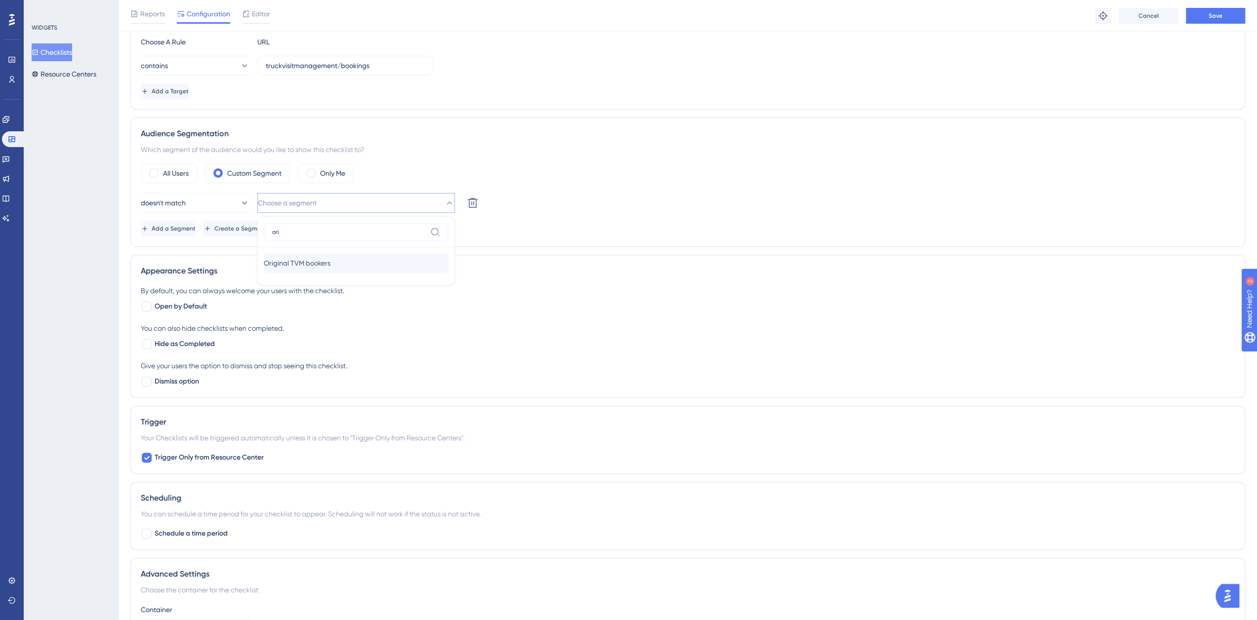
type input "ori"
click at [308, 264] on span "Original TVM bookers" at bounding box center [297, 263] width 67 height 12
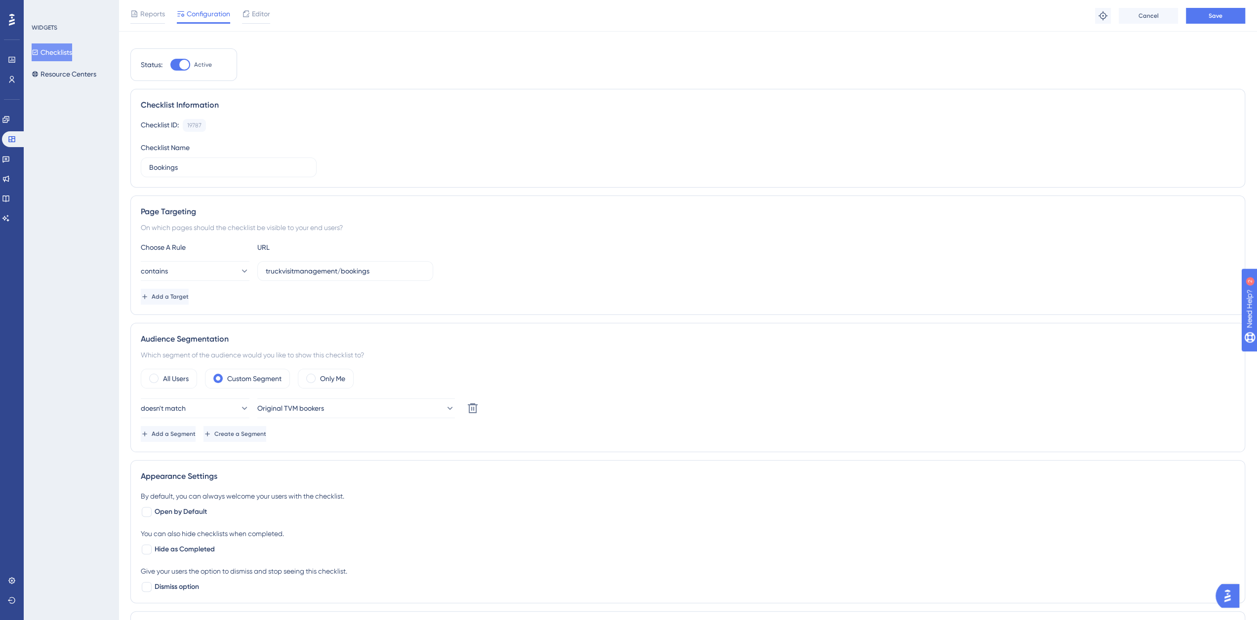
scroll to position [0, 0]
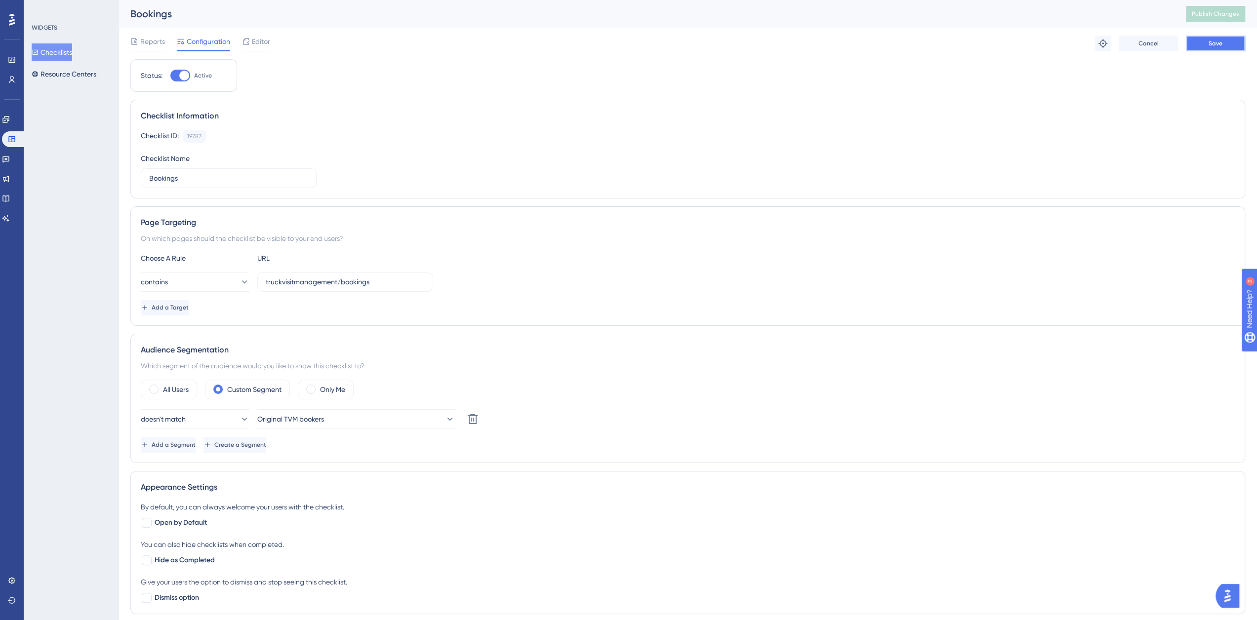
click at [1209, 44] on span "Save" at bounding box center [1216, 44] width 14 height 8
click at [1212, 16] on span "Publish Changes" at bounding box center [1215, 14] width 47 height 8
click at [59, 45] on button "Checklists" at bounding box center [52, 52] width 40 height 18
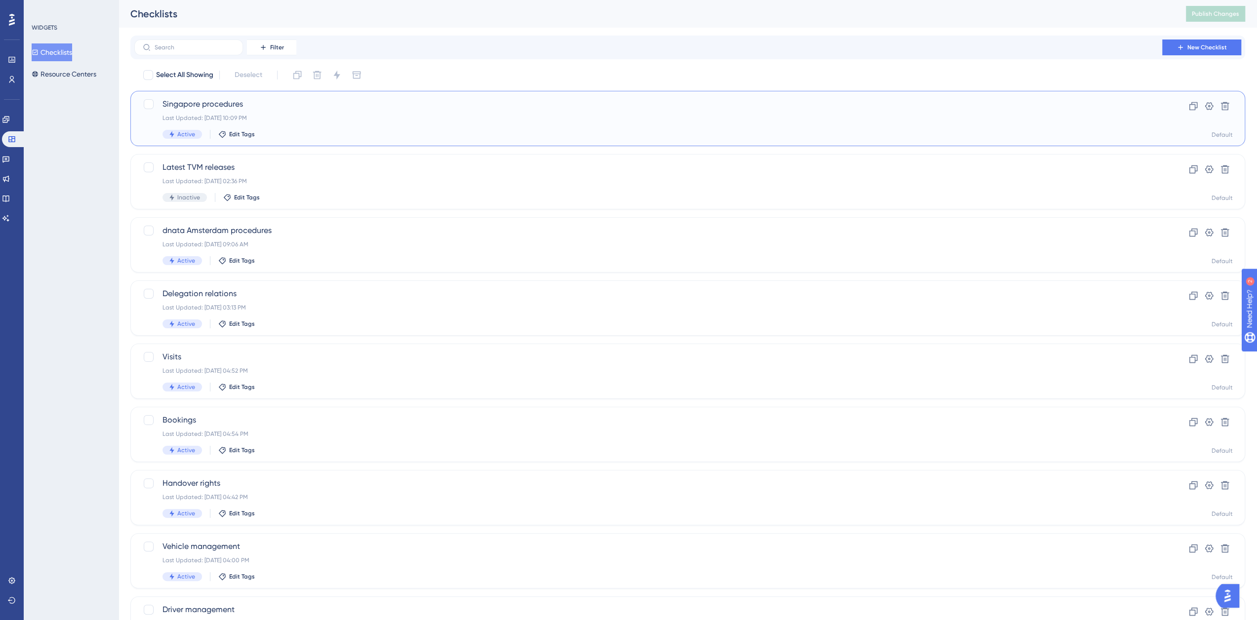
click at [230, 103] on span "Singapore procedures" at bounding box center [647, 104] width 971 height 12
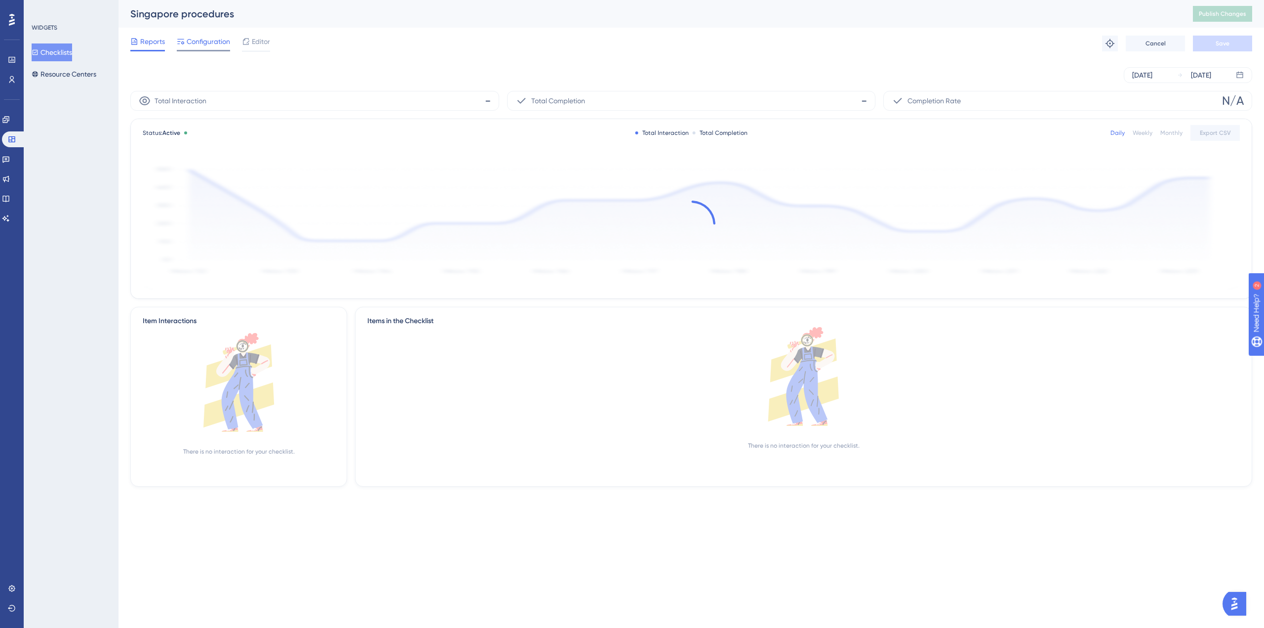
click at [199, 44] on span "Configuration" at bounding box center [208, 42] width 43 height 12
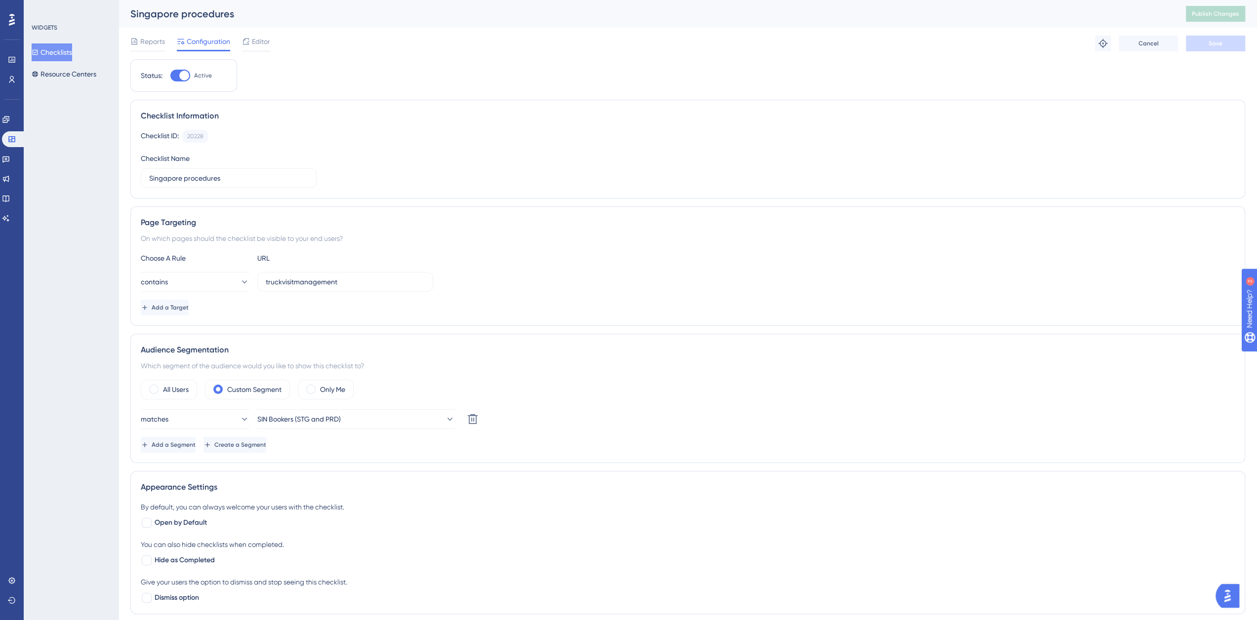
click at [58, 53] on button "Checklists" at bounding box center [52, 52] width 40 height 18
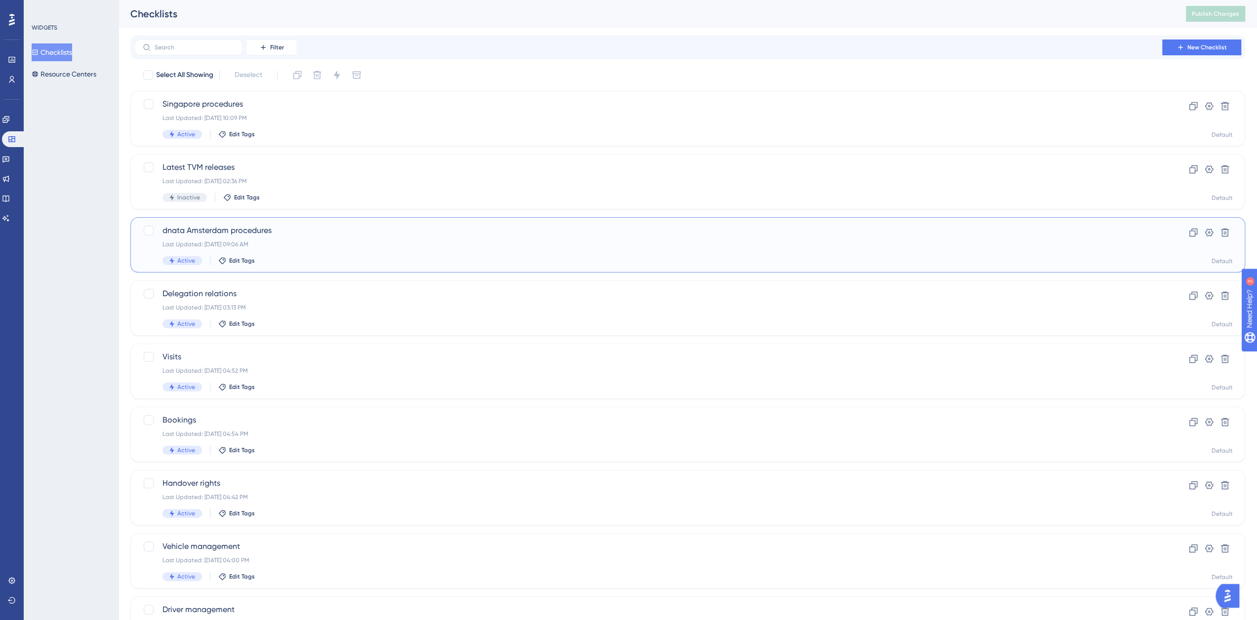
click at [220, 234] on span "dnata Amsterdam procedures" at bounding box center [647, 231] width 971 height 12
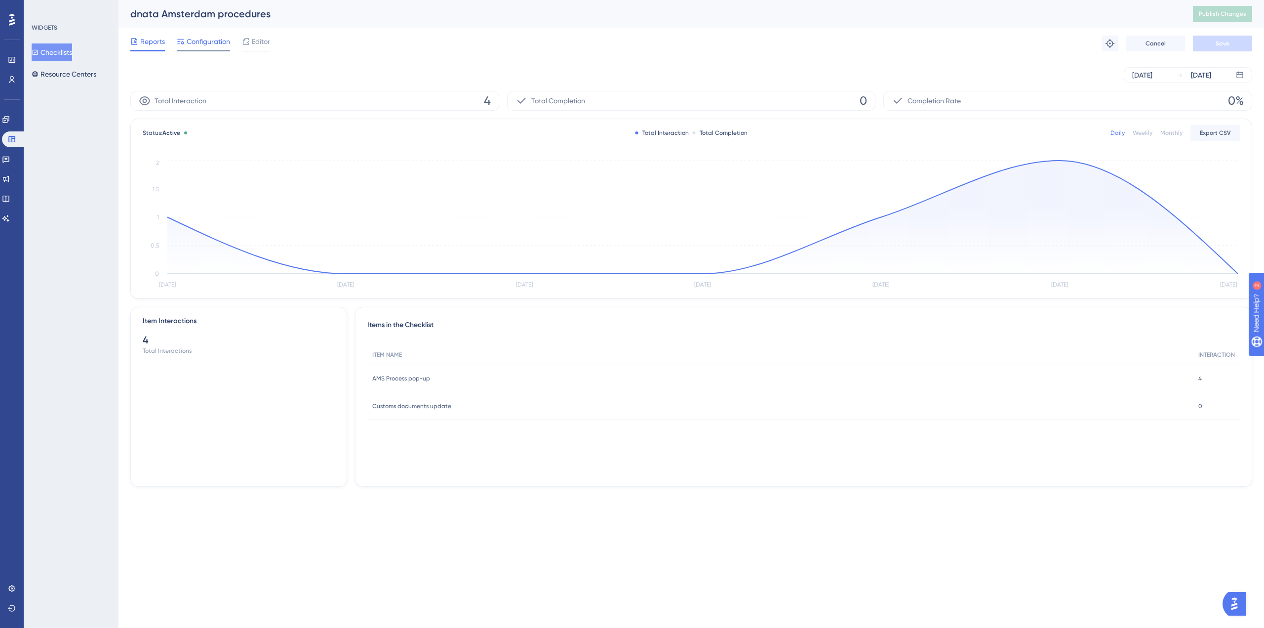
click at [201, 41] on span "Configuration" at bounding box center [208, 42] width 43 height 12
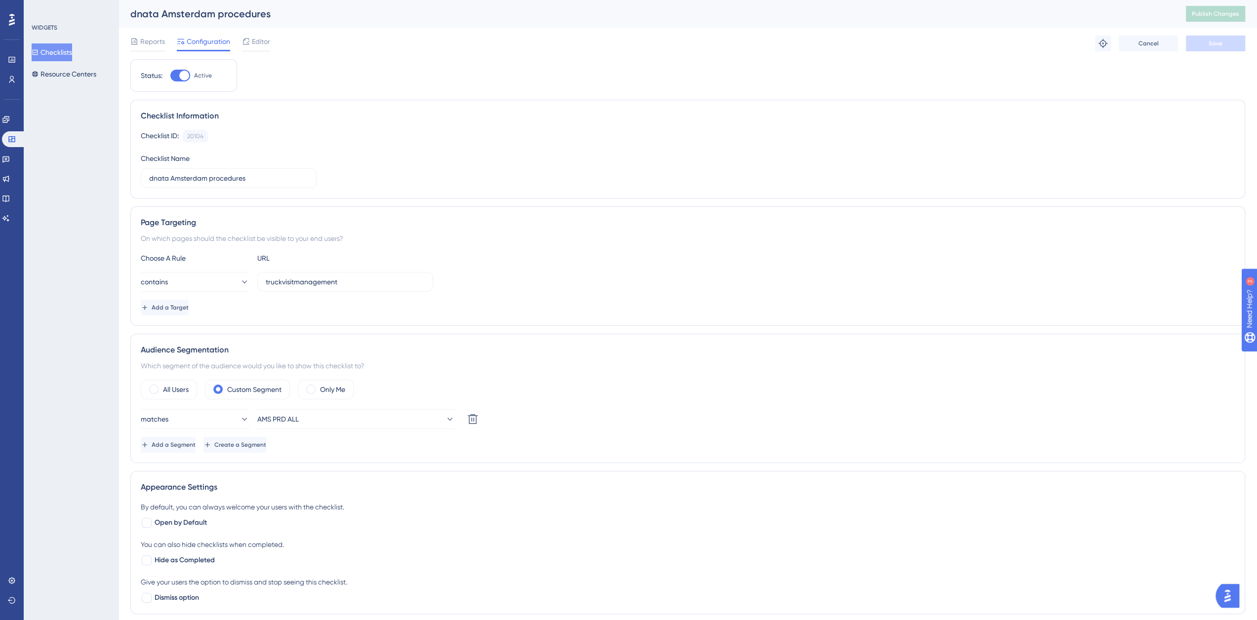
click at [61, 47] on button "Checklists" at bounding box center [52, 52] width 40 height 18
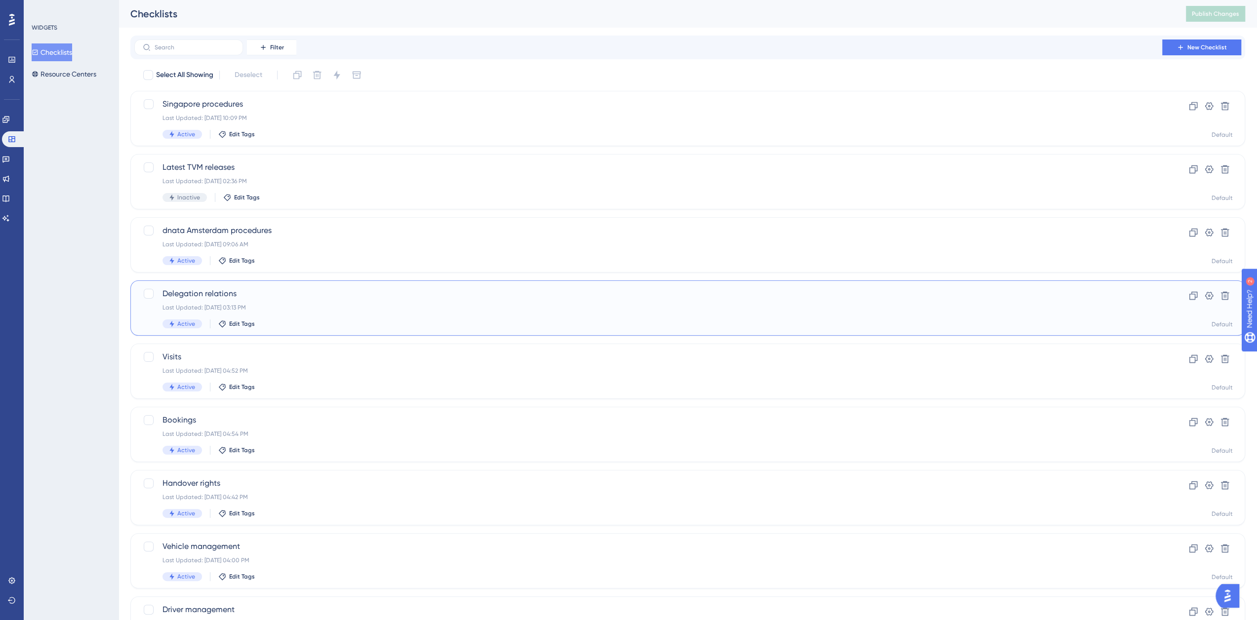
click at [216, 293] on span "Delegation relations" at bounding box center [647, 294] width 971 height 12
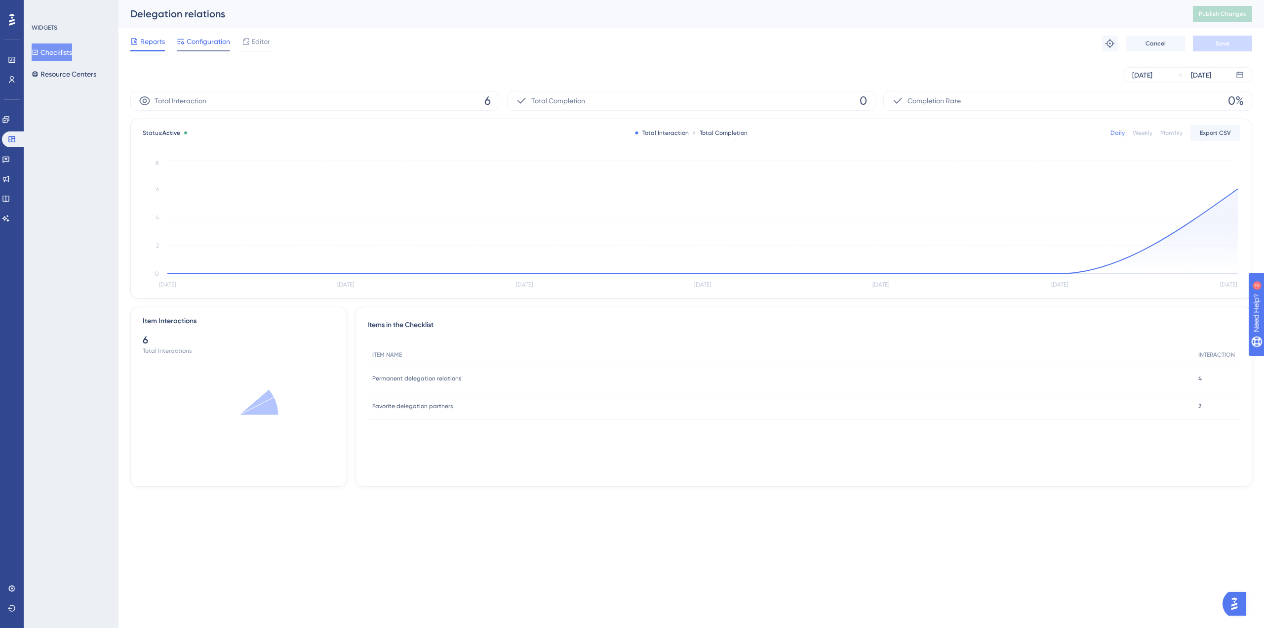
click at [208, 38] on span "Configuration" at bounding box center [208, 42] width 43 height 12
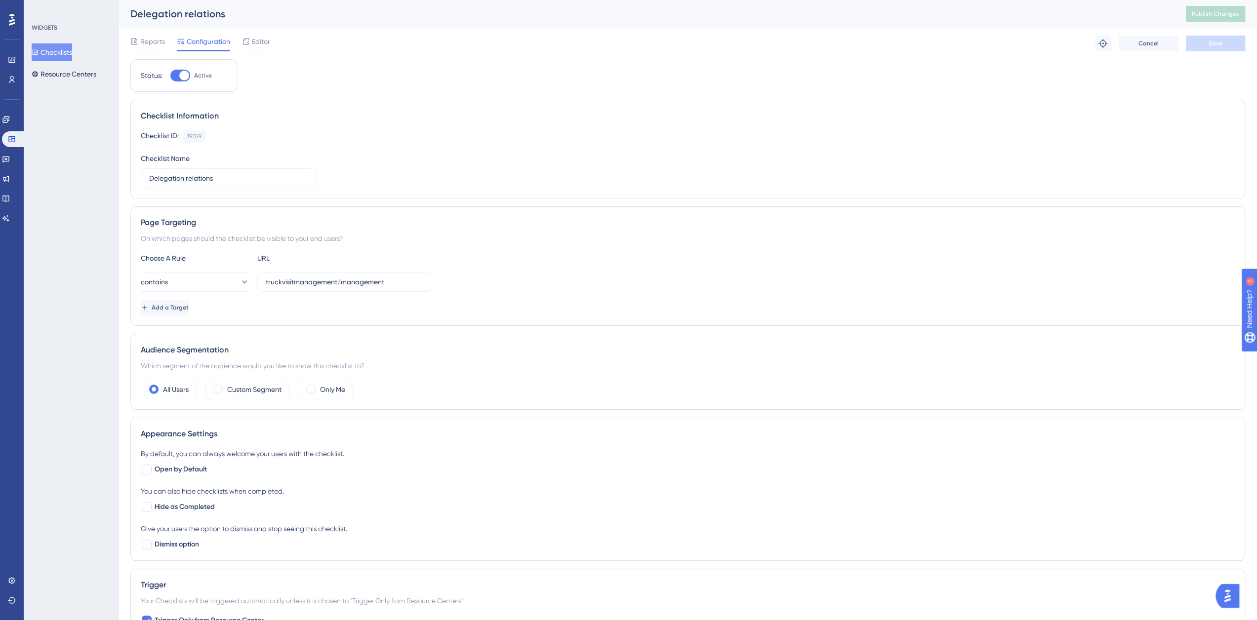
click at [69, 49] on button "Checklists" at bounding box center [52, 52] width 40 height 18
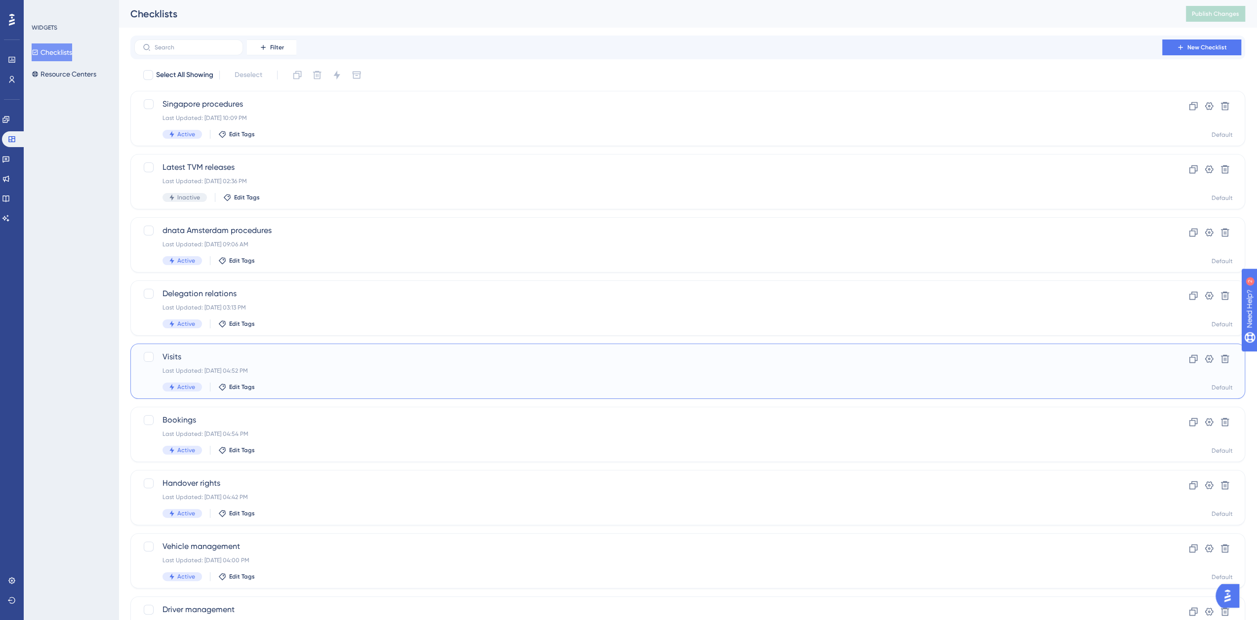
click at [188, 360] on span "Visits" at bounding box center [647, 357] width 971 height 12
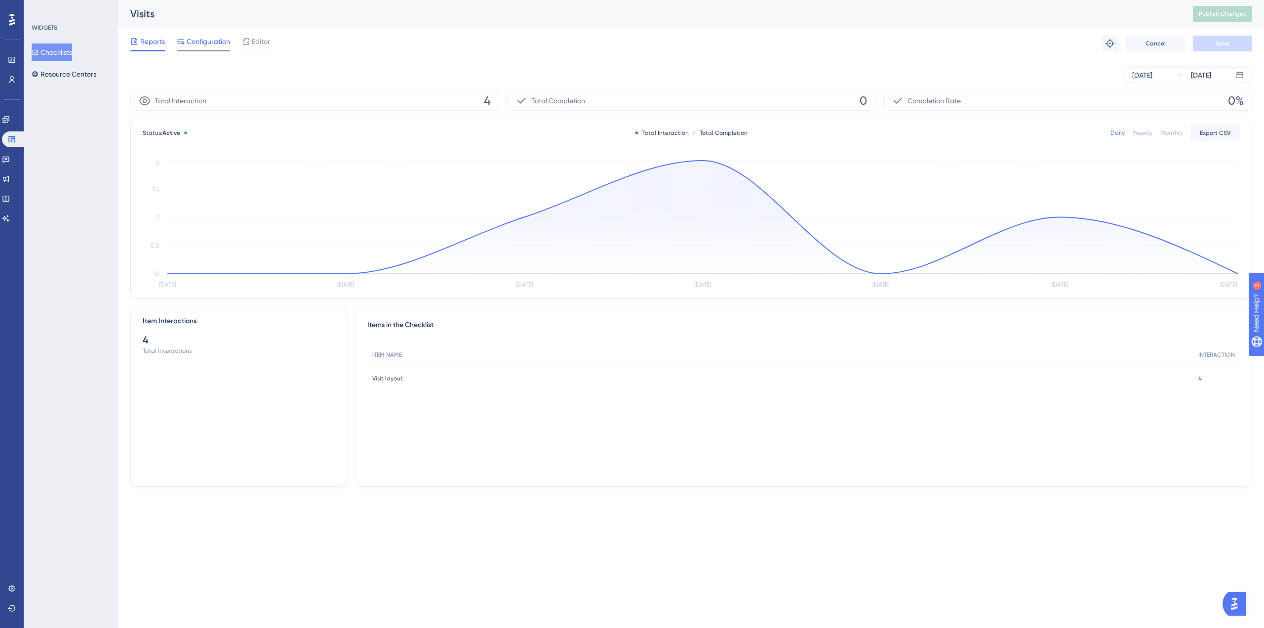
click at [208, 37] on span "Configuration" at bounding box center [208, 42] width 43 height 12
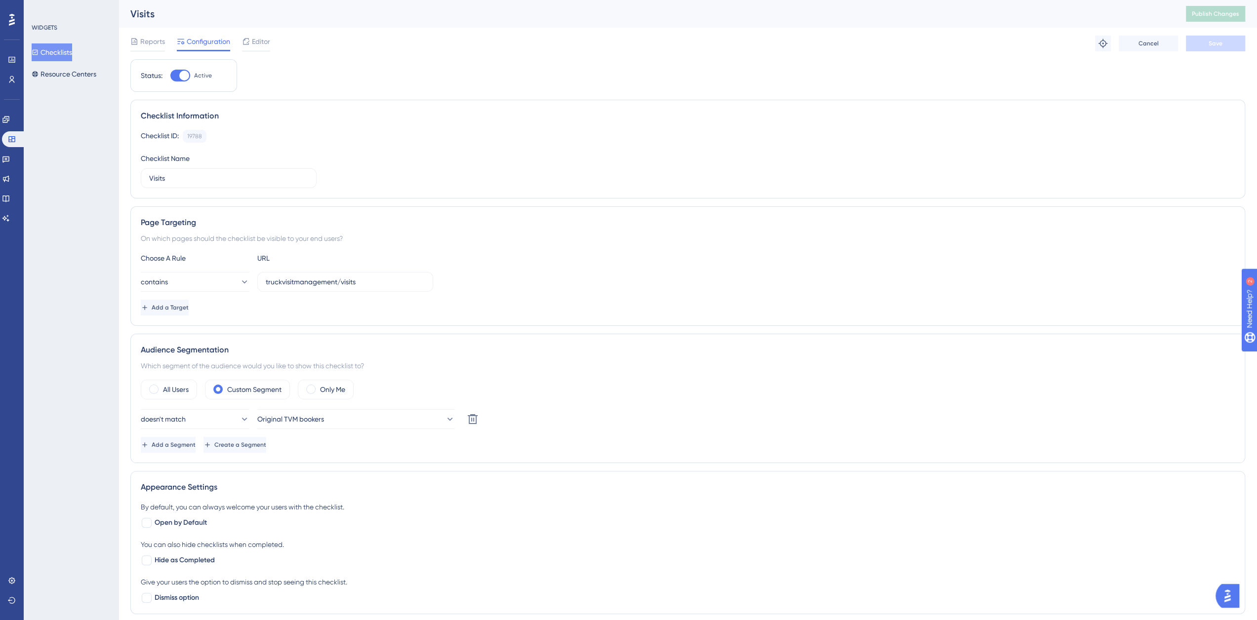
click at [49, 49] on button "Checklists" at bounding box center [52, 52] width 40 height 18
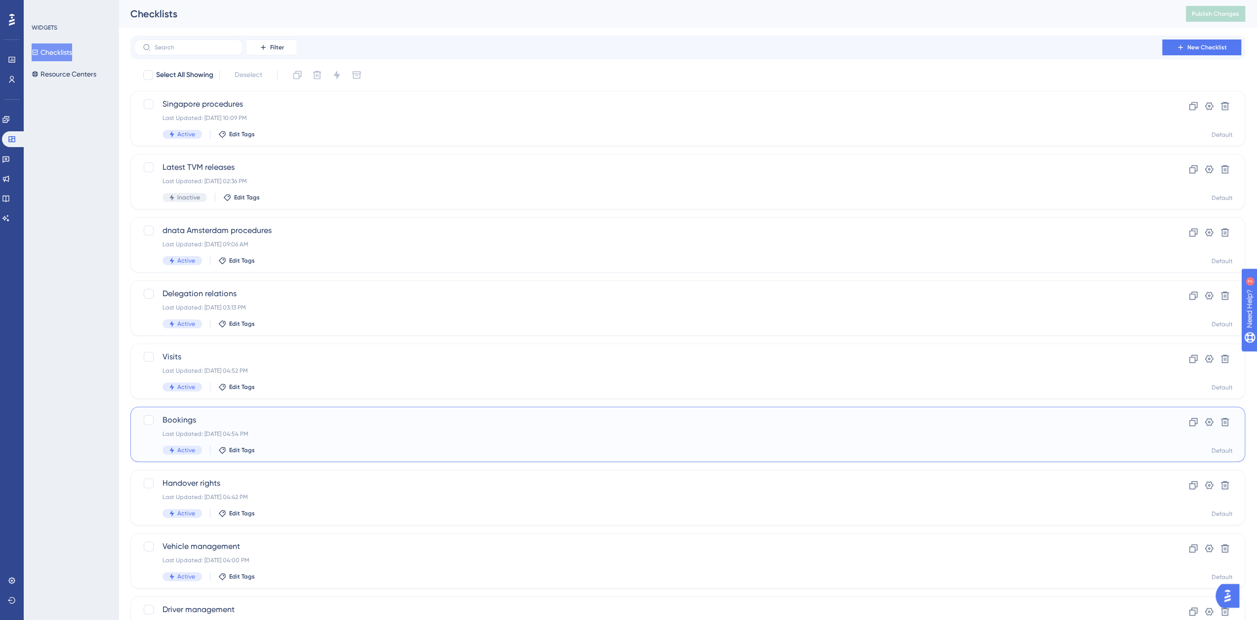
click at [190, 417] on span "Bookings" at bounding box center [647, 420] width 971 height 12
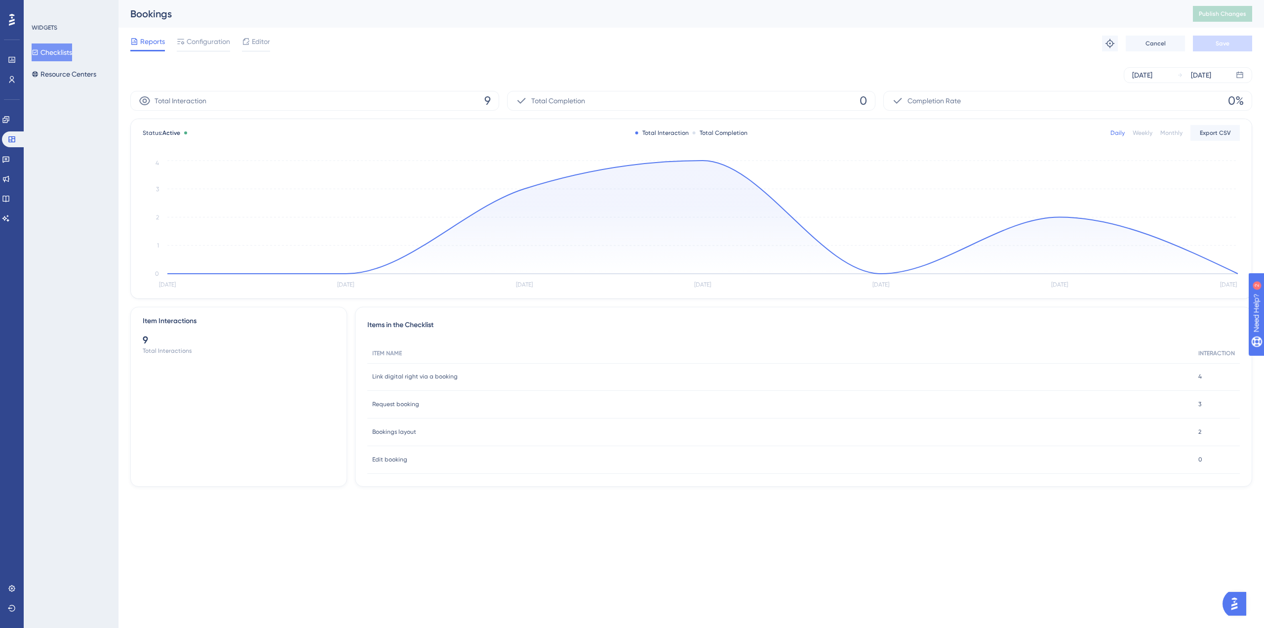
click at [211, 32] on div "Reports Configuration Editor Troubleshoot Cancel Save" at bounding box center [691, 44] width 1122 height 32
click at [207, 37] on span "Configuration" at bounding box center [208, 42] width 43 height 12
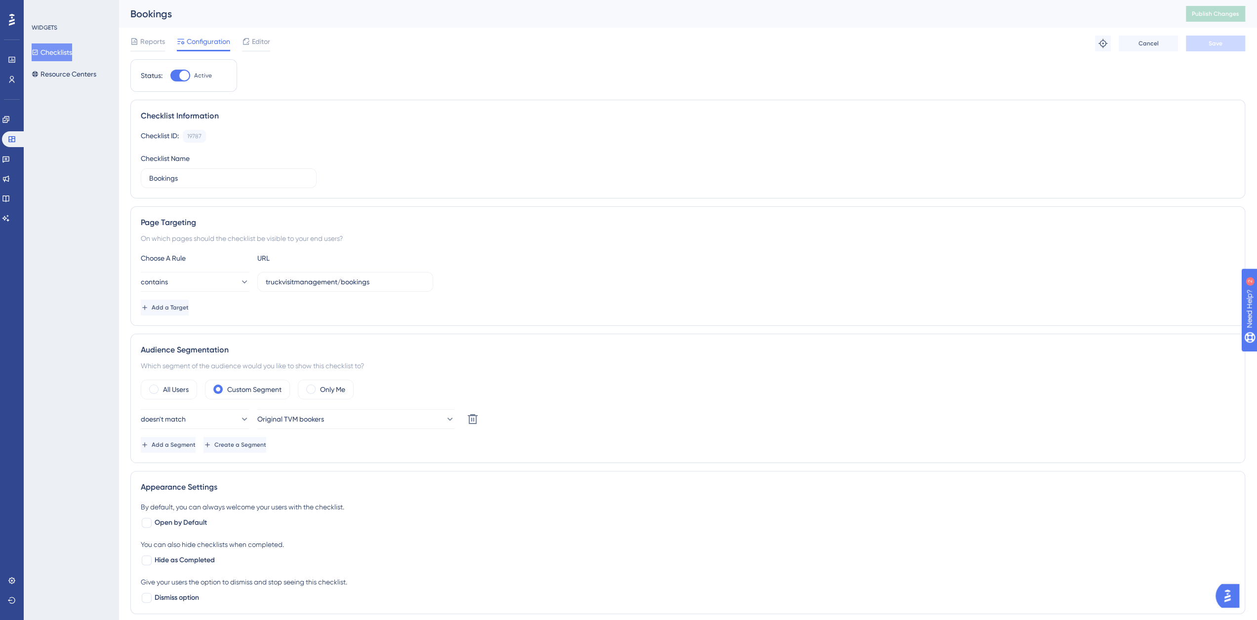
click at [72, 52] on button "Checklists" at bounding box center [52, 52] width 40 height 18
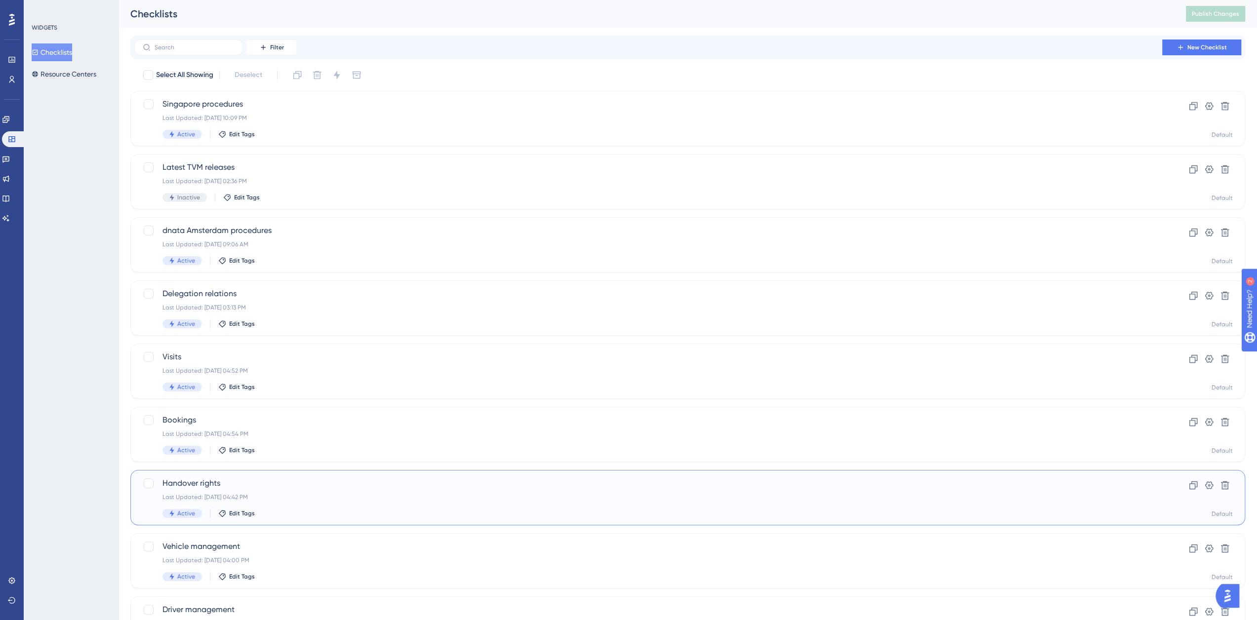
click at [200, 488] on span "Handover rights" at bounding box center [647, 484] width 971 height 12
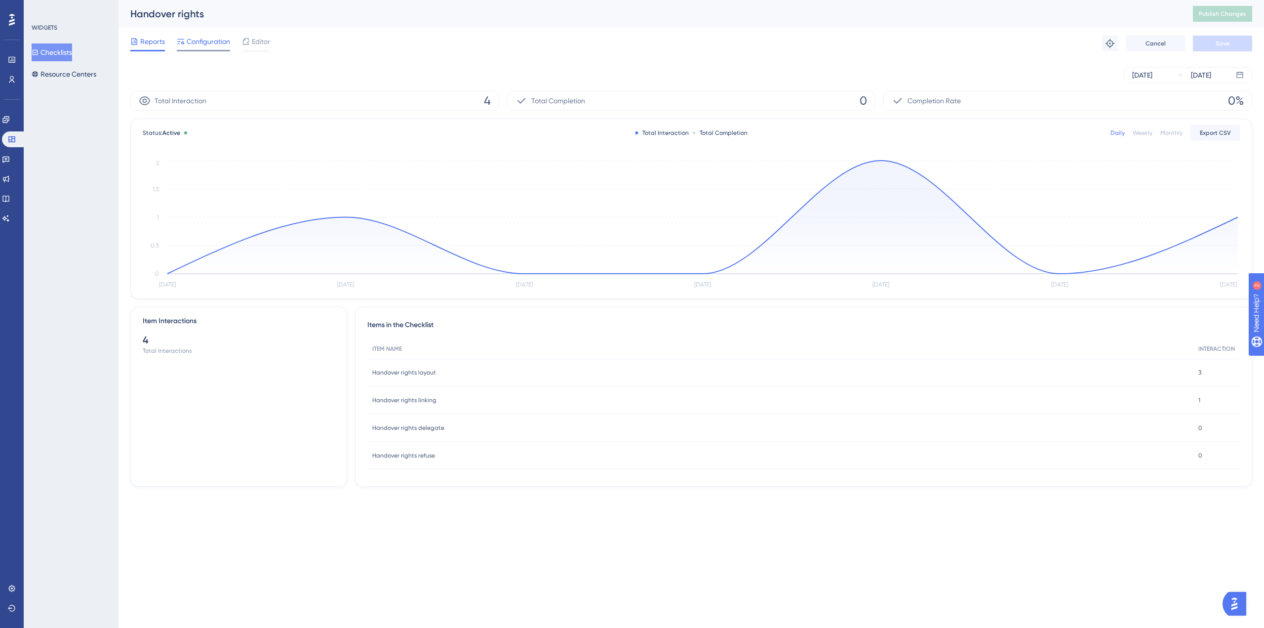
click at [197, 47] on div "Configuration" at bounding box center [203, 44] width 53 height 16
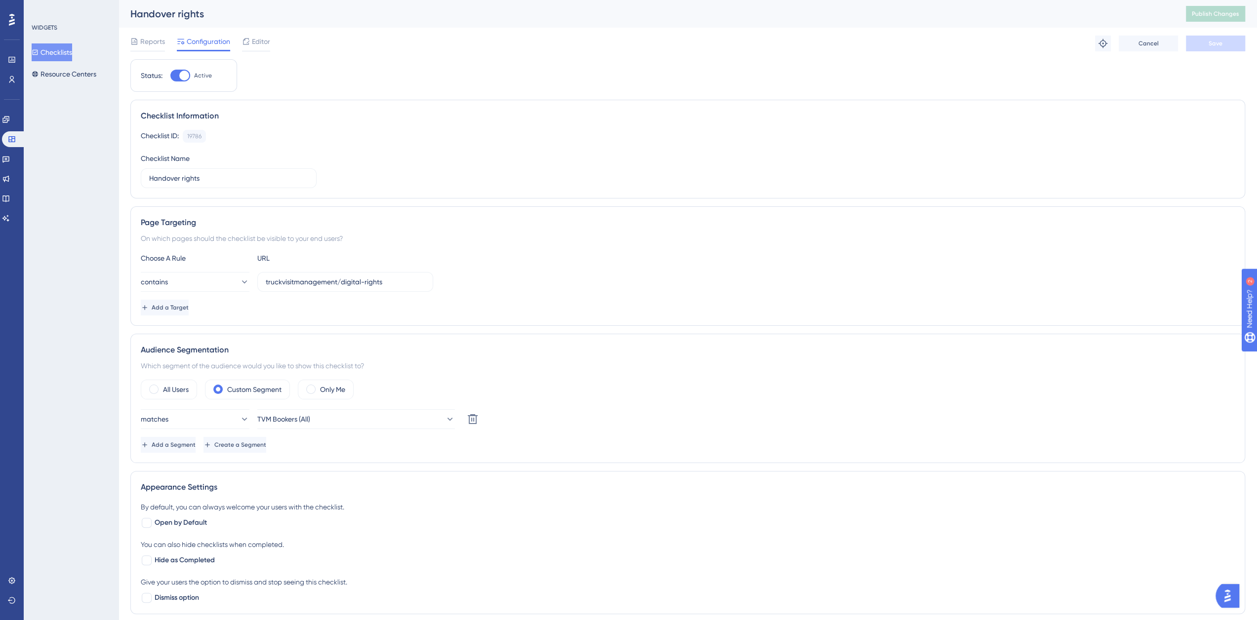
click at [72, 52] on button "Checklists" at bounding box center [52, 52] width 40 height 18
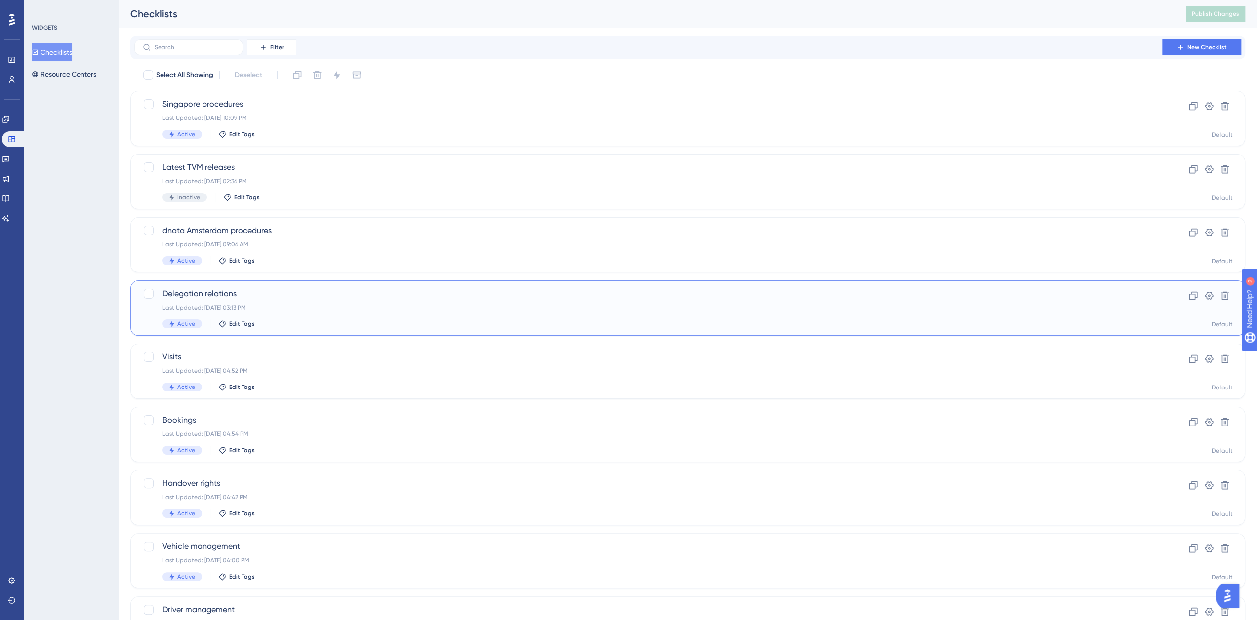
click at [228, 294] on span "Delegation relations" at bounding box center [647, 294] width 971 height 12
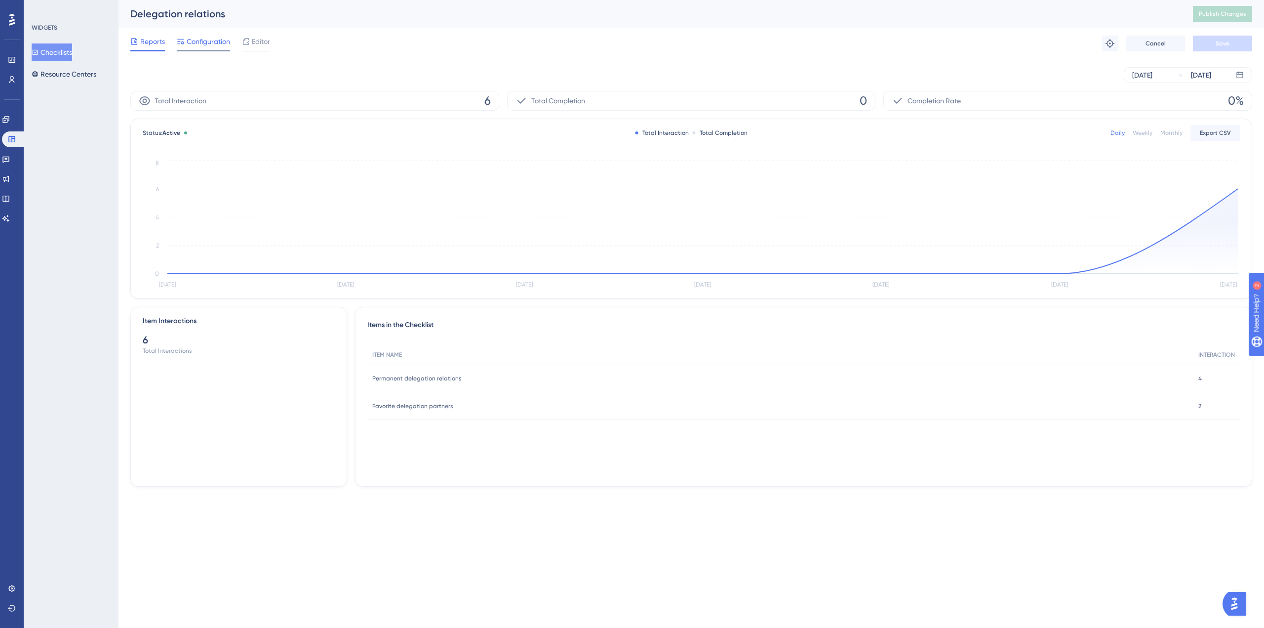
click at [208, 41] on span "Configuration" at bounding box center [208, 42] width 43 height 12
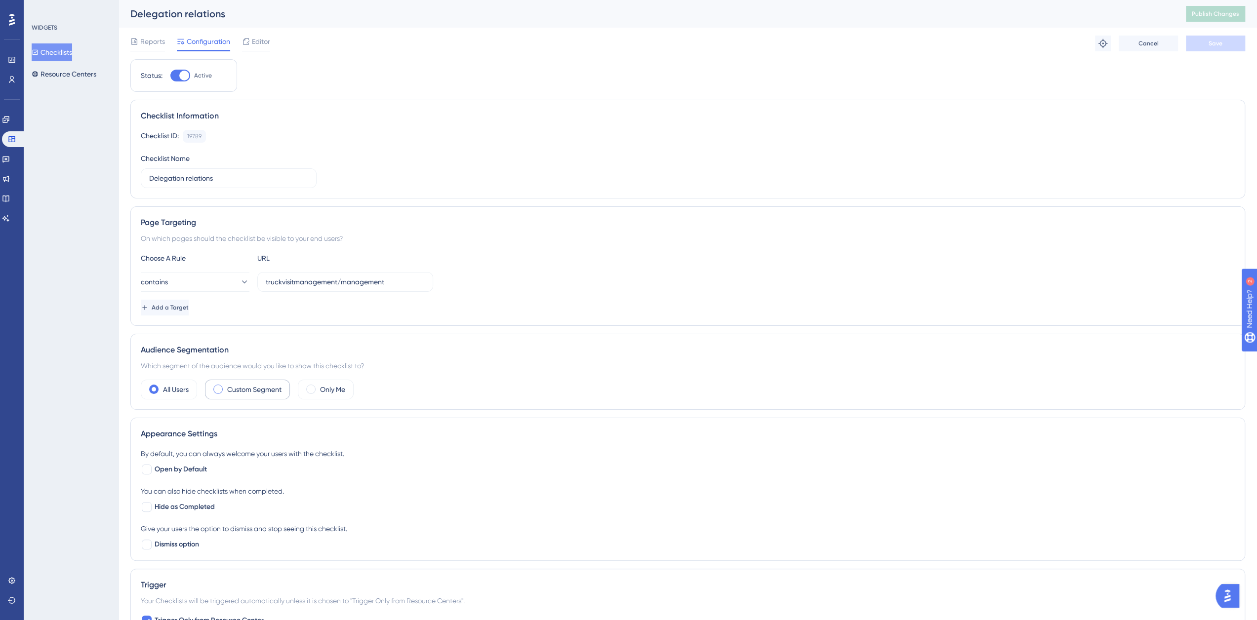
click at [246, 387] on label "Custom Segment" at bounding box center [254, 390] width 54 height 12
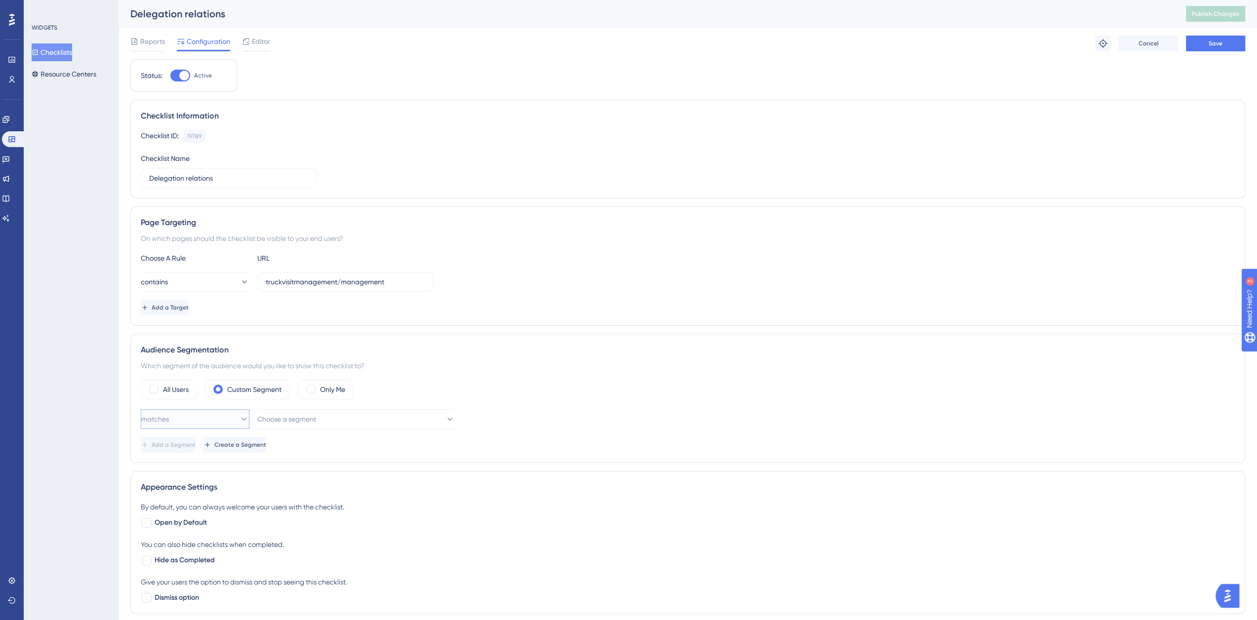
click at [201, 419] on button "matches" at bounding box center [195, 419] width 109 height 20
click at [288, 419] on span "Choose a segment" at bounding box center [287, 419] width 59 height 12
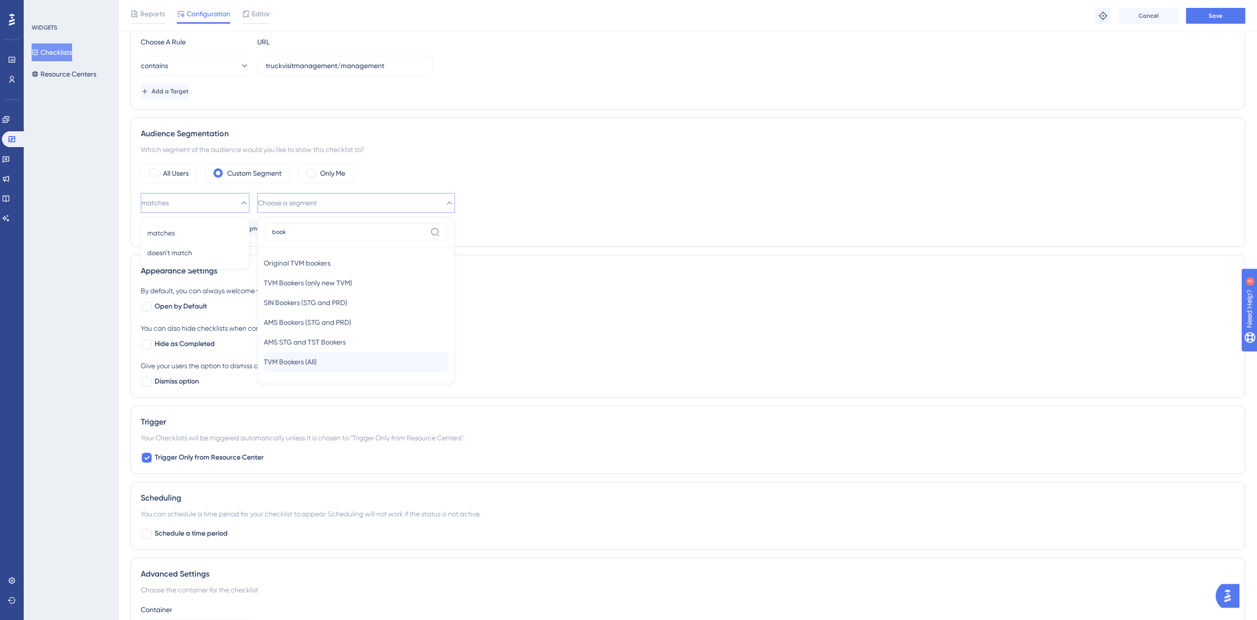
type input "book"
click at [311, 359] on span "TVM Bookers (All)" at bounding box center [290, 362] width 53 height 12
click at [1214, 19] on span "Save" at bounding box center [1216, 16] width 14 height 8
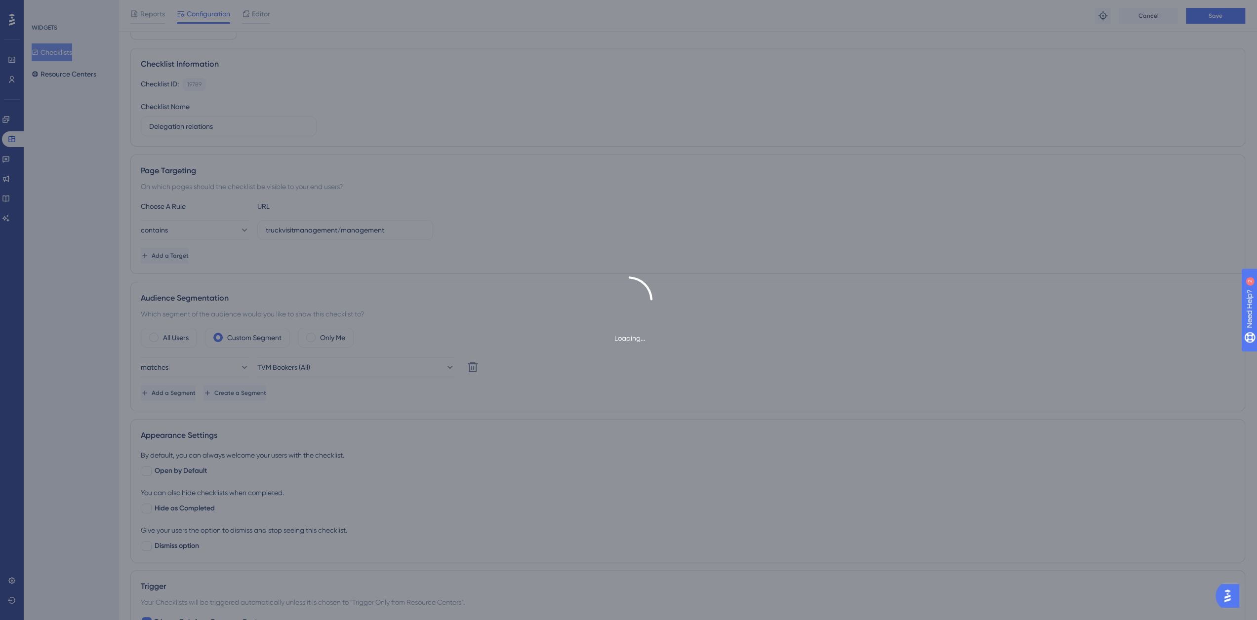
scroll to position [0, 0]
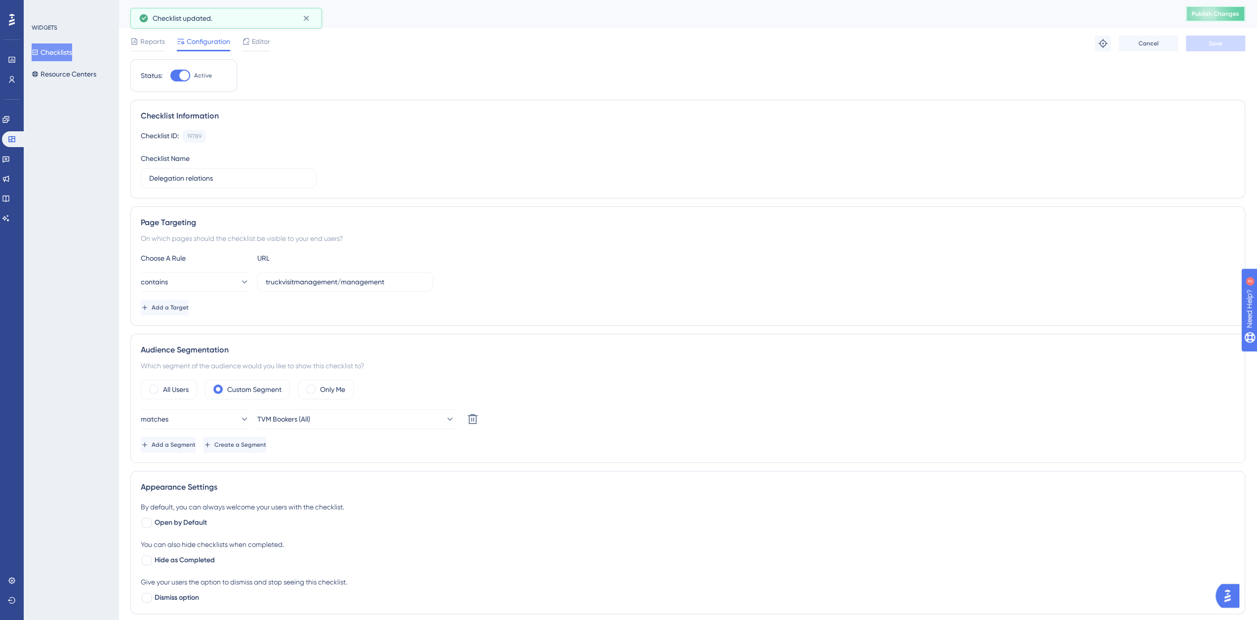
click at [1204, 14] on span "Publish Changes" at bounding box center [1215, 14] width 47 height 8
click at [66, 47] on button "Checklists" at bounding box center [52, 52] width 40 height 18
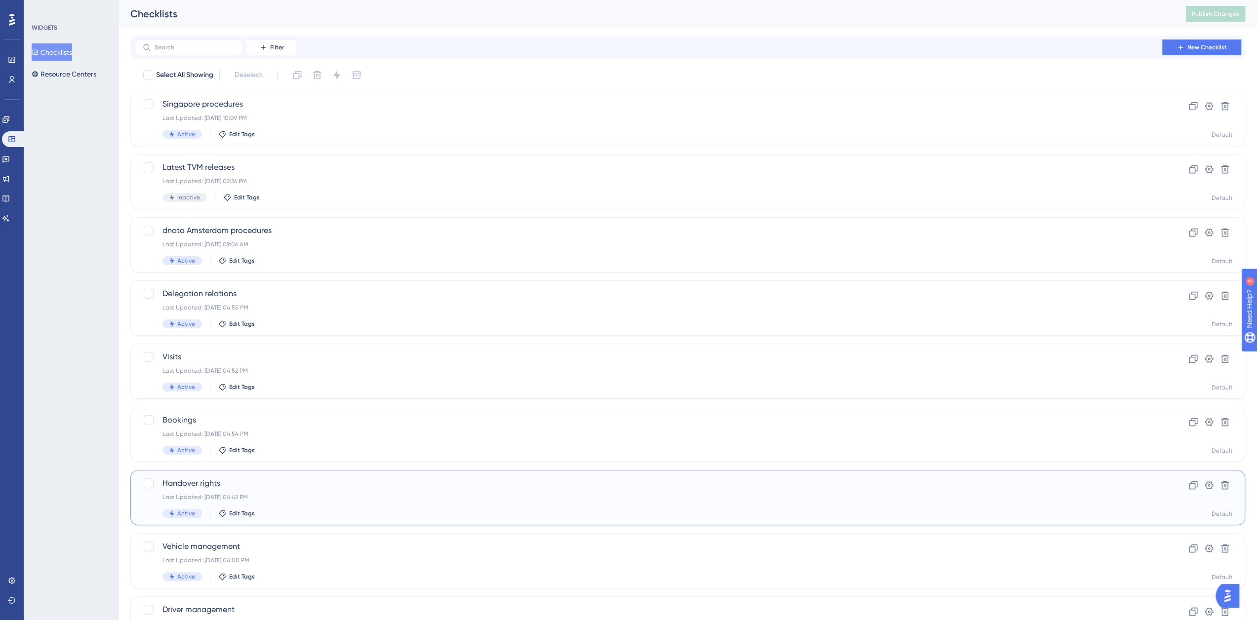
click at [211, 479] on span "Handover rights" at bounding box center [647, 484] width 971 height 12
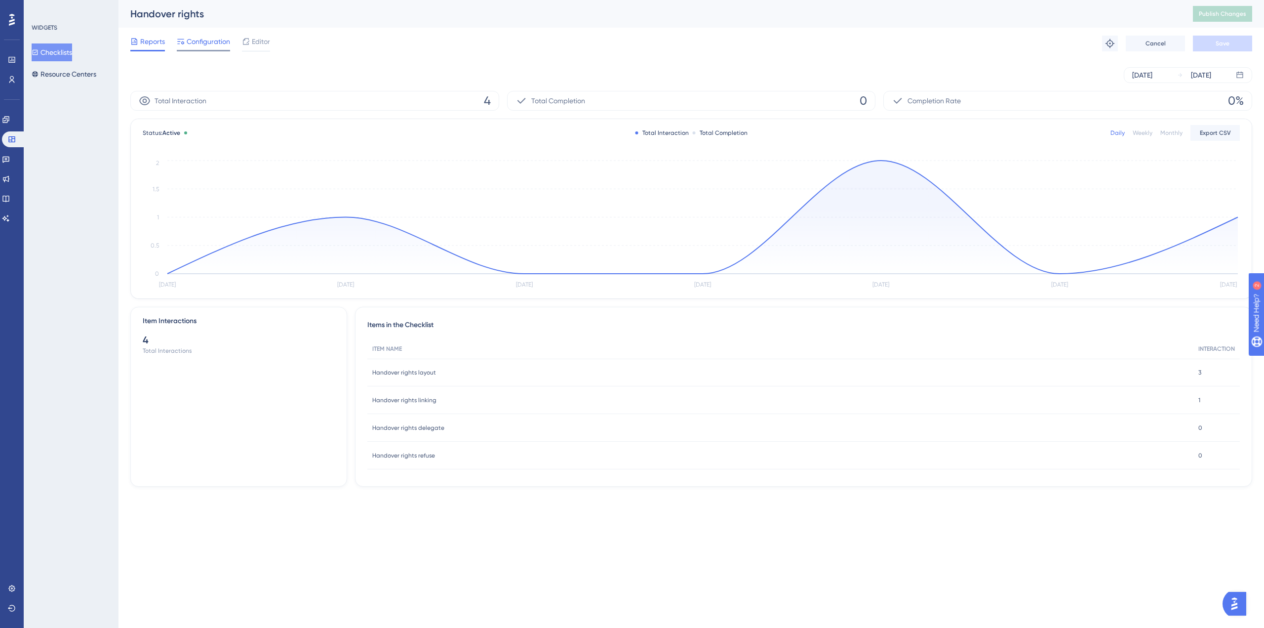
click at [218, 43] on span "Configuration" at bounding box center [208, 42] width 43 height 12
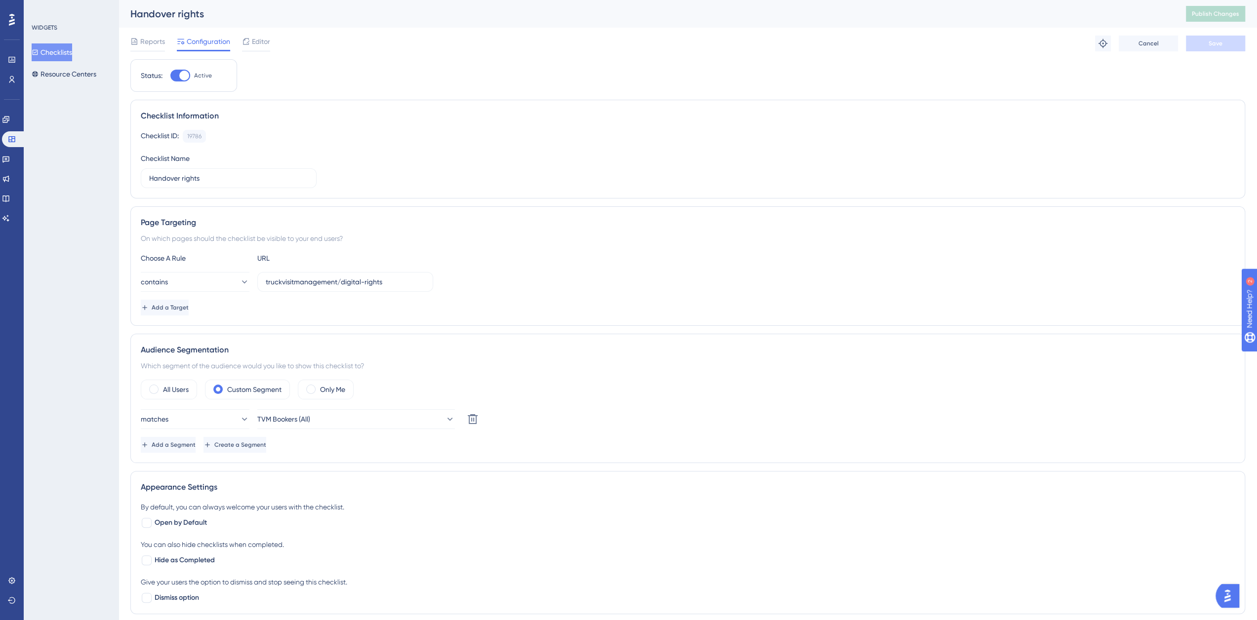
click at [66, 57] on button "Checklists" at bounding box center [52, 52] width 40 height 18
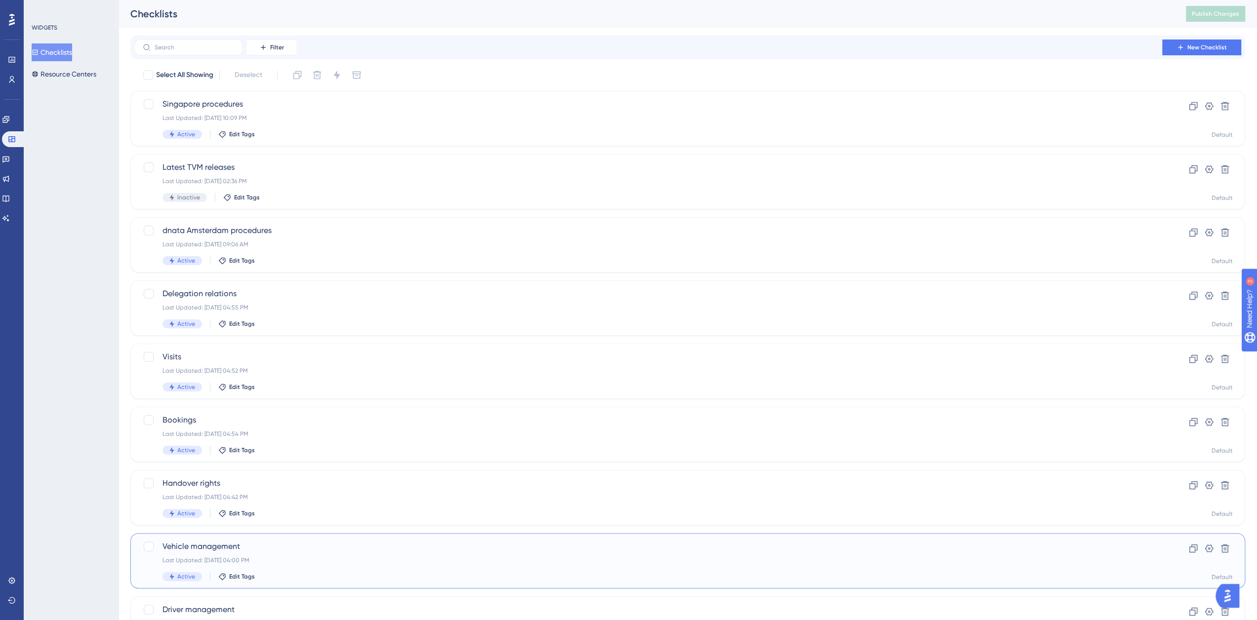
click at [203, 544] on span "Vehicle management" at bounding box center [647, 547] width 971 height 12
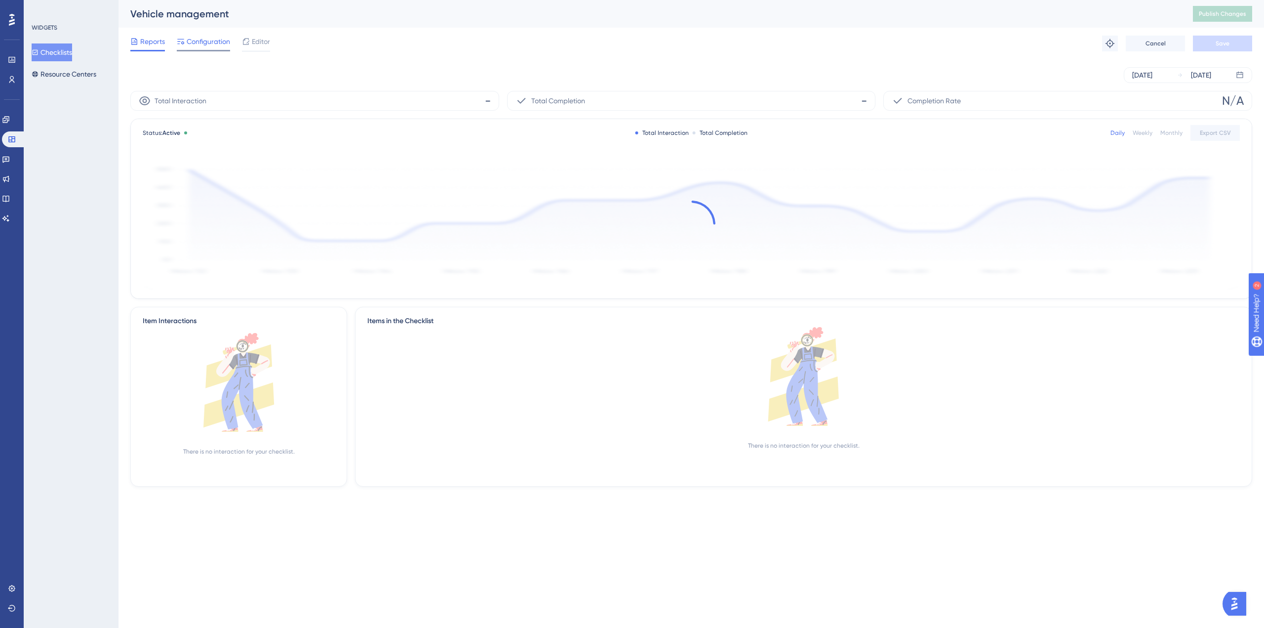
click at [198, 42] on span "Configuration" at bounding box center [208, 42] width 43 height 12
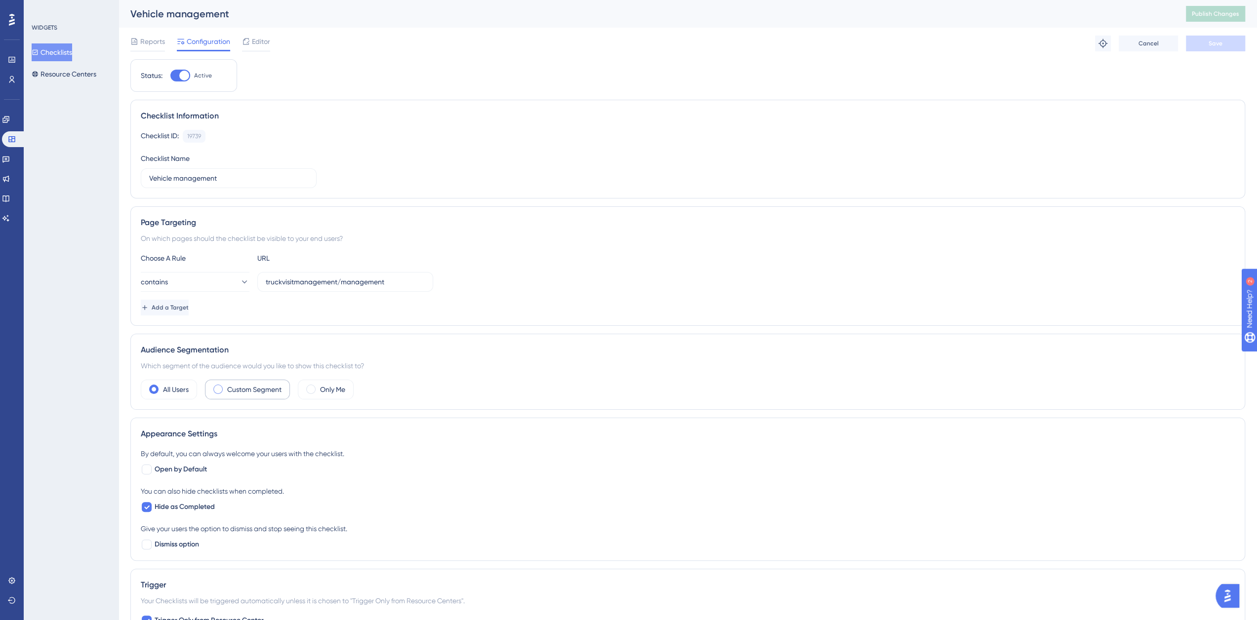
click at [243, 389] on label "Custom Segment" at bounding box center [254, 390] width 54 height 12
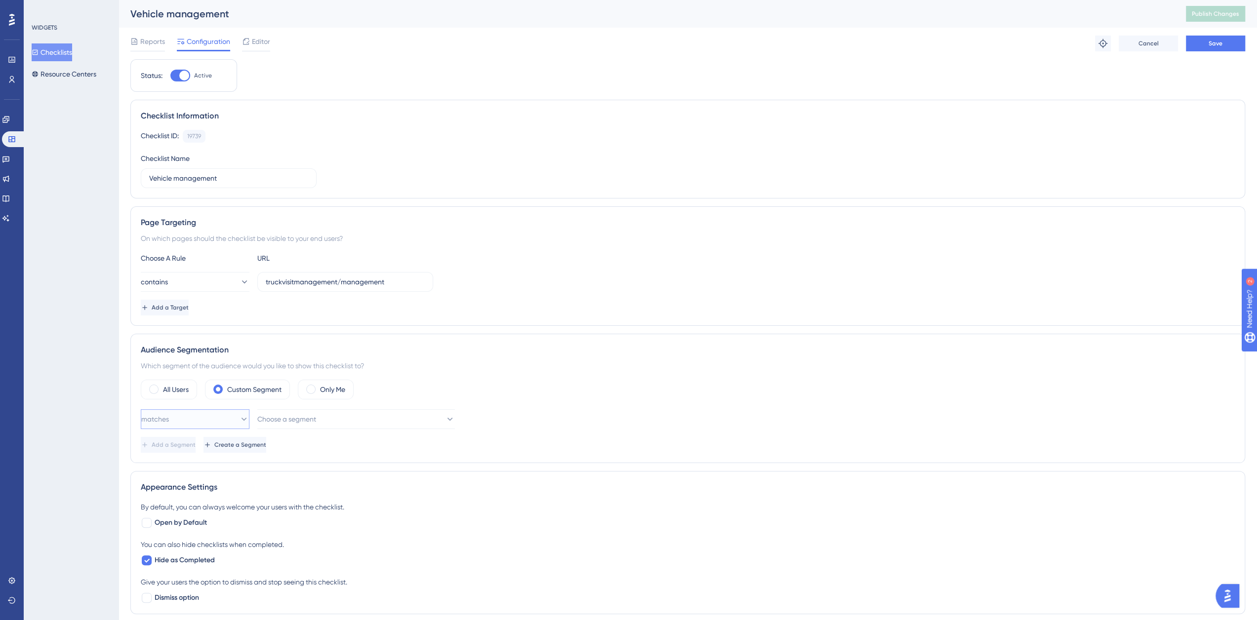
click at [230, 412] on button "matches" at bounding box center [195, 419] width 109 height 20
click at [214, 441] on div "matches matches" at bounding box center [195, 450] width 96 height 20
click at [295, 417] on span "Choose a segment" at bounding box center [287, 419] width 59 height 12
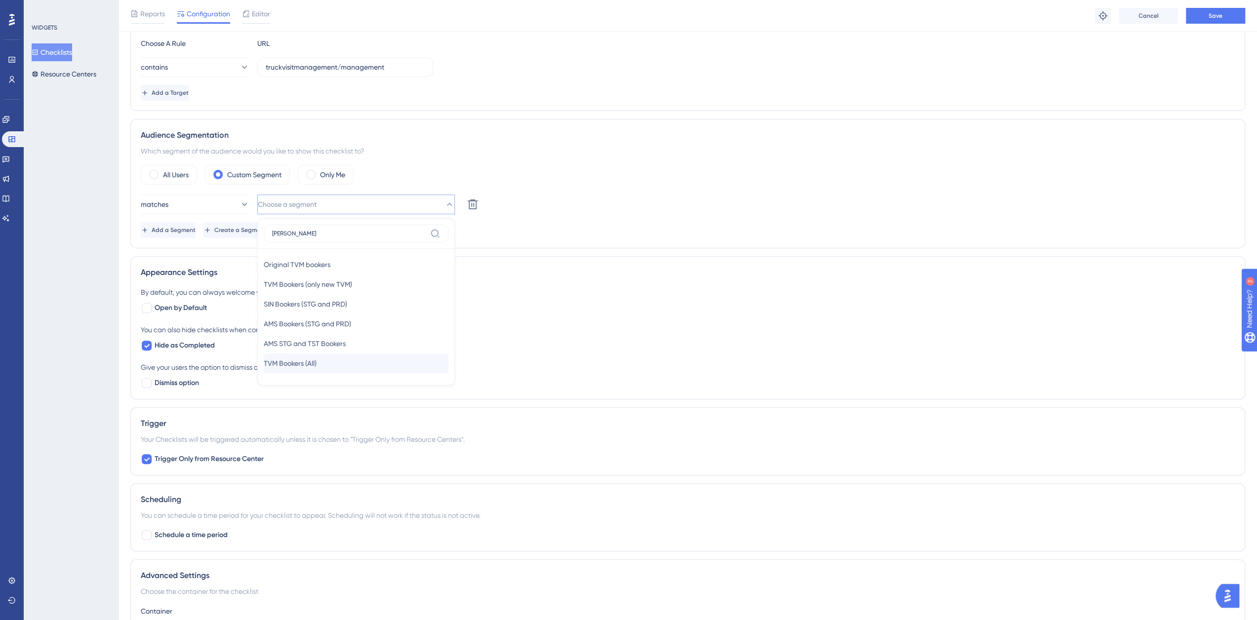
type input "[PERSON_NAME]"
click at [301, 359] on span "TVM Bookers (All)" at bounding box center [290, 364] width 53 height 12
click at [1217, 17] on span "Save" at bounding box center [1216, 16] width 14 height 8
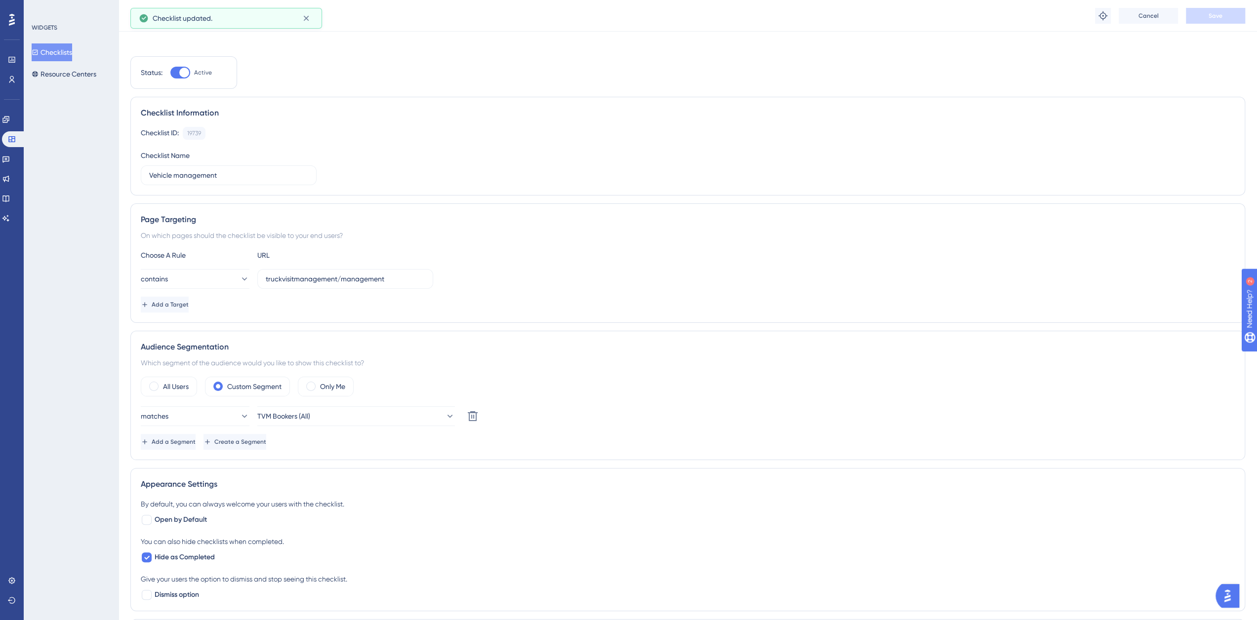
scroll to position [0, 0]
click at [1208, 17] on span "Publish Changes" at bounding box center [1215, 14] width 47 height 8
click at [64, 53] on button "Checklists" at bounding box center [52, 52] width 40 height 18
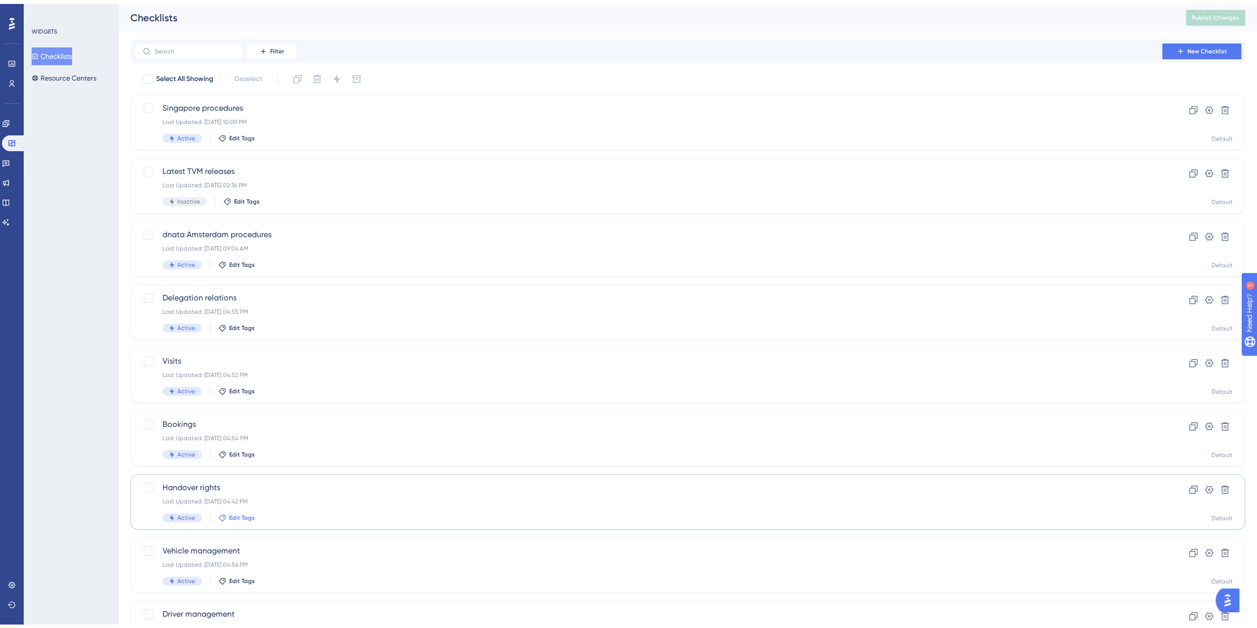
scroll to position [55, 0]
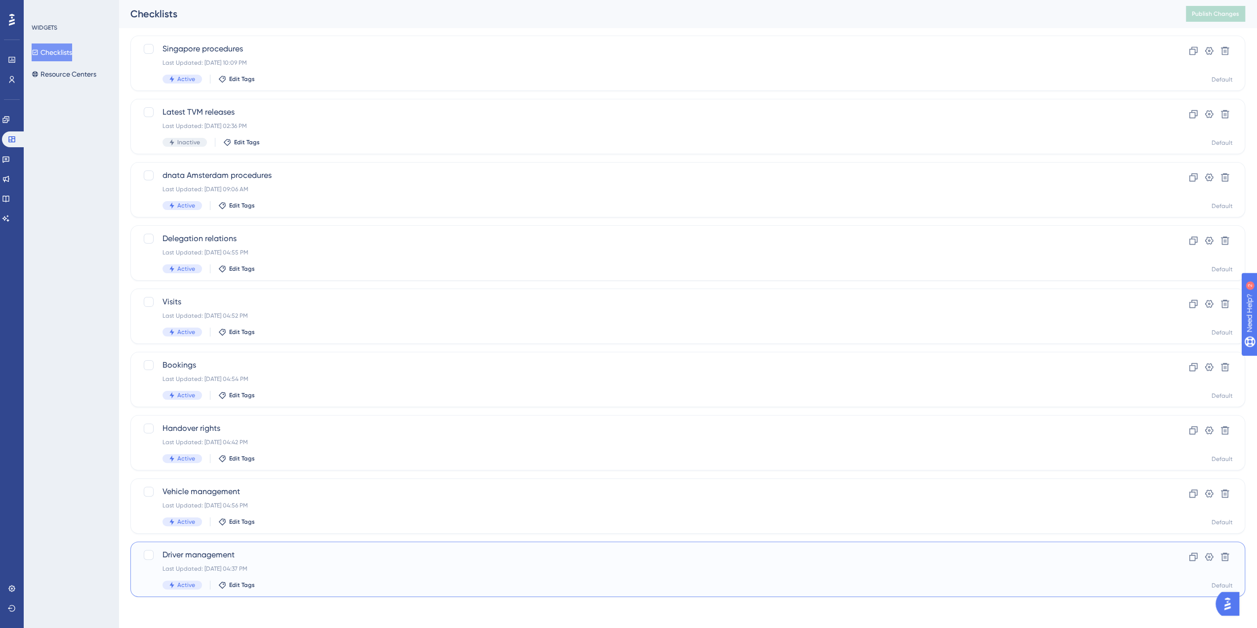
click at [220, 562] on div "Driver management Last Updated: [DATE] 04:37 PM Active Edit Tags" at bounding box center [647, 569] width 971 height 40
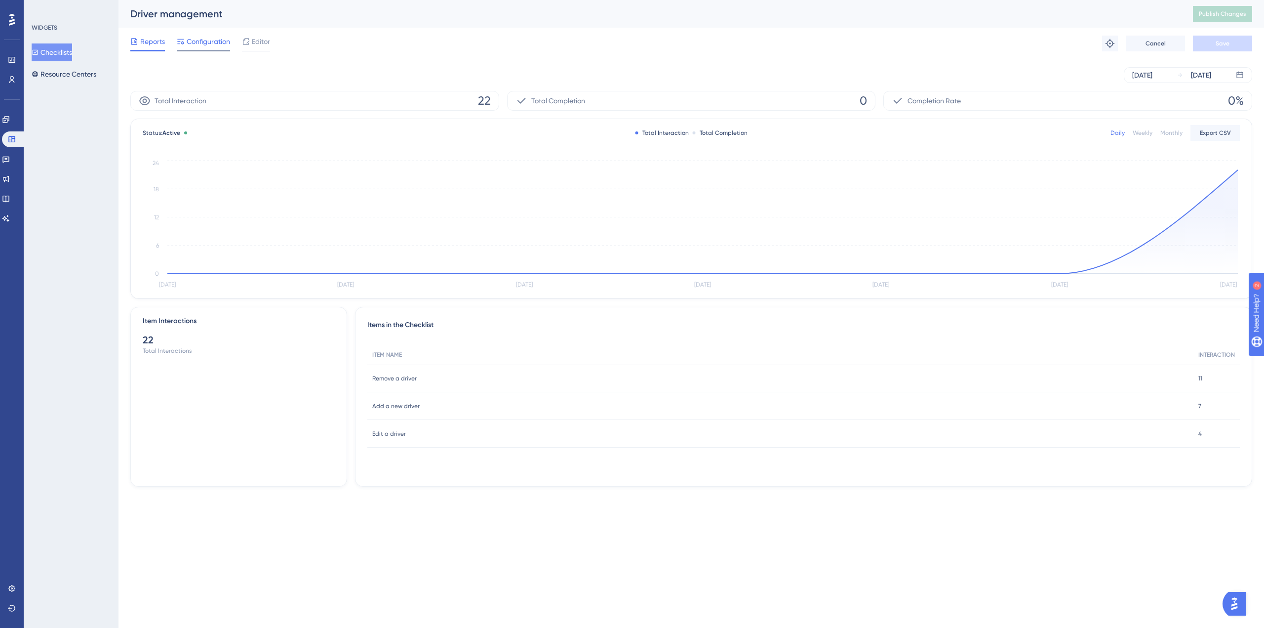
click at [198, 42] on span "Configuration" at bounding box center [208, 42] width 43 height 12
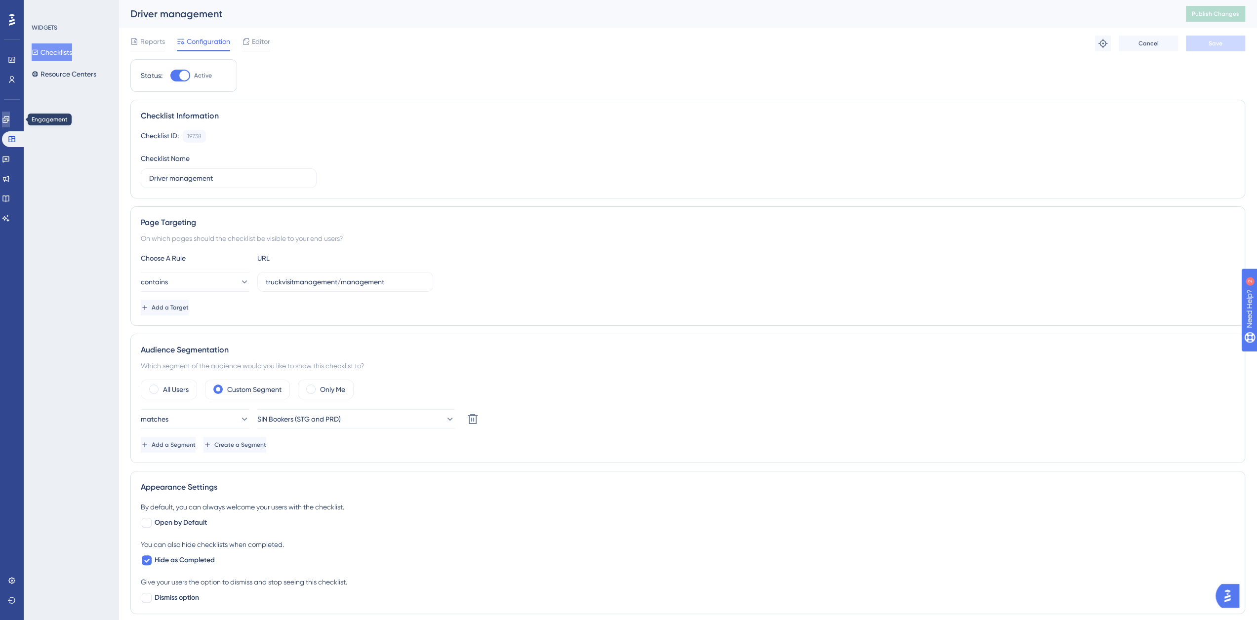
click at [10, 113] on link at bounding box center [6, 120] width 8 height 16
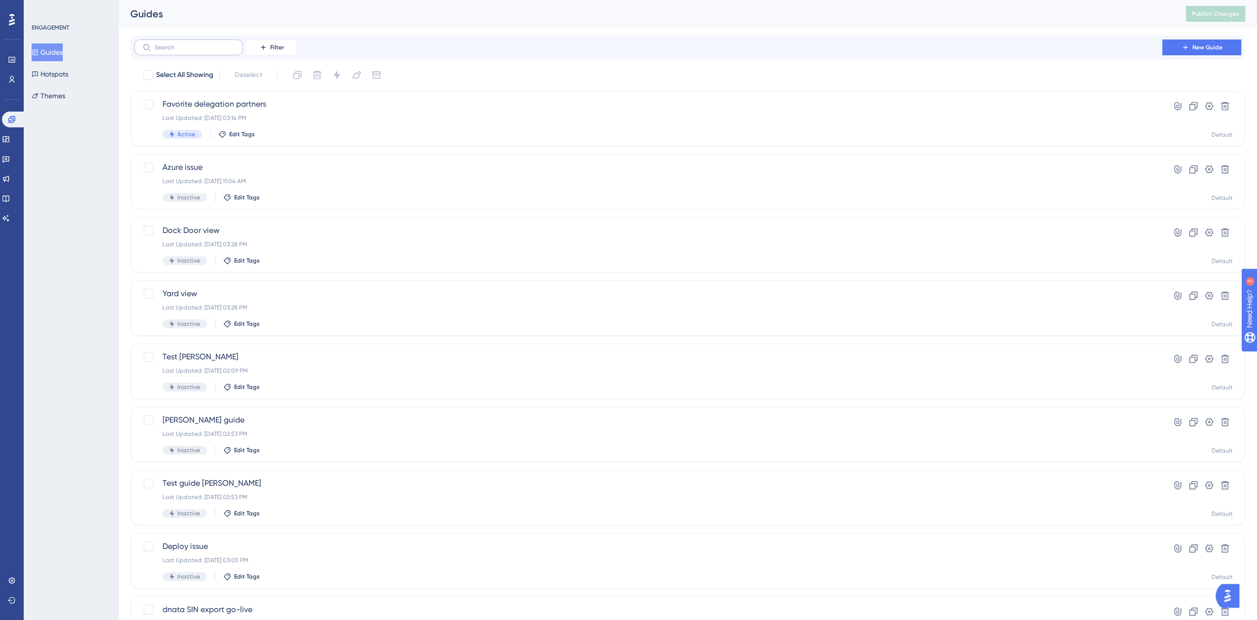
click at [202, 51] on label at bounding box center [188, 48] width 109 height 16
click at [202, 51] on input "text" at bounding box center [195, 47] width 80 height 7
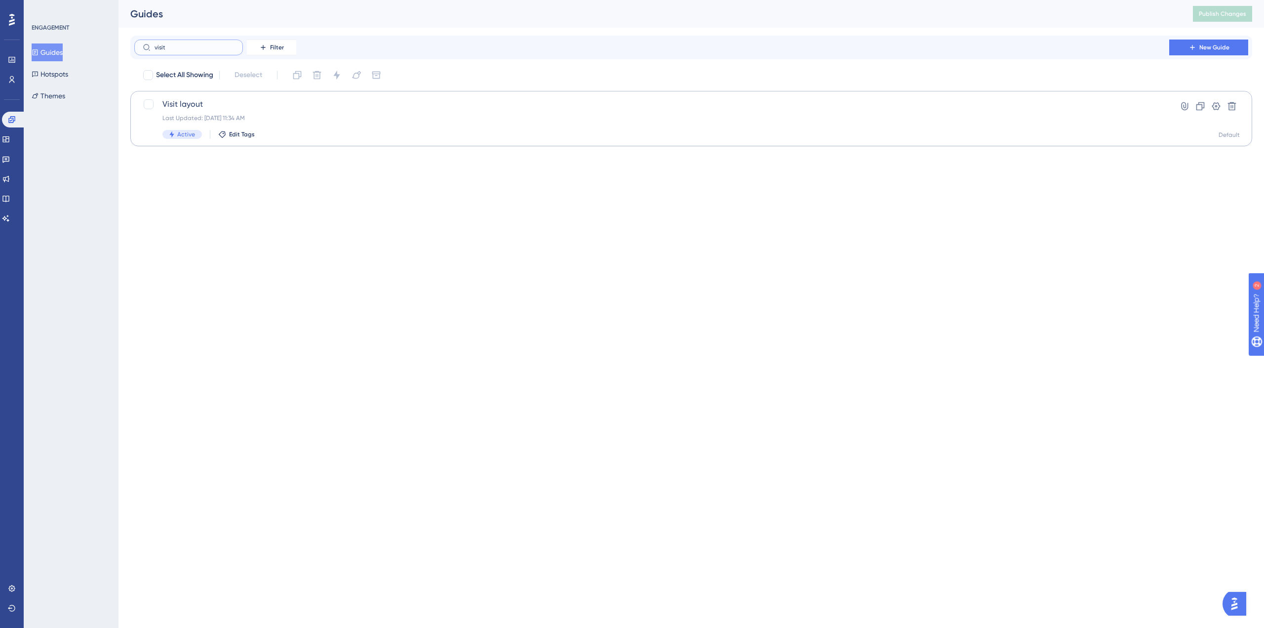
type input "visit"
click at [214, 109] on span "Visit layout" at bounding box center [651, 104] width 979 height 12
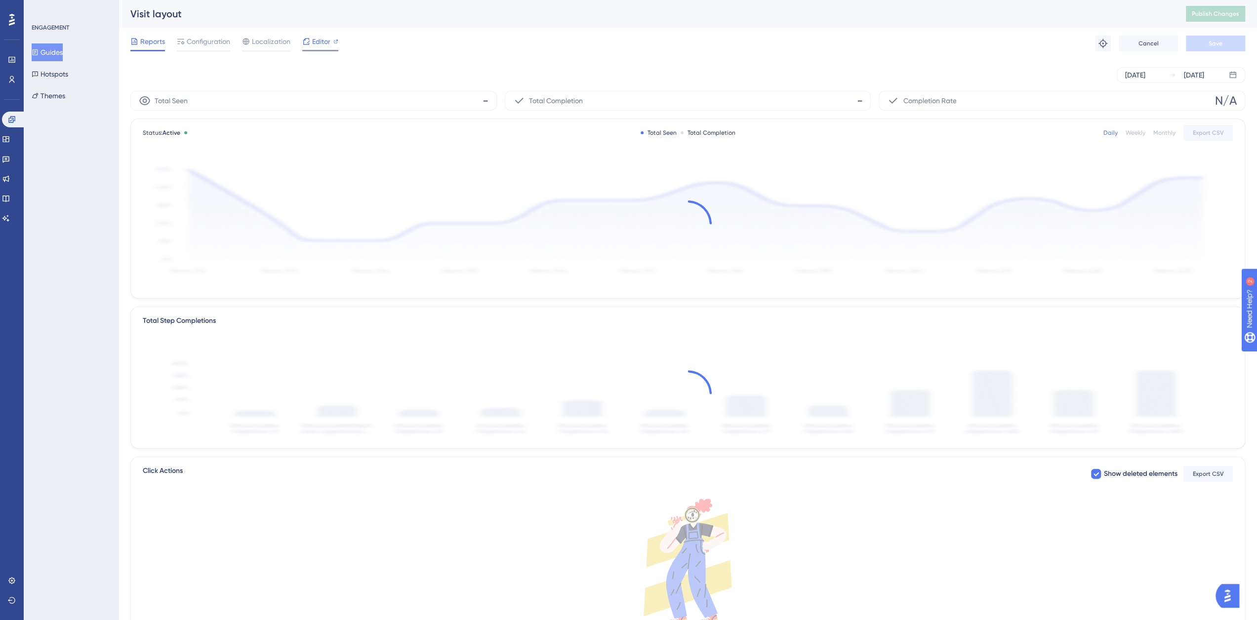
click at [320, 41] on span "Editor" at bounding box center [321, 42] width 18 height 12
click at [1214, 12] on span "Publish Changes" at bounding box center [1215, 14] width 47 height 8
